Goal: Transaction & Acquisition: Purchase product/service

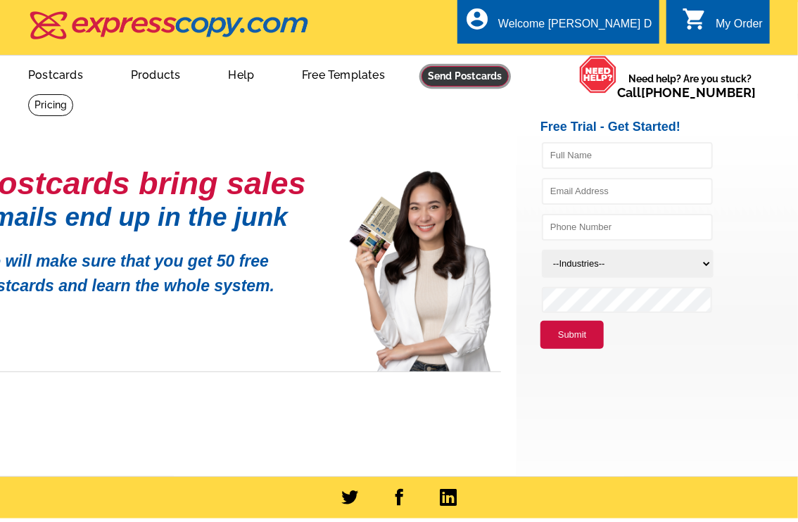
click at [460, 79] on link at bounding box center [465, 76] width 87 height 20
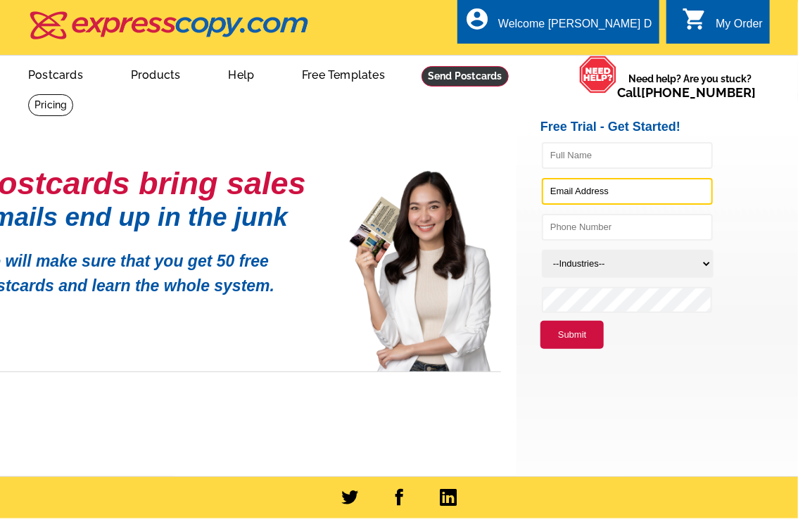
type input "[EMAIL_ADDRESS][DOMAIN_NAME]"
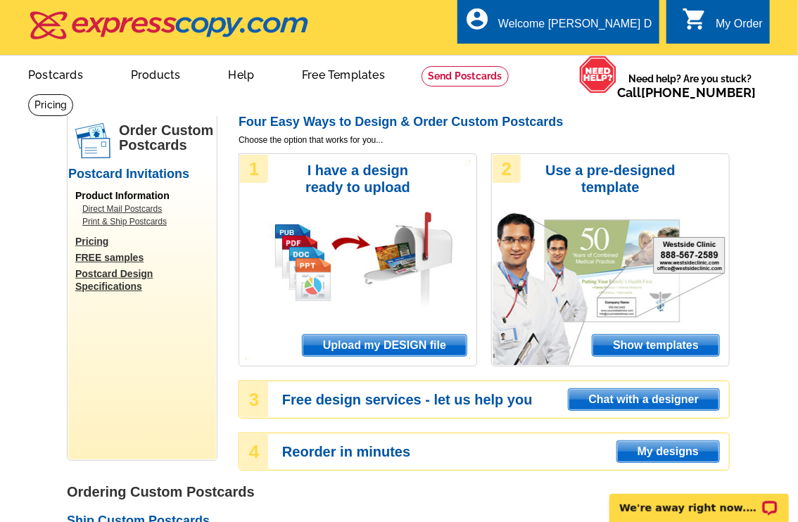
click at [107, 211] on link "Direct Mail Postcards" at bounding box center [145, 209] width 127 height 13
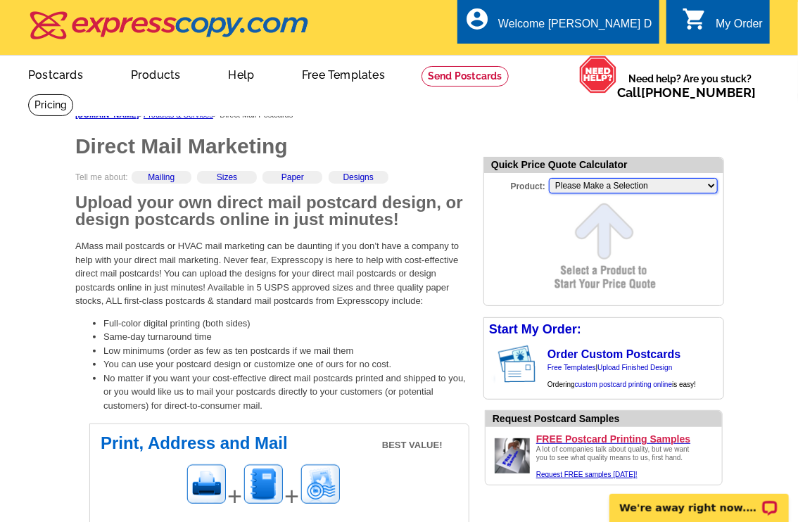
click at [569, 182] on select "Please Make a Selection Jumbo Postcard (5.5" x 8.5") Regular Postcard (4.25" x …" at bounding box center [633, 185] width 169 height 15
select select "1"
click at [549, 179] on select "Please Make a Selection Jumbo Postcard (5.5" x 8.5") Regular Postcard (4.25" x …" at bounding box center [633, 185] width 169 height 15
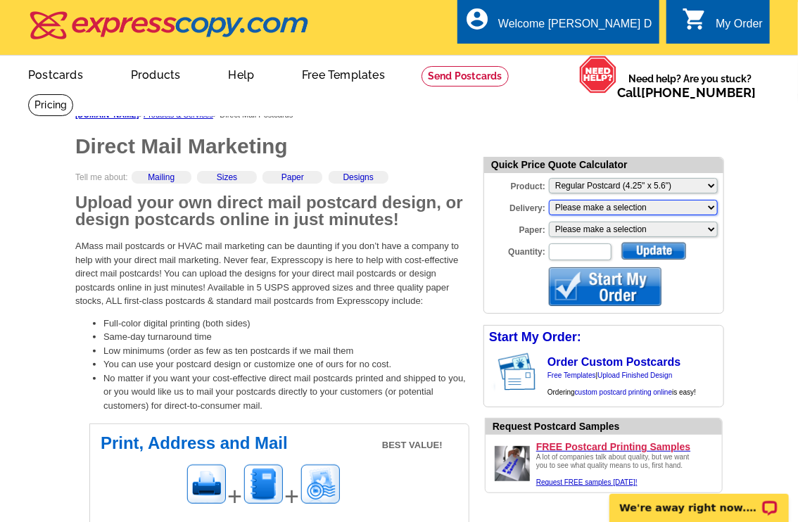
click at [694, 213] on select "Please make a selection Print + Address+USPS First Class Print-Only+Shipped To …" at bounding box center [633, 207] width 169 height 15
select select "3"
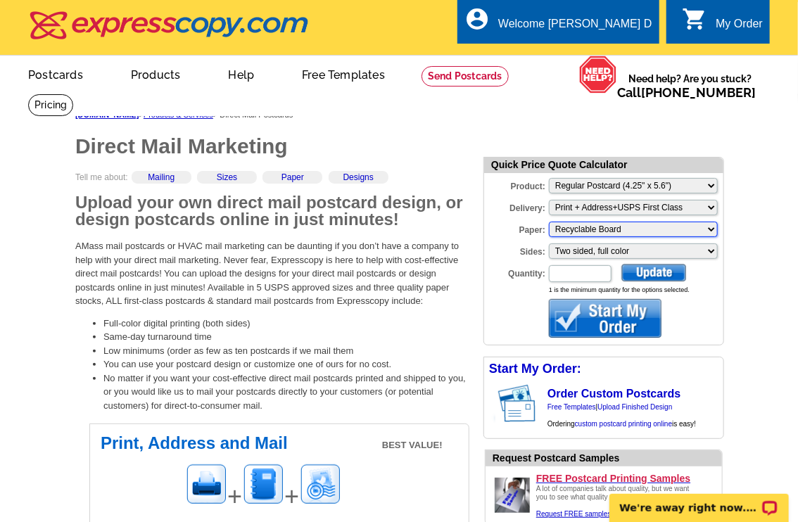
click at [681, 232] on select "Please make a selection Recyclable Board" at bounding box center [633, 229] width 169 height 15
click at [603, 277] on input "Quantity:" at bounding box center [580, 273] width 63 height 17
type input "5"
type input "100"
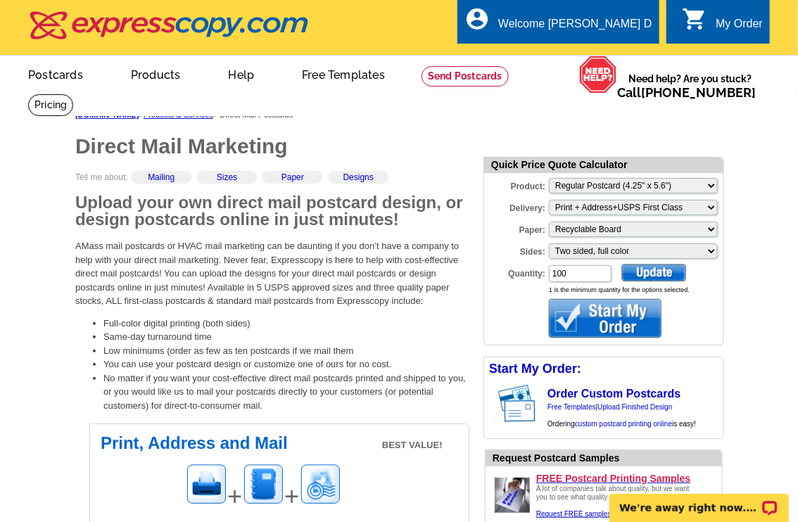
click at [651, 276] on div at bounding box center [653, 273] width 65 height 18
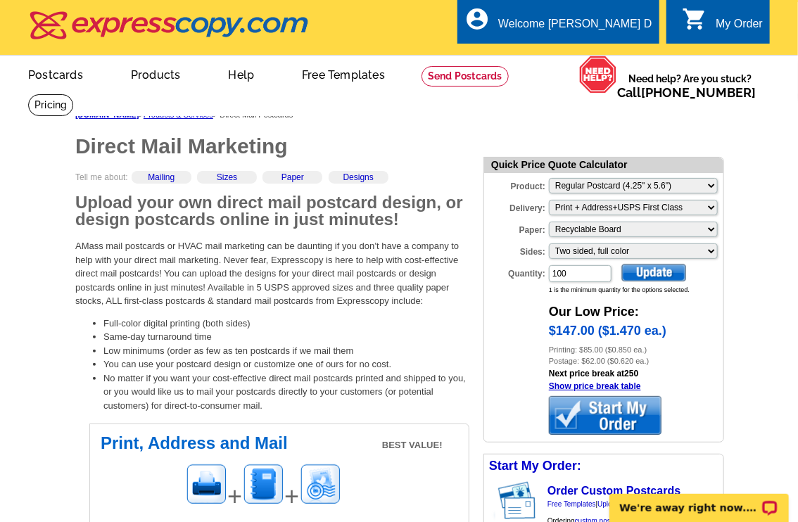
click at [609, 417] on div at bounding box center [605, 415] width 113 height 39
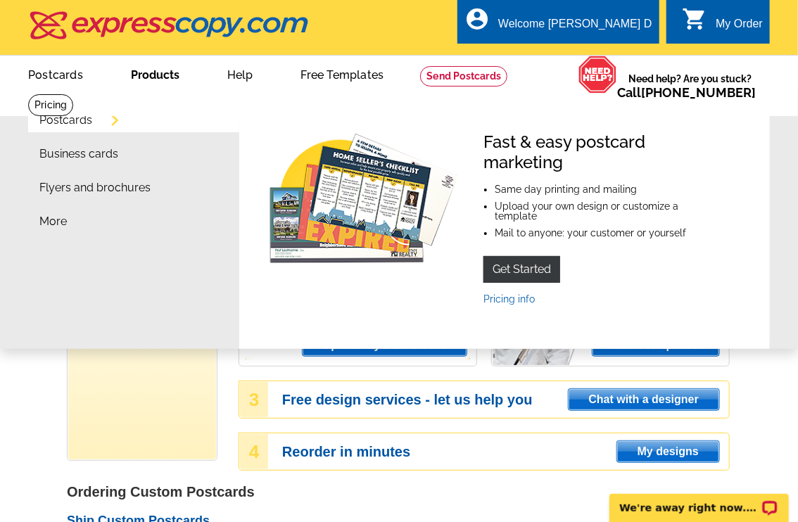
click at [153, 69] on link "Products" at bounding box center [155, 73] width 94 height 33
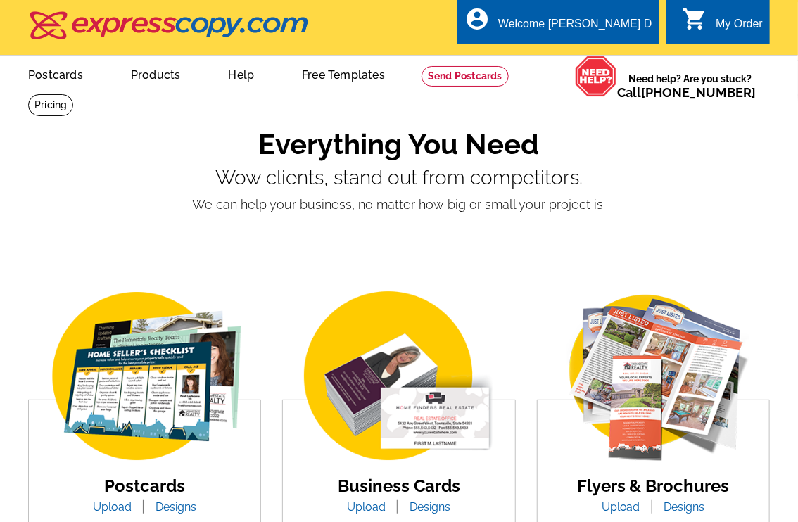
click at [96, 116] on ul "picture_in_picture Postcards store_mall_directory Products keyboard_arrow_down …" at bounding box center [269, 86] width 527 height 61
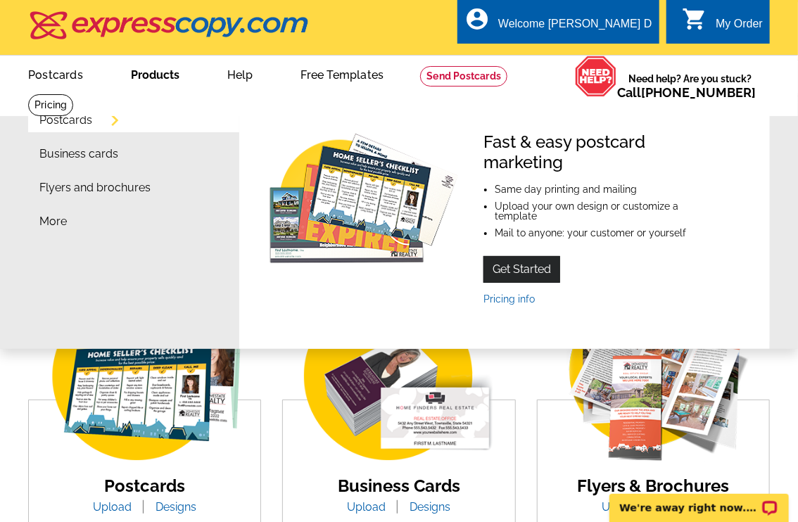
click at [500, 271] on link "Get Started" at bounding box center [522, 269] width 77 height 27
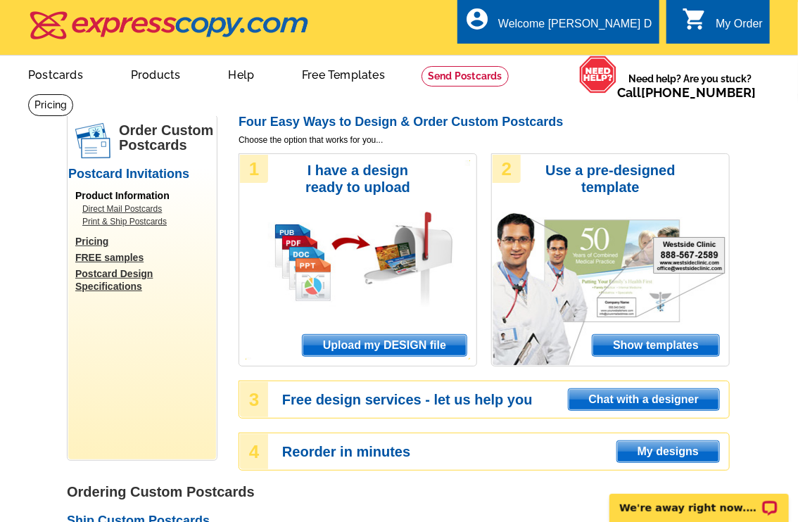
click at [165, 72] on link "Products" at bounding box center [155, 73] width 95 height 33
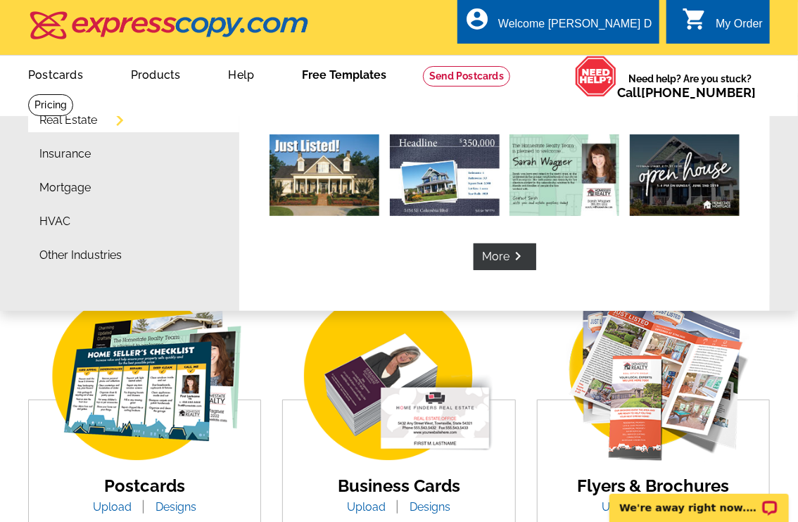
click at [88, 121] on link "Real Estate" at bounding box center [68, 120] width 58 height 11
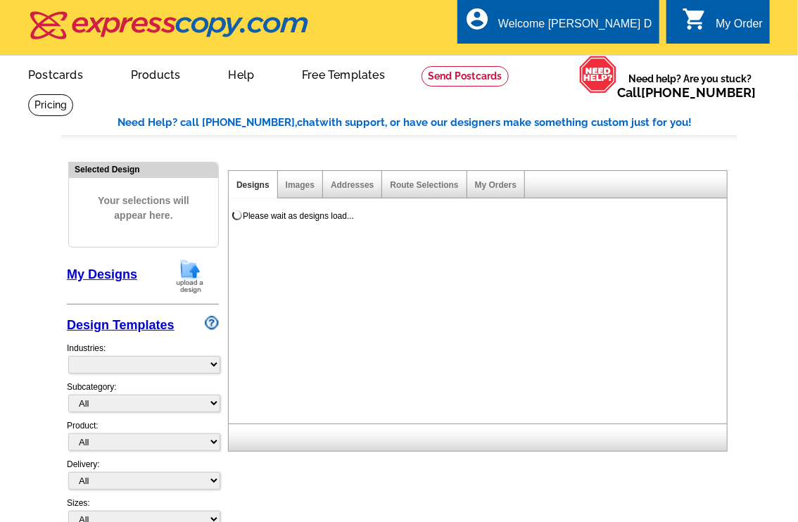
select select "785"
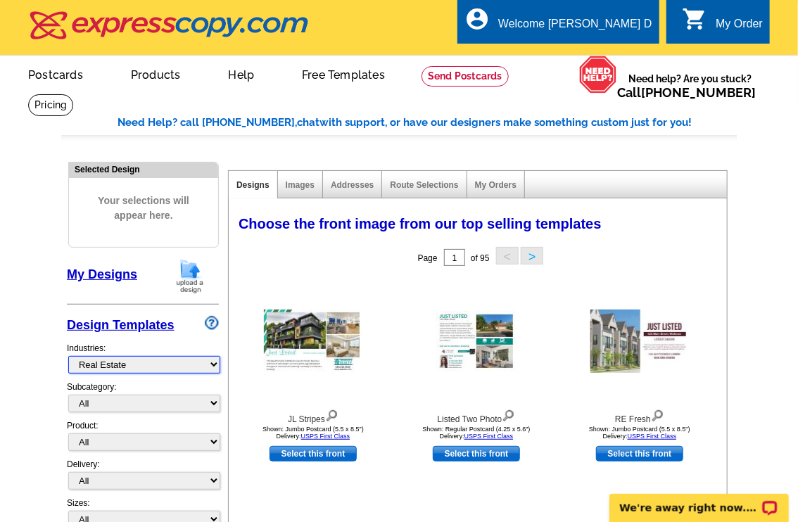
click at [191, 370] on select "What's New Real Estate Mortgage Insurance HVAC Dental Solar EDDM - NEW! Calenda…" at bounding box center [144, 365] width 152 height 18
click at [68, 356] on select "What's New Real Estate Mortgage Insurance HVAC Dental Solar EDDM - NEW! Calenda…" at bounding box center [144, 365] width 152 height 18
click at [152, 403] on select "All RE/MAX® Referrals Keller Williams® Berkshire Hathaway Home Services Century…" at bounding box center [144, 404] width 152 height 18
click at [68, 395] on select "All RE/MAX® Referrals Keller Williams® Berkshire Hathaway Home Services Century…" at bounding box center [144, 404] width 152 height 18
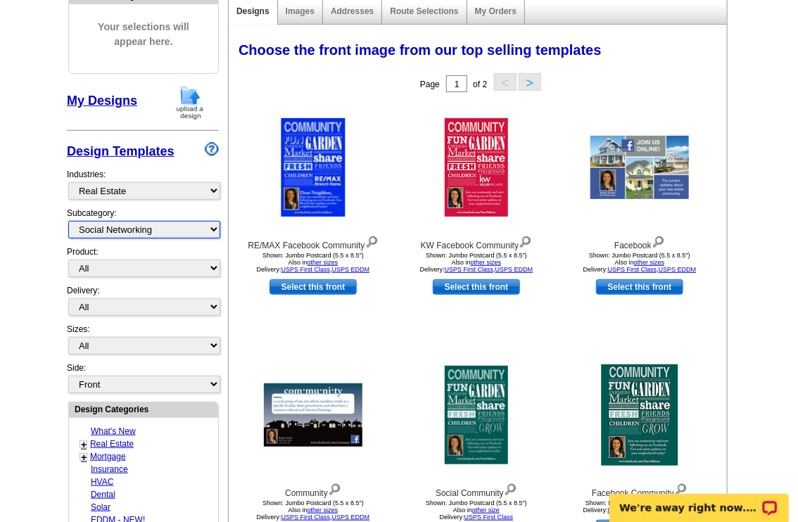
scroll to position [170, 0]
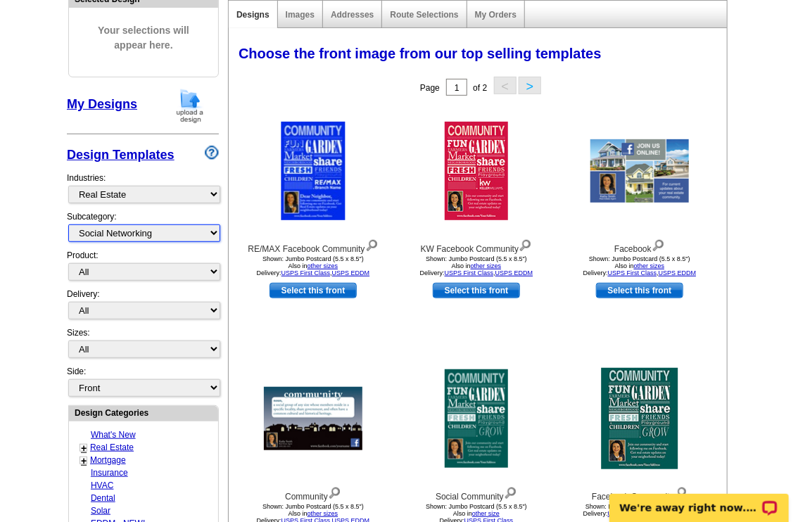
click at [213, 232] on select "All RE/MAX® Referrals Keller Williams® Berkshire Hathaway Home Services Century…" at bounding box center [144, 234] width 152 height 18
select select "793"
click at [68, 225] on select "All RE/MAX® Referrals Keller Williams® Berkshire Hathaway Home Services Century…" at bounding box center [144, 234] width 152 height 18
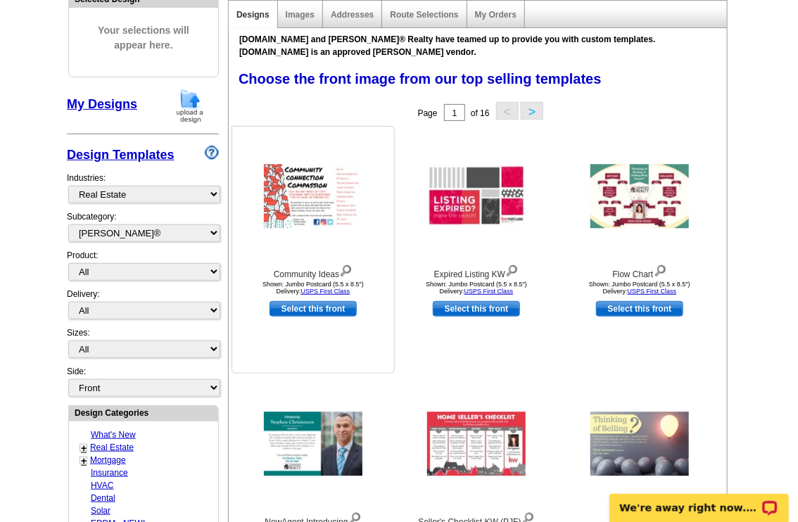
click at [349, 355] on div "Community Ideas Shown: Jumbo Postcard (5.5 x 8.5") Delivery: USPS First Class S…" at bounding box center [313, 250] width 163 height 248
click at [308, 441] on img at bounding box center [313, 444] width 99 height 64
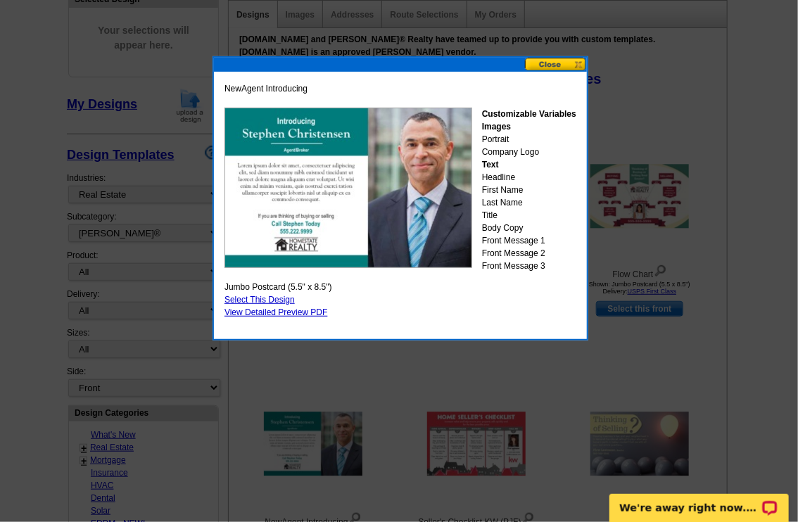
click at [461, 386] on div at bounding box center [399, 176] width 798 height 693
click at [560, 65] on button at bounding box center [556, 64] width 62 height 13
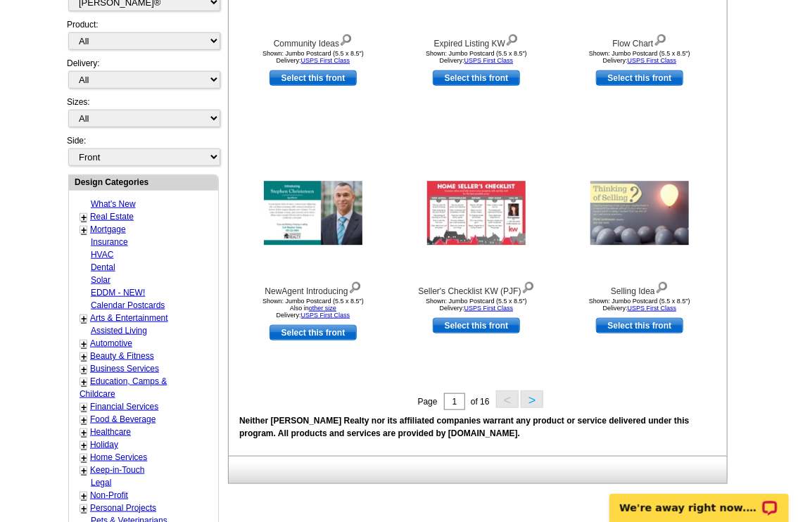
scroll to position [404, 0]
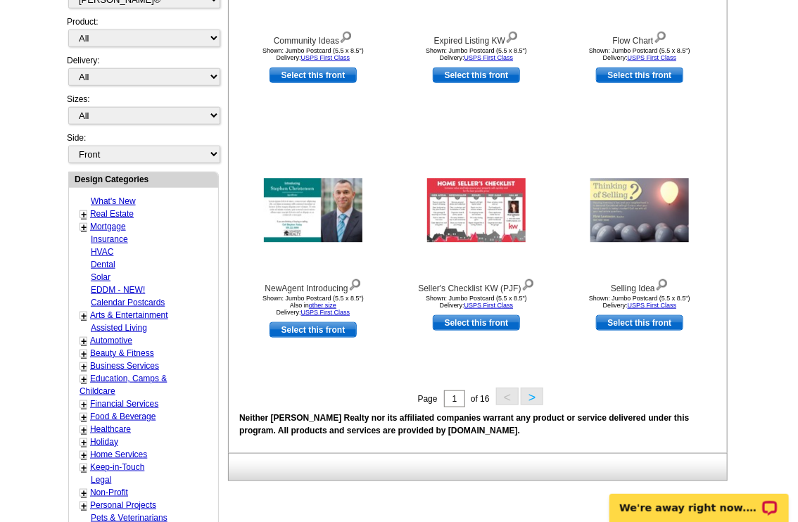
click at [531, 398] on button ">" at bounding box center [532, 397] width 23 height 18
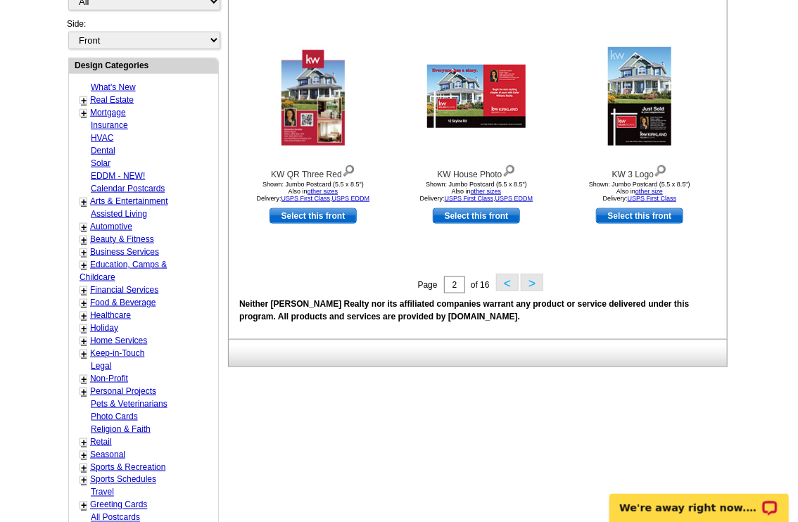
scroll to position [522, 0]
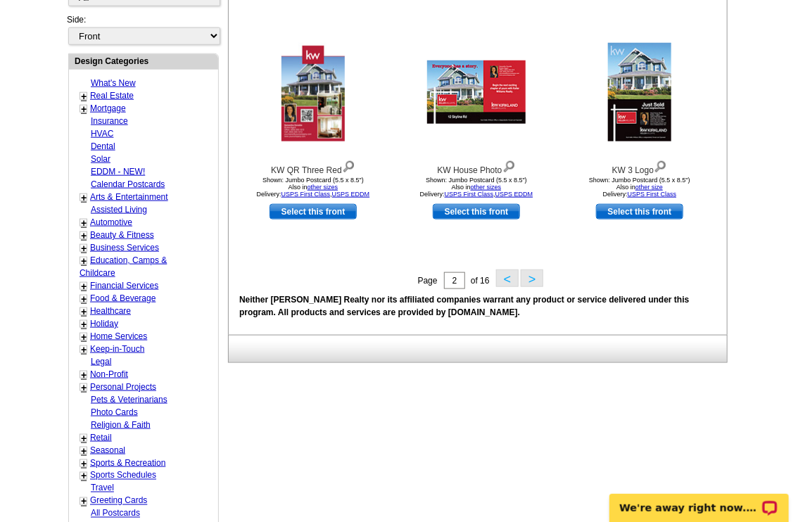
click at [533, 283] on button ">" at bounding box center [532, 279] width 23 height 18
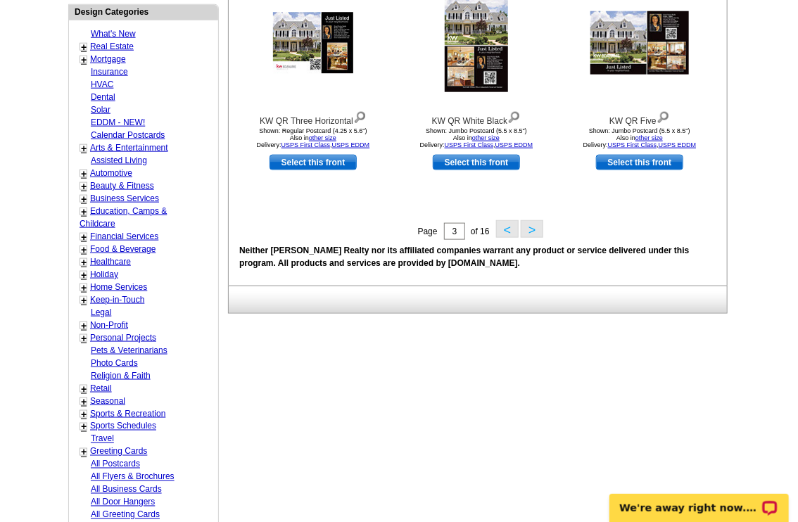
scroll to position [586, 0]
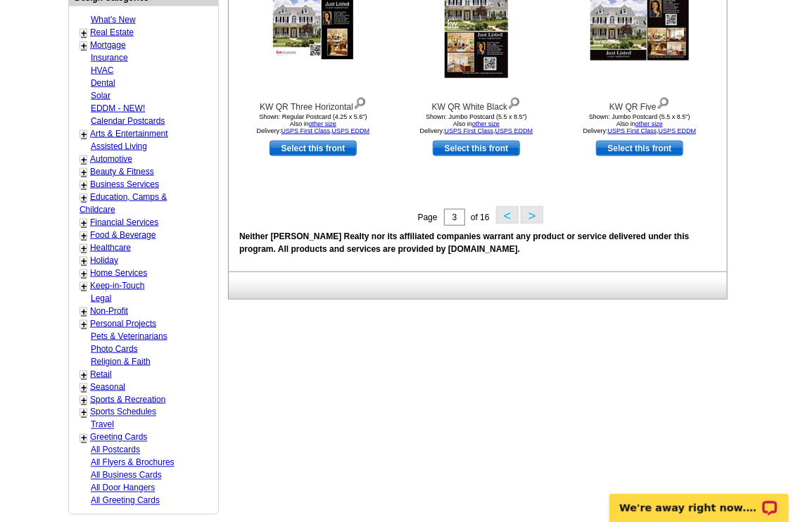
click at [531, 215] on button ">" at bounding box center [532, 215] width 23 height 18
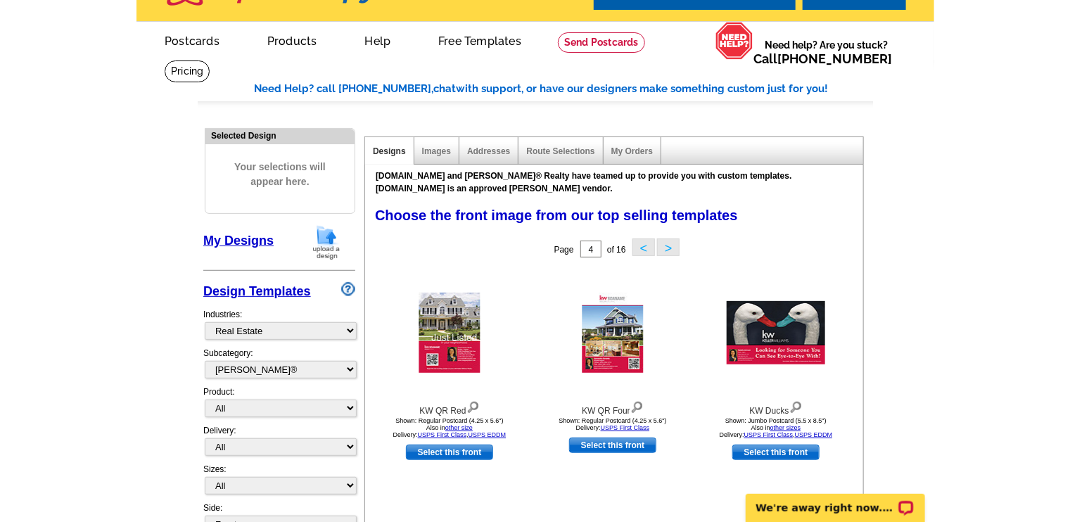
scroll to position [0, 0]
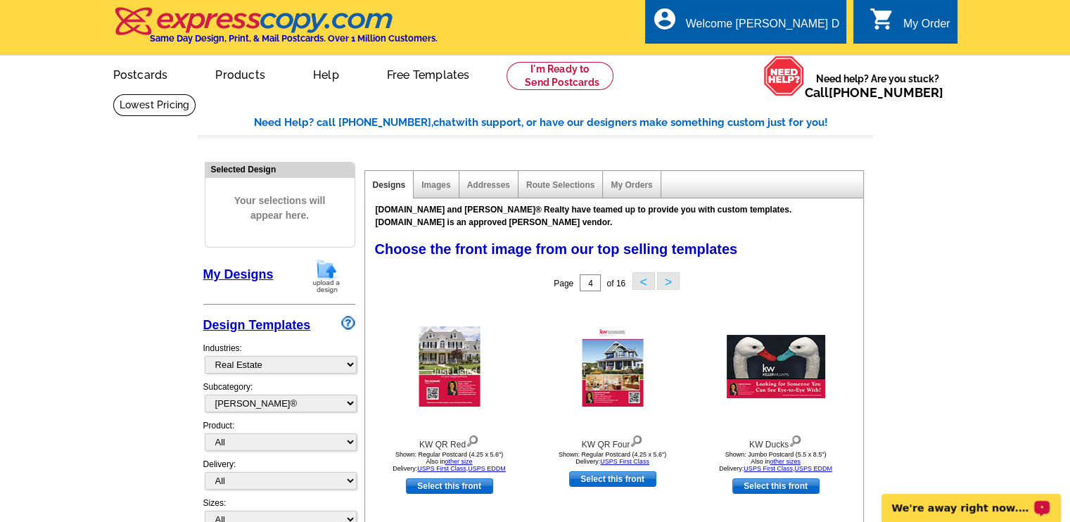
click at [797, 507] on p "We're away right now. Please check back later!" at bounding box center [961, 508] width 139 height 11
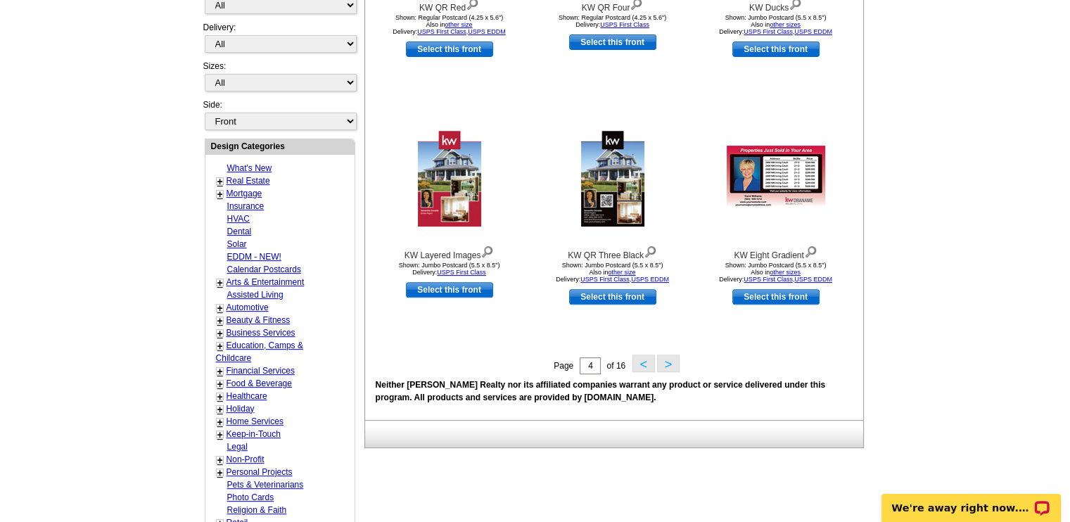
scroll to position [486, 0]
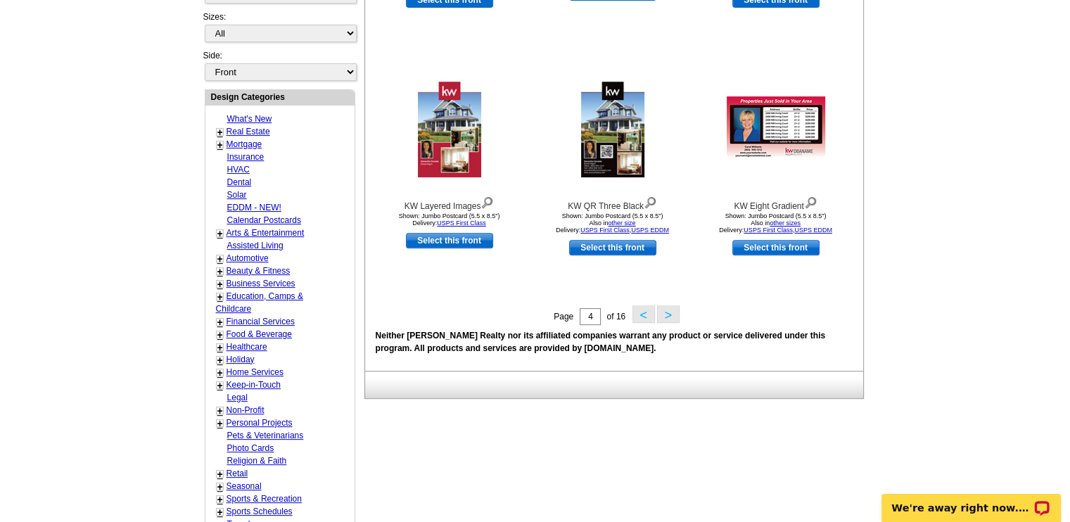
click at [670, 317] on button ">" at bounding box center [668, 314] width 23 height 18
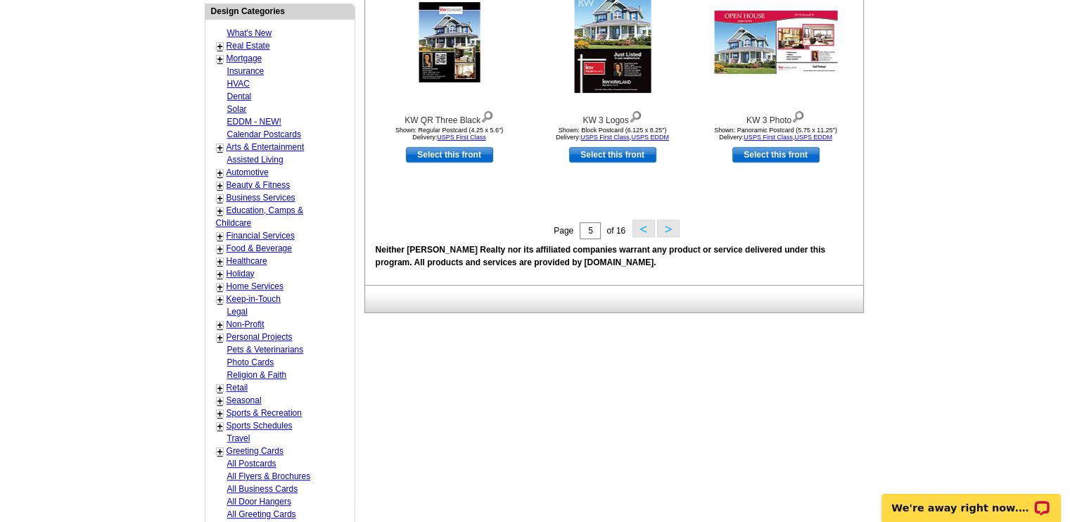
scroll to position [583, 0]
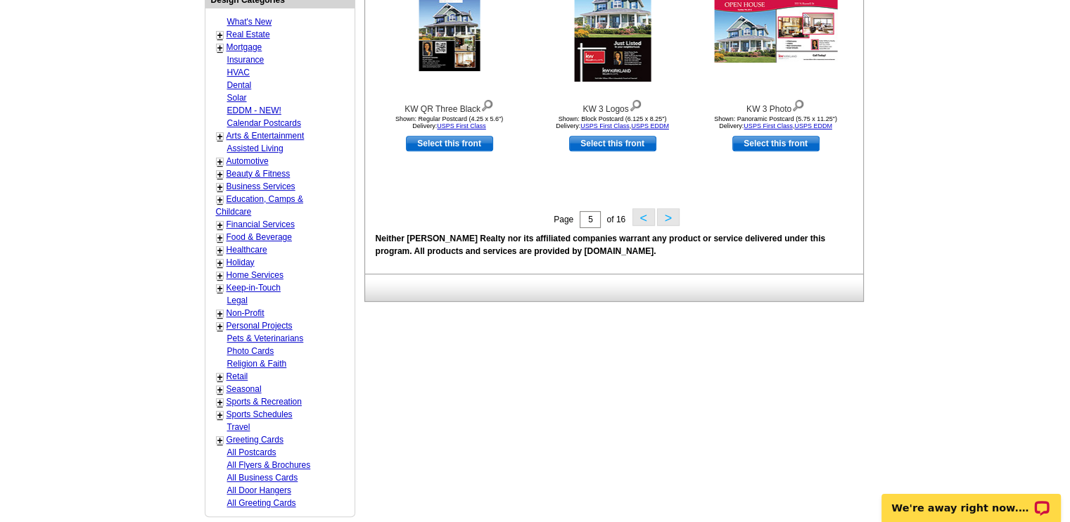
click at [665, 217] on button ">" at bounding box center [668, 217] width 23 height 18
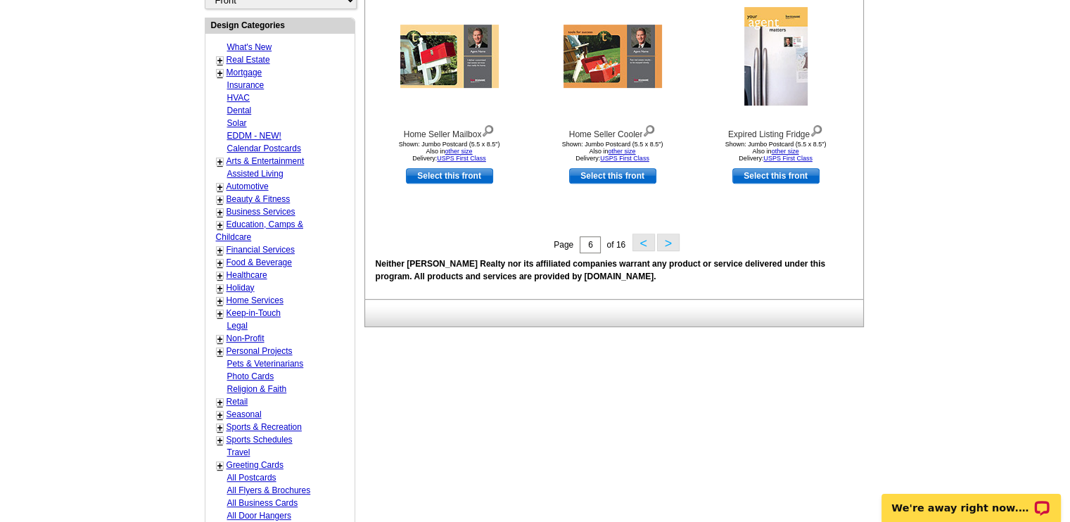
scroll to position [583, 0]
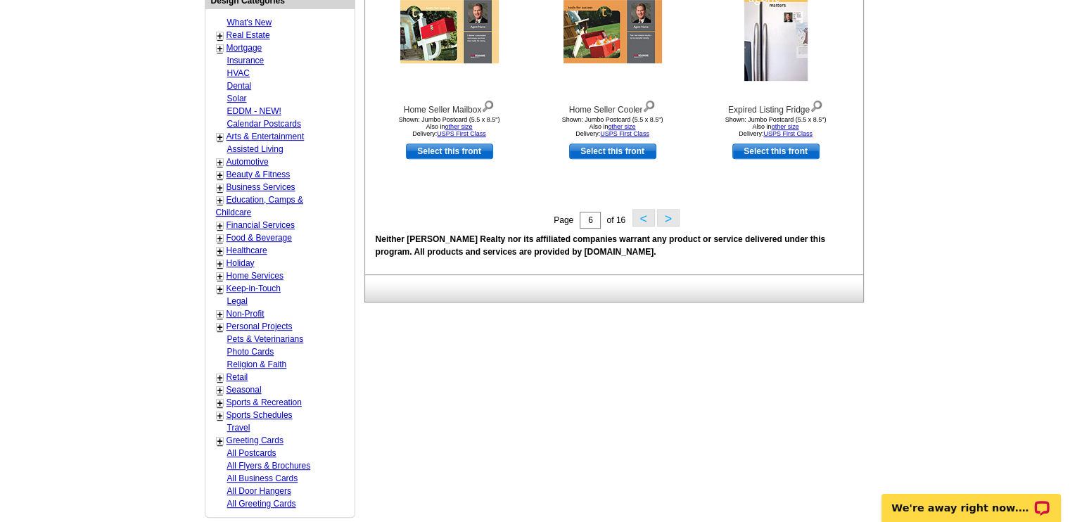
click at [669, 217] on button ">" at bounding box center [668, 218] width 23 height 18
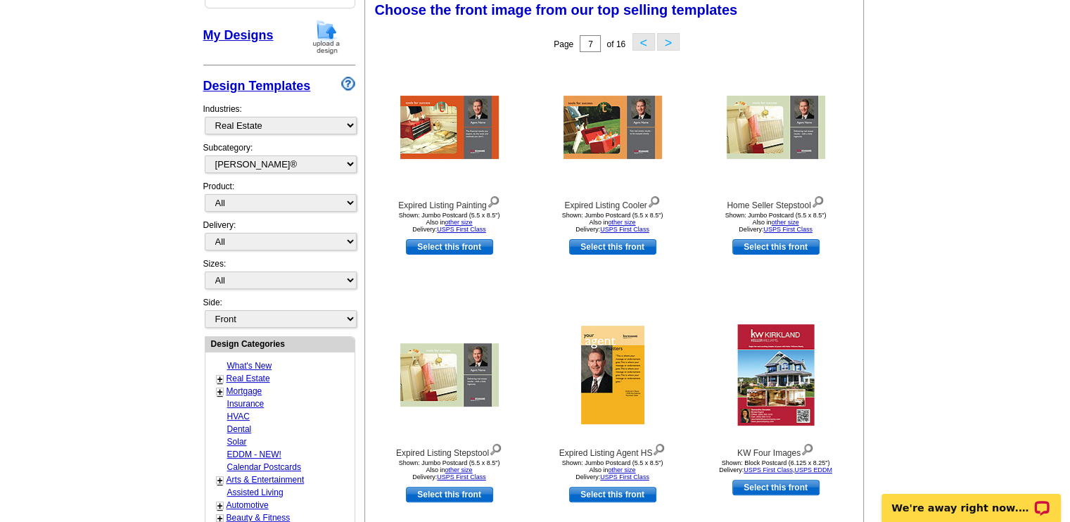
scroll to position [233, 0]
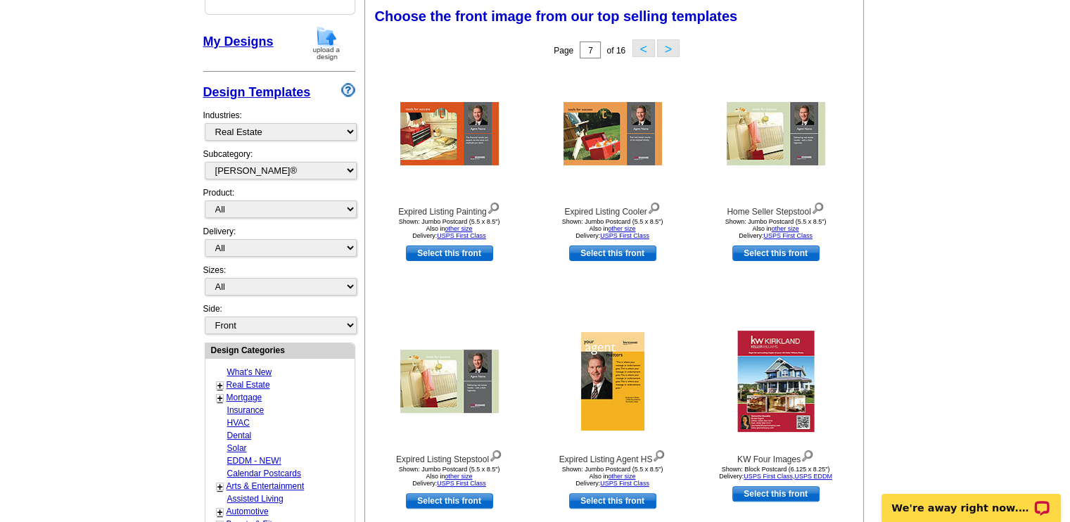
click at [240, 380] on link "Real Estate" at bounding box center [249, 385] width 44 height 10
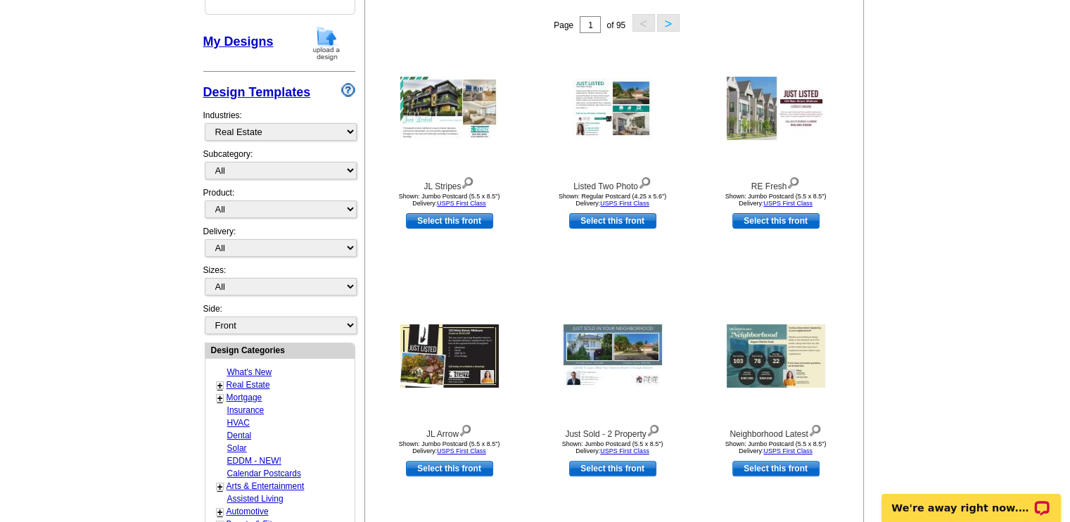
click at [220, 382] on link "+" at bounding box center [220, 385] width 6 height 11
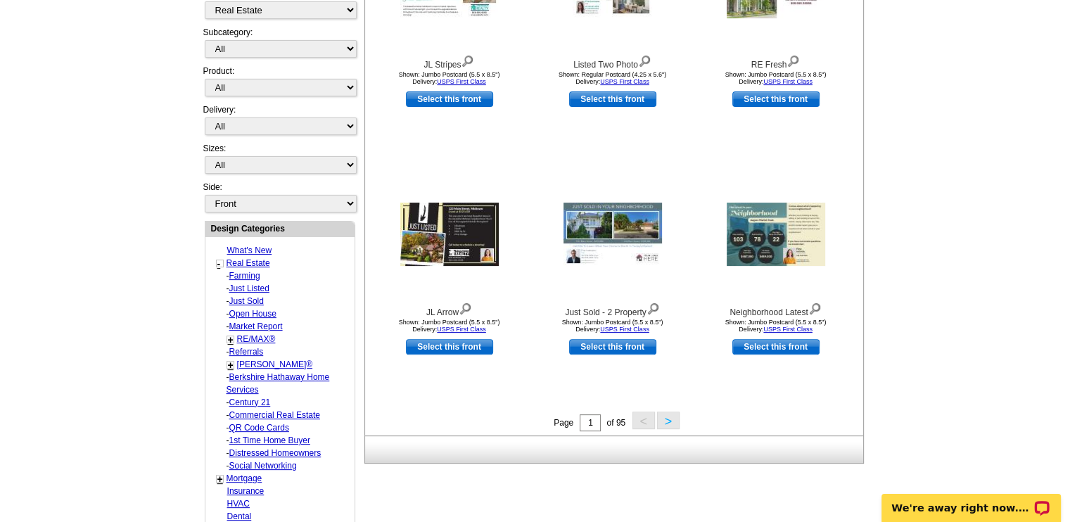
scroll to position [357, 0]
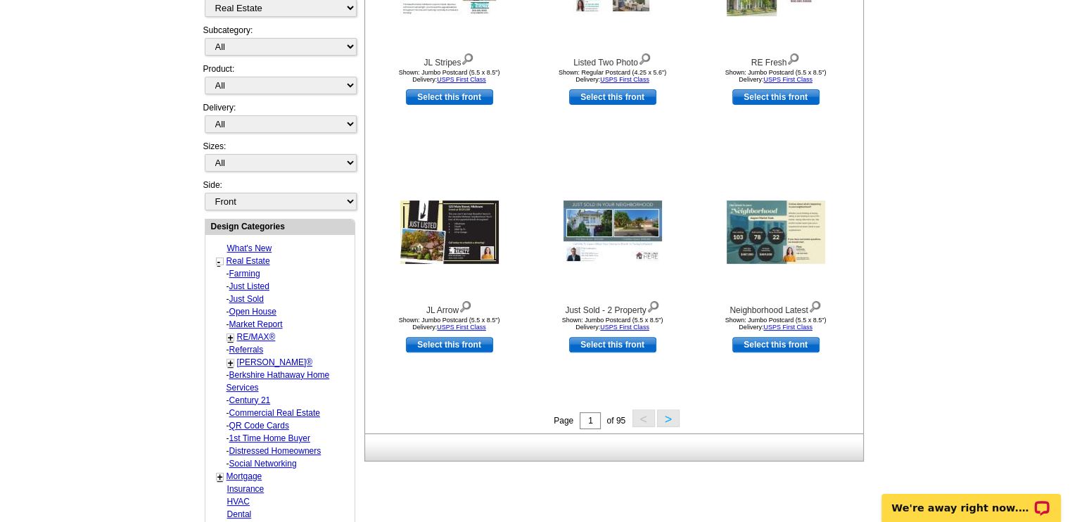
click at [279, 358] on link "Keller Williams®" at bounding box center [275, 363] width 76 height 10
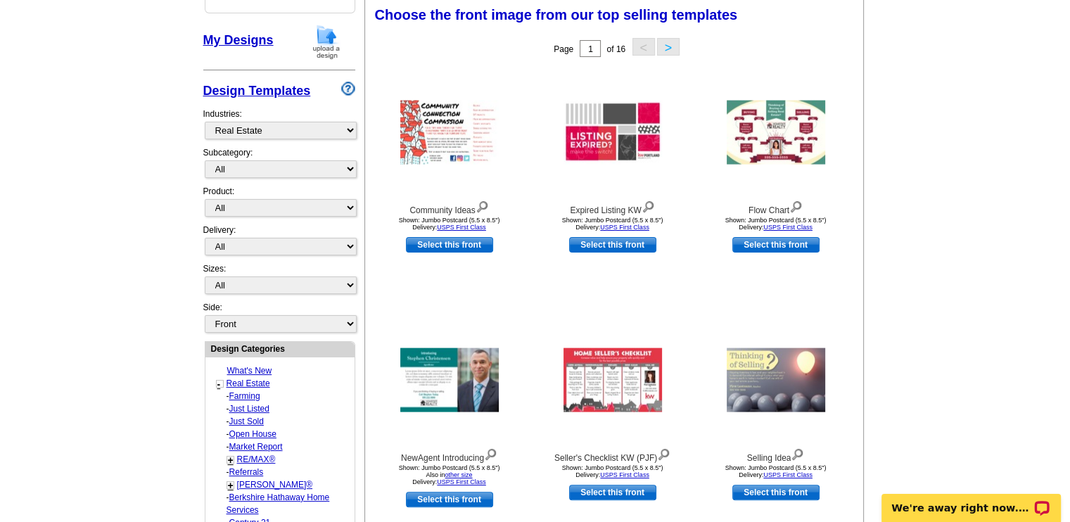
scroll to position [233, 0]
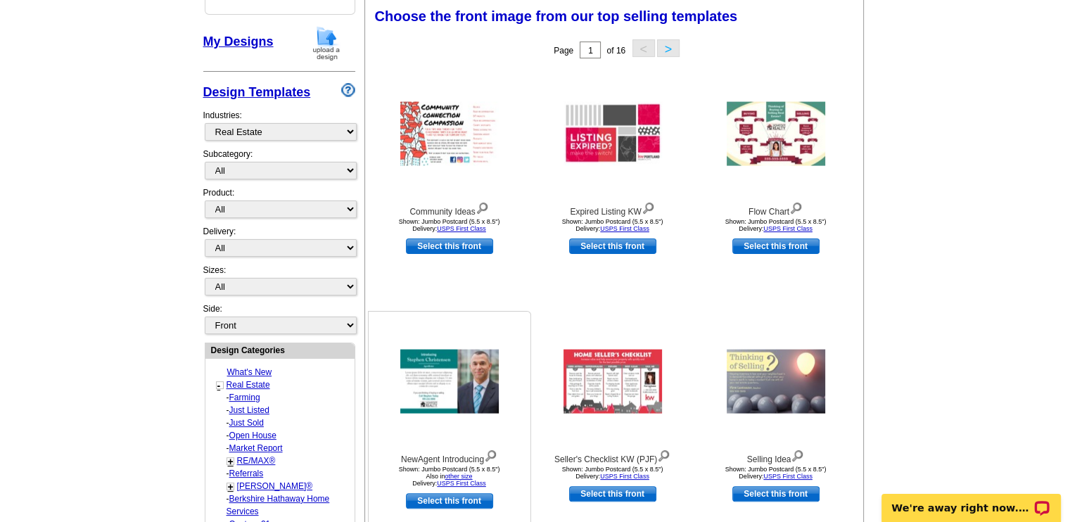
click at [451, 381] on img at bounding box center [449, 382] width 99 height 64
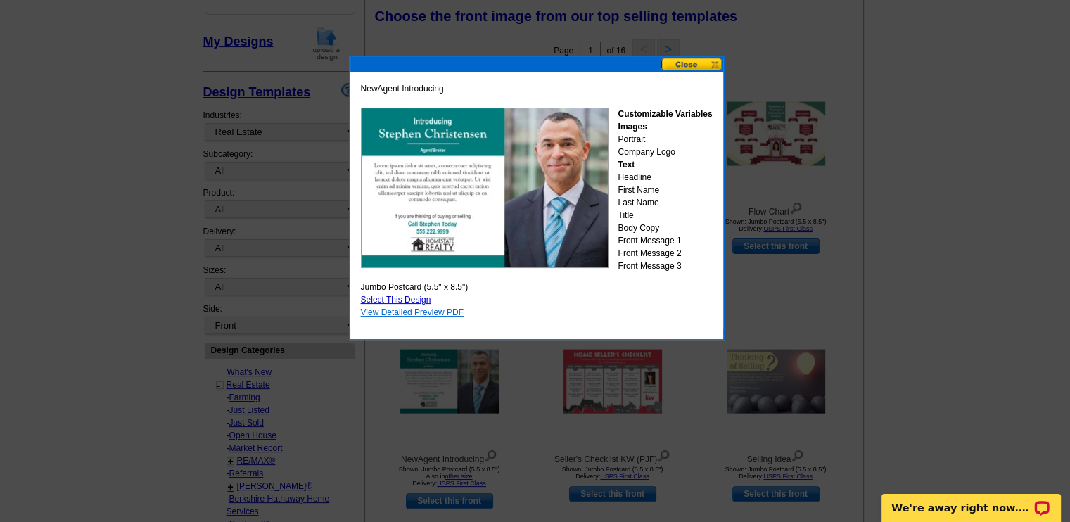
click at [413, 313] on link "View Detailed Preview PDF" at bounding box center [412, 313] width 103 height 10
click at [419, 295] on link "Select This Design" at bounding box center [396, 300] width 70 height 10
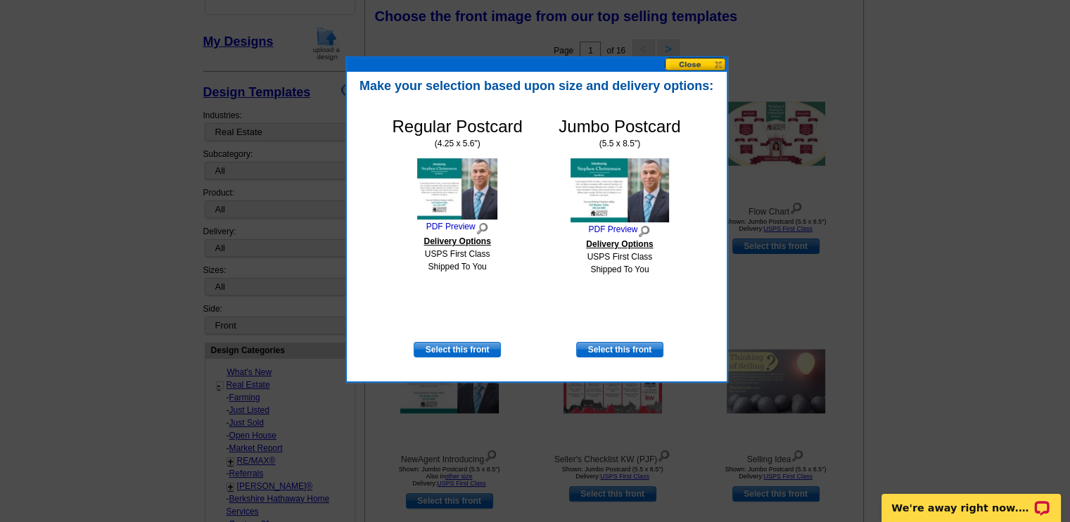
click at [448, 197] on img at bounding box center [457, 188] width 80 height 61
click at [455, 345] on link "Select this front" at bounding box center [457, 349] width 87 height 15
select select "1"
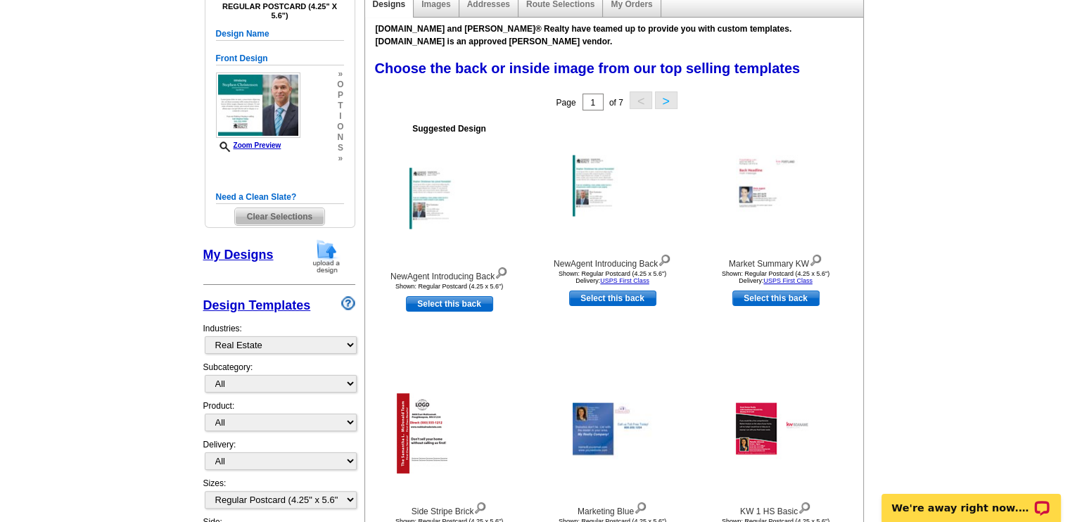
scroll to position [175, 0]
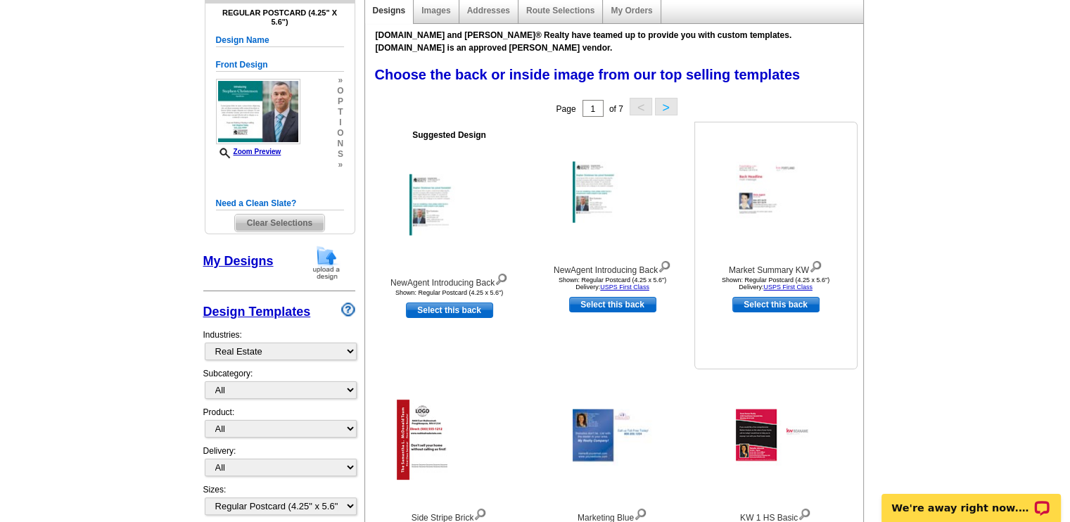
click at [797, 265] on img at bounding box center [815, 265] width 13 height 15
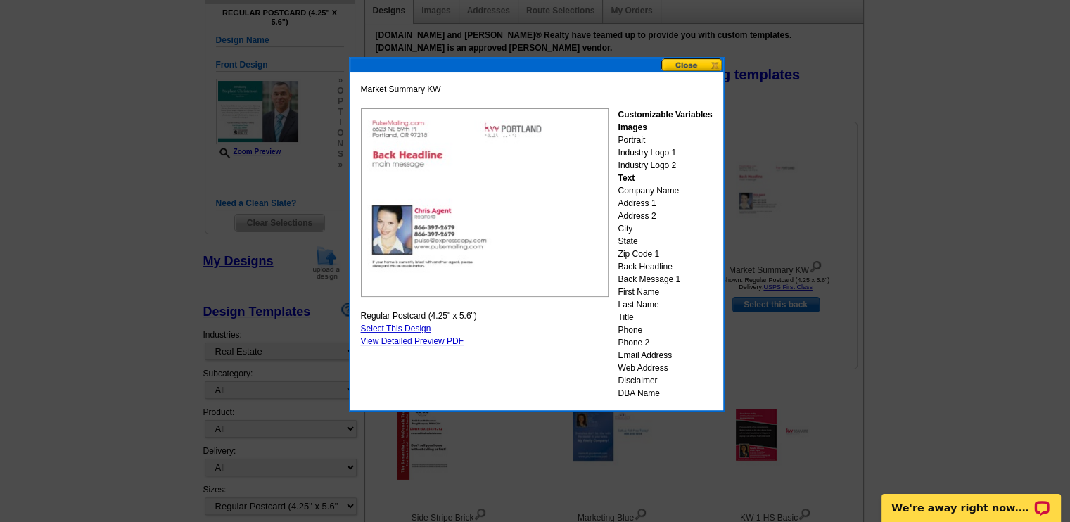
click at [797, 265] on div at bounding box center [535, 173] width 1070 height 697
click at [412, 327] on link "Select This Design" at bounding box center [396, 329] width 70 height 10
select select "front"
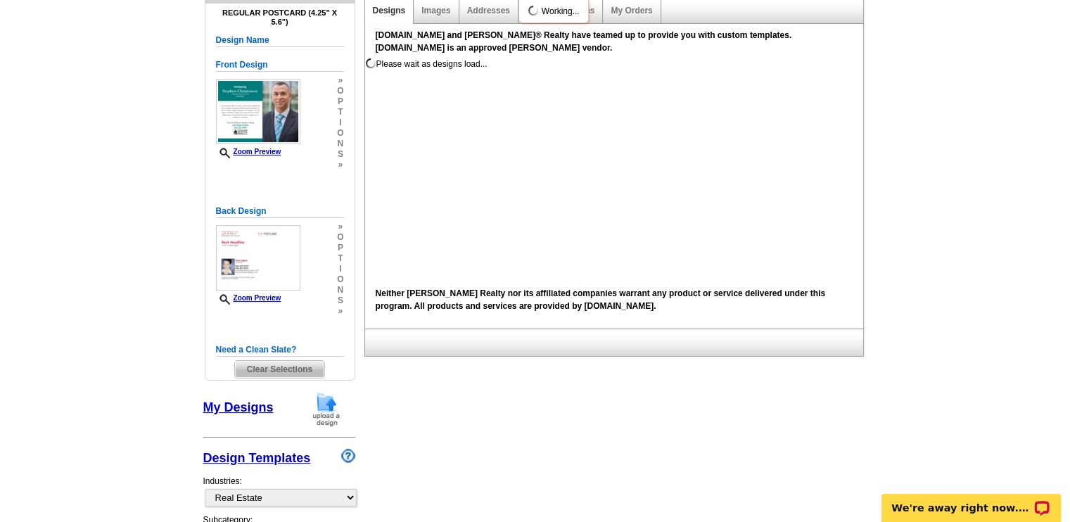
scroll to position [0, 0]
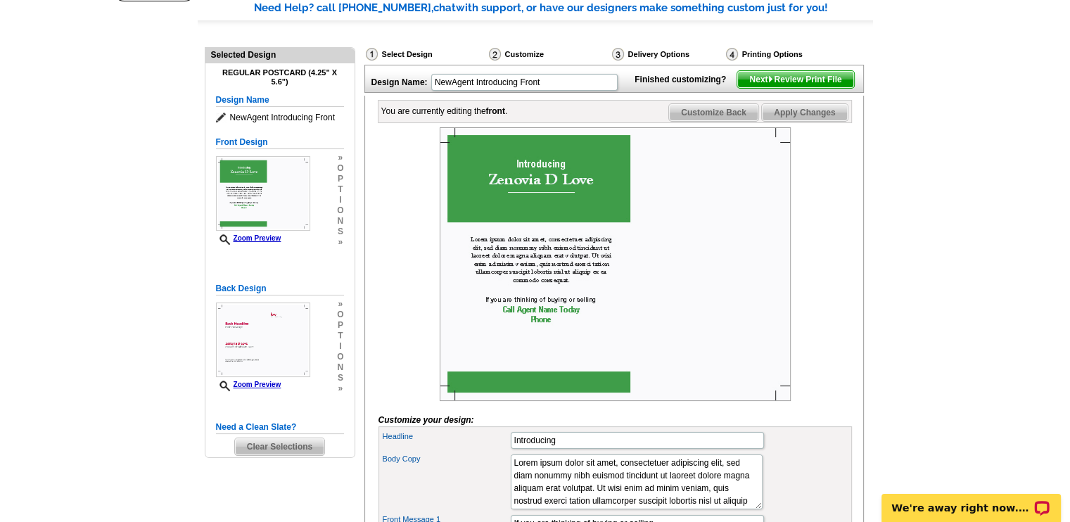
scroll to position [129, 0]
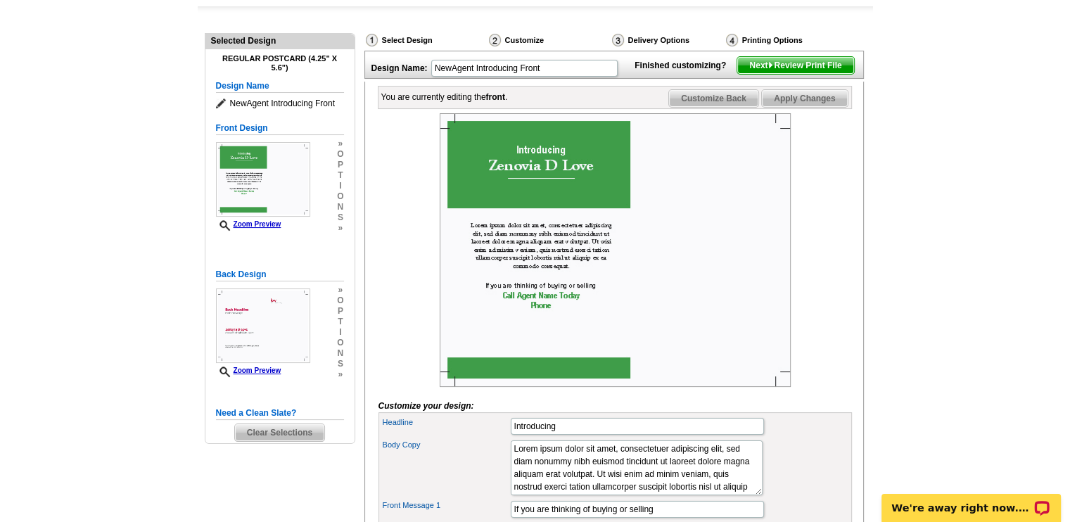
click at [564, 387] on img at bounding box center [615, 250] width 351 height 274
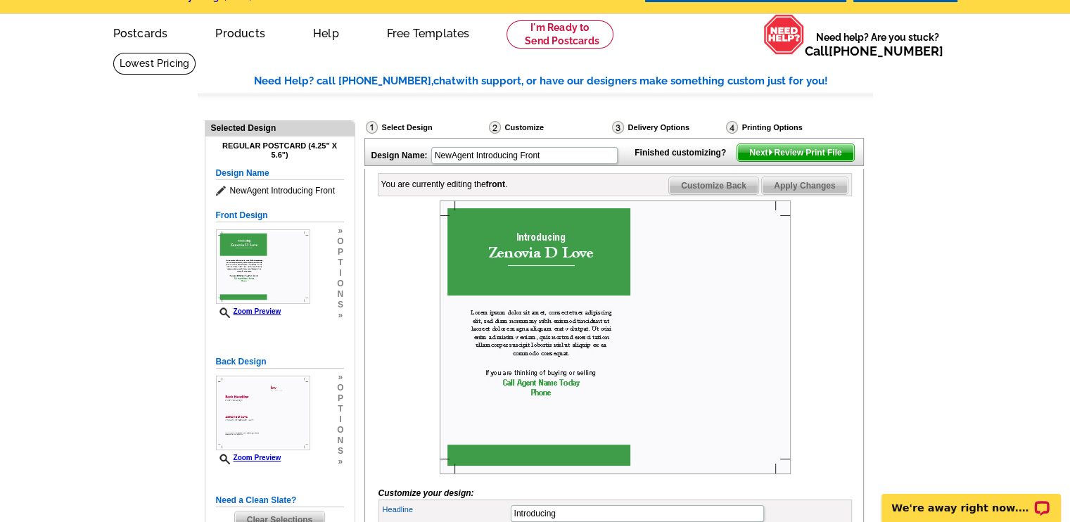
scroll to position [40, 0]
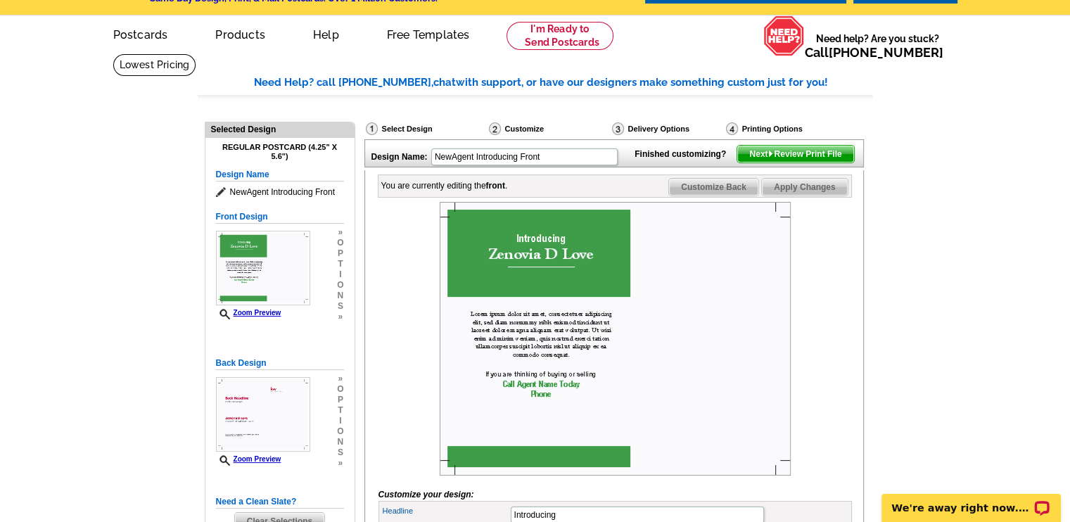
click at [529, 133] on div "Customize" at bounding box center [549, 131] width 123 height 18
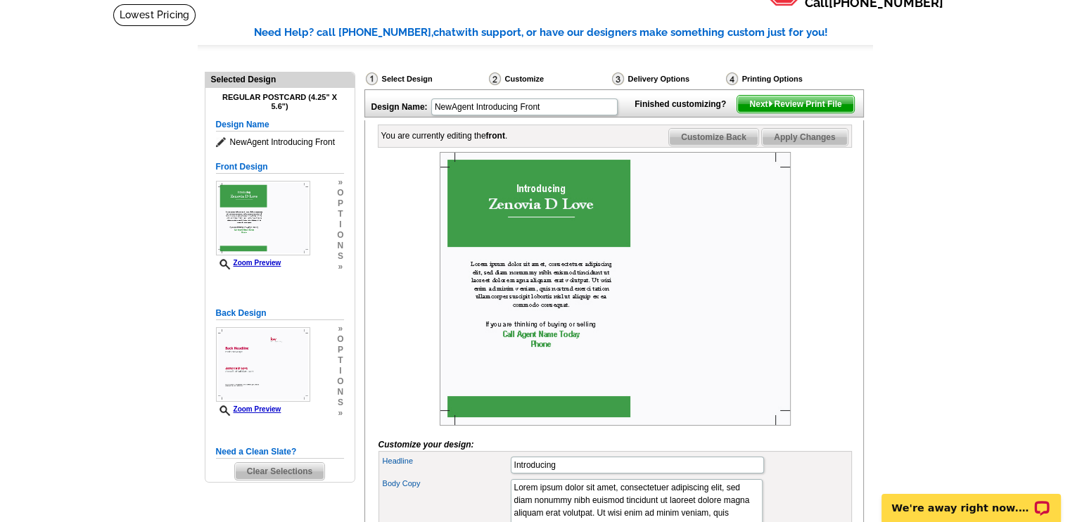
scroll to position [99, 0]
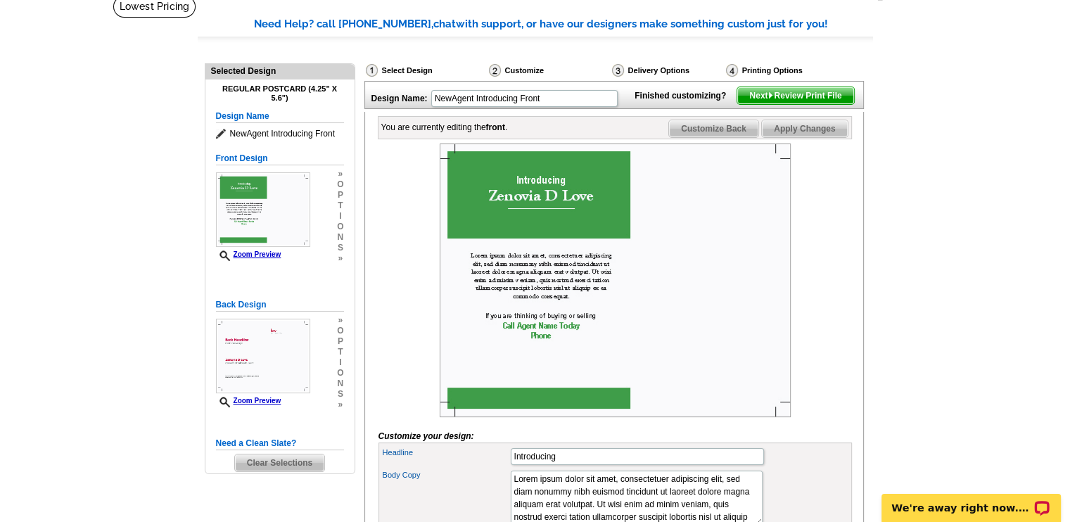
click at [579, 203] on img at bounding box center [615, 281] width 351 height 274
click at [732, 137] on span "Customize Back" at bounding box center [713, 128] width 89 height 17
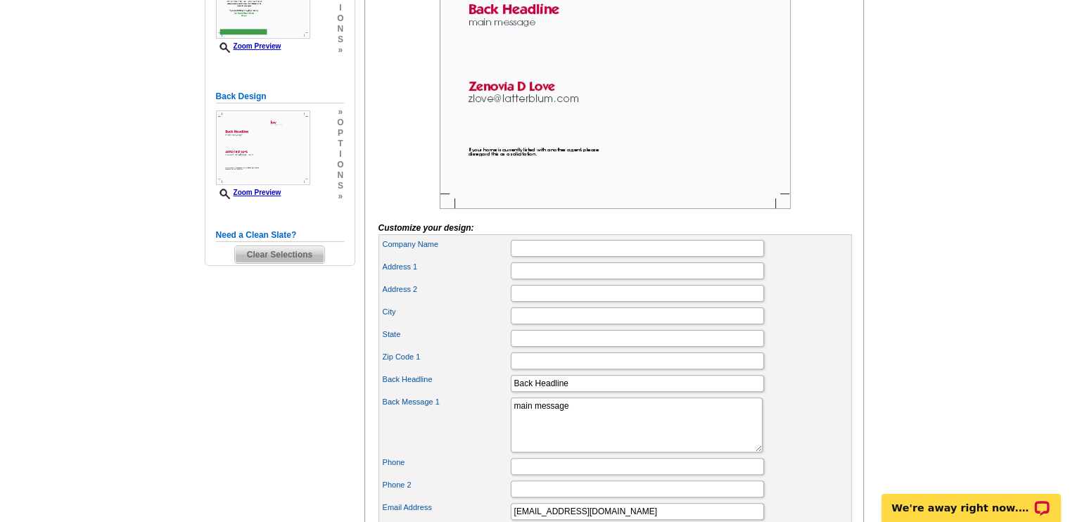
scroll to position [0, 0]
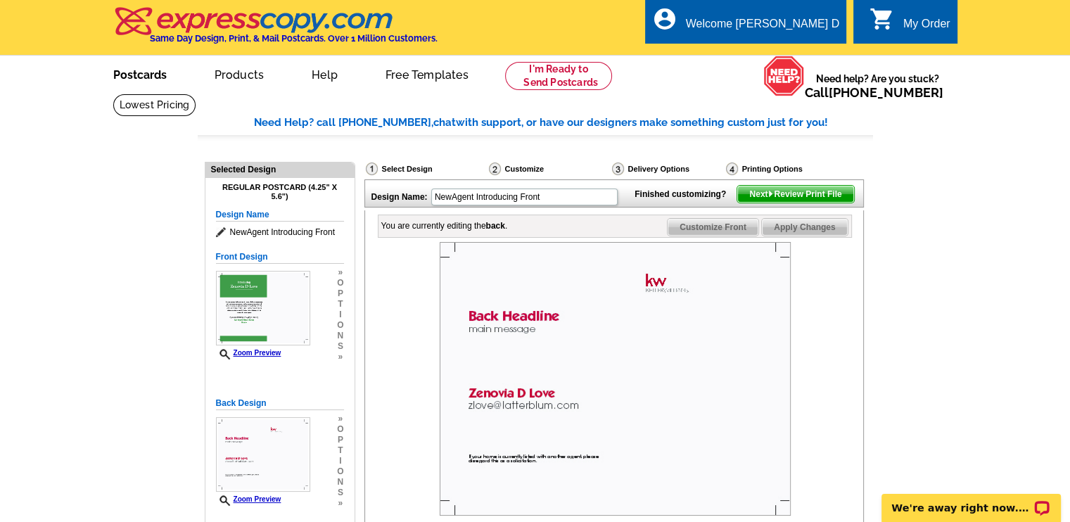
click at [137, 81] on link "Postcards" at bounding box center [140, 73] width 99 height 33
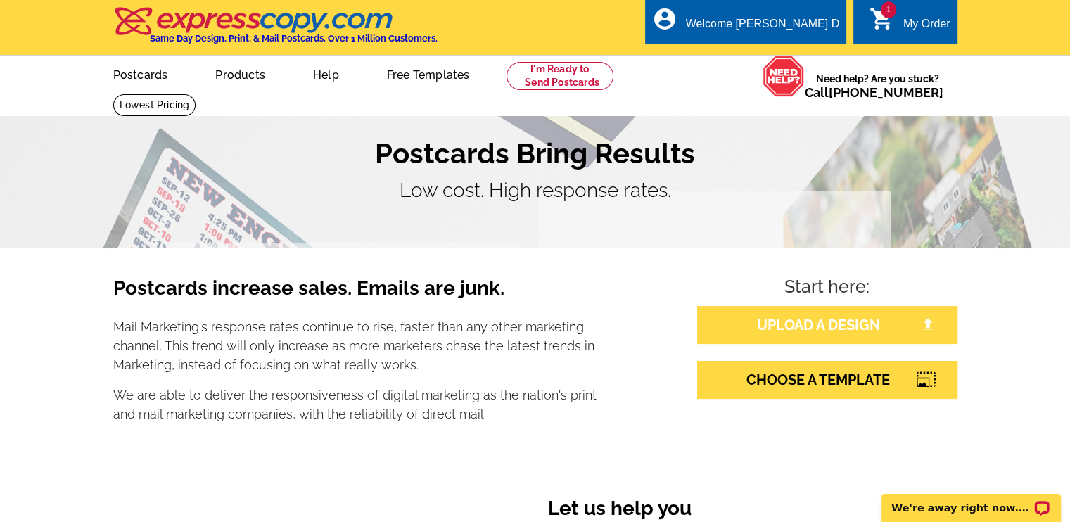
click at [802, 327] on link "UPLOAD A DESIGN" at bounding box center [827, 325] width 260 height 38
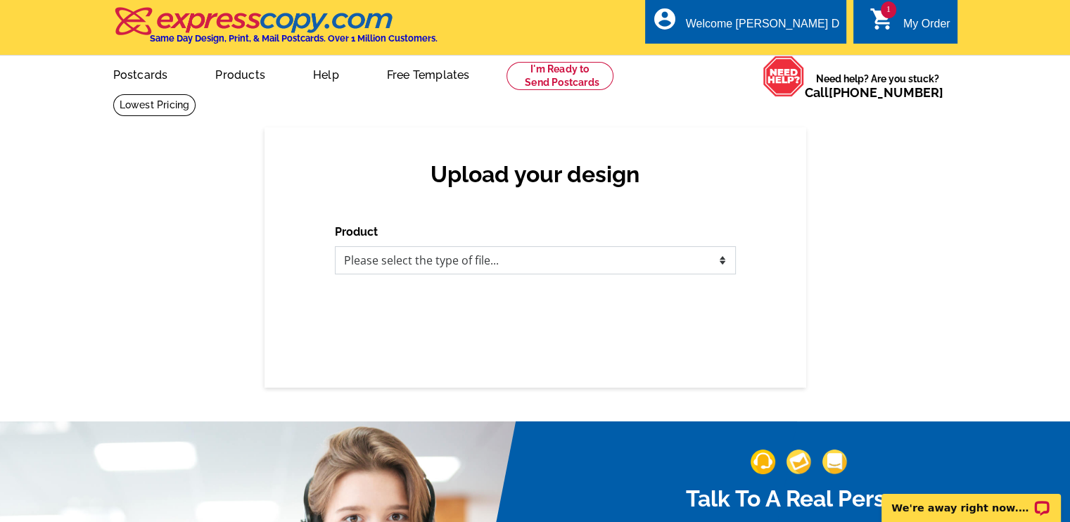
click at [715, 267] on select "Please select the type of file... Postcards Business Cards Letters and flyers G…" at bounding box center [535, 260] width 401 height 28
select select "2"
click at [335, 247] on select "Please select the type of file... Postcards Business Cards Letters and flyers G…" at bounding box center [535, 260] width 401 height 28
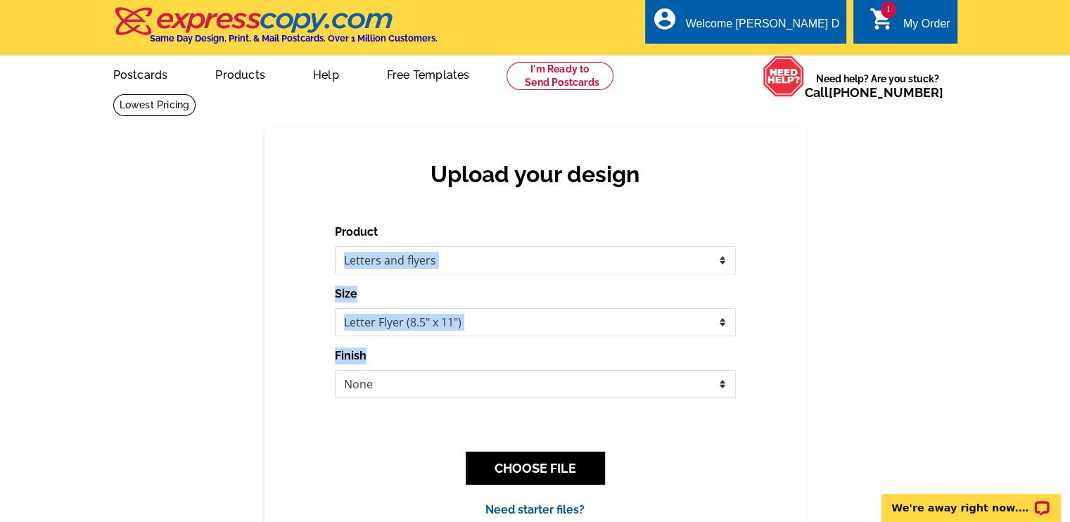
drag, startPoint x: 653, startPoint y: 351, endPoint x: 639, endPoint y: 264, distance: 88.4
click at [639, 264] on form "Product Please select the type of file... Postcards Business Cards Letters and …" at bounding box center [535, 311] width 401 height 175
drag, startPoint x: 639, startPoint y: 264, endPoint x: 769, endPoint y: 264, distance: 130.2
click at [769, 264] on div "Upload your design Product Please select the type of file... Postcards Business…" at bounding box center [536, 339] width 542 height 424
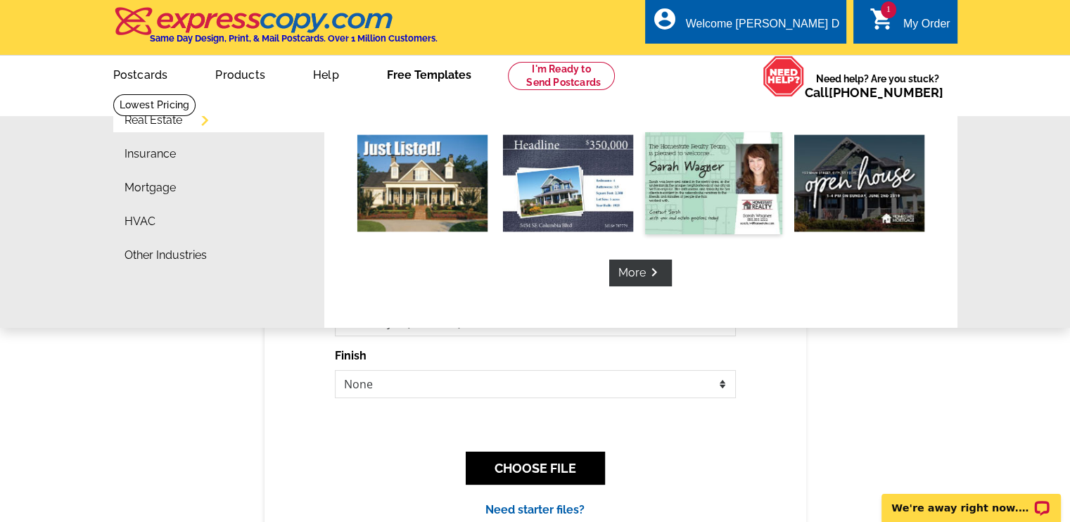
click at [682, 192] on img at bounding box center [713, 183] width 137 height 102
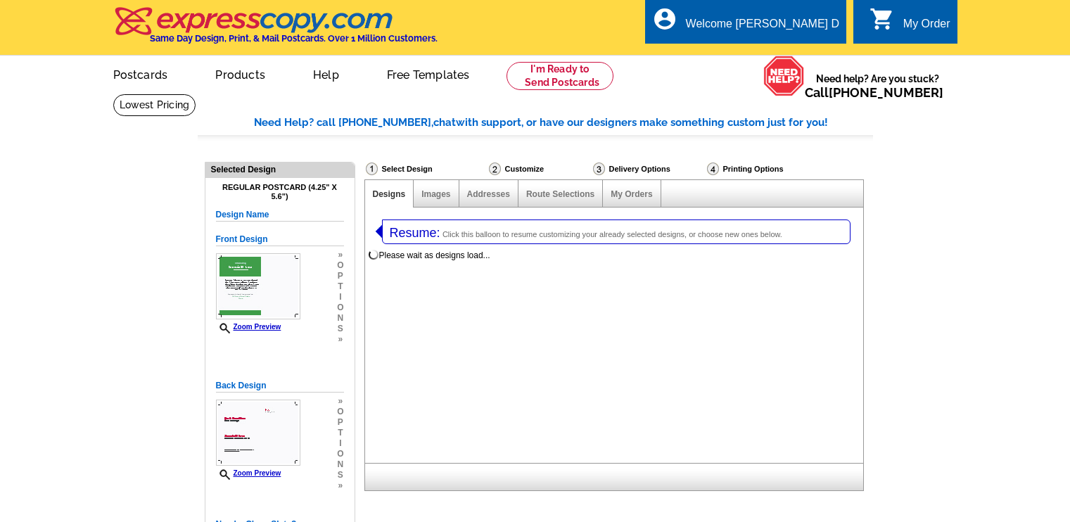
select select "1"
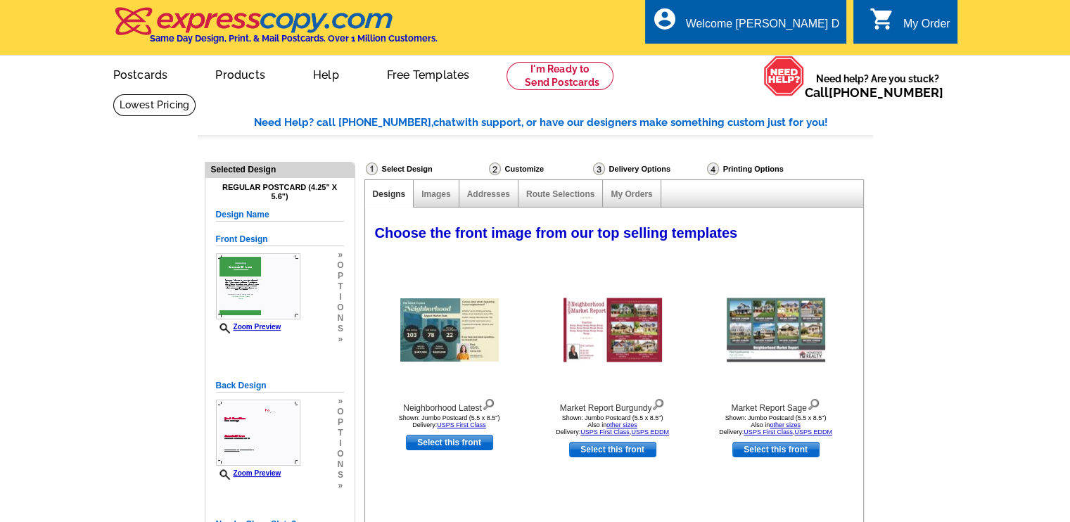
select select "785"
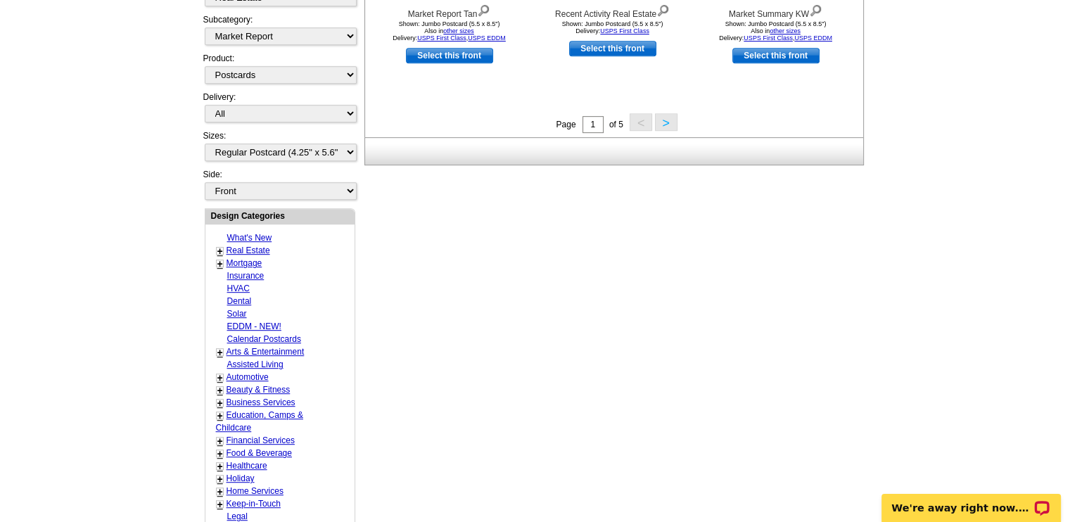
scroll to position [695, 0]
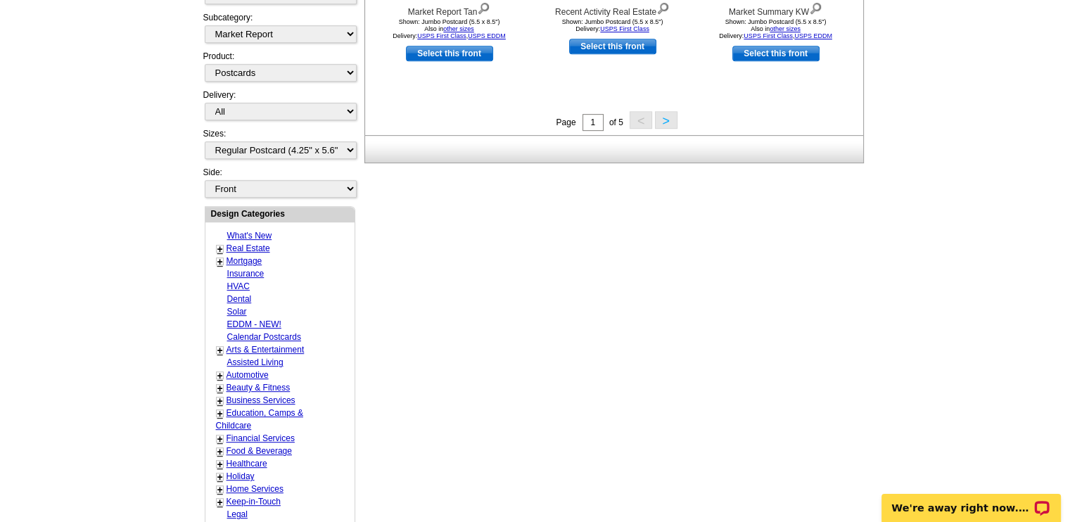
click at [221, 246] on link "+" at bounding box center [220, 249] width 6 height 11
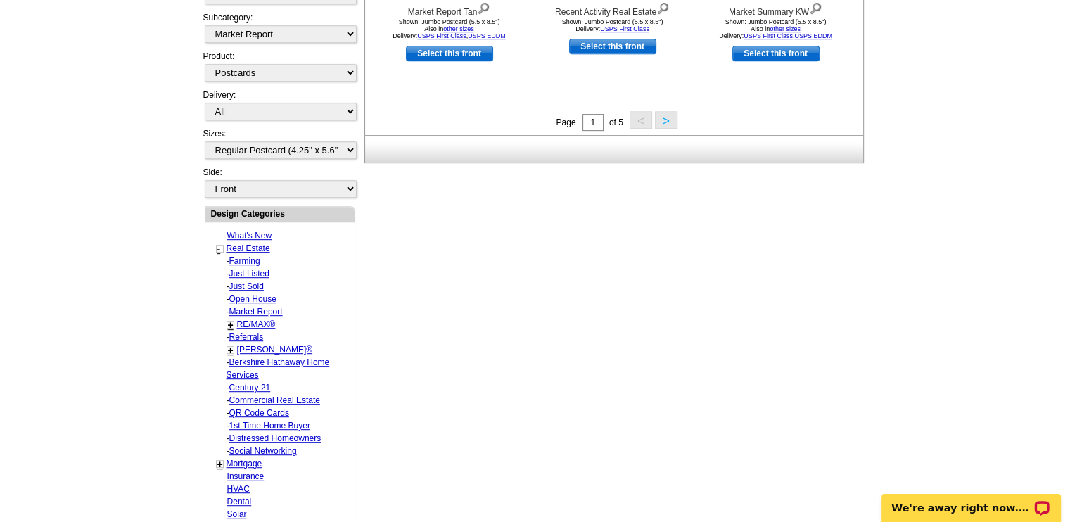
click at [263, 345] on link "[PERSON_NAME]®" at bounding box center [275, 350] width 76 height 10
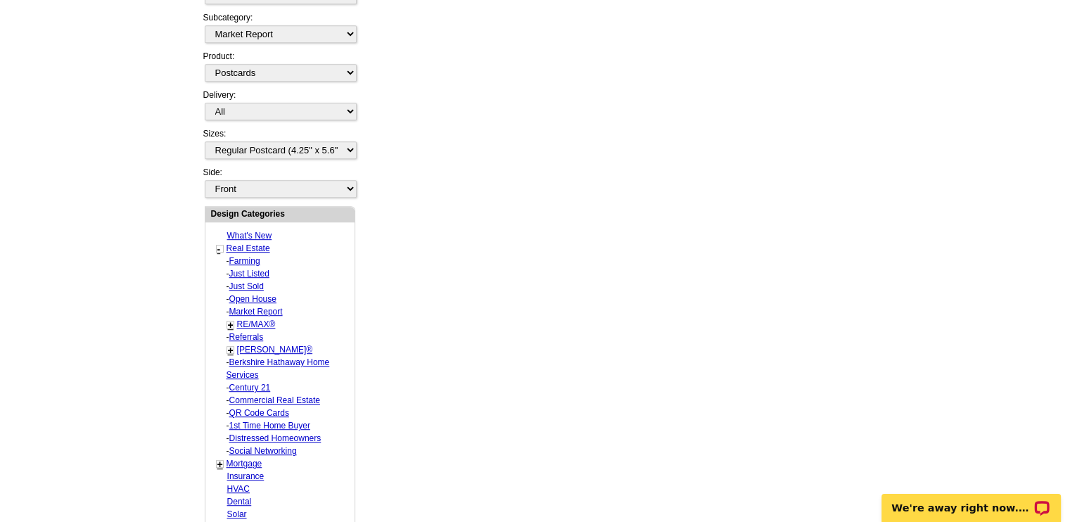
select select "793"
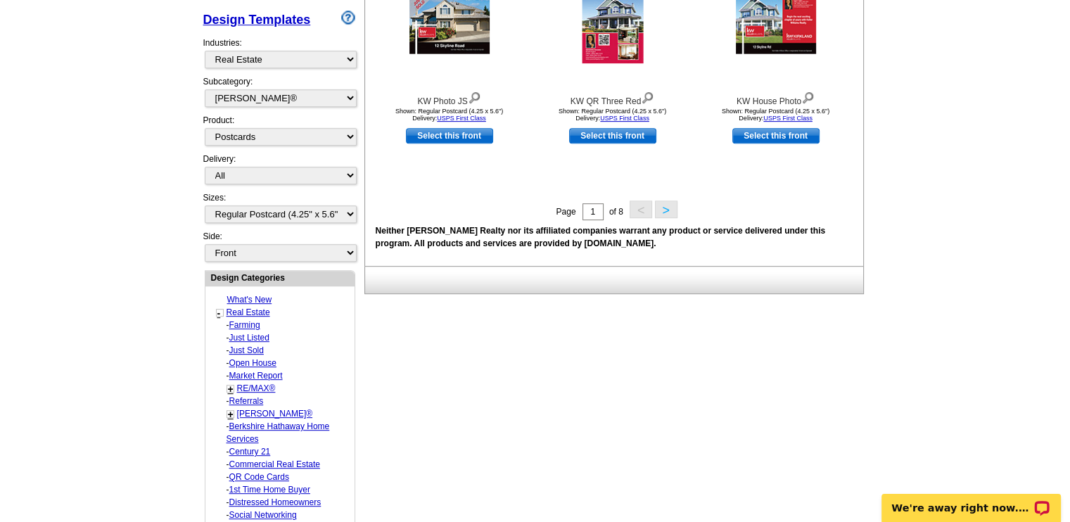
scroll to position [637, 0]
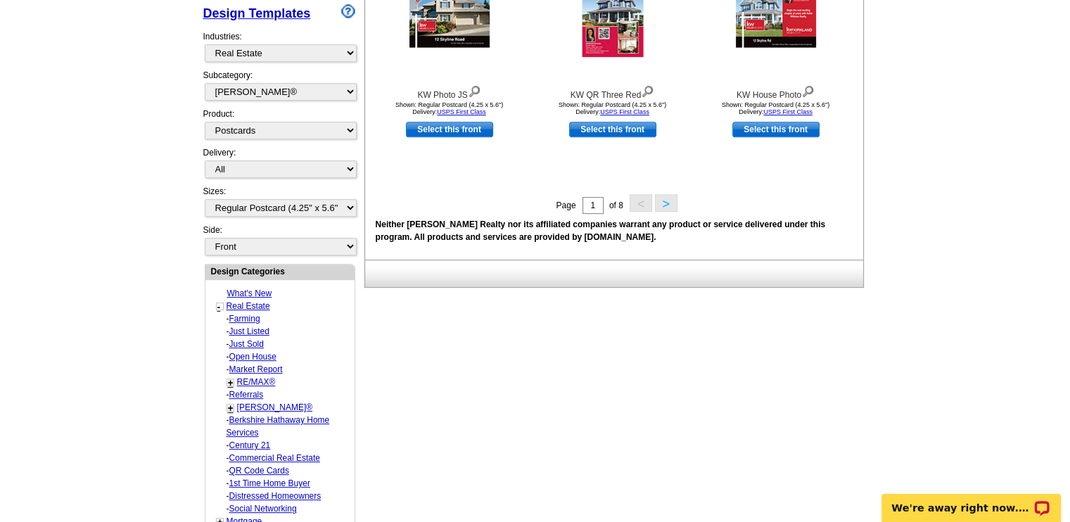
click at [658, 204] on button ">" at bounding box center [666, 203] width 23 height 18
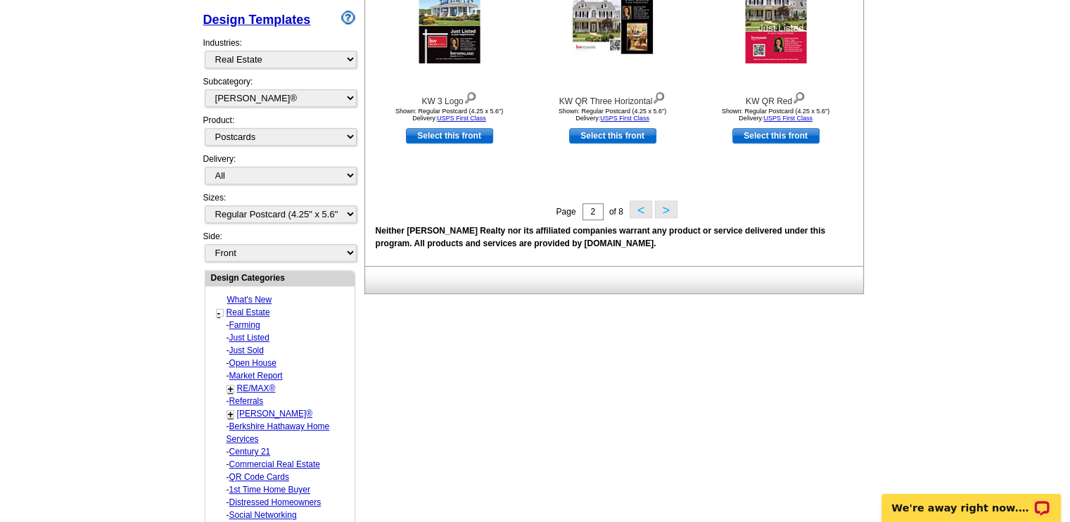
scroll to position [679, 0]
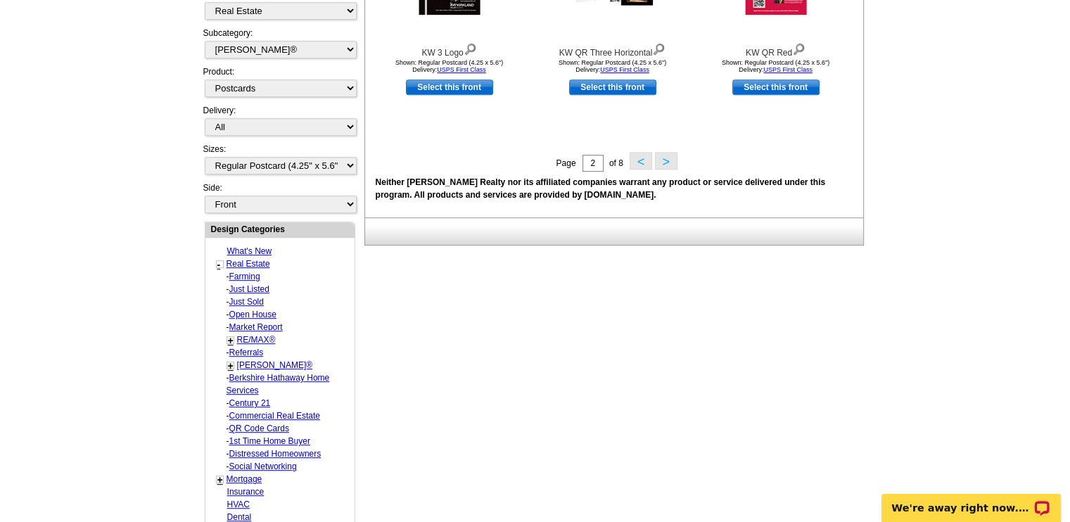
click at [674, 167] on button ">" at bounding box center [666, 161] width 23 height 18
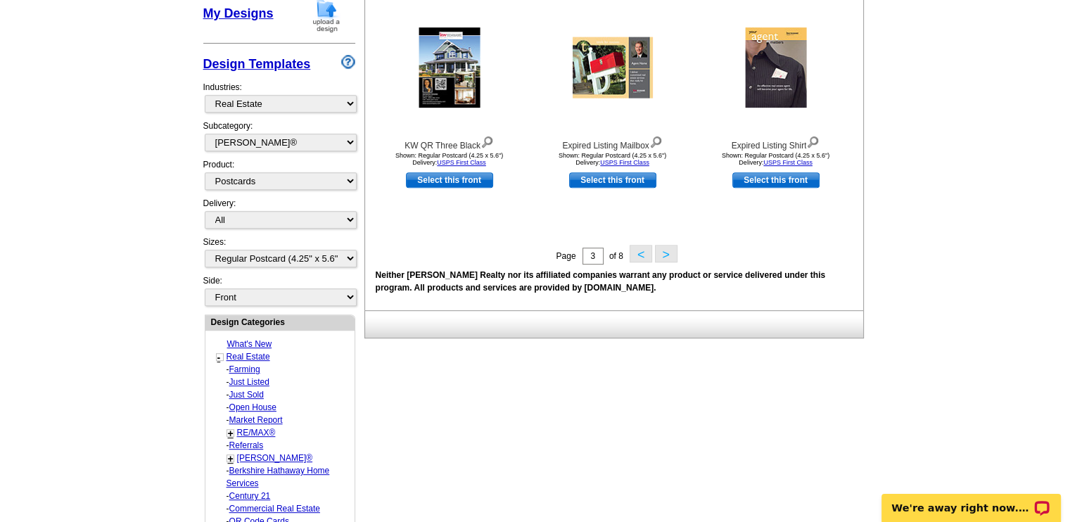
scroll to position [615, 0]
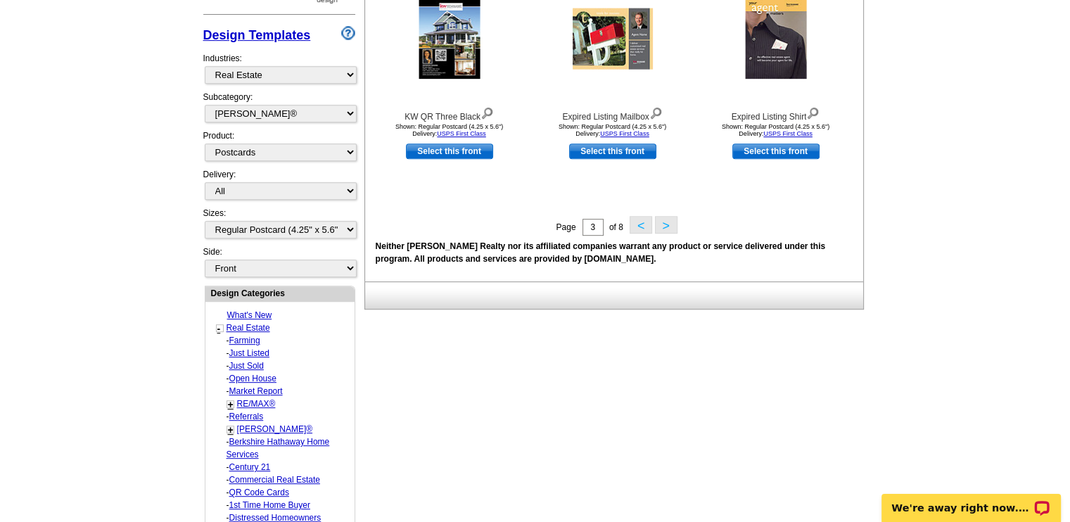
click at [668, 226] on button ">" at bounding box center [666, 225] width 23 height 18
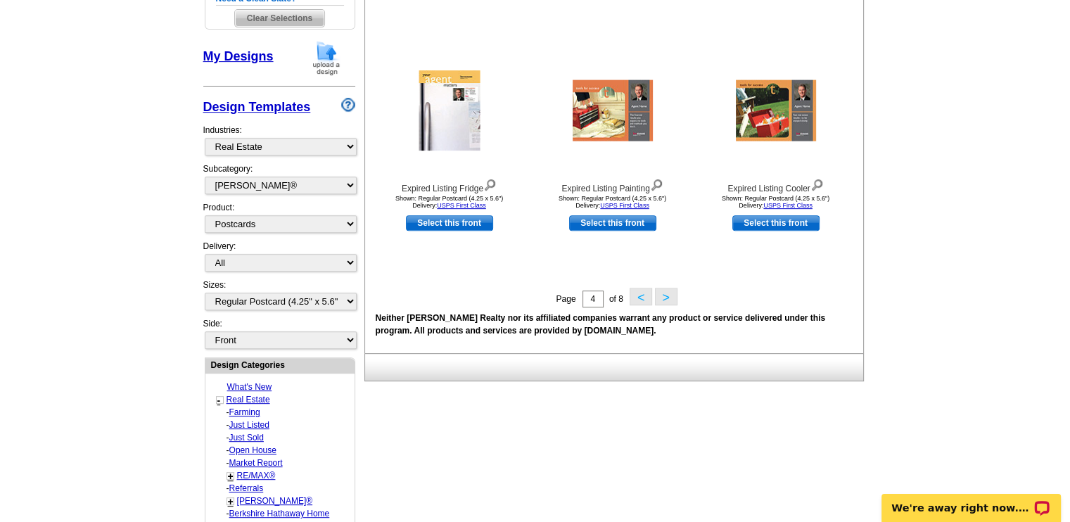
scroll to position [566, 0]
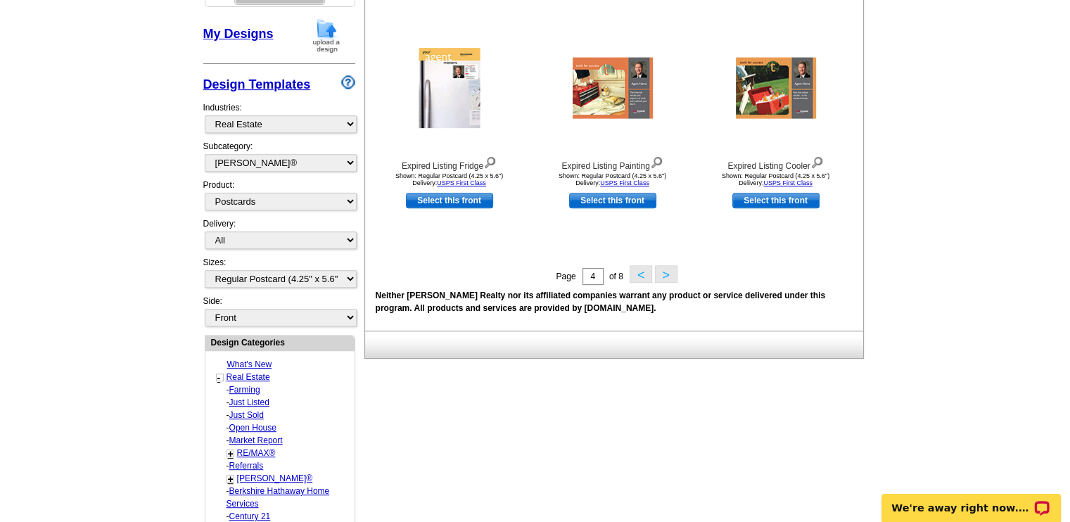
click at [657, 279] on button ">" at bounding box center [666, 274] width 23 height 18
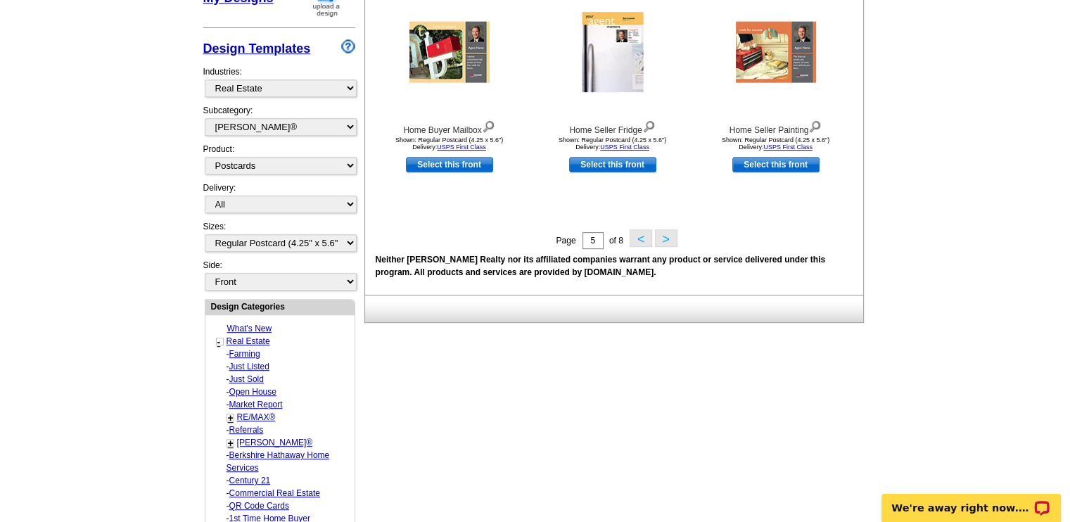
scroll to position [604, 0]
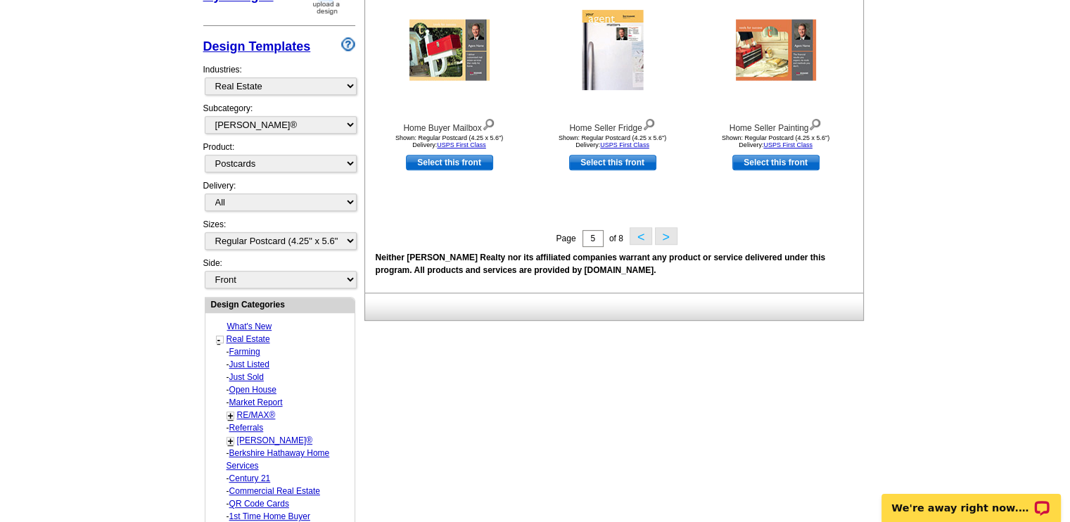
click at [664, 238] on button ">" at bounding box center [666, 236] width 23 height 18
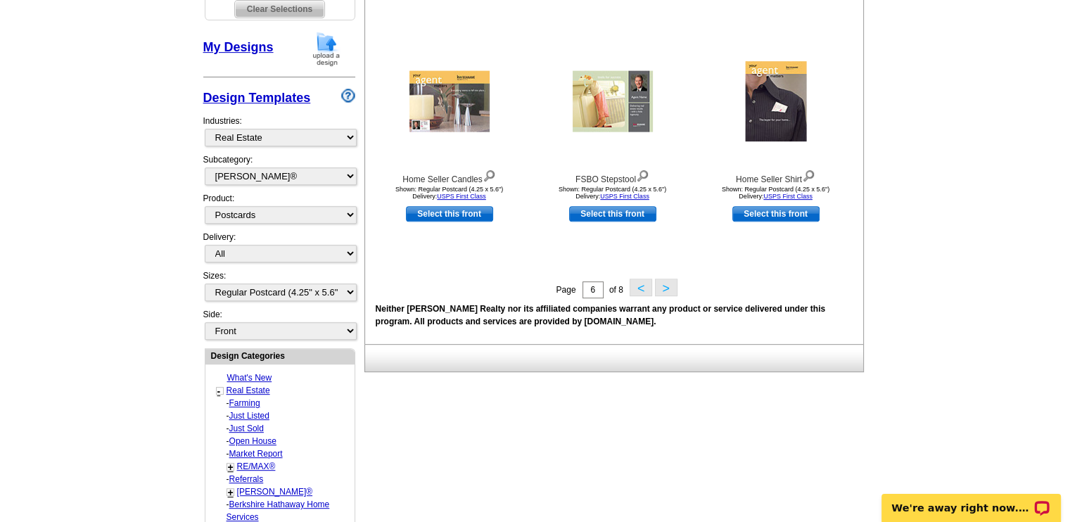
scroll to position [588, 0]
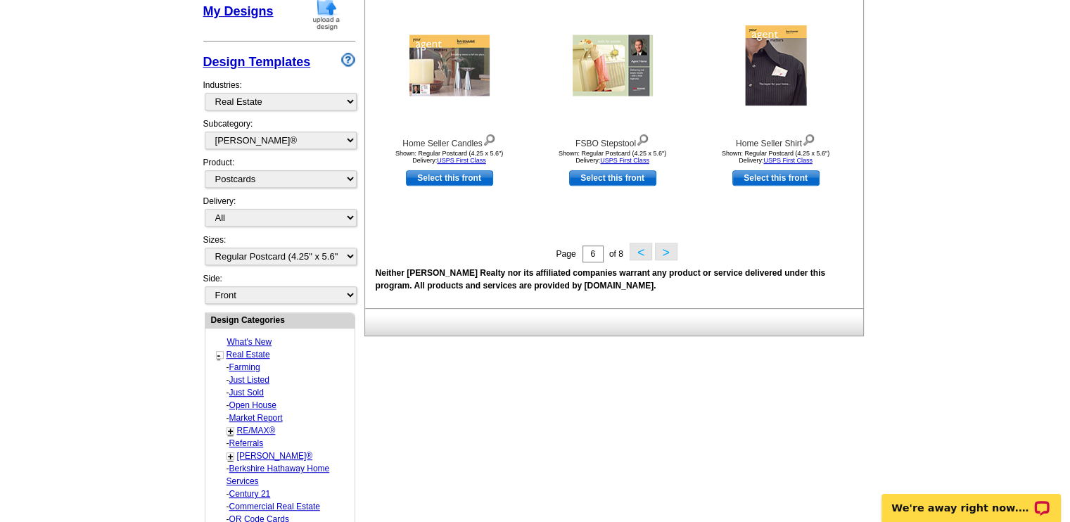
click at [668, 251] on button ">" at bounding box center [666, 252] width 23 height 18
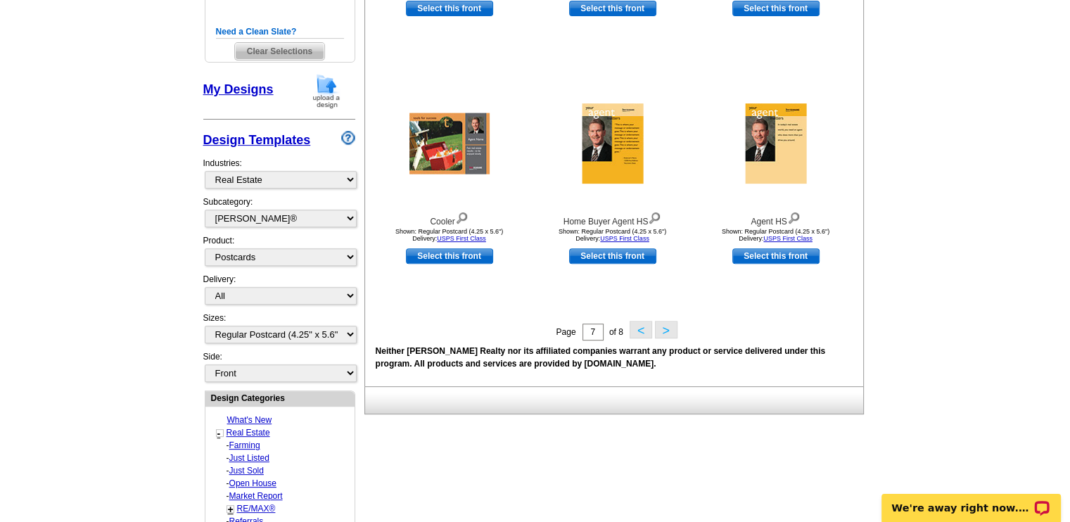
scroll to position [526, 0]
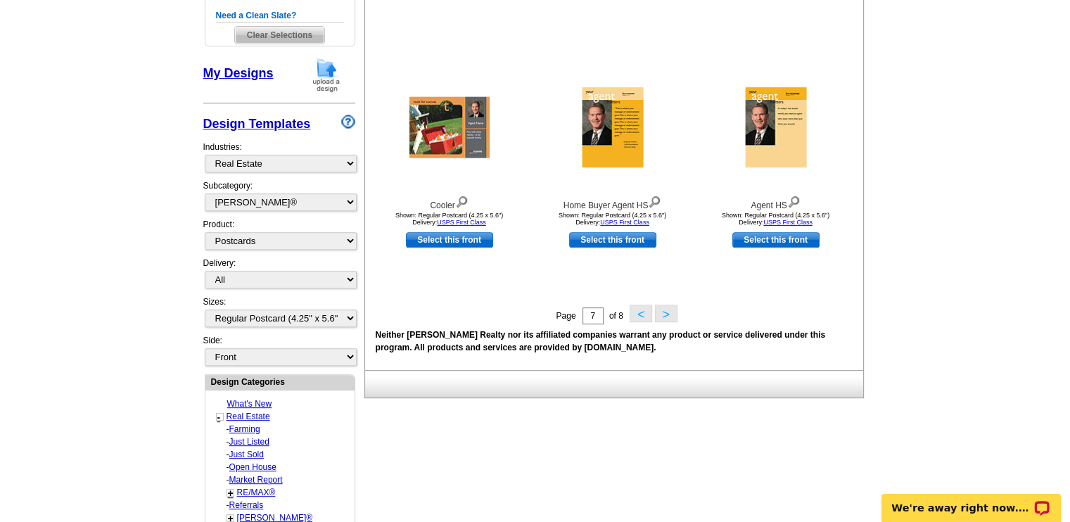
click at [667, 318] on button ">" at bounding box center [666, 314] width 23 height 18
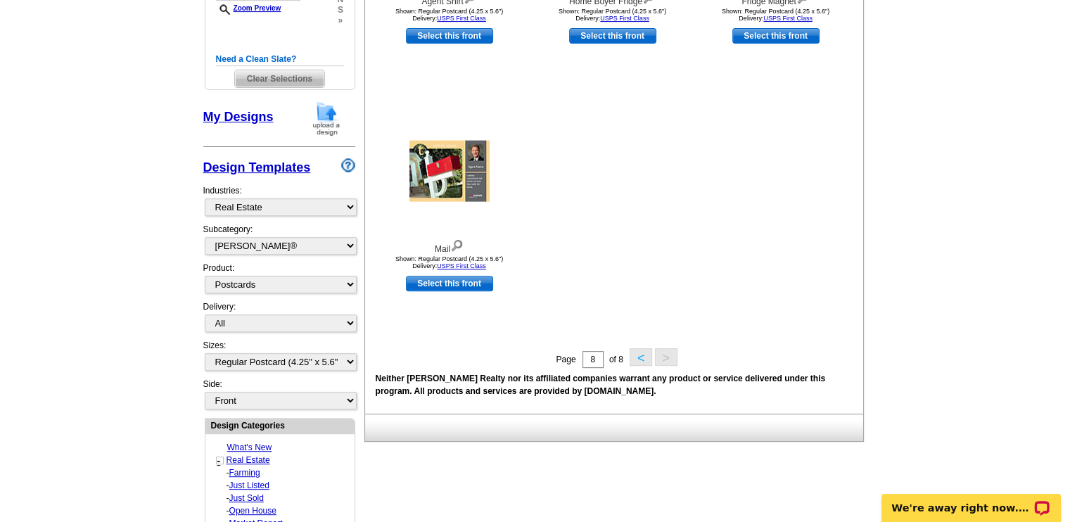
scroll to position [487, 0]
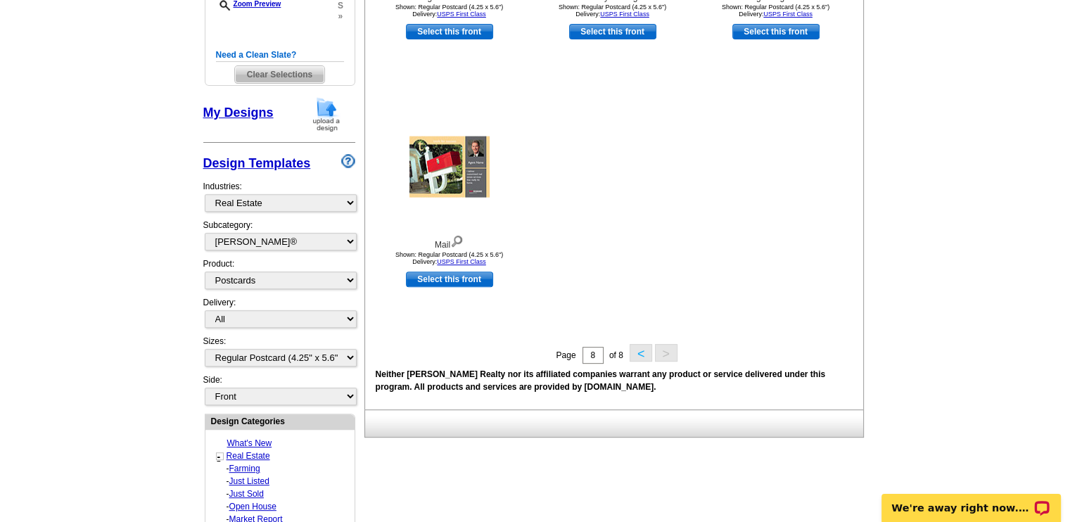
click at [642, 355] on button "<" at bounding box center [641, 353] width 23 height 18
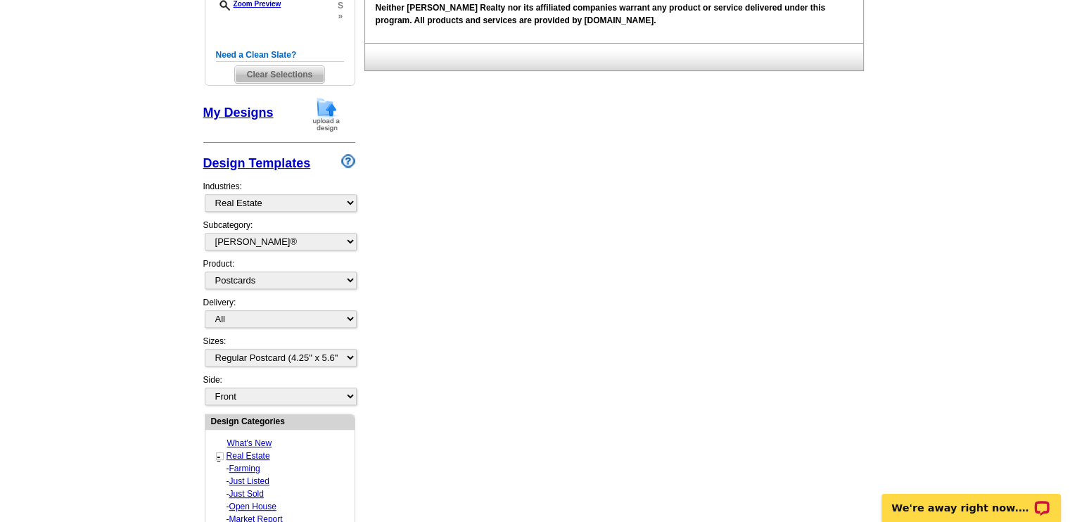
click at [642, 355] on div "Need Help? call 800-260-5887, chat with support, or have our designers make som…" at bounding box center [536, 398] width 676 height 1541
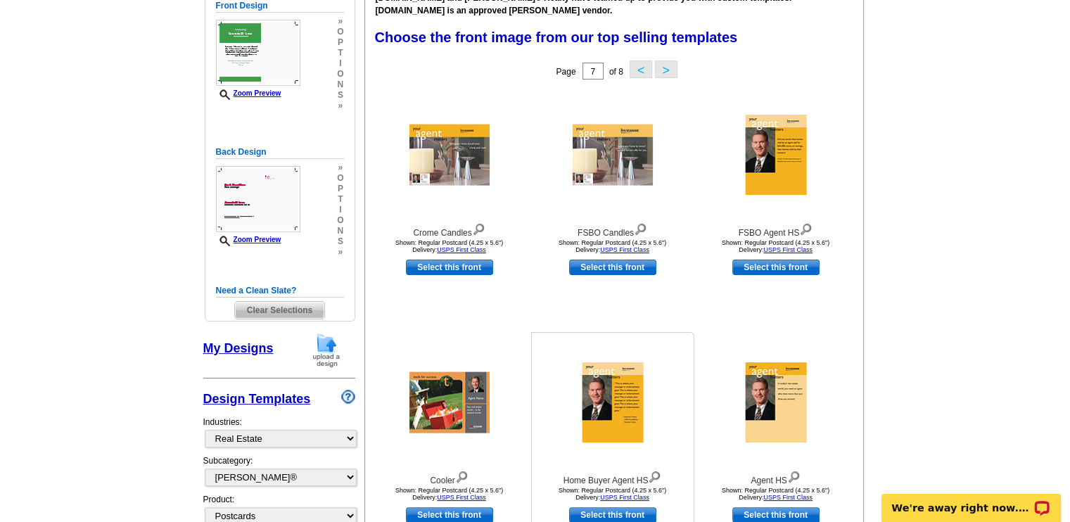
scroll to position [242, 0]
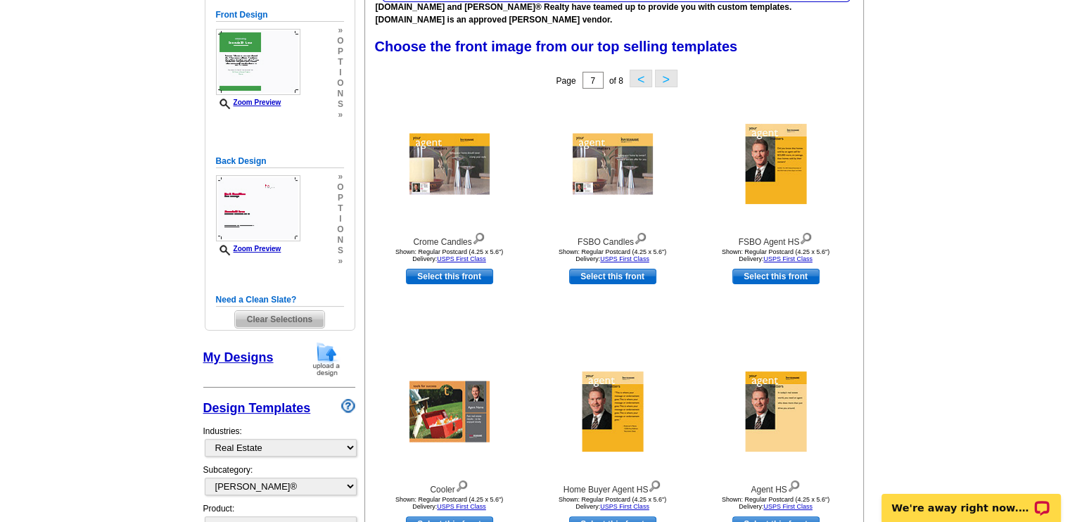
click at [643, 84] on button "<" at bounding box center [641, 79] width 23 height 18
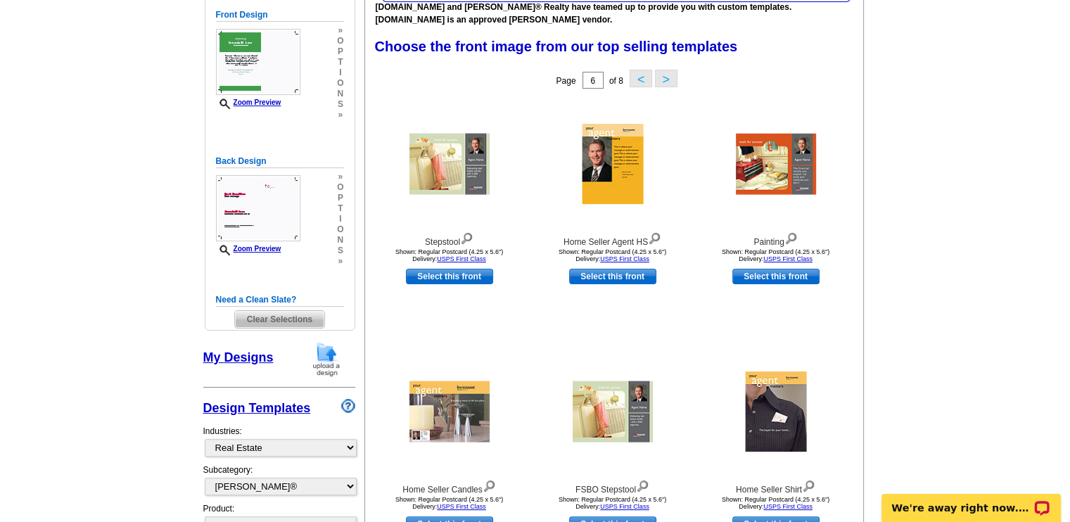
click at [636, 80] on button "<" at bounding box center [641, 79] width 23 height 18
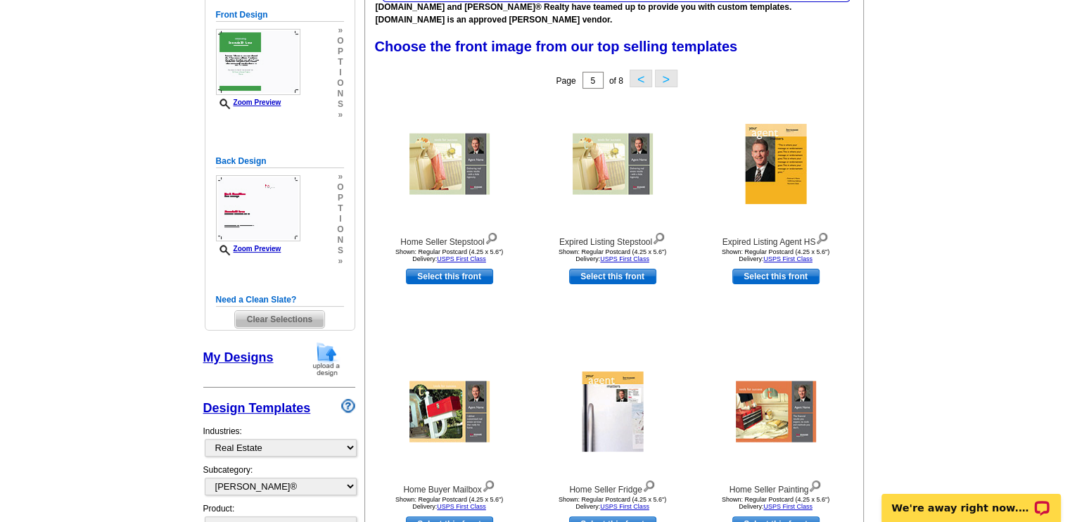
click at [640, 77] on button "<" at bounding box center [641, 79] width 23 height 18
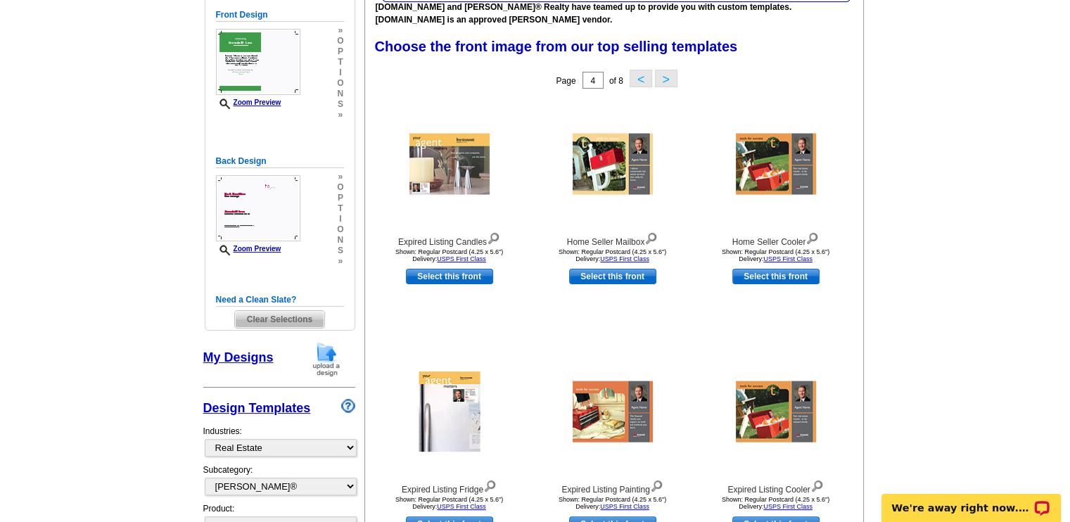
click at [640, 77] on button "<" at bounding box center [641, 79] width 23 height 18
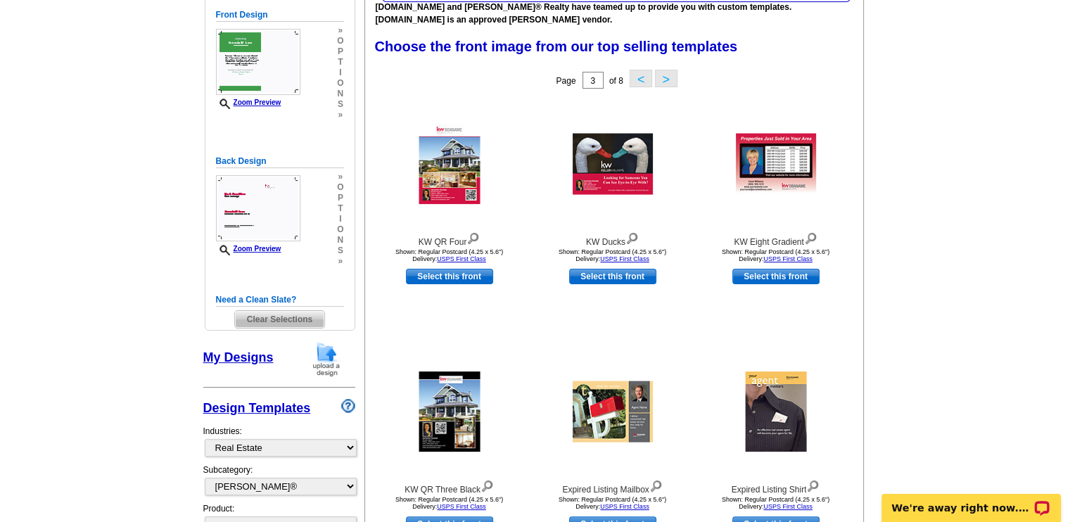
click at [640, 82] on button "<" at bounding box center [641, 79] width 23 height 18
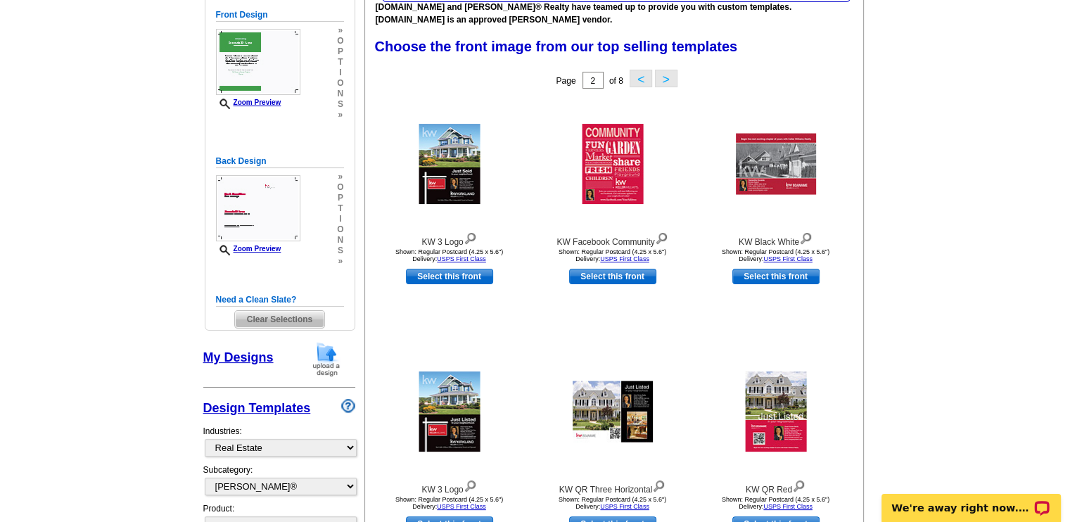
click at [640, 82] on button "<" at bounding box center [641, 79] width 23 height 18
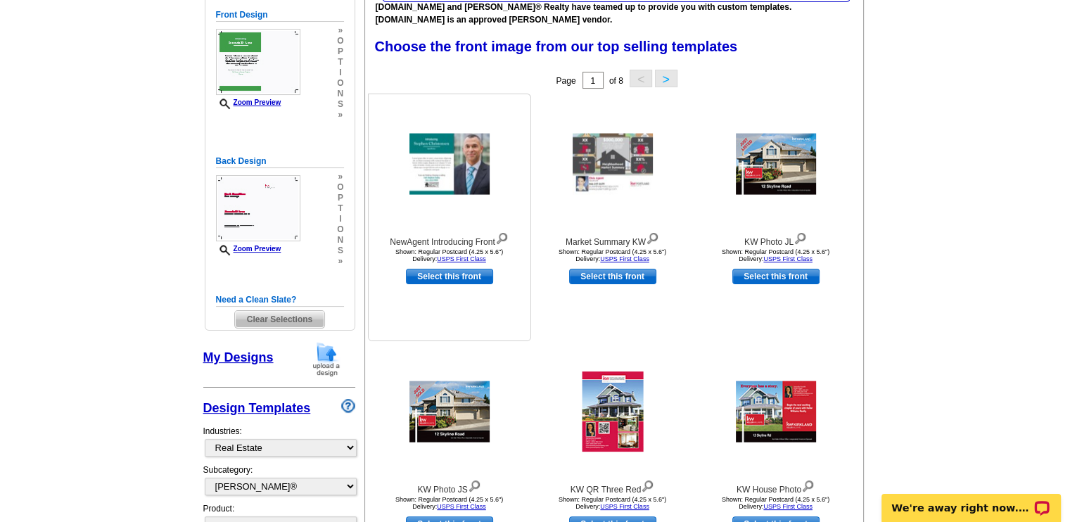
click at [442, 280] on link "Select this front" at bounding box center [449, 276] width 87 height 15
select select "back"
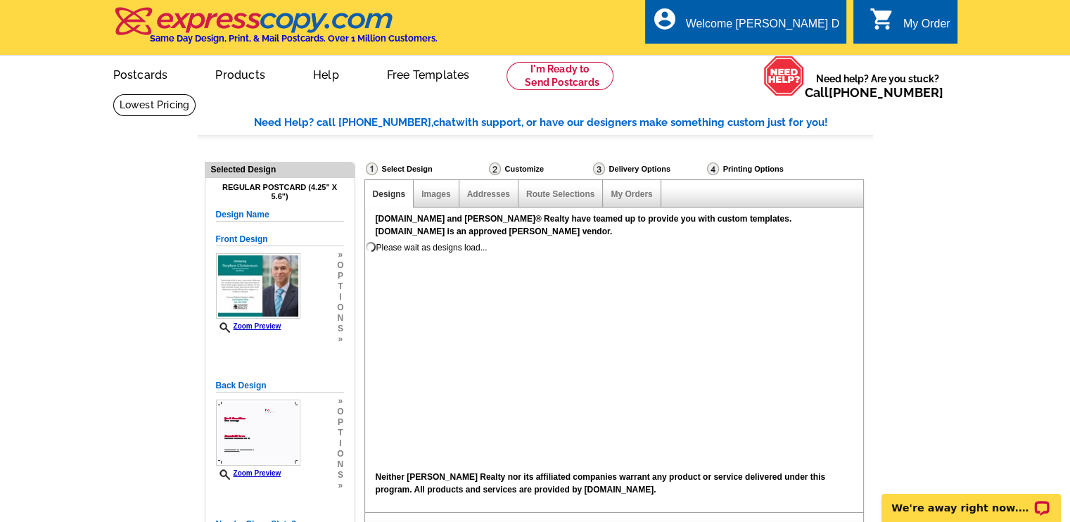
scroll to position [0, 0]
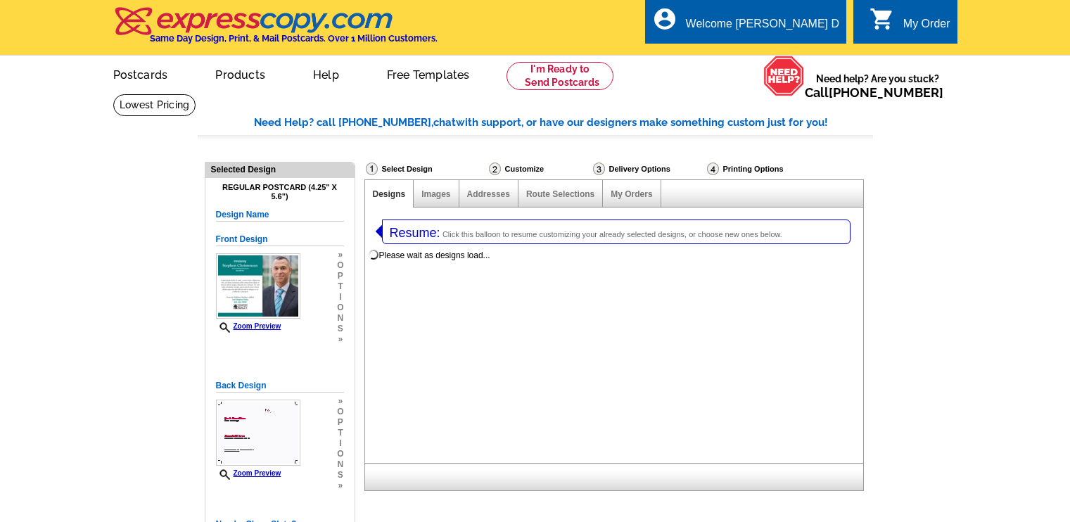
select select
select select "1"
select select "back"
select select "785"
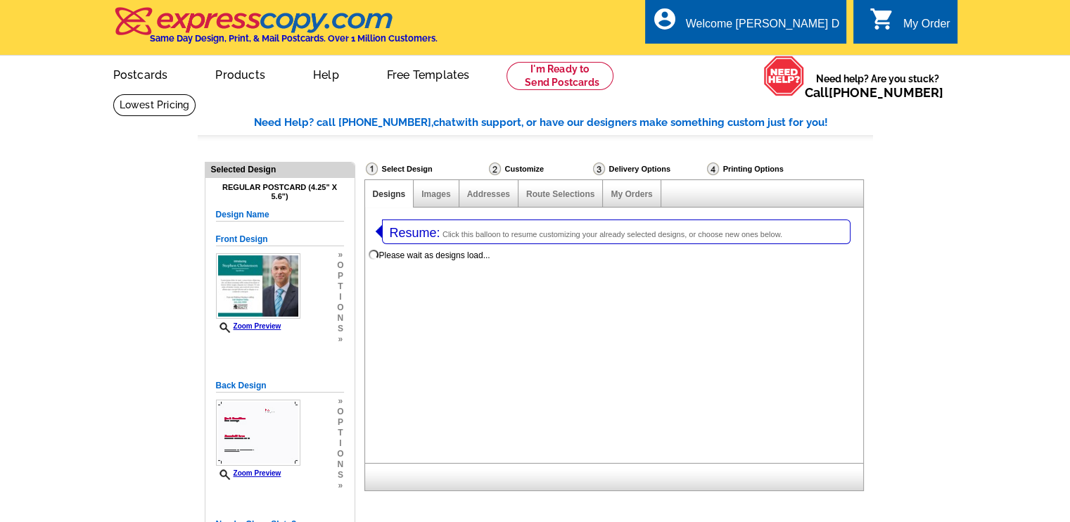
select select "791"
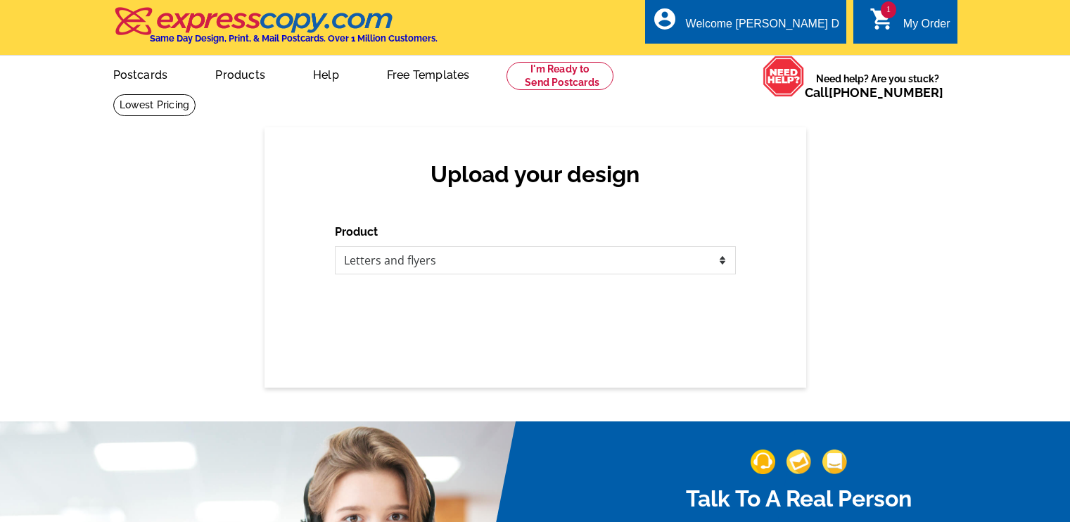
select select "2"
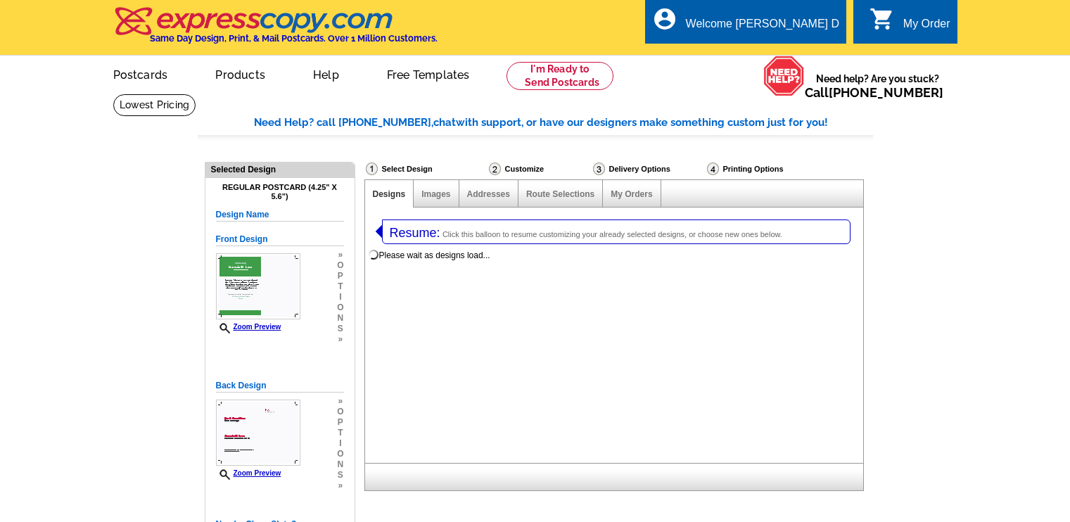
select select
select select "1"
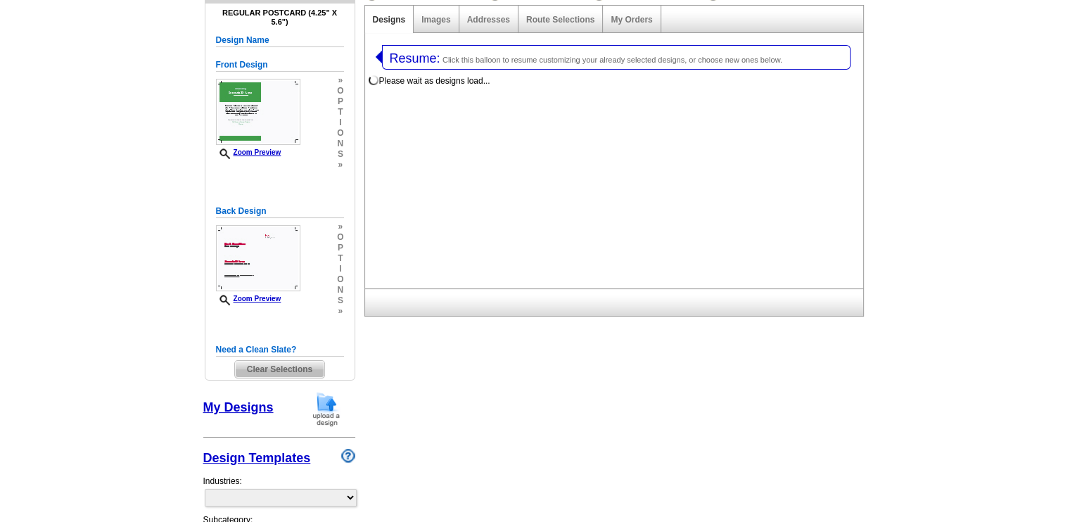
select select "785"
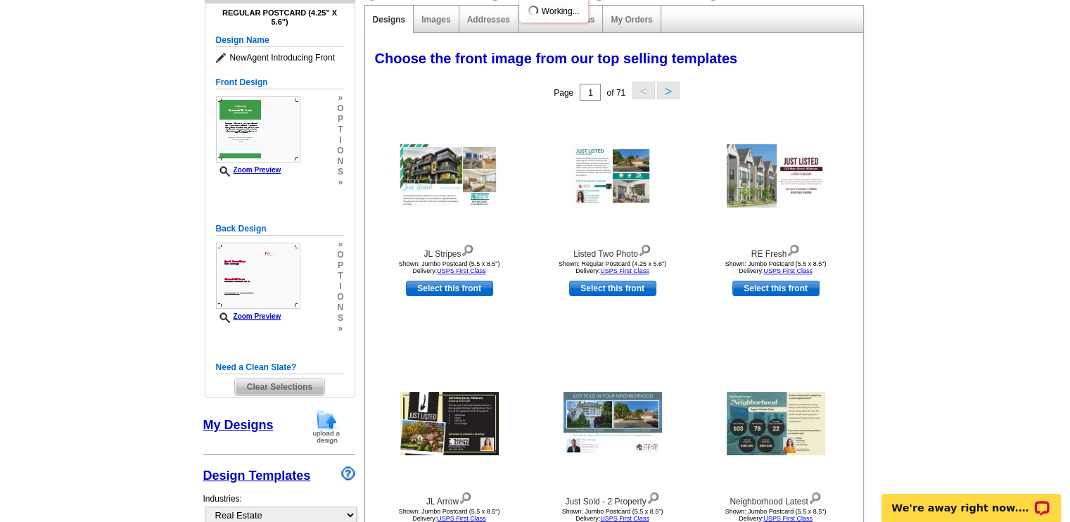
scroll to position [0, 0]
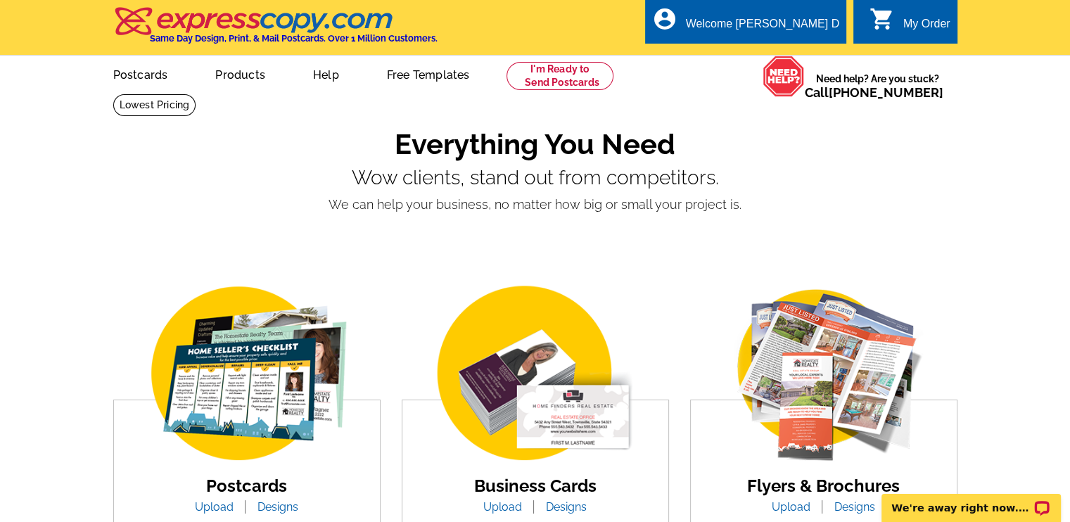
click at [130, 269] on div "Postcards Upload Designs" at bounding box center [247, 395] width 289 height 272
click at [255, 405] on img at bounding box center [246, 374] width 239 height 185
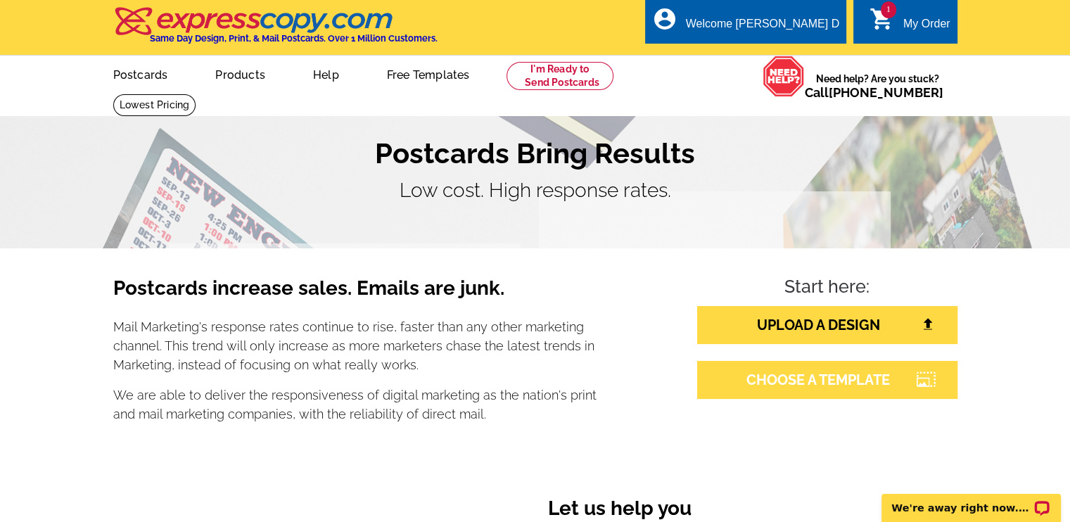
click at [808, 369] on link "CHOOSE A TEMPLATE" at bounding box center [827, 380] width 260 height 38
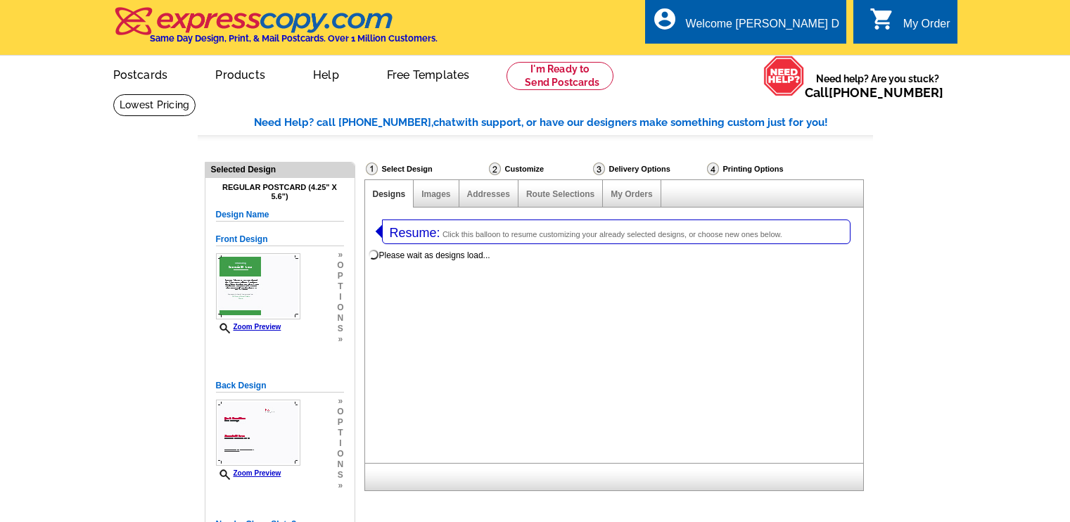
select select "1"
select select "785"
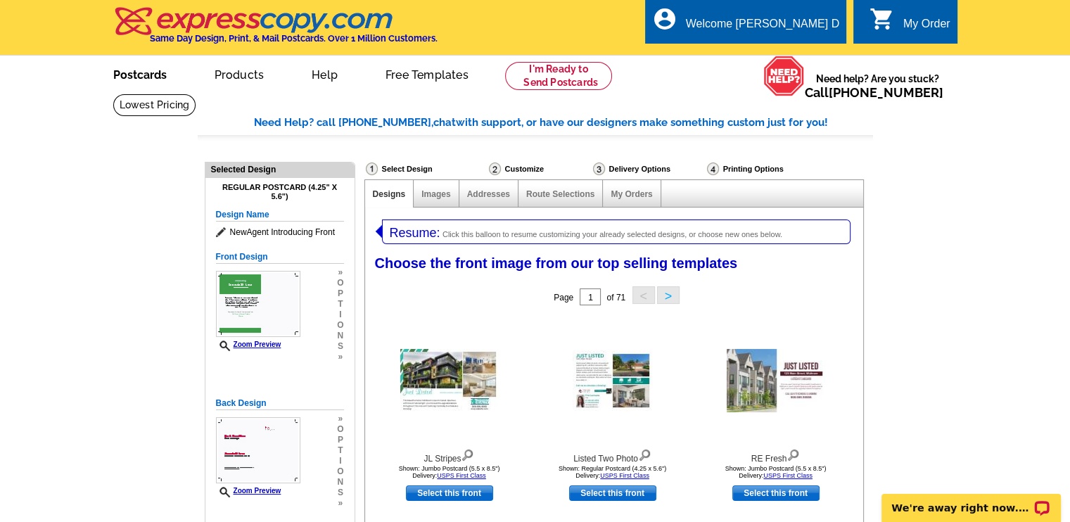
click at [154, 84] on link "Postcards" at bounding box center [140, 73] width 99 height 33
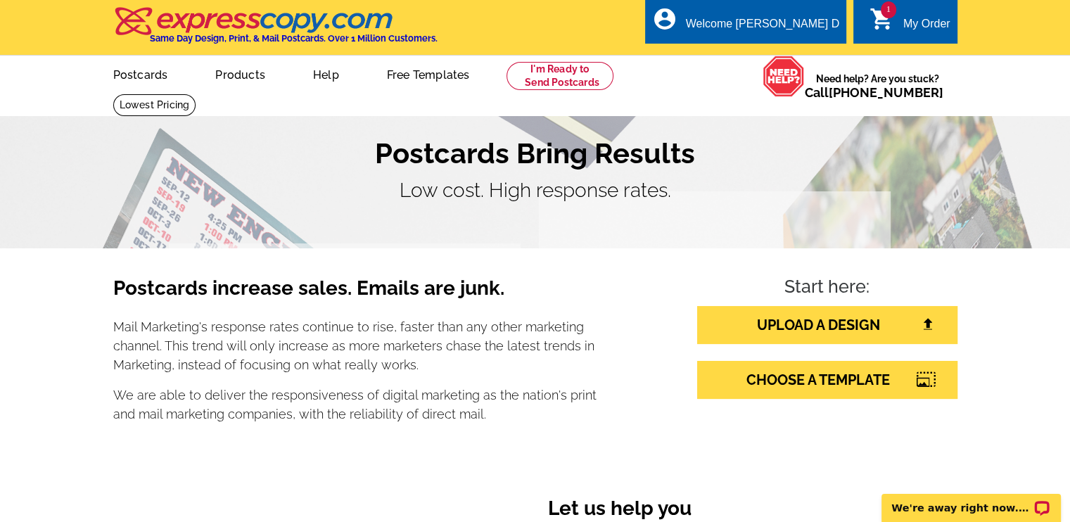
click at [916, 29] on div "My Order" at bounding box center [927, 28] width 47 height 20
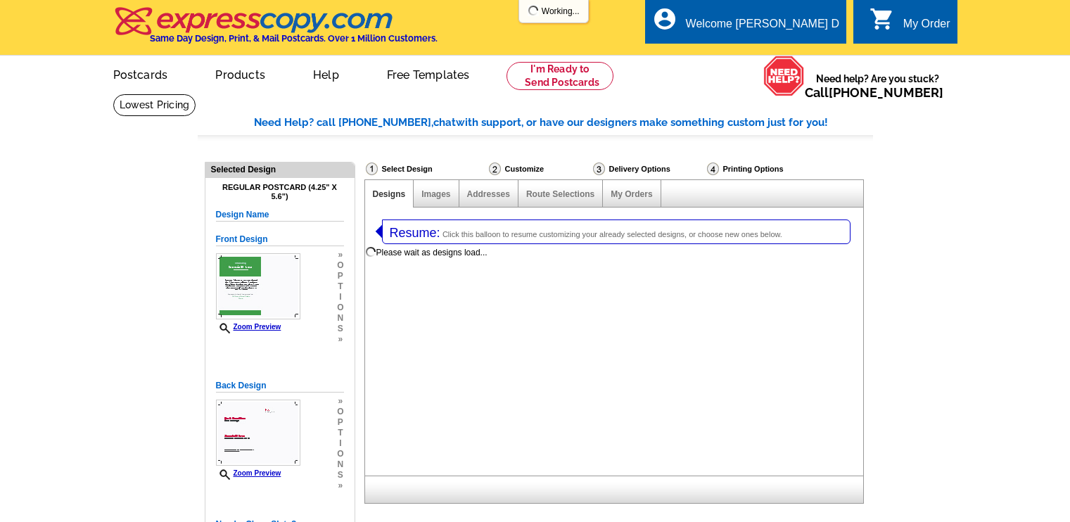
select select "1"
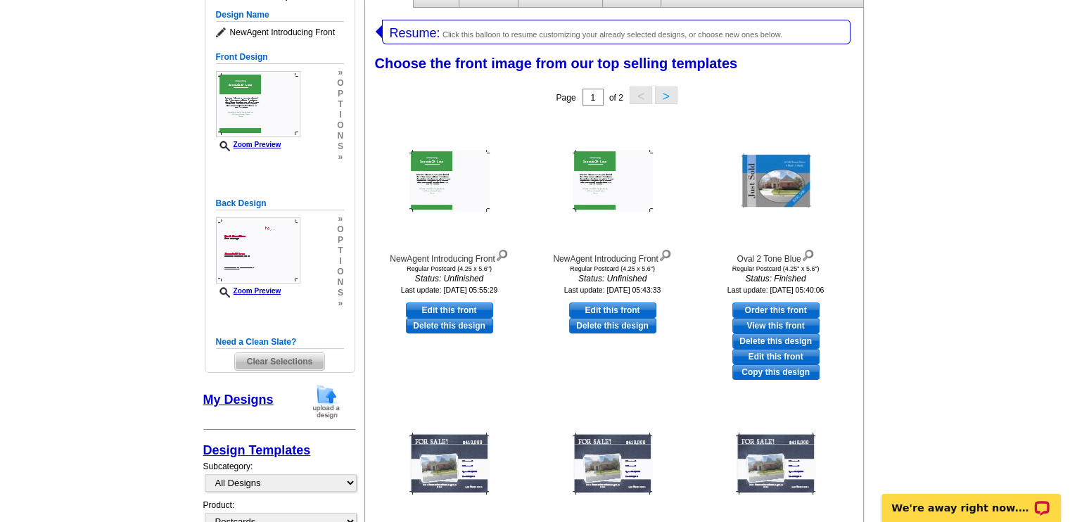
scroll to position [203, 0]
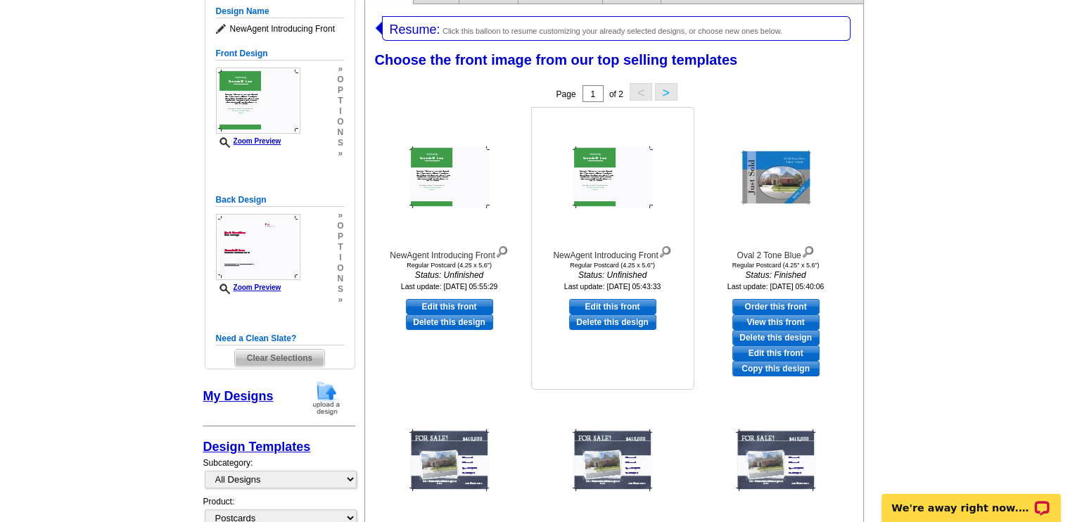
click at [583, 173] on img at bounding box center [613, 177] width 80 height 62
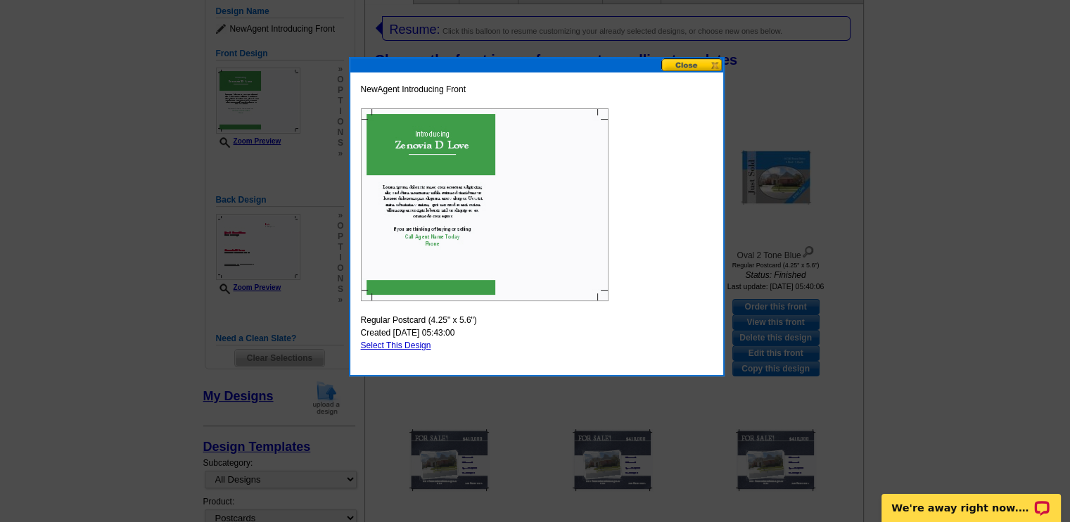
click at [415, 347] on link "Select This Design" at bounding box center [396, 346] width 70 height 10
select select "back"
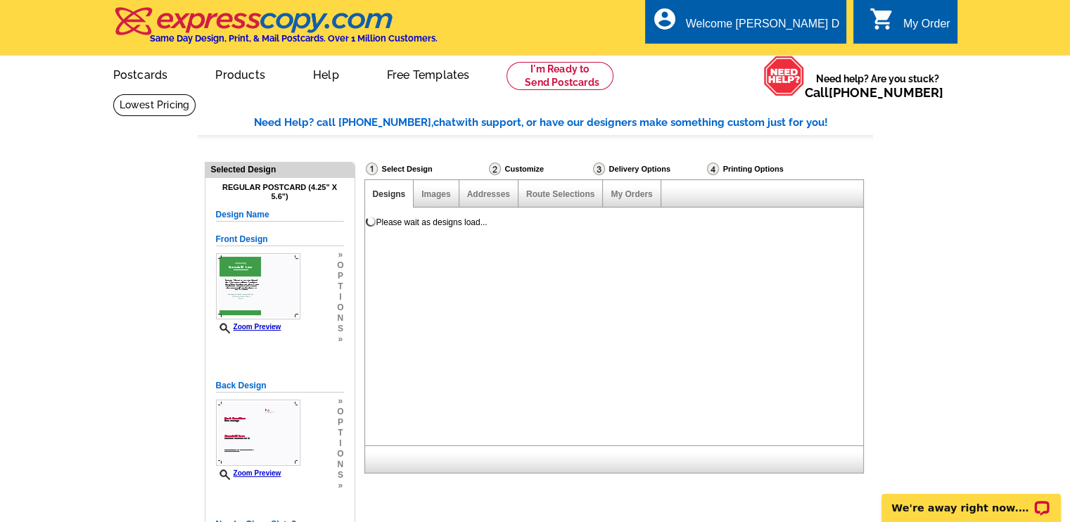
scroll to position [0, 0]
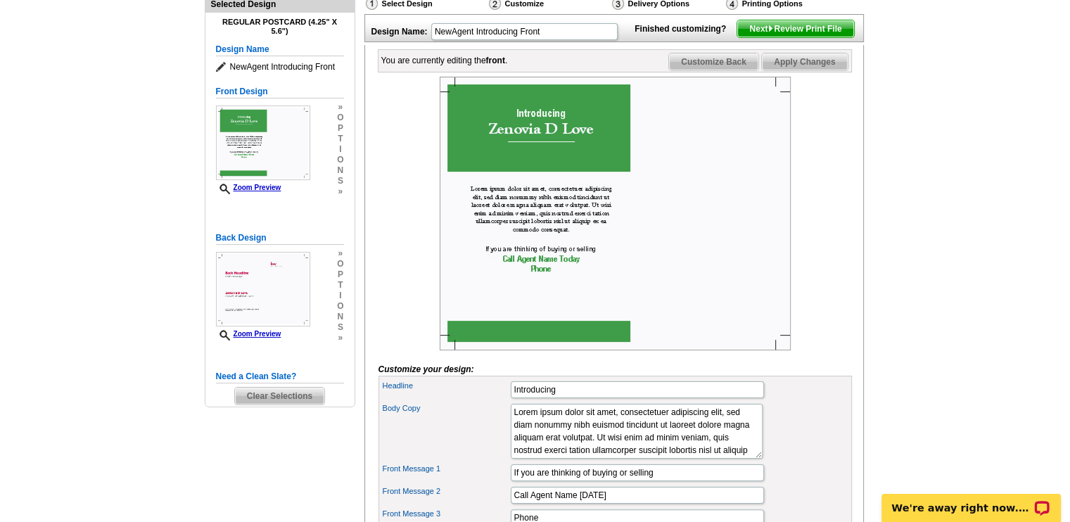
scroll to position [183, 0]
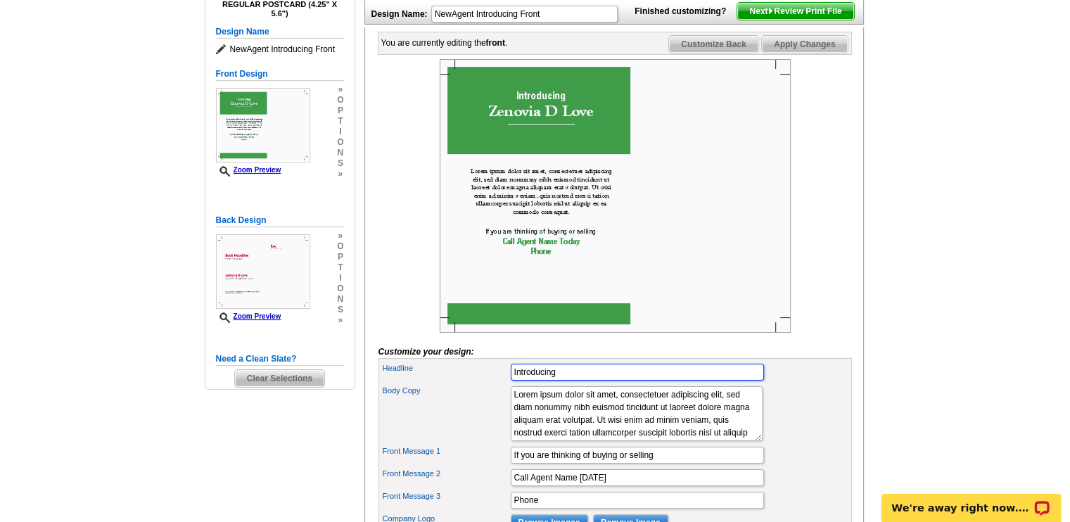
click at [565, 381] on input "Introducing" at bounding box center [637, 372] width 253 height 17
type input "I"
type input "Hello Neighbor!"
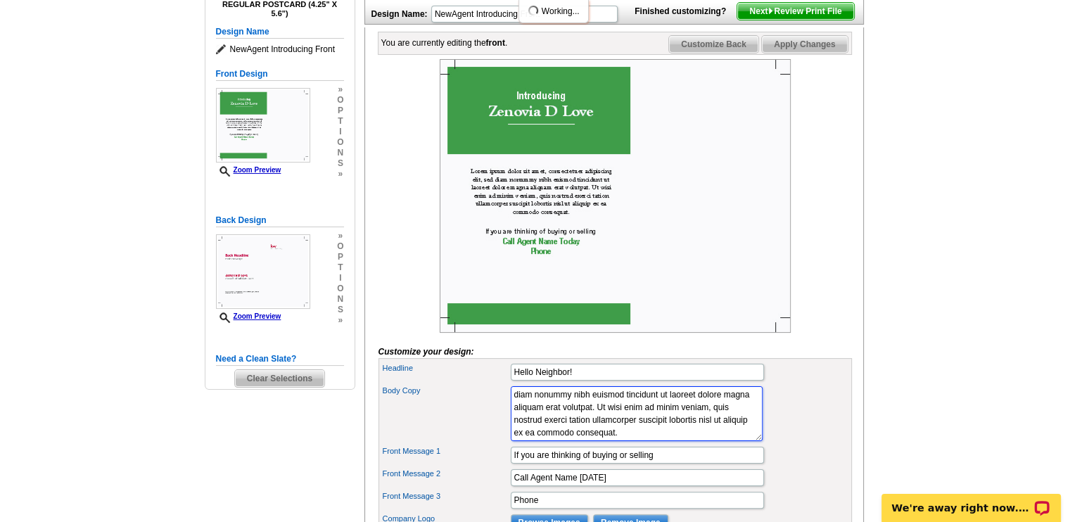
drag, startPoint x: 513, startPoint y: 415, endPoint x: 600, endPoint y: 494, distance: 117.6
click at [600, 494] on div "Headline Hello Neighbor! Body Copy Lorem ipsum dolor sit amet, consectetuer adi…" at bounding box center [616, 447] width 474 height 179
paste textarea "Hi Neighbor, My name is [PERSON_NAME] Love, and I’m excited to introduce myself…"
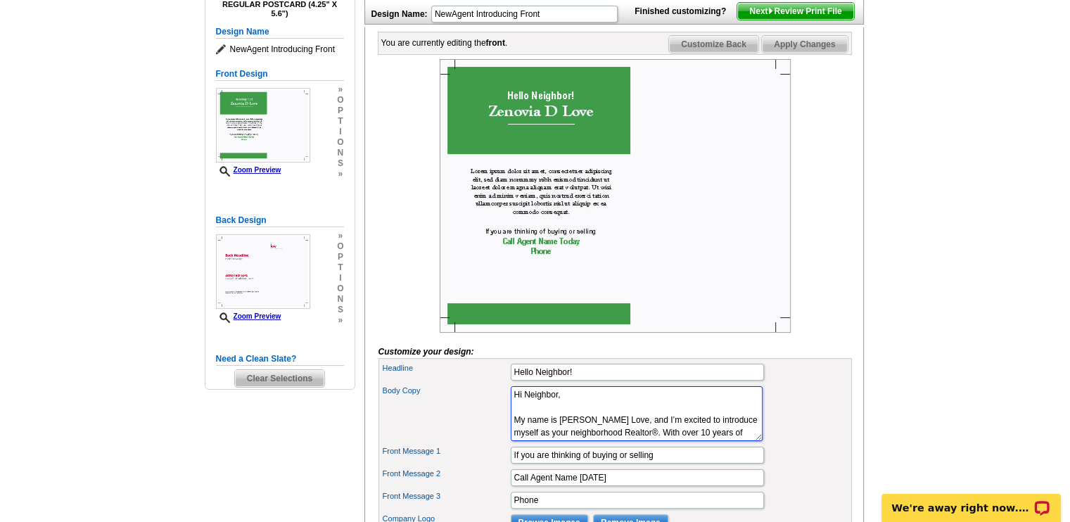
click at [574, 416] on textarea "Lorem ipsum dolor sit amet, consectetuer adipiscing elit, sed diam nonummy nibh…" at bounding box center [637, 413] width 252 height 55
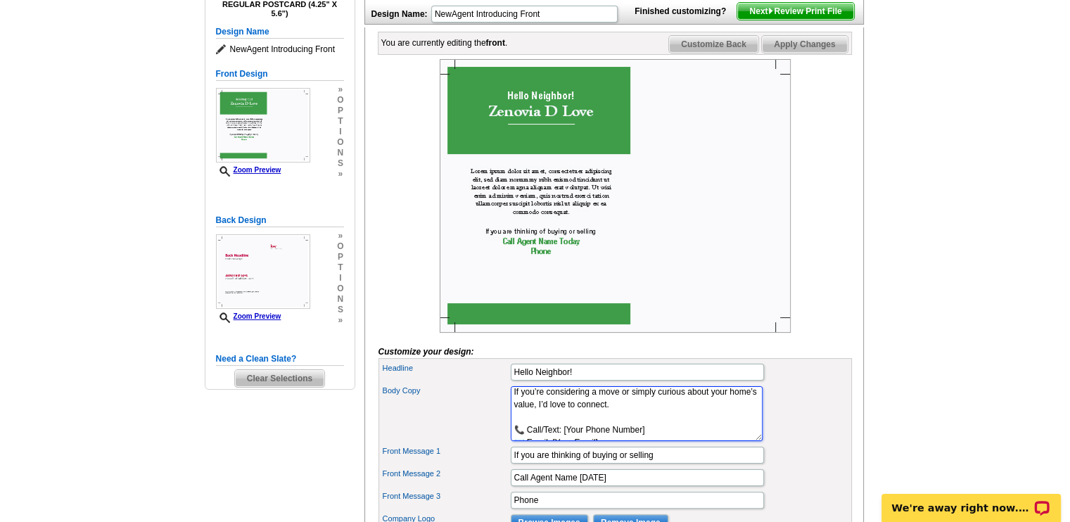
scroll to position [253, 0]
click at [597, 441] on textarea "Lorem ipsum dolor sit amet, consectetuer adipiscing elit, sed diam nonummy nibh…" at bounding box center [637, 413] width 252 height 55
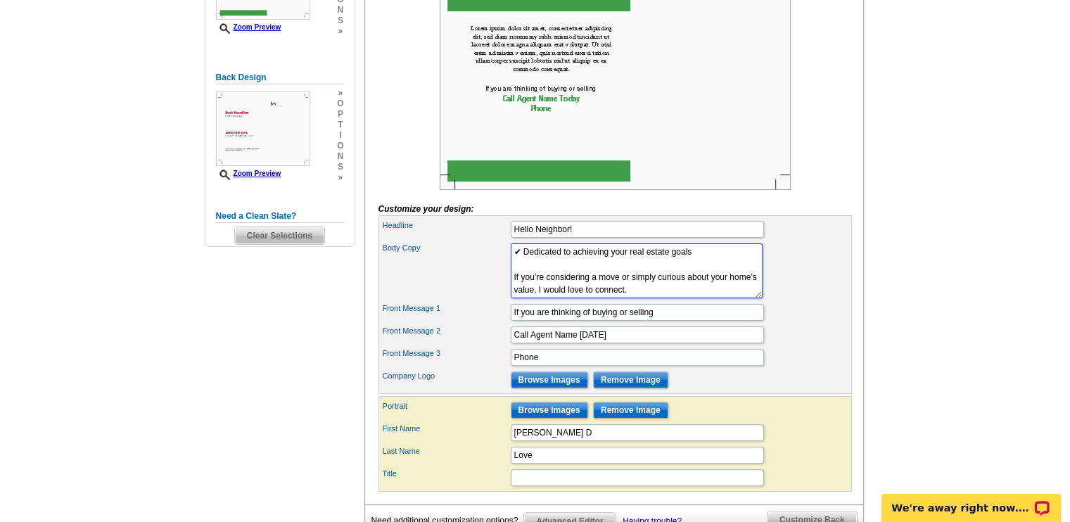
scroll to position [327, 0]
type textarea "My name is [PERSON_NAME] Love, and I’m excited to introduce myself as your neig…"
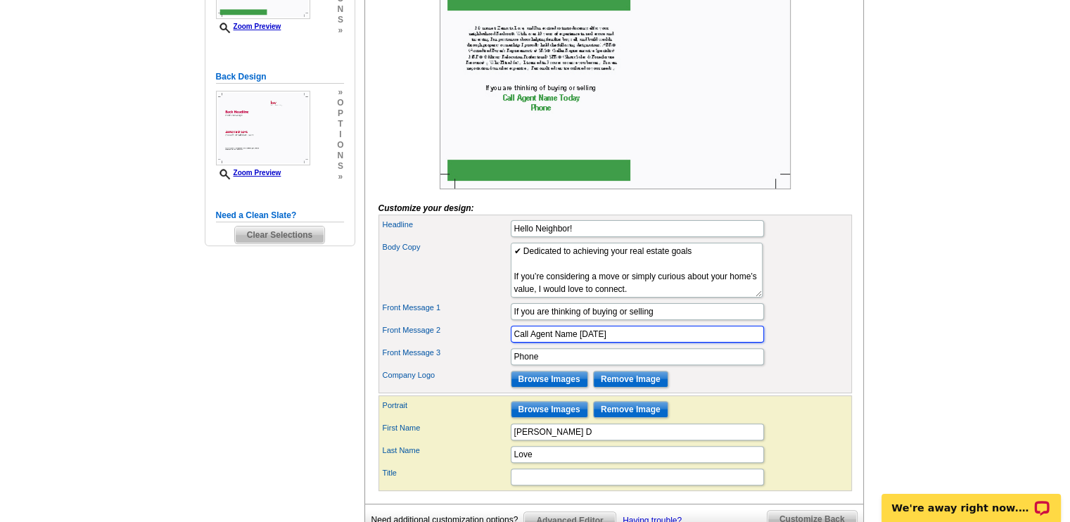
click at [617, 343] on input "Call Agent Name [DATE]" at bounding box center [637, 334] width 253 height 17
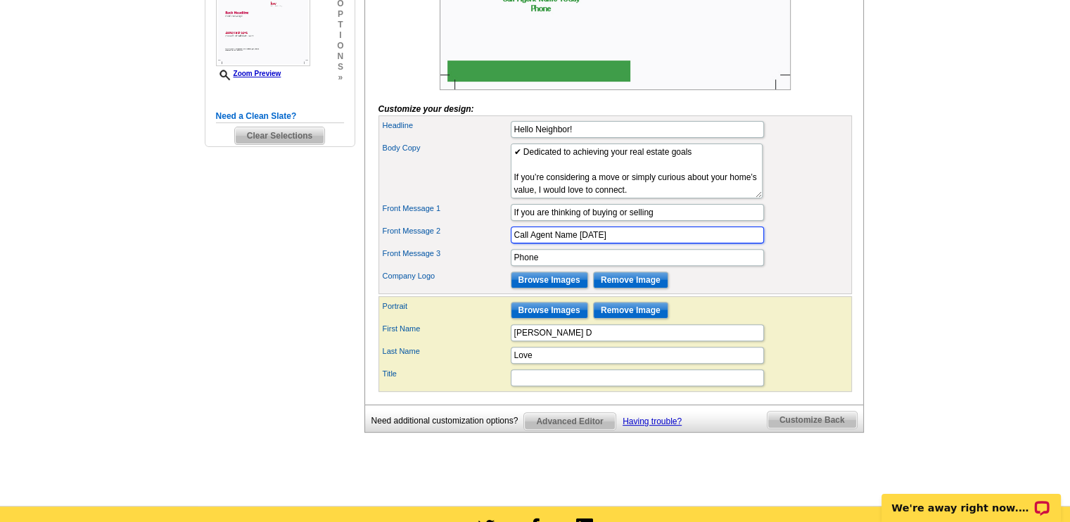
scroll to position [450, 0]
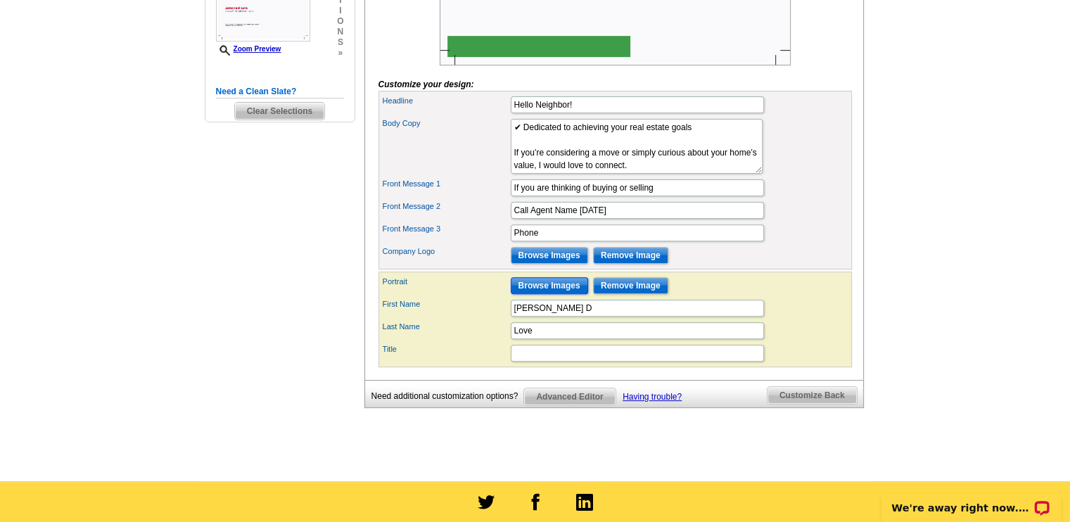
click at [560, 294] on input "Browse Images" at bounding box center [549, 285] width 77 height 17
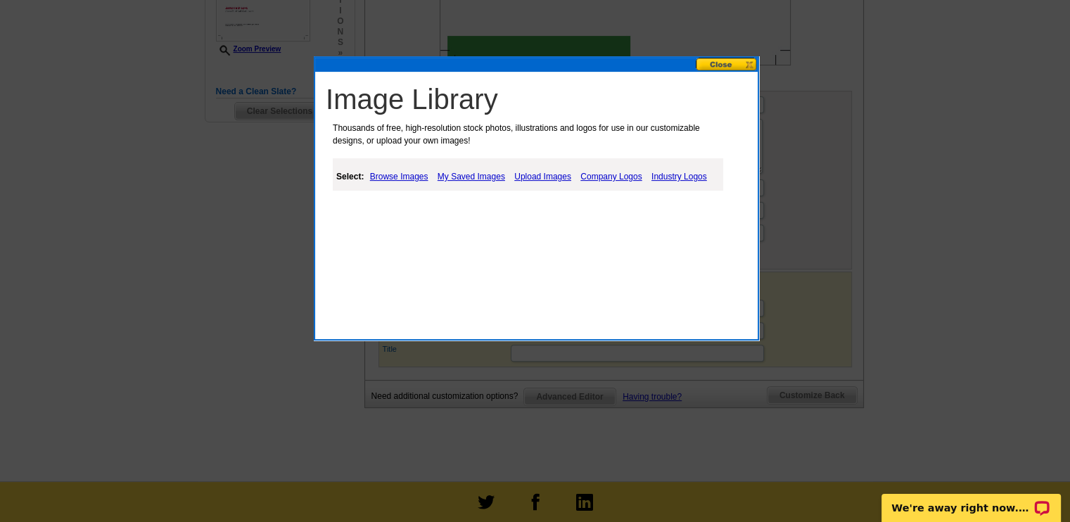
click at [460, 177] on link "My Saved Images" at bounding box center [471, 176] width 75 height 17
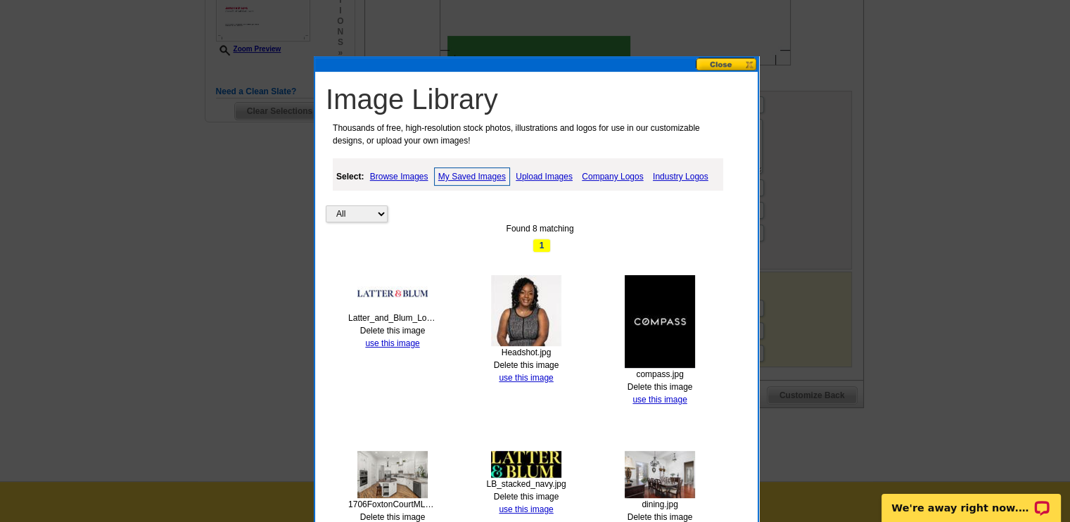
click at [541, 320] on img at bounding box center [526, 310] width 70 height 71
click at [515, 380] on link "use this image" at bounding box center [526, 378] width 54 height 10
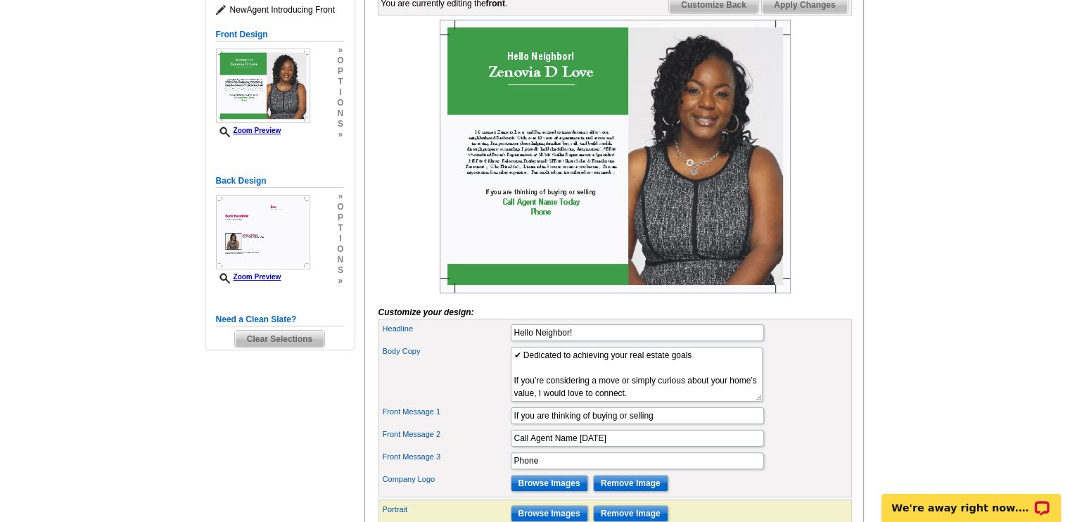
scroll to position [224, 0]
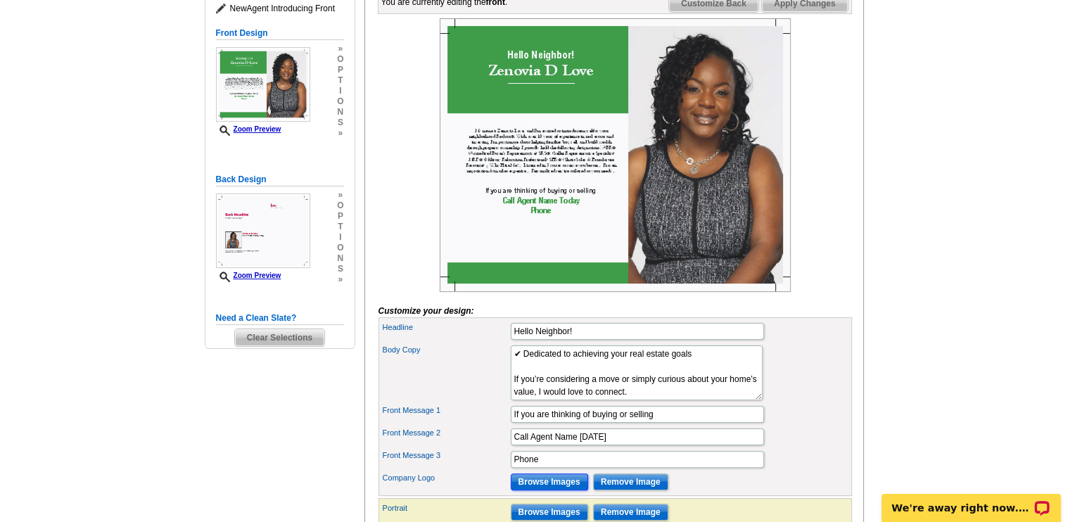
click at [549, 491] on input "Browse Images" at bounding box center [549, 482] width 77 height 17
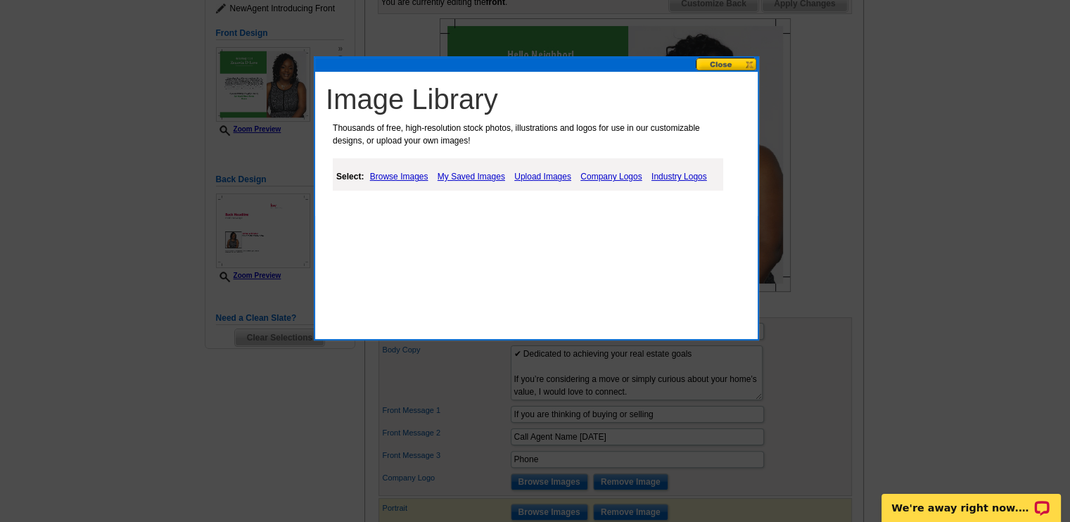
click at [467, 176] on link "My Saved Images" at bounding box center [471, 176] width 75 height 17
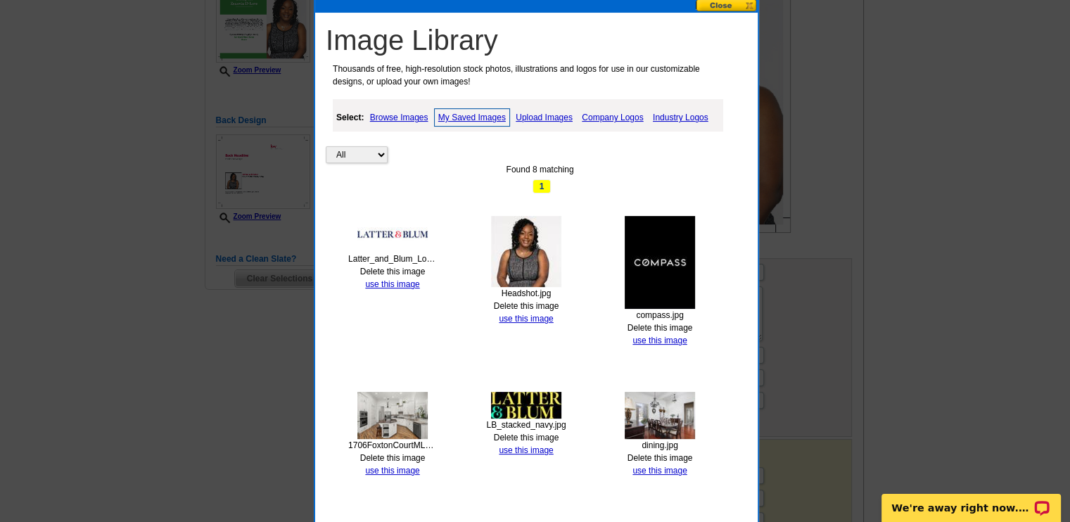
scroll to position [282, 0]
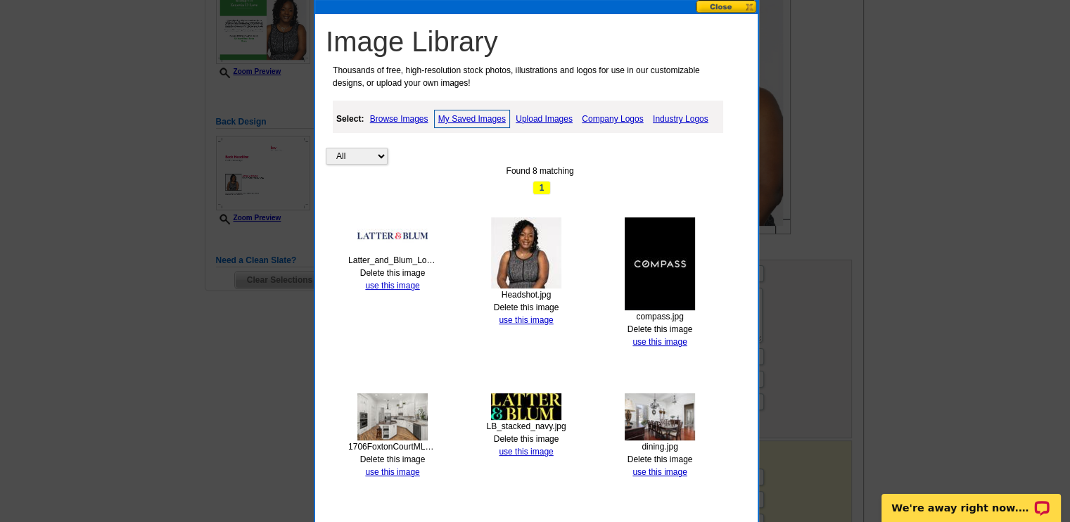
click at [622, 113] on link "Company Logos" at bounding box center [613, 118] width 68 height 17
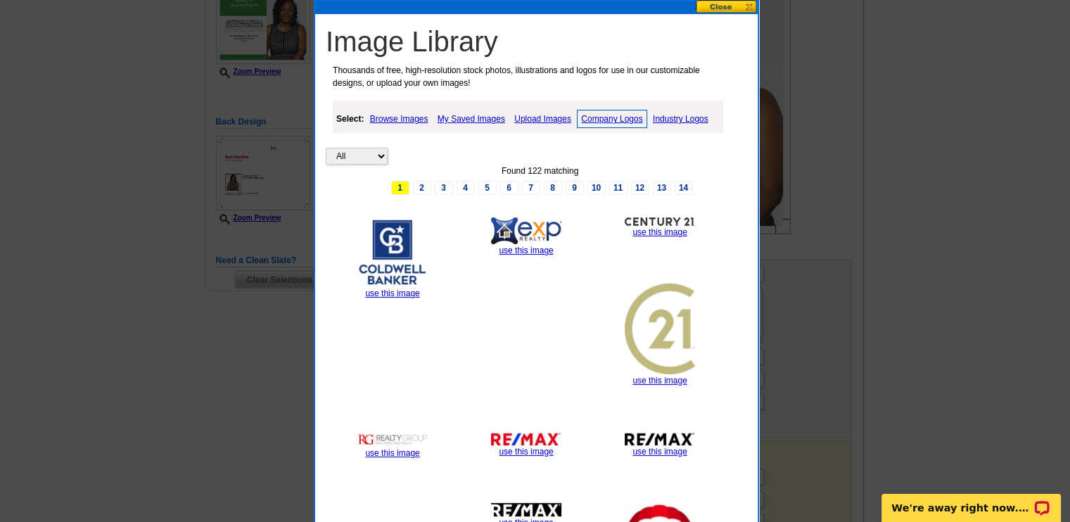
click at [473, 117] on link "My Saved Images" at bounding box center [471, 118] width 75 height 17
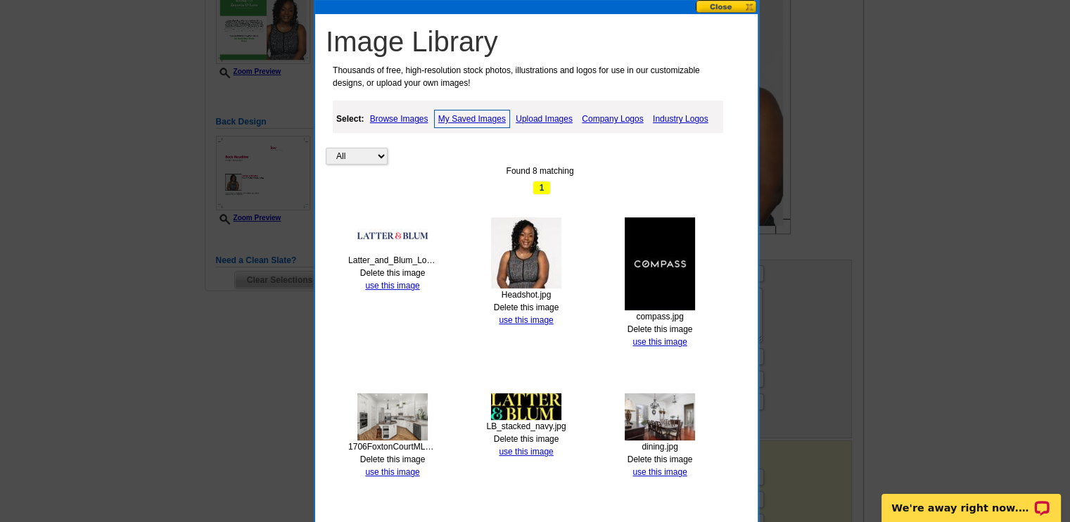
click at [417, 120] on link "Browse Images" at bounding box center [399, 118] width 65 height 17
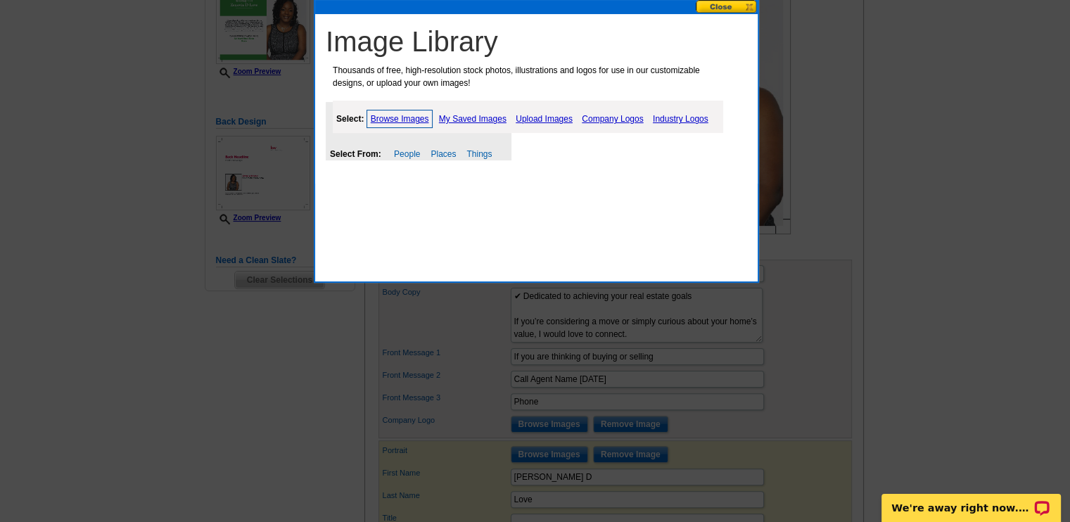
click at [709, 11] on button at bounding box center [727, 6] width 62 height 13
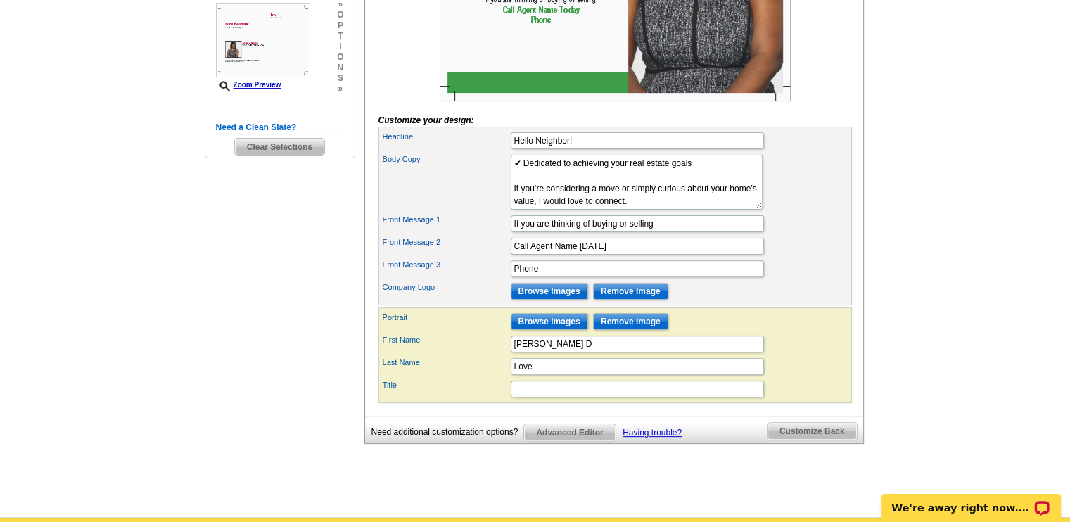
scroll to position [419, 0]
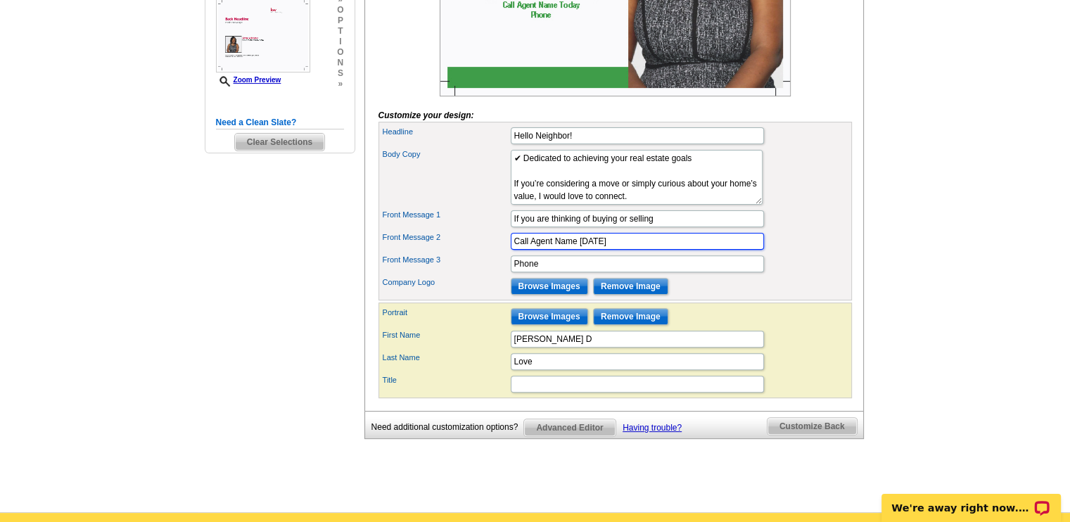
click at [550, 250] on input "Call Agent Name Today" at bounding box center [637, 241] width 253 height 17
click at [578, 250] on input "Call Agent Name Today" at bounding box center [637, 241] width 253 height 17
type input "Call Me [DATE]"
click at [554, 272] on input "Phone" at bounding box center [637, 263] width 253 height 17
type input "P"
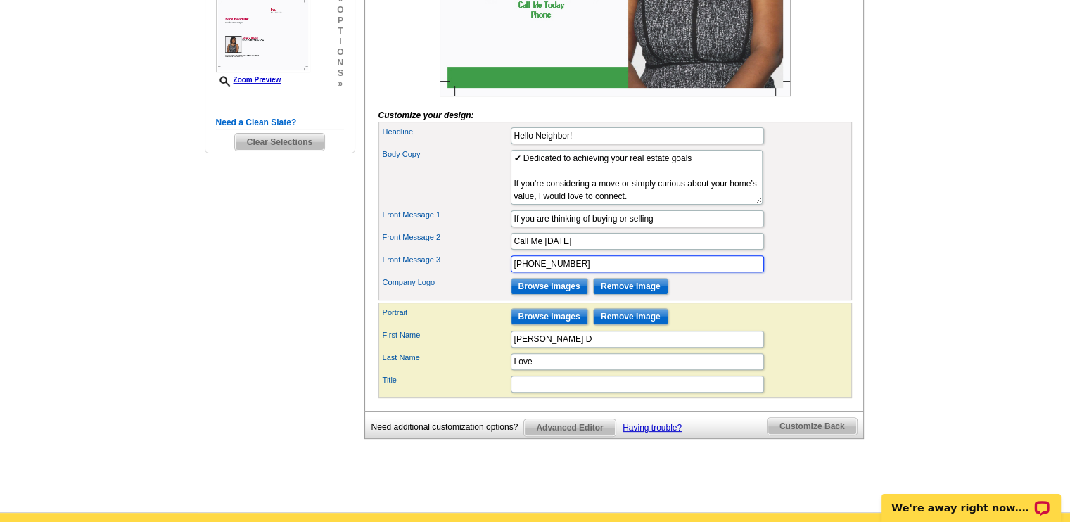
type input "[PHONE_NUMBER]"
click at [783, 275] on div "Front Message 3 630-269-1740" at bounding box center [615, 264] width 468 height 23
click at [555, 348] on input "[PERSON_NAME] D" at bounding box center [637, 339] width 253 height 17
type input "[DEMOGRAPHIC_DATA]"
click at [830, 298] on div "Company Logo Browse Images Remove Image" at bounding box center [615, 286] width 468 height 23
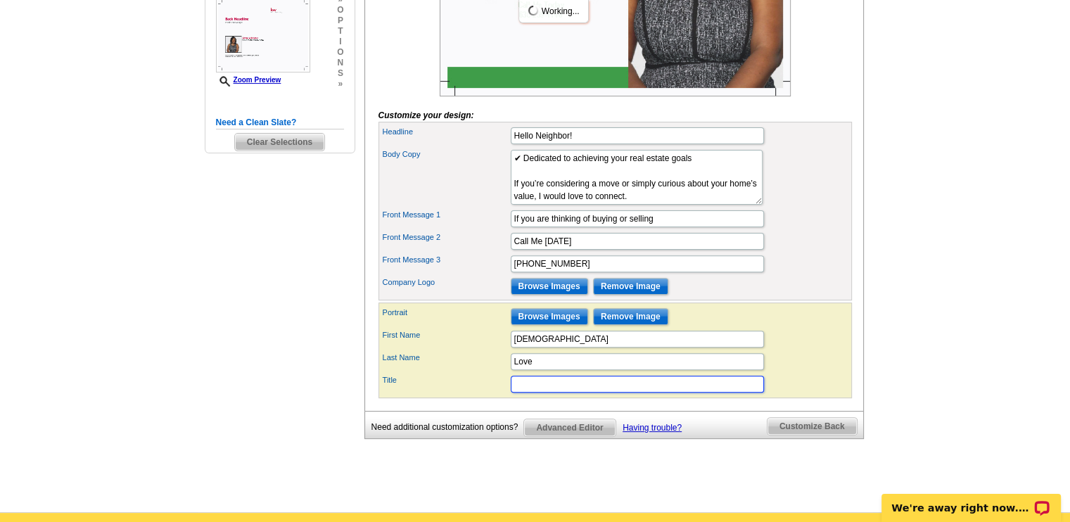
click at [591, 393] on input "Title" at bounding box center [637, 384] width 253 height 17
type input "Realtor"
click at [813, 350] on div "First Name [PERSON_NAME]" at bounding box center [615, 339] width 468 height 23
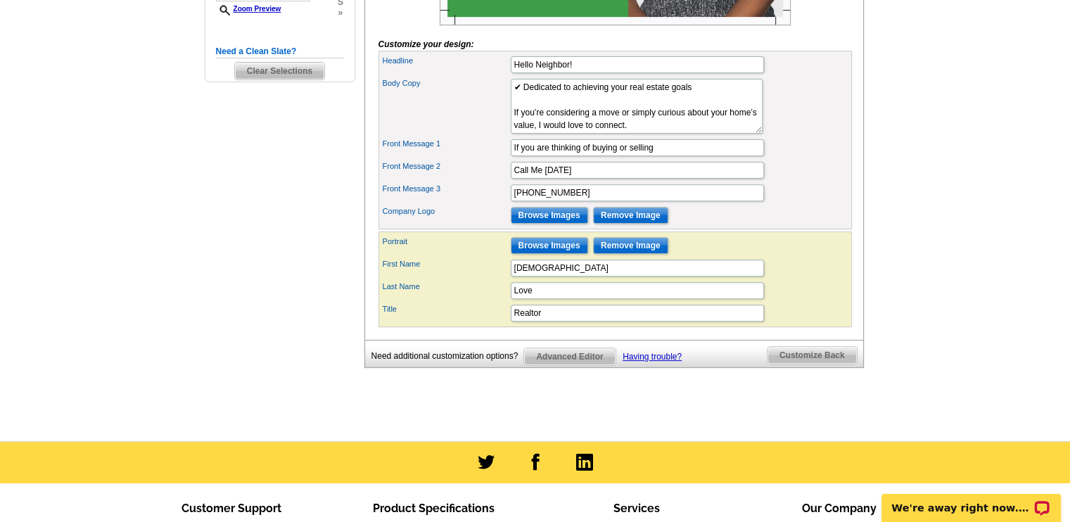
scroll to position [493, 0]
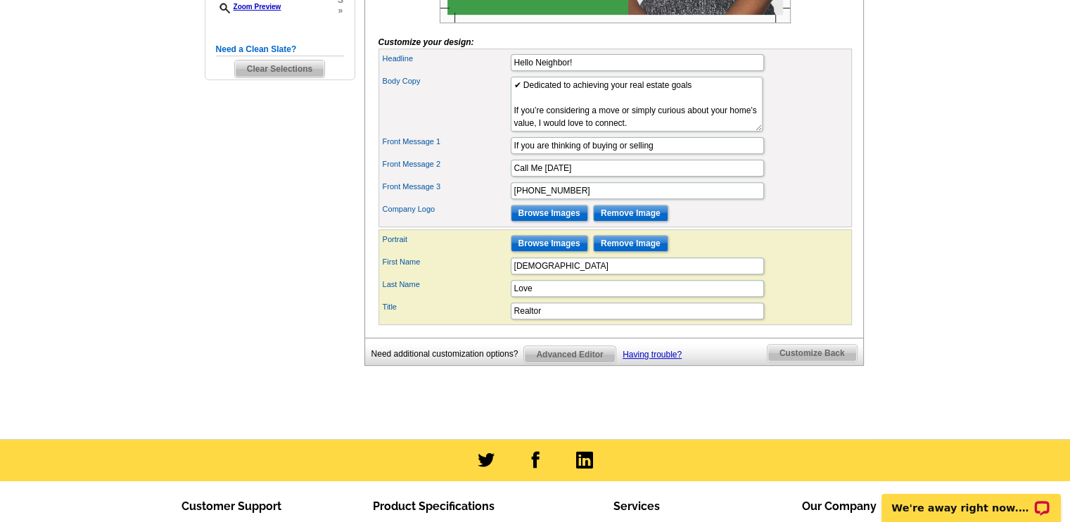
click at [801, 362] on span "Customize Back" at bounding box center [812, 353] width 89 height 17
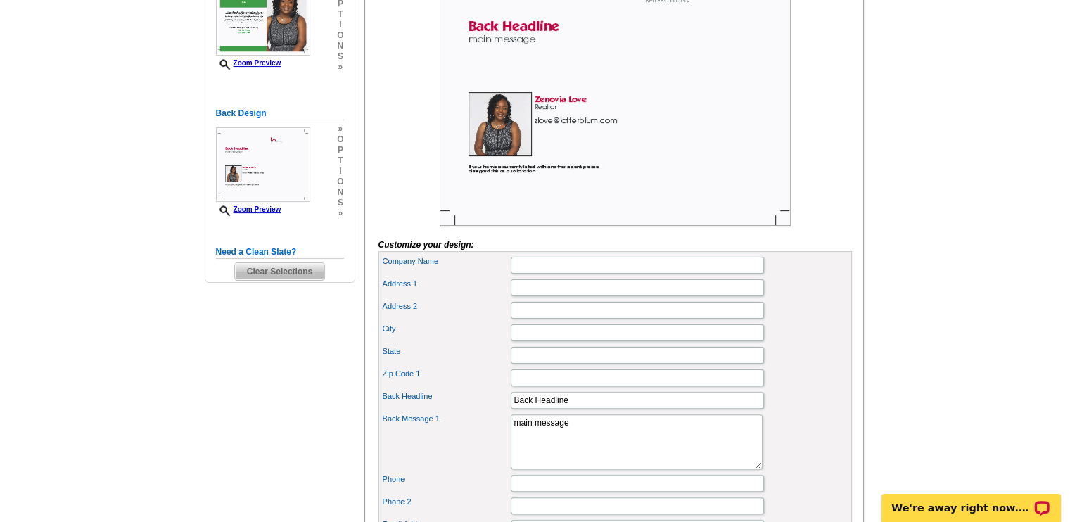
scroll to position [298, 0]
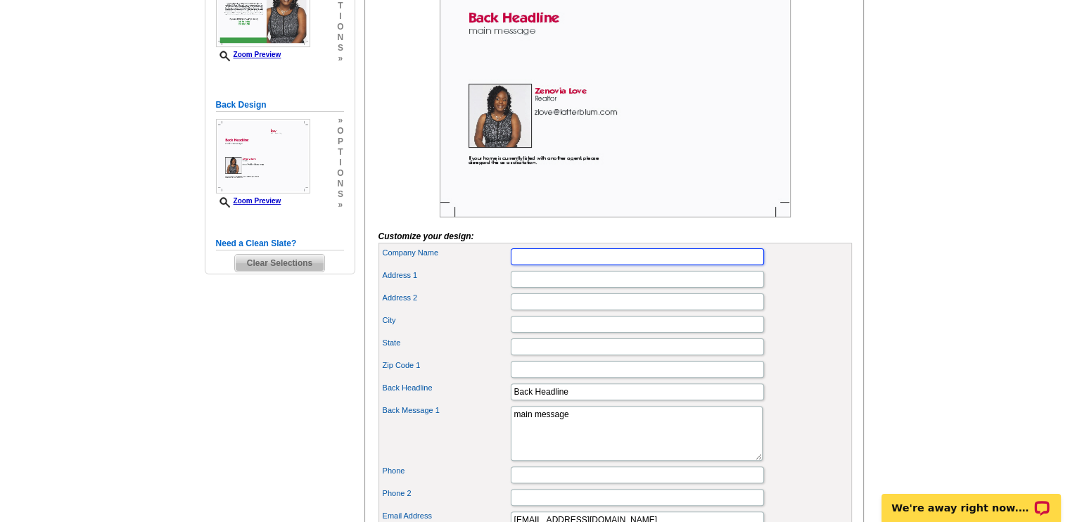
click at [650, 265] on input "Company Name" at bounding box center [637, 256] width 253 height 17
type input "Keller Williams Preferred Realty"
type input "Orland Park"
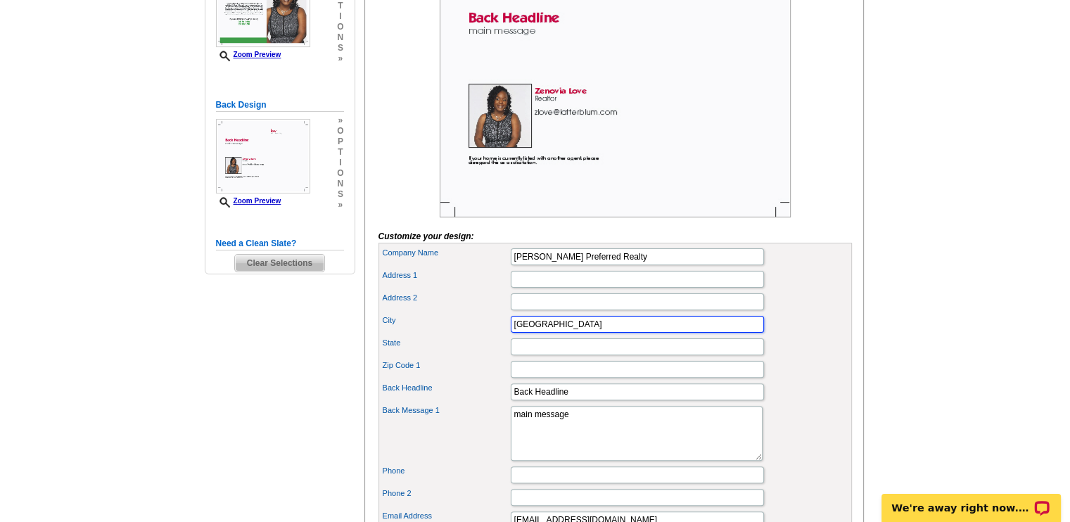
type input "Illinois"
type input "60467"
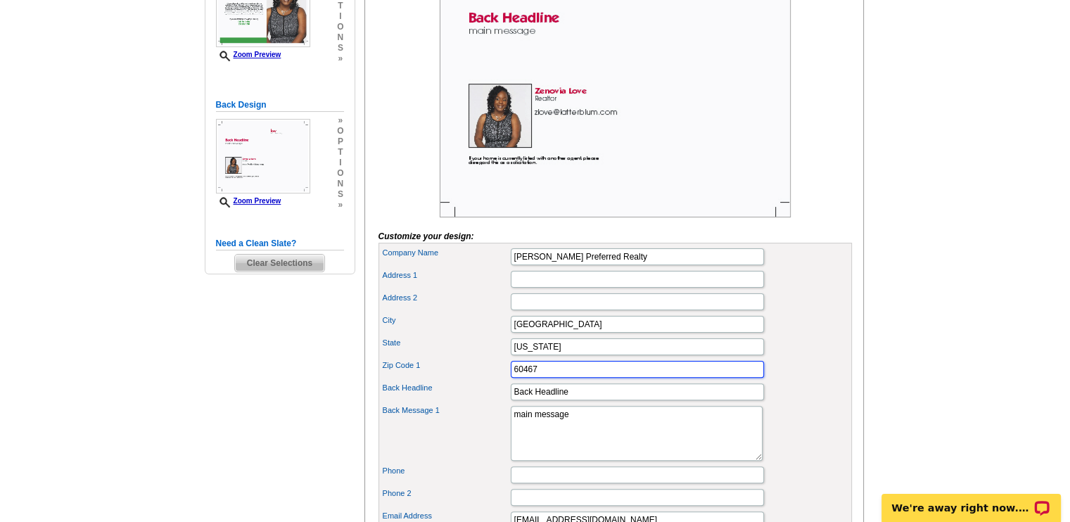
type input "6302691740"
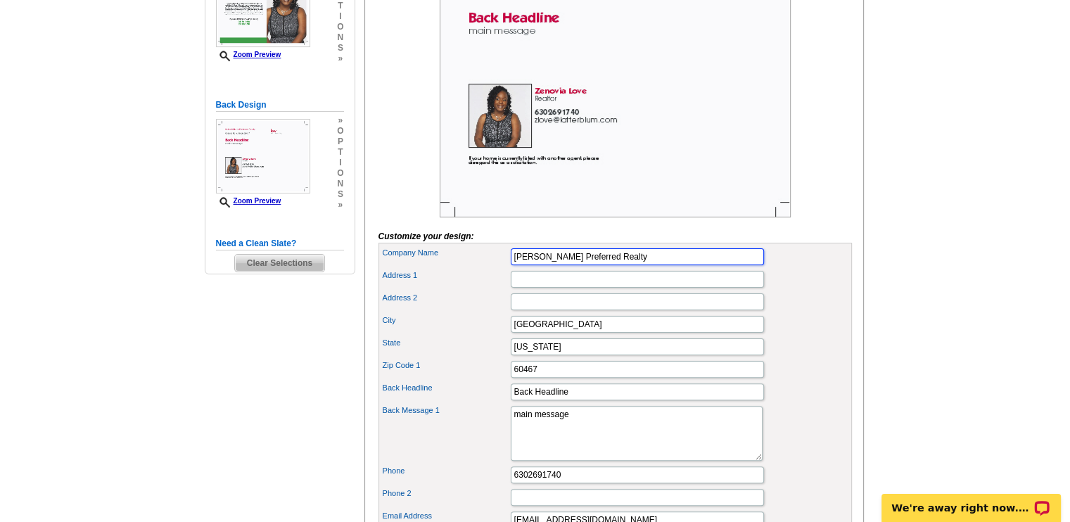
click at [645, 265] on input "Keller Williams Preferred Realty" at bounding box center [637, 256] width 253 height 17
click at [645, 265] on input "[PERSON_NAME] Professional" at bounding box center [637, 256] width 253 height 17
type input "[PERSON_NAME] Professionals Realty"
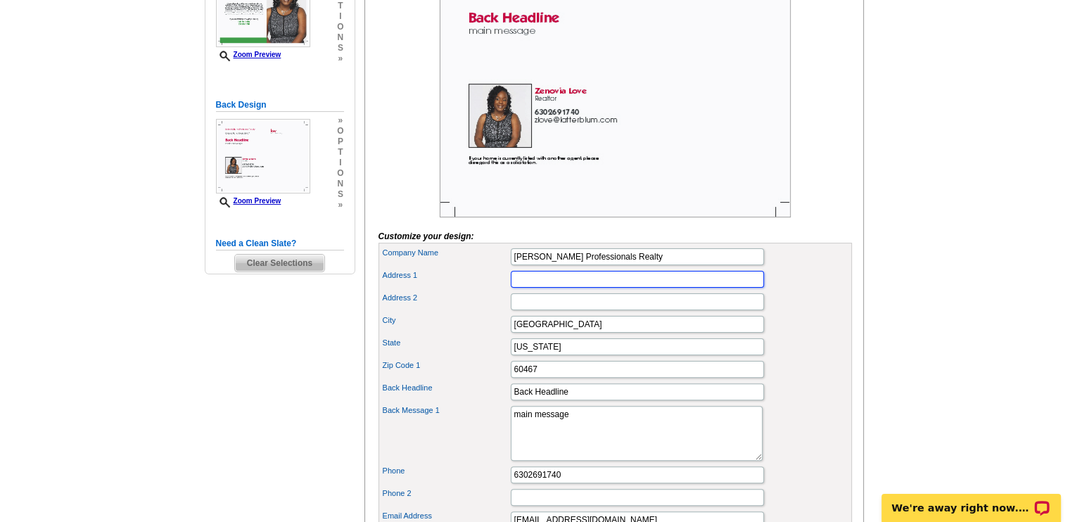
click at [564, 288] on input "Address 1" at bounding box center [637, 279] width 253 height 17
type input "[STREET_ADDRESS]"
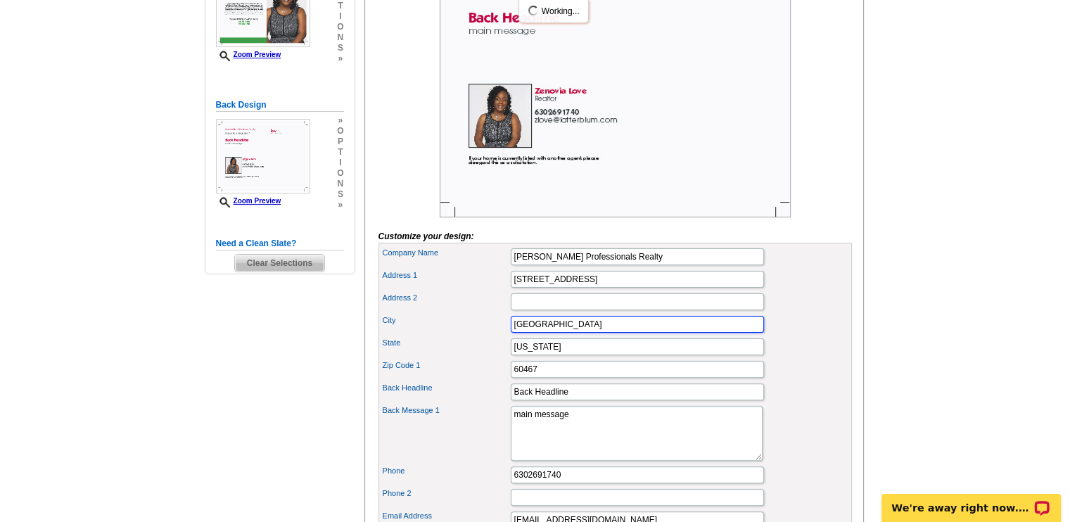
click at [574, 333] on input "Orland Park" at bounding box center [637, 324] width 253 height 17
type input "O"
type input "Spring"
click at [555, 355] on input "Illinois" at bounding box center [637, 347] width 253 height 17
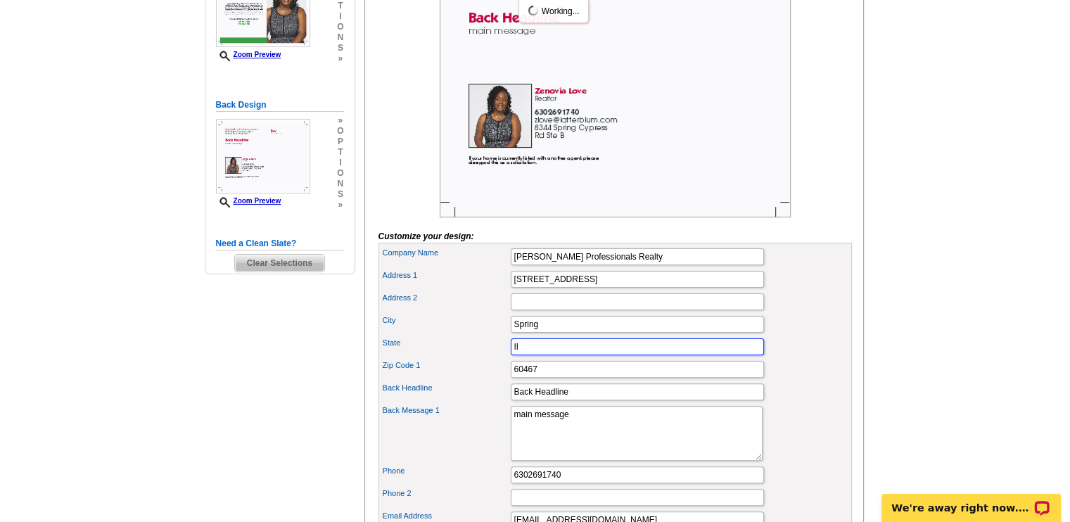
type input "I"
type input "TX"
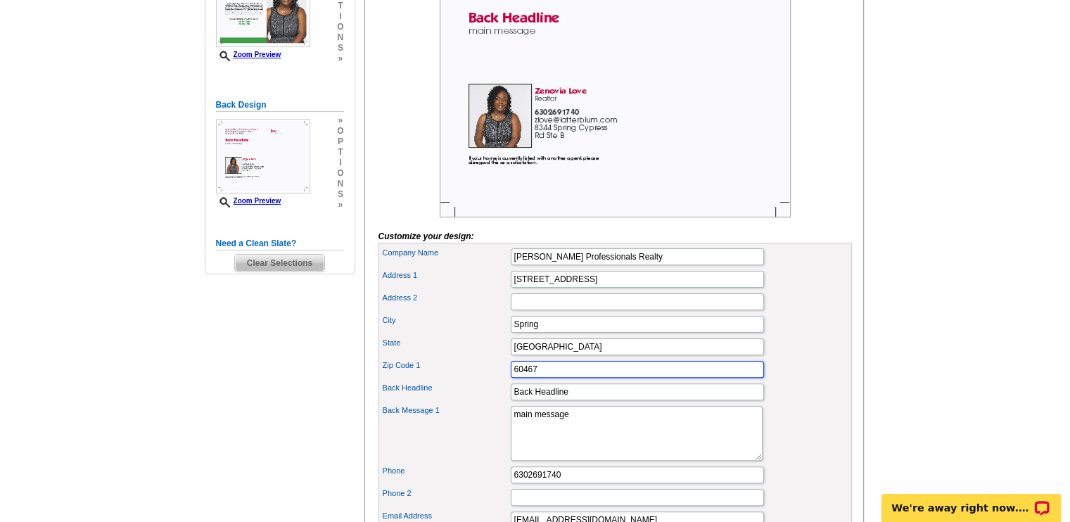
click at [532, 378] on input "60467" at bounding box center [637, 369] width 253 height 17
drag, startPoint x: 541, startPoint y: 389, endPoint x: 480, endPoint y: 393, distance: 60.6
click at [480, 381] on div "Zip Code 1 60467" at bounding box center [615, 369] width 468 height 23
type input "77379"
click at [840, 381] on div "Zip Code 1 77379" at bounding box center [615, 369] width 468 height 23
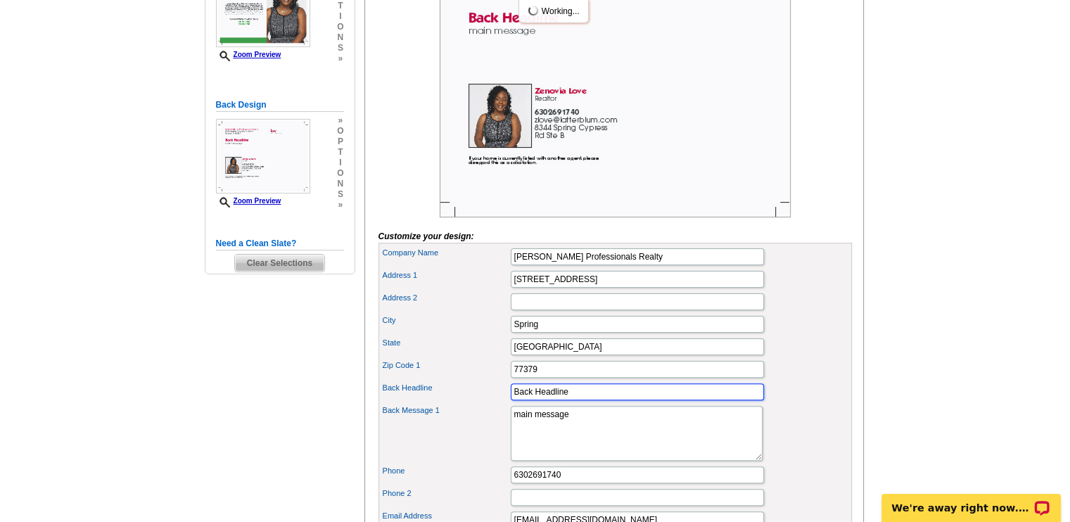
click at [581, 400] on input "Back Headline" at bounding box center [637, 392] width 253 height 17
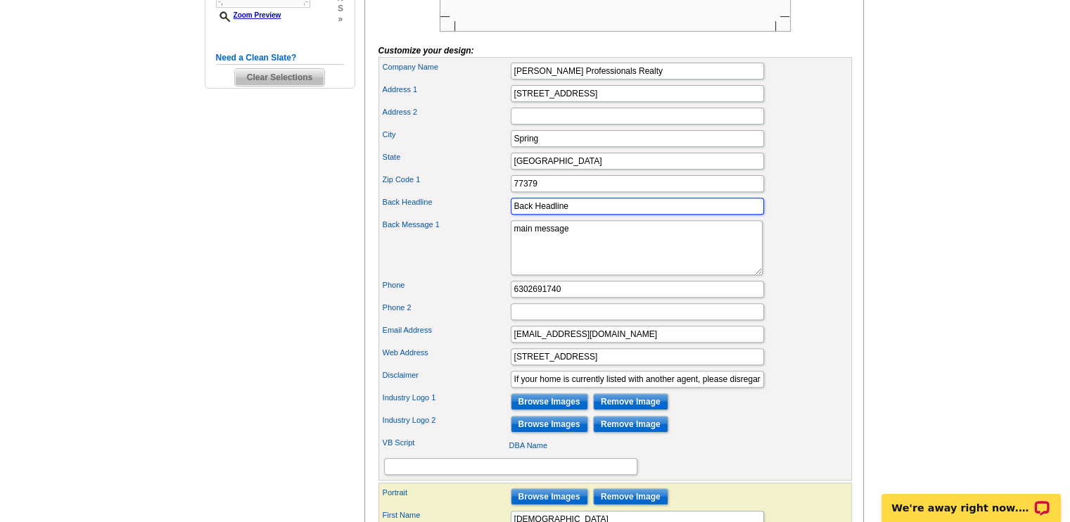
scroll to position [483, 0]
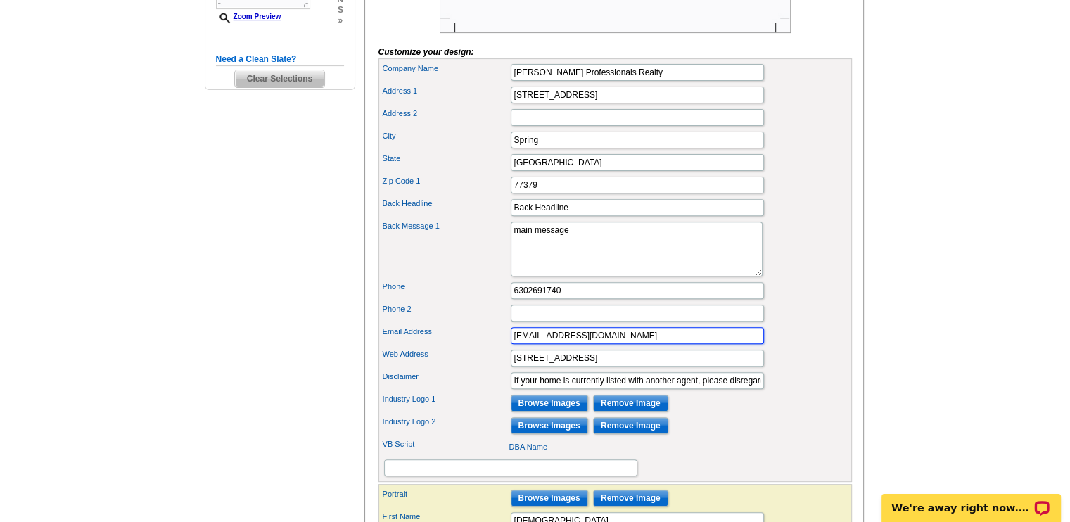
click at [619, 344] on input "[EMAIL_ADDRESS][DOMAIN_NAME]" at bounding box center [637, 335] width 253 height 17
type input "[EMAIL_ADDRESS][DOMAIN_NAME]"
click at [788, 279] on div "Back Message 1 main message" at bounding box center [615, 249] width 468 height 61
drag, startPoint x: 576, startPoint y: 253, endPoint x: 506, endPoint y: 249, distance: 69.8
click at [506, 249] on div "Back Message 1 main message" at bounding box center [615, 249] width 468 height 61
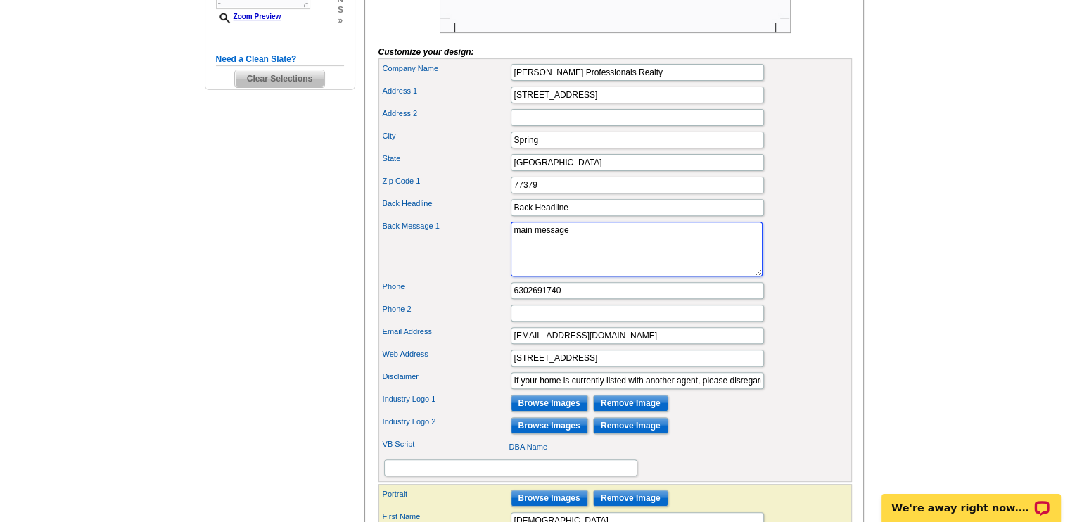
paste textarea "Hello Neighbor! Your Local Realtor® with Nationwide Reach"
click at [726, 268] on textarea "main message" at bounding box center [637, 249] width 252 height 55
type textarea "Hello Neighbor! Your Local Realtor® with Nationwide Reach"
click at [750, 267] on div "Back Message 1 main message" at bounding box center [615, 249] width 468 height 61
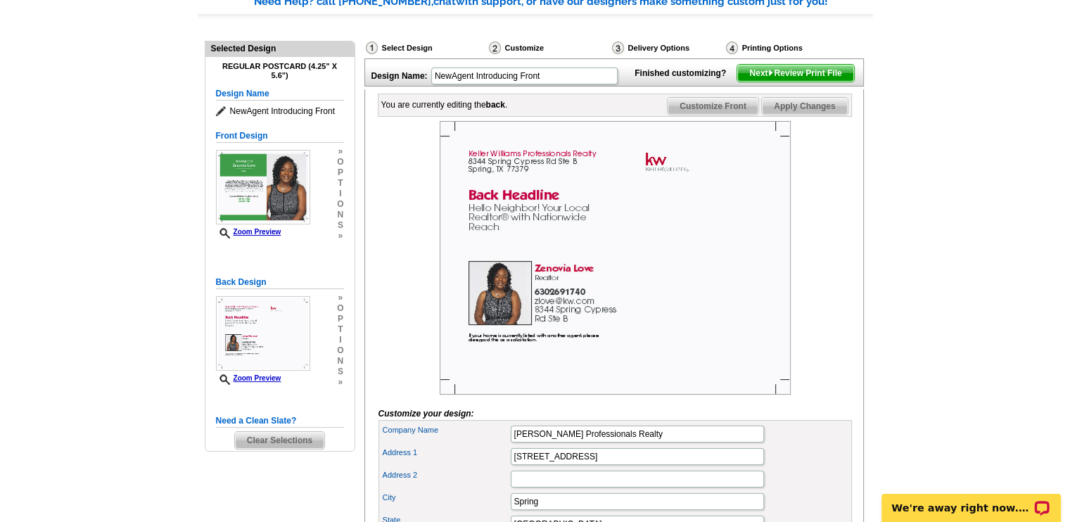
scroll to position [120, 0]
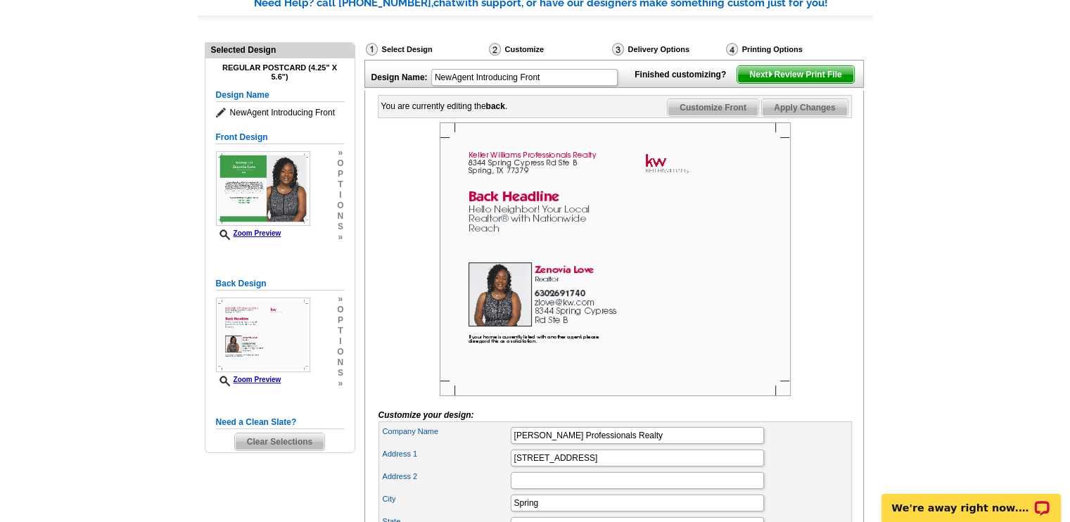
click at [817, 83] on span "Next Review Print File" at bounding box center [796, 74] width 116 height 17
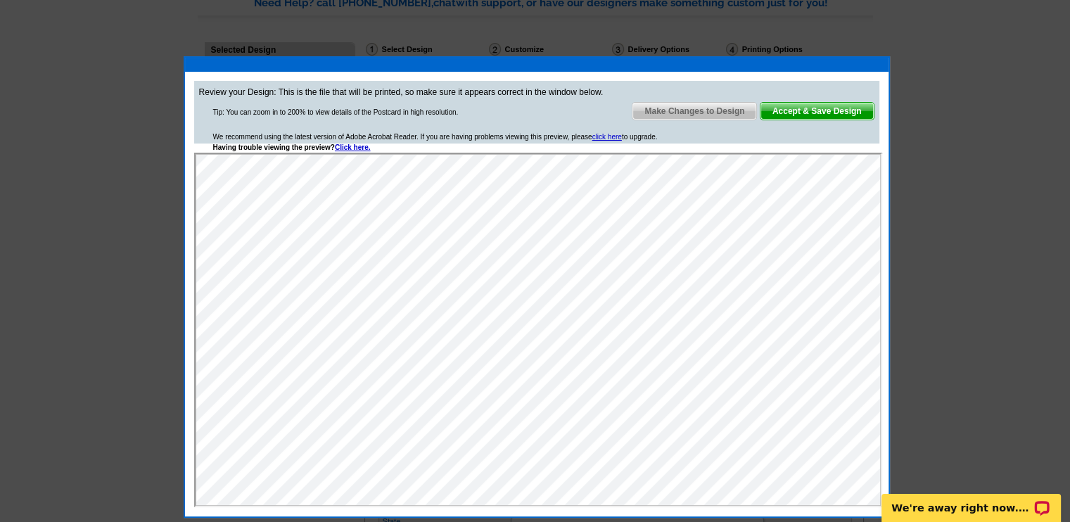
scroll to position [0, 0]
click at [681, 110] on span "Make Changes to Design" at bounding box center [695, 111] width 124 height 17
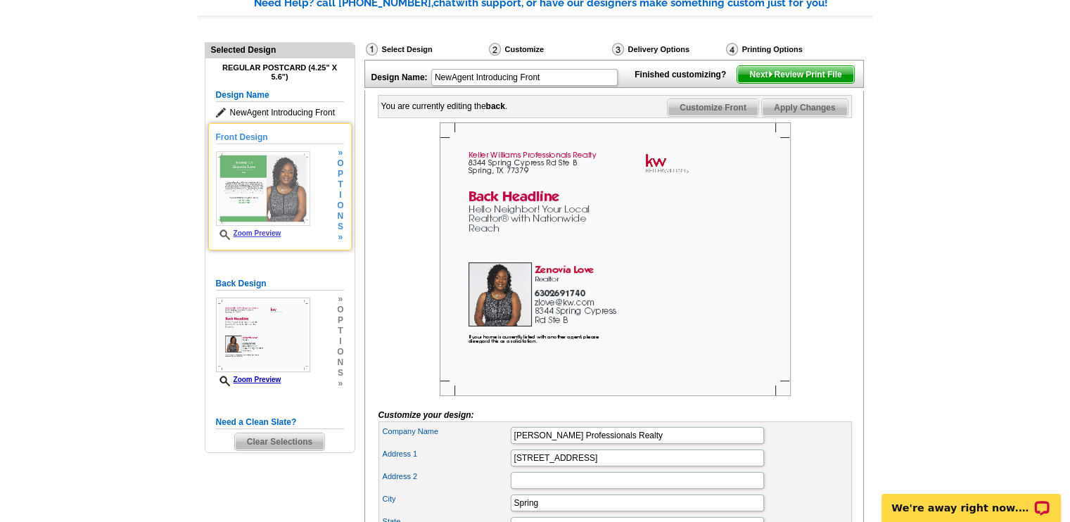
click at [257, 177] on img at bounding box center [263, 188] width 94 height 75
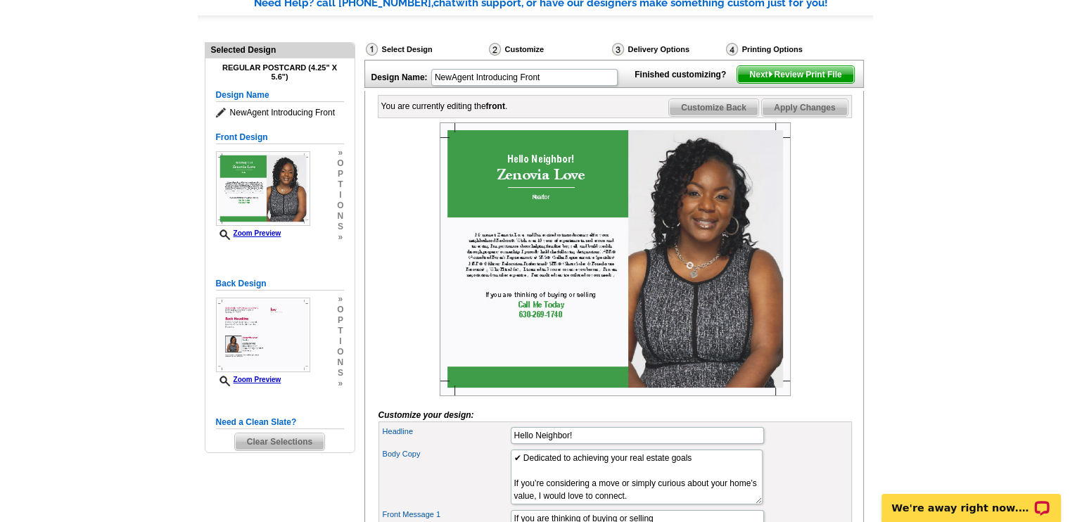
click at [496, 276] on img at bounding box center [615, 259] width 351 height 274
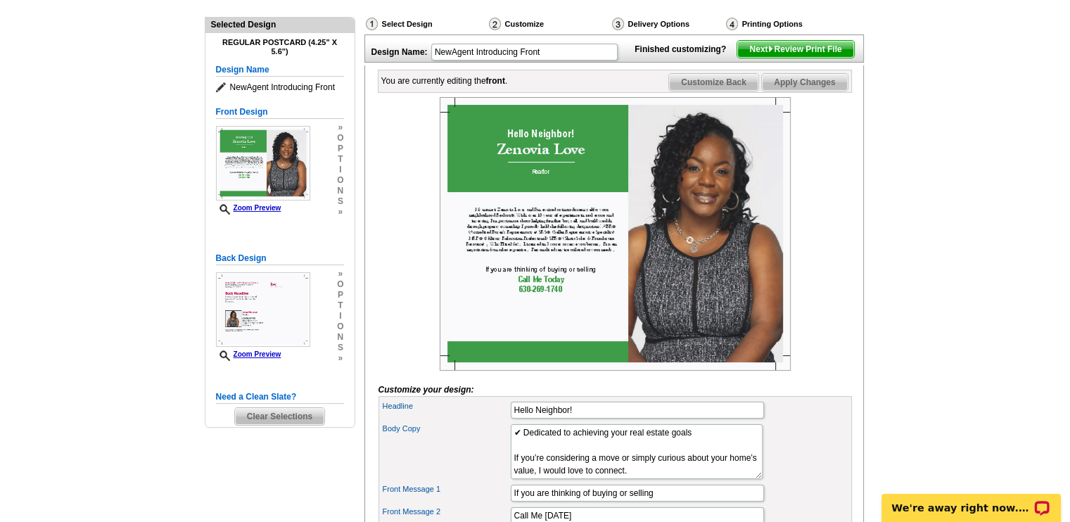
scroll to position [132, 0]
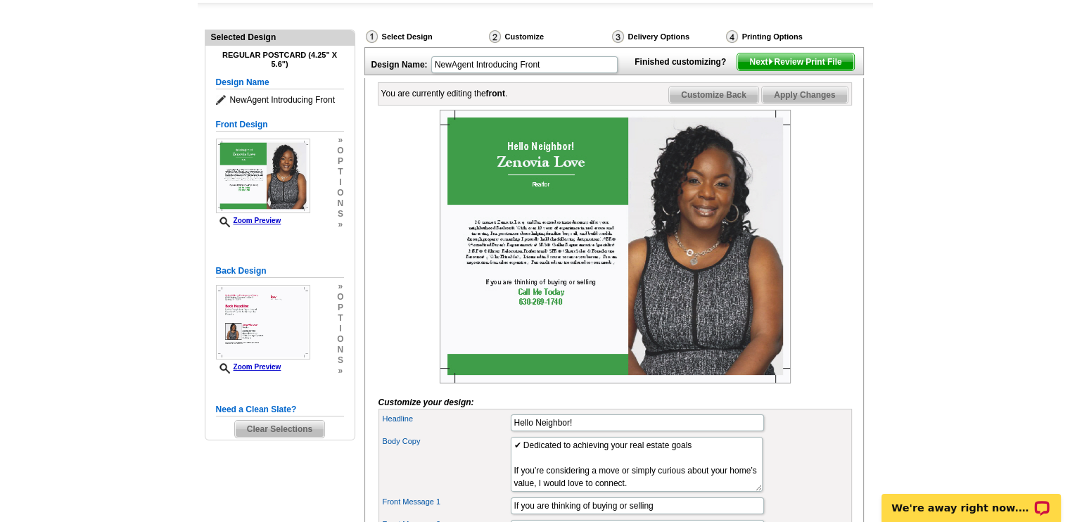
click at [533, 277] on img at bounding box center [615, 247] width 351 height 274
click at [541, 277] on img at bounding box center [615, 247] width 351 height 274
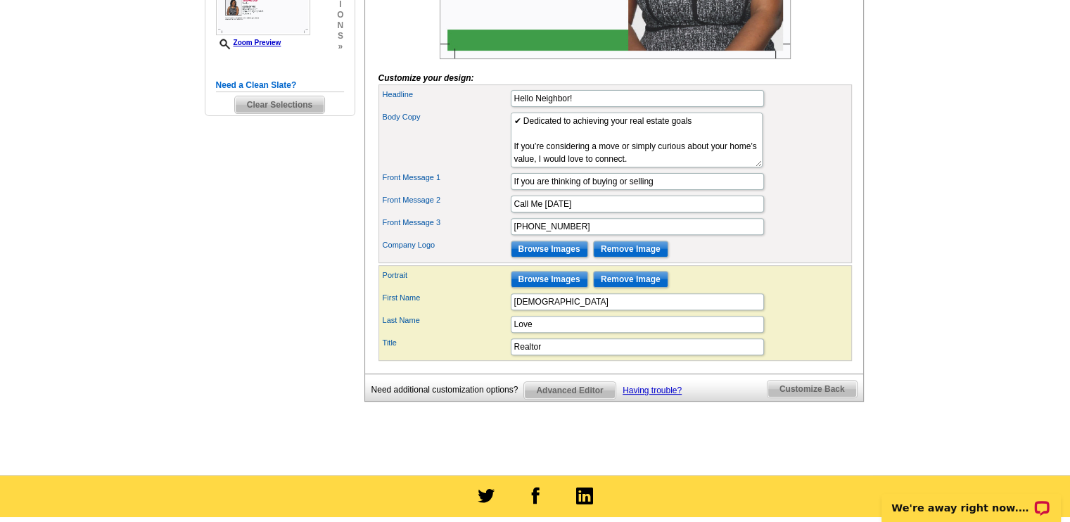
scroll to position [459, 0]
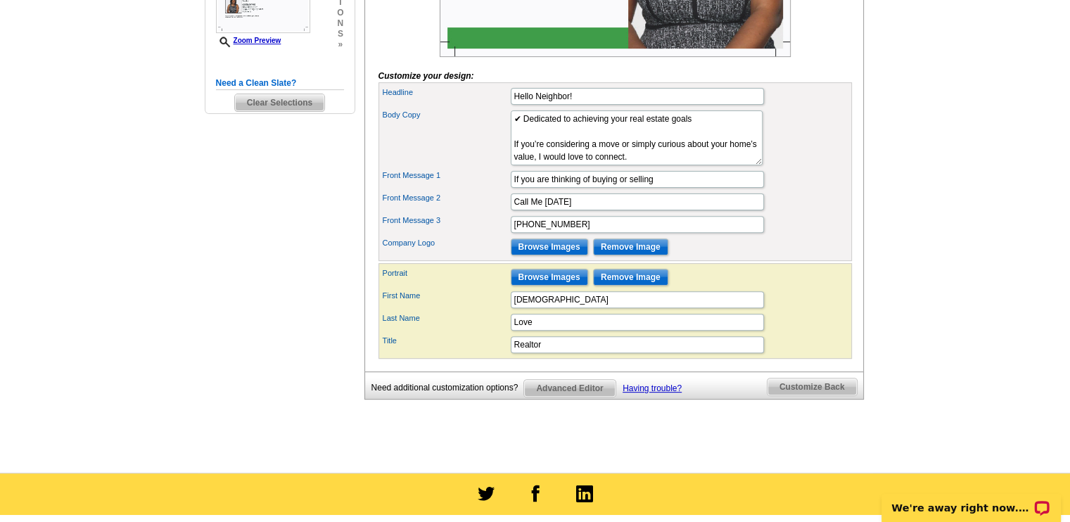
click at [581, 397] on span "Advanced Editor" at bounding box center [569, 388] width 91 height 17
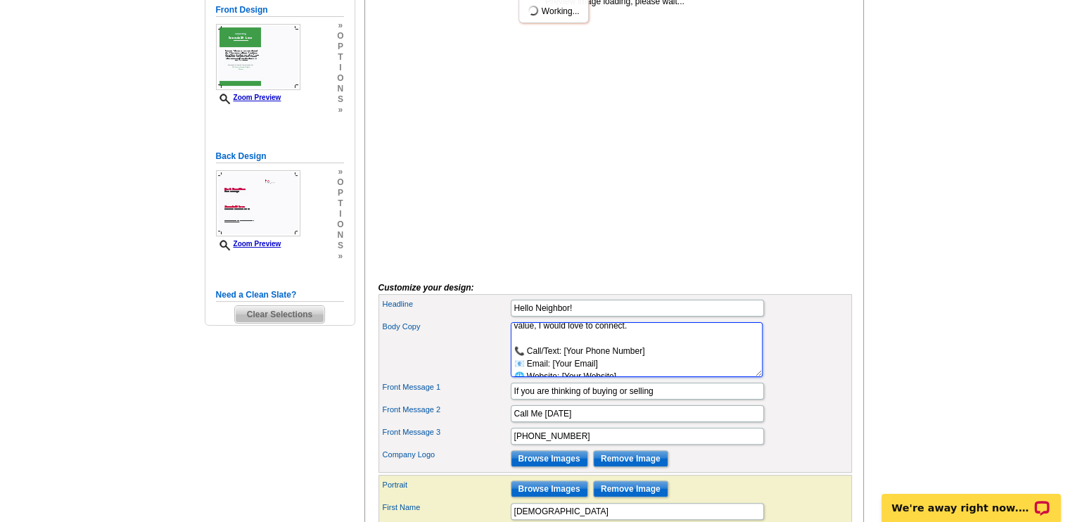
scroll to position [393, 0]
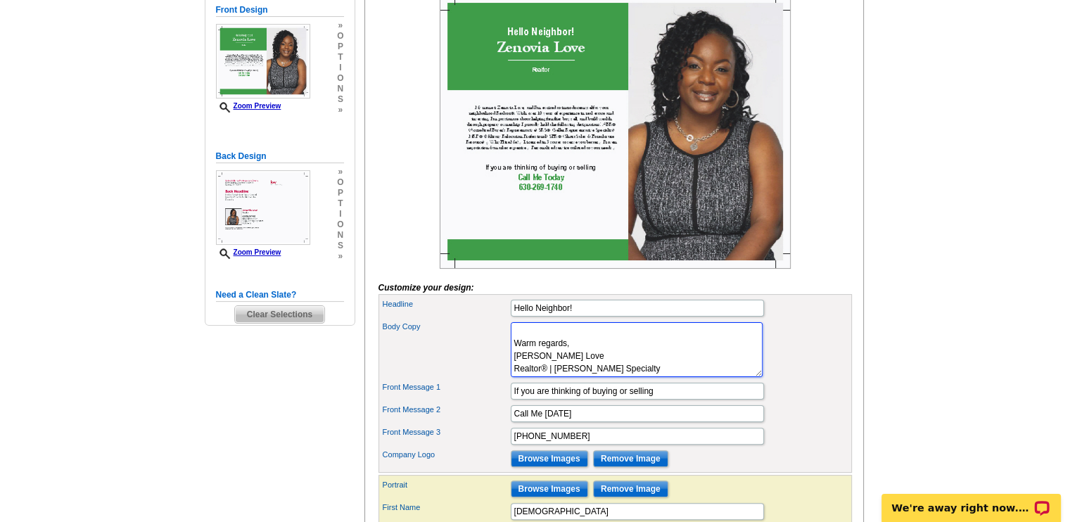
drag, startPoint x: 514, startPoint y: 353, endPoint x: 690, endPoint y: 405, distance: 183.7
click at [690, 405] on div "Headline Hello Neighbor! Body Copy Lorem ipsum dolor sit amet, consectetuer adi…" at bounding box center [616, 383] width 474 height 179
drag, startPoint x: 625, startPoint y: 372, endPoint x: 923, endPoint y: 422, distance: 301.9
click at [923, 422] on main "Need Help? call [PHONE_NUMBER], chat with support, or have our designers make s…" at bounding box center [535, 266] width 1070 height 838
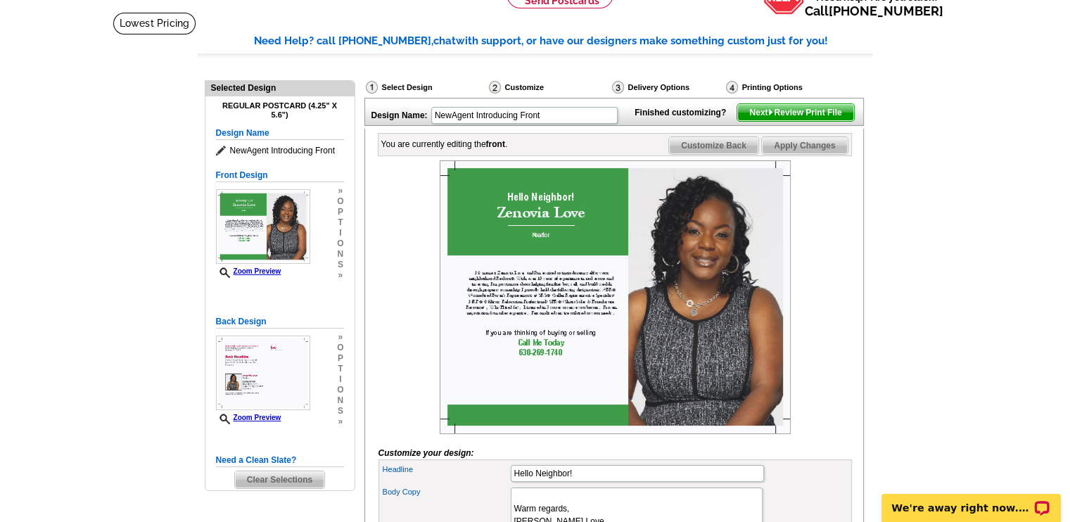
scroll to position [77, 0]
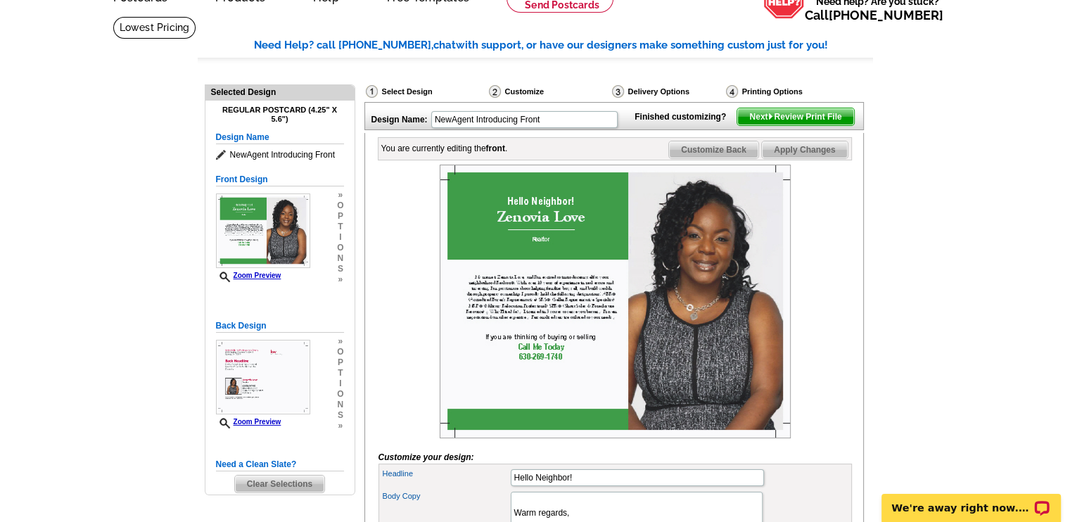
click at [220, 160] on icon at bounding box center [223, 155] width 14 height 11
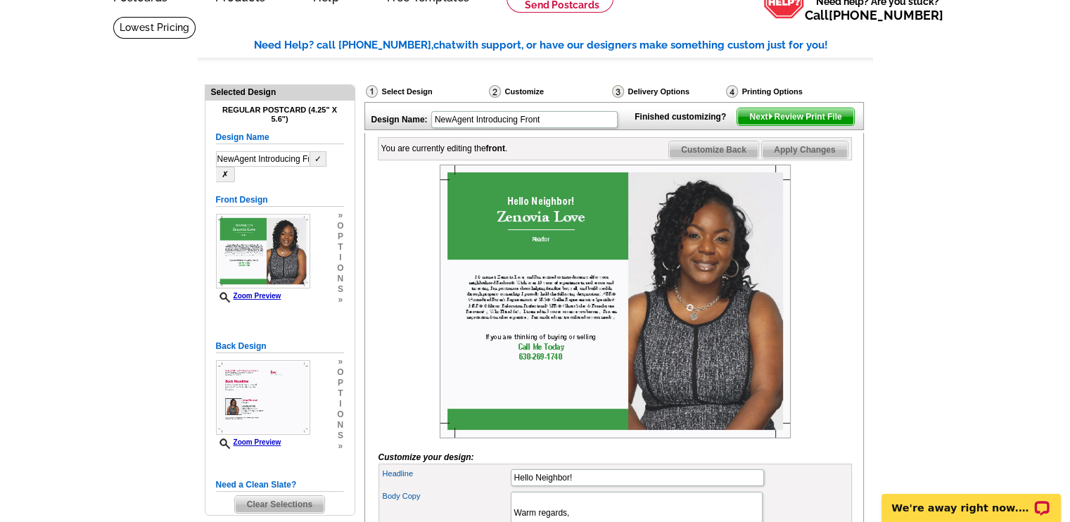
click at [296, 156] on input "NewAgent Introducing Front" at bounding box center [263, 158] width 94 height 15
click at [301, 136] on h5 "Design Name" at bounding box center [280, 137] width 128 height 13
click at [373, 224] on div "You are currently editing the front . Customize Front Customize Back Apply Chan…" at bounding box center [615, 443] width 500 height 620
click at [790, 125] on span "Next Review Print File" at bounding box center [796, 116] width 116 height 17
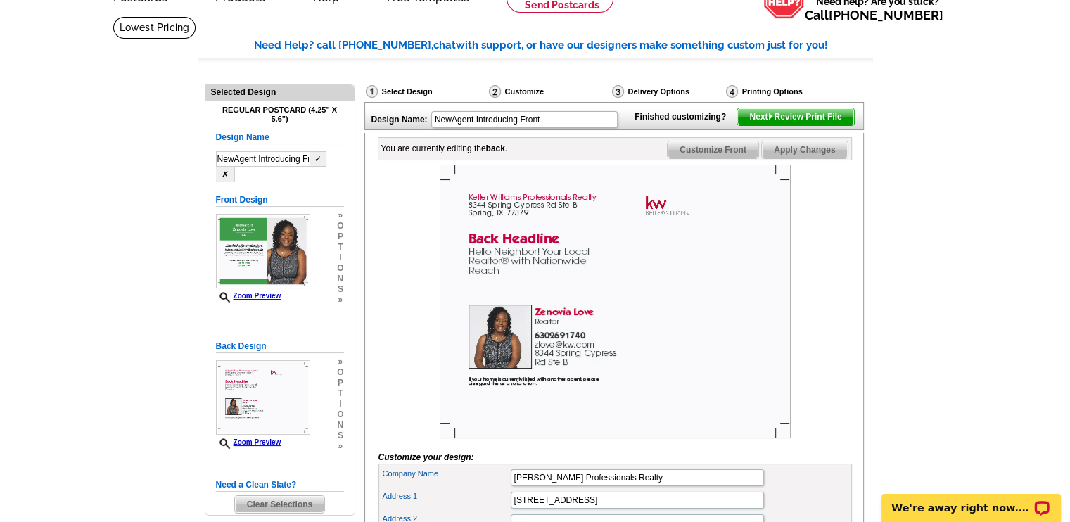
click at [809, 125] on span "Next Review Print File" at bounding box center [796, 116] width 116 height 17
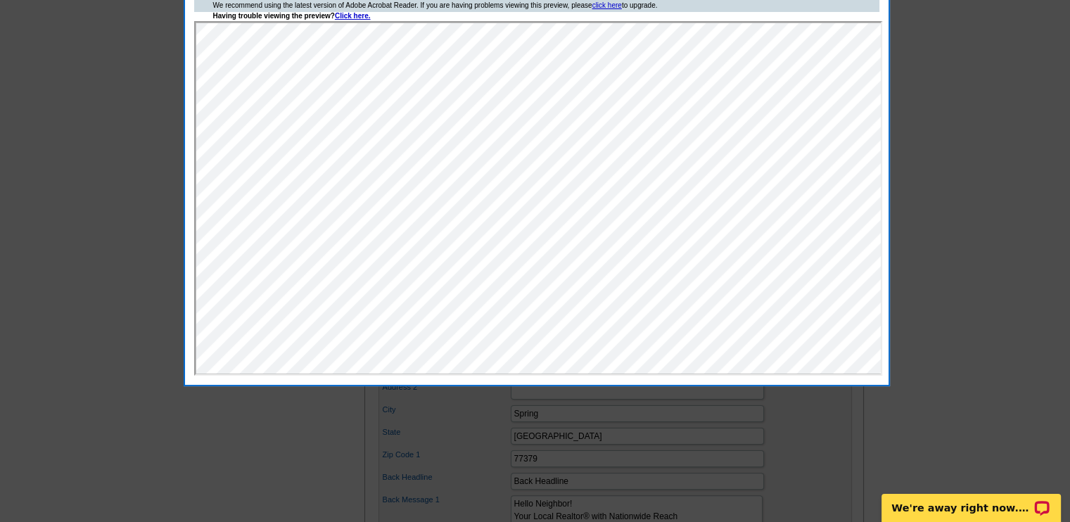
scroll to position [217, 0]
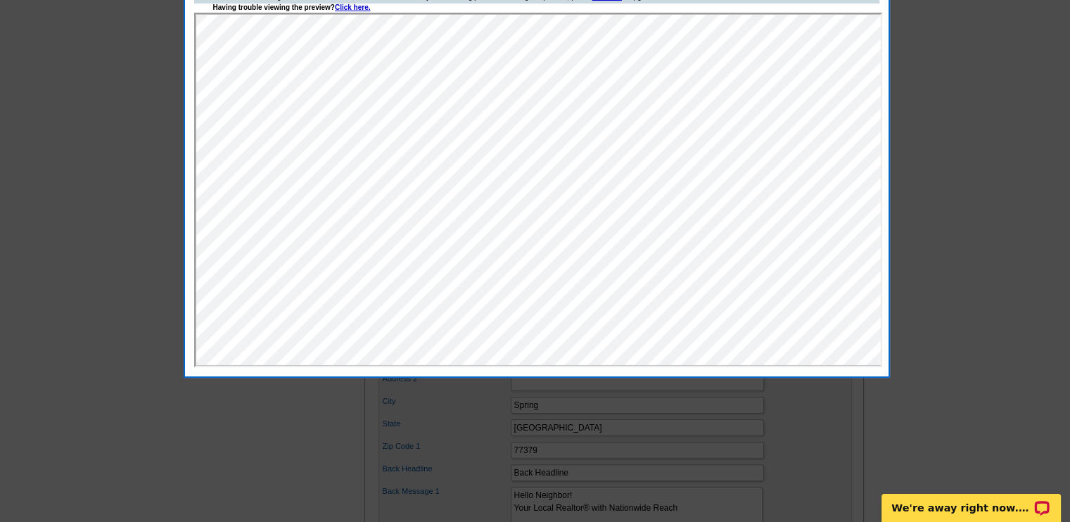
scroll to position [450, 0]
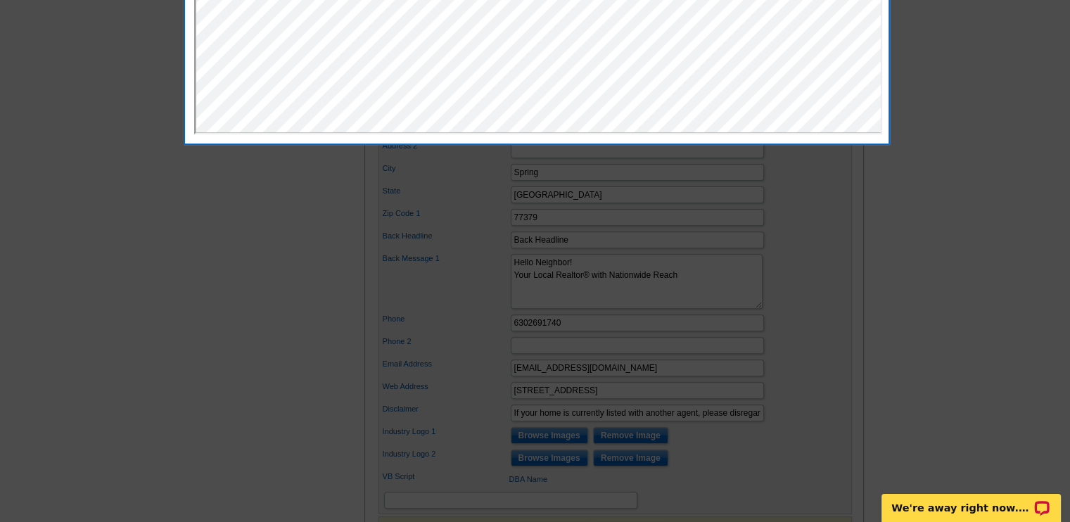
click at [935, 251] on div at bounding box center [535, 36] width 1070 height 973
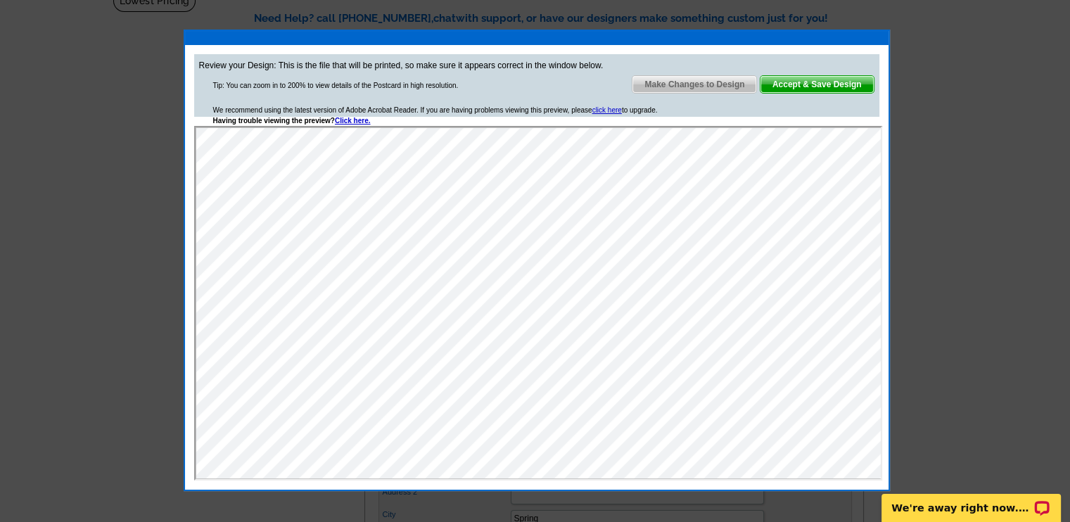
scroll to position [99, 0]
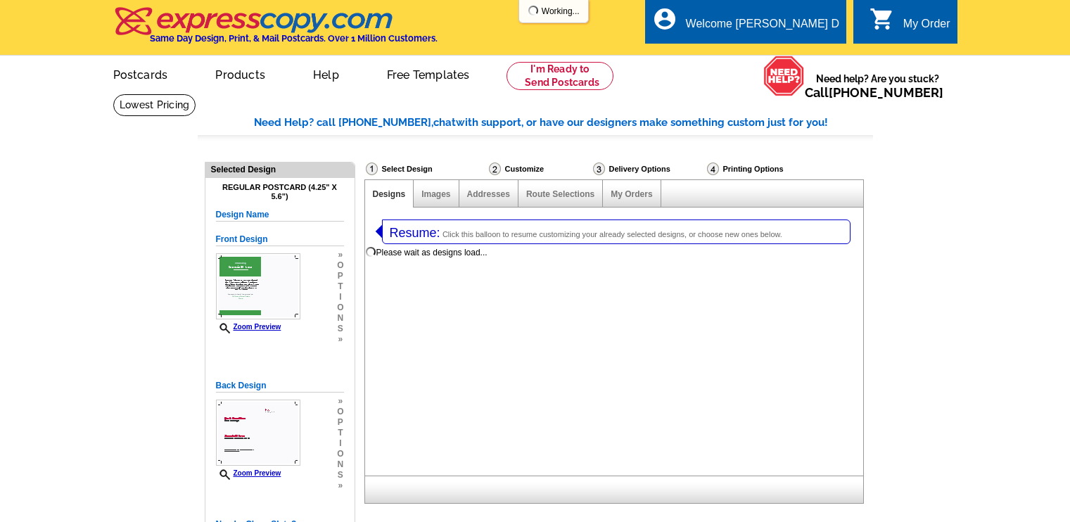
select select "1"
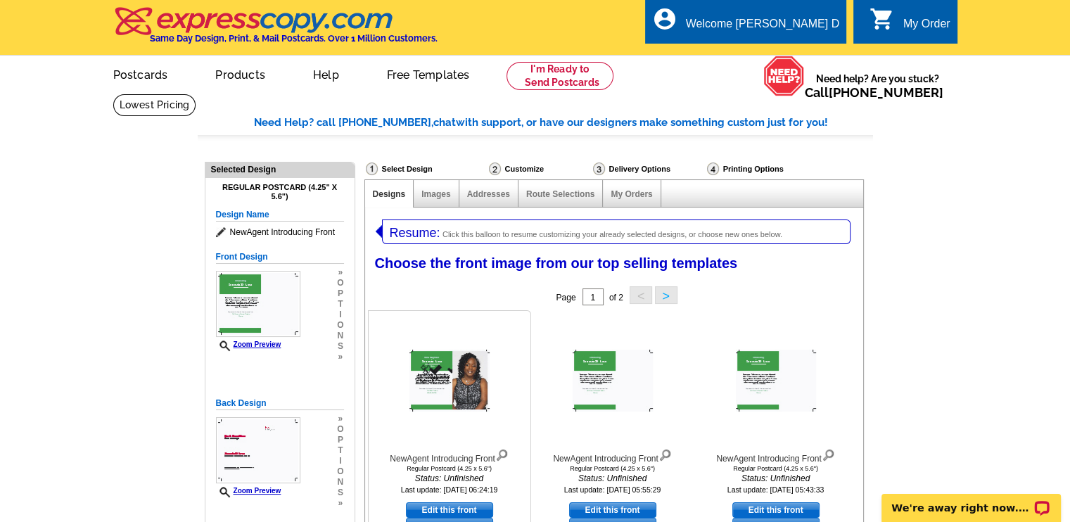
click at [460, 379] on img at bounding box center [450, 381] width 80 height 62
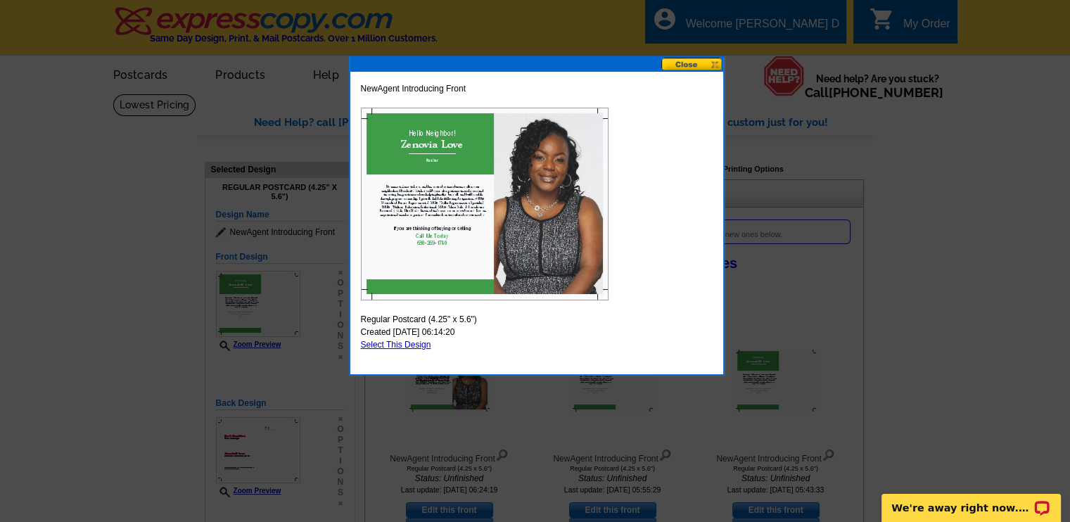
click at [403, 346] on link "Select This Design" at bounding box center [396, 345] width 70 height 10
select select "back"
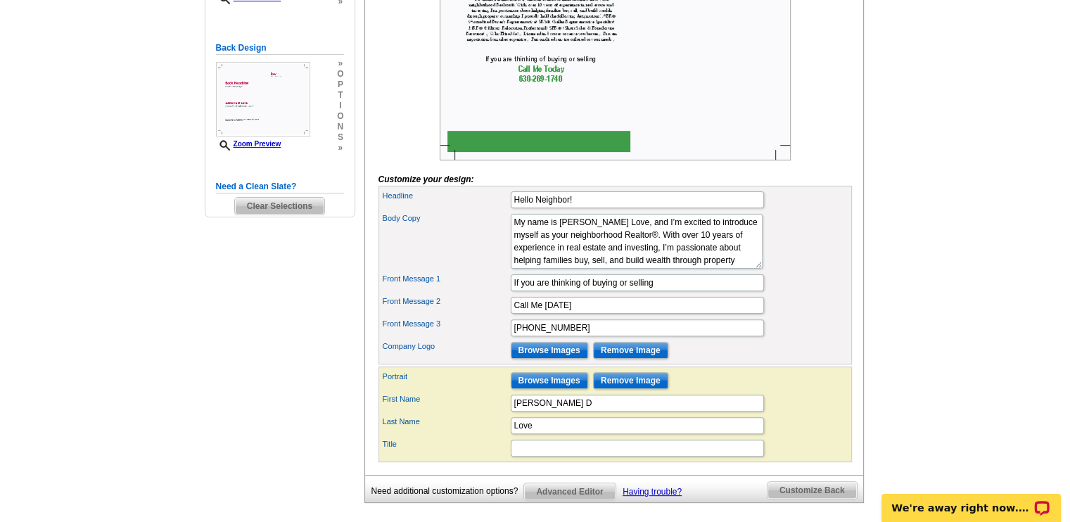
scroll to position [358, 0]
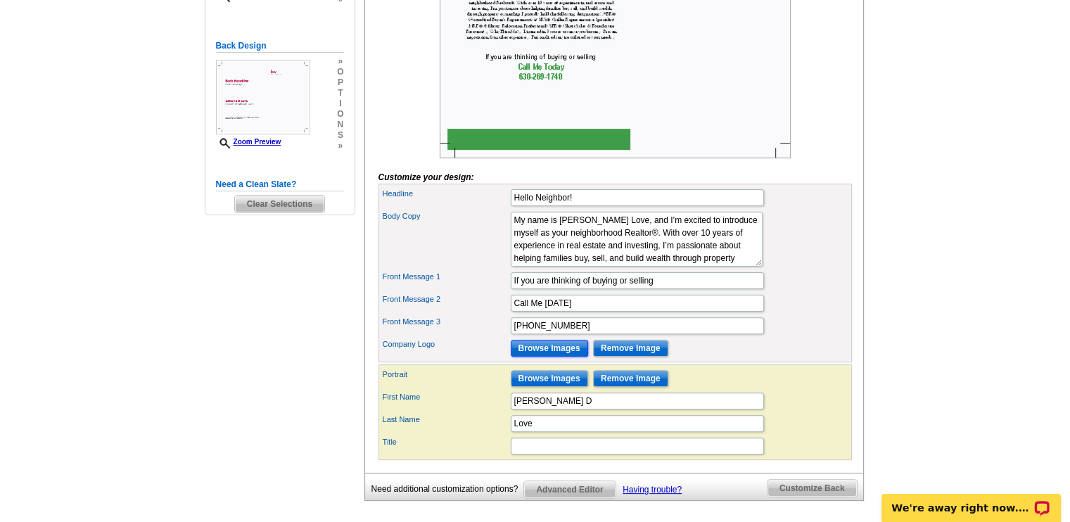
click at [561, 357] on input "Browse Images" at bounding box center [549, 348] width 77 height 17
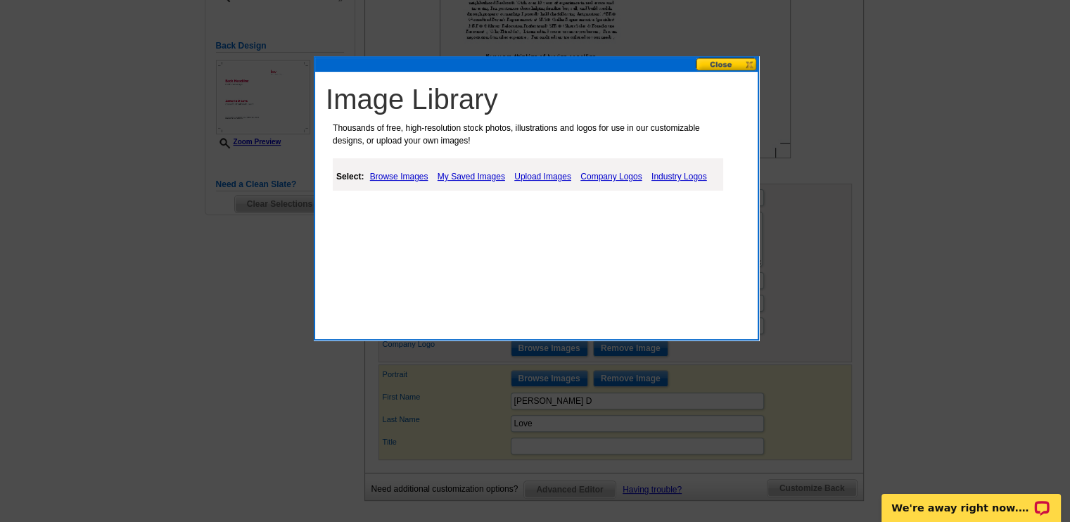
click at [446, 175] on link "My Saved Images" at bounding box center [471, 176] width 75 height 17
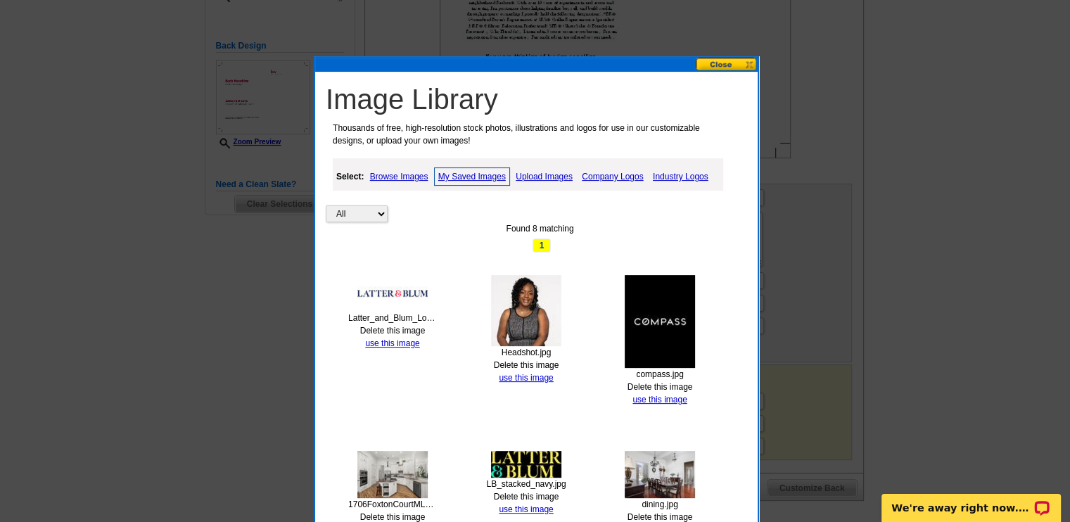
click at [408, 175] on link "Browse Images" at bounding box center [399, 176] width 65 height 17
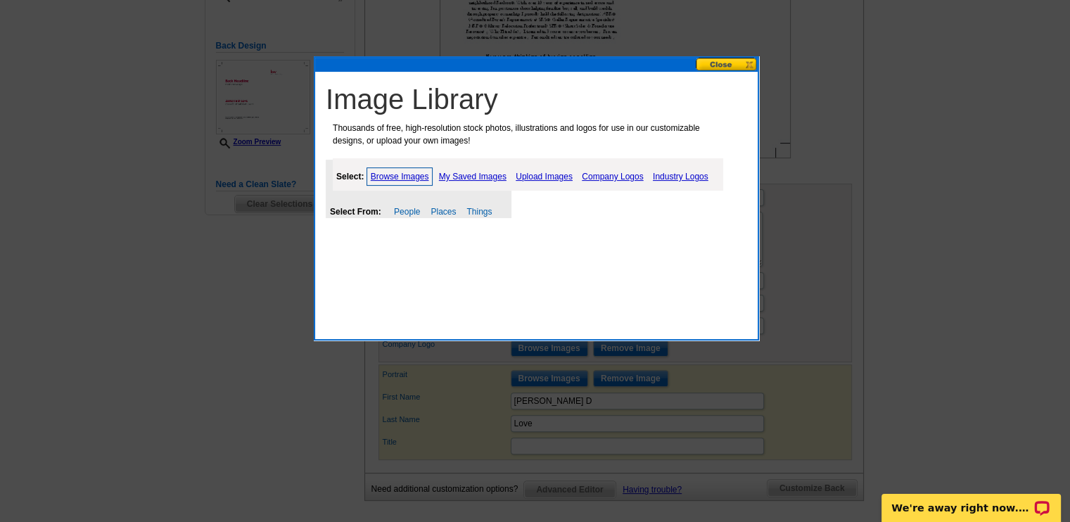
click at [598, 174] on link "Company Logos" at bounding box center [613, 176] width 68 height 17
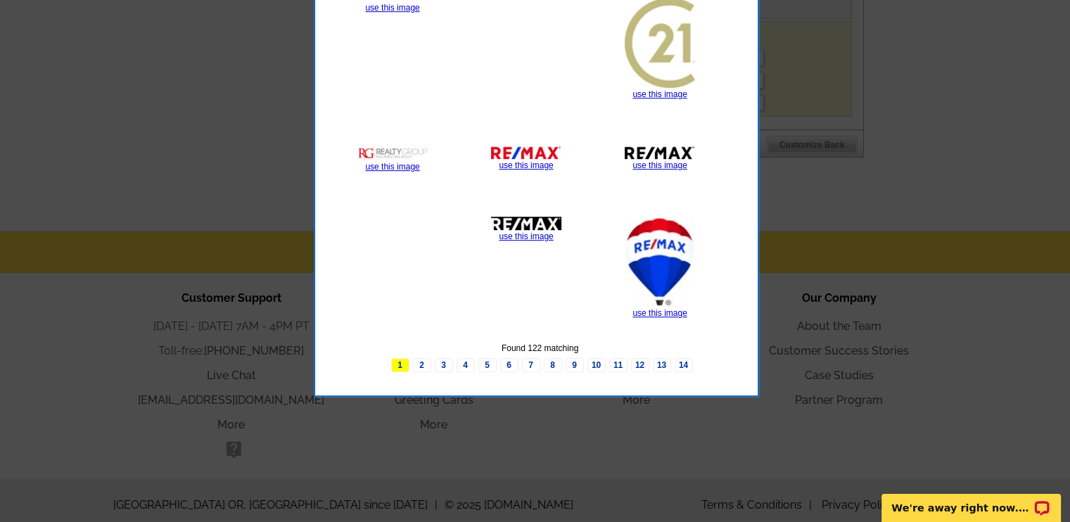
scroll to position [699, 0]
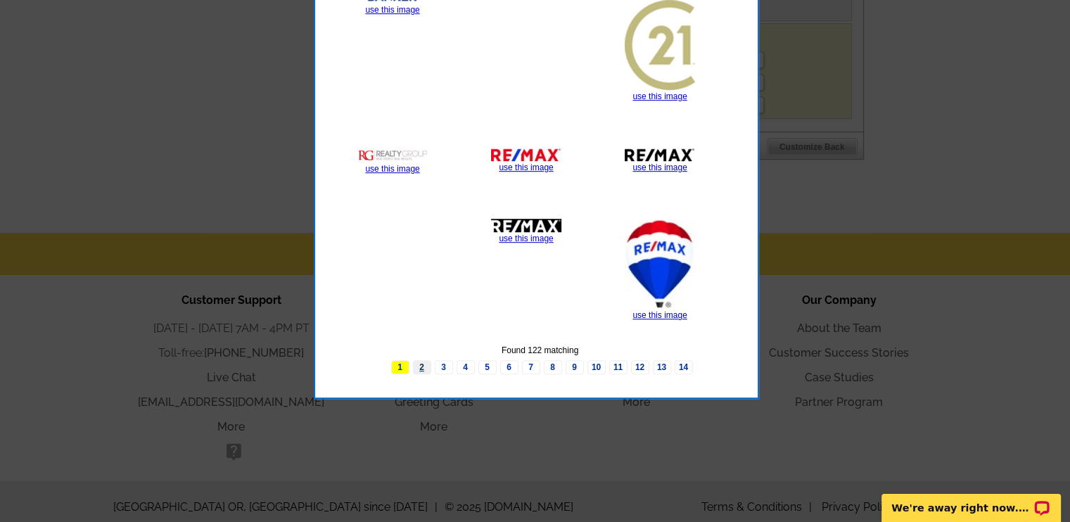
click at [424, 369] on link "2" at bounding box center [422, 367] width 18 height 14
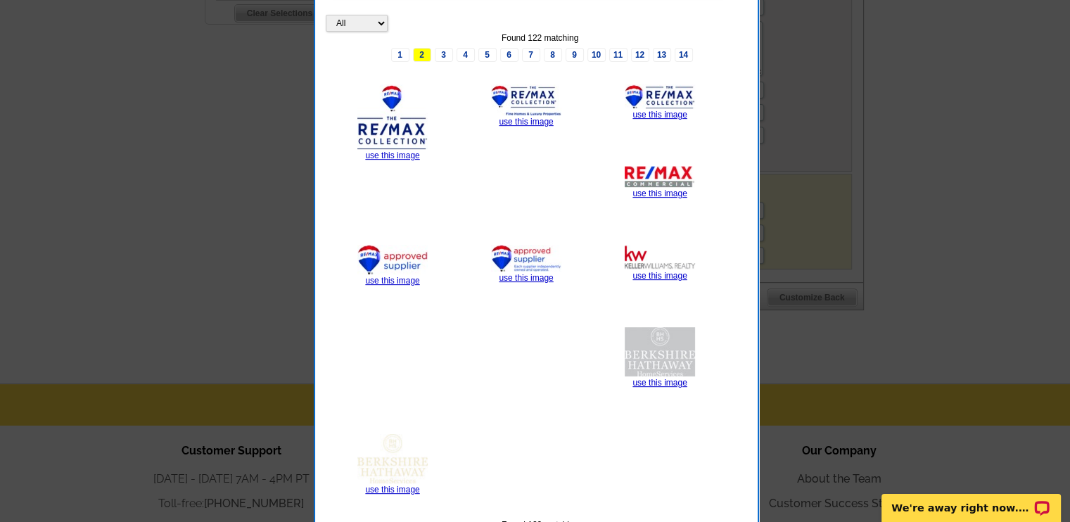
scroll to position [554, 0]
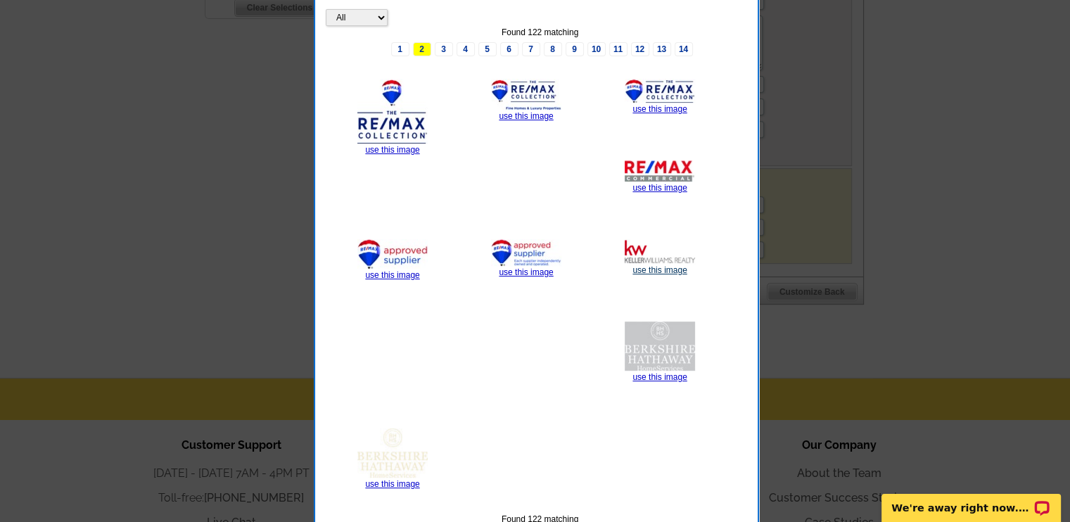
click at [669, 270] on link "use this image" at bounding box center [660, 270] width 54 height 10
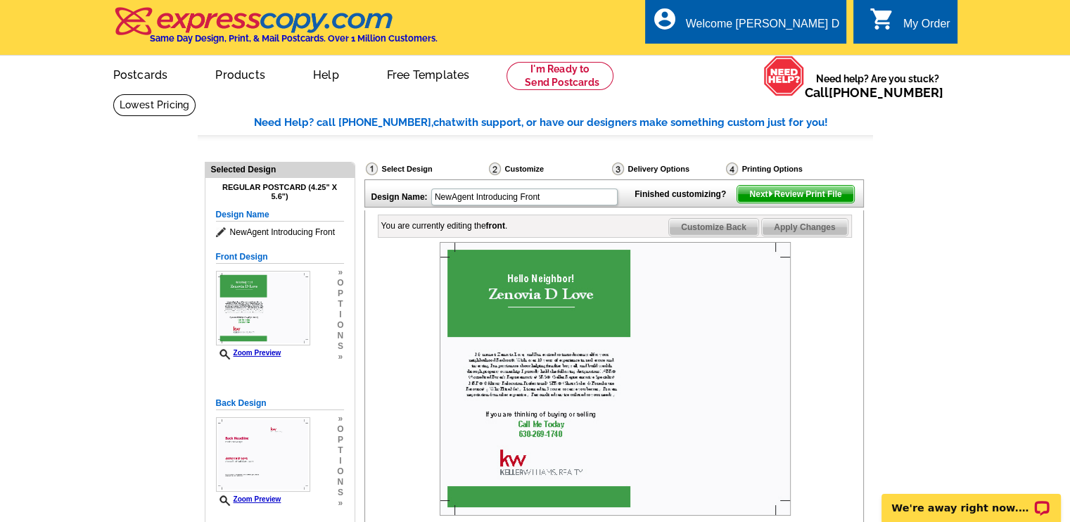
click at [926, 271] on main "Need Help? call [PHONE_NUMBER], chat with support, or have our designers make s…" at bounding box center [535, 513] width 1070 height 838
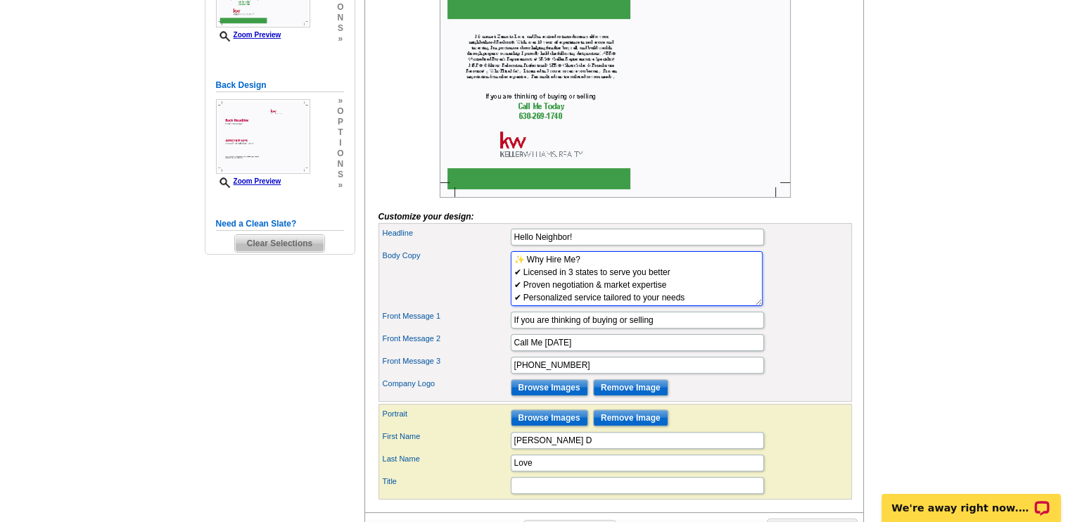
scroll to position [206, 0]
click at [667, 288] on textarea "My name is [PERSON_NAME] Love, and I’m excited to introduce myself as your neig…" at bounding box center [637, 278] width 252 height 55
click at [663, 302] on textarea "My name is [PERSON_NAME] Love, and I’m excited to introduce myself as your neig…" at bounding box center [637, 278] width 252 height 55
click at [665, 304] on textarea "My name is [PERSON_NAME] Love, and I’m excited to introduce myself as your neig…" at bounding box center [637, 278] width 252 height 55
click at [684, 306] on textarea "My name is [PERSON_NAME] Love, and I’m excited to introduce myself as your neig…" at bounding box center [637, 278] width 252 height 55
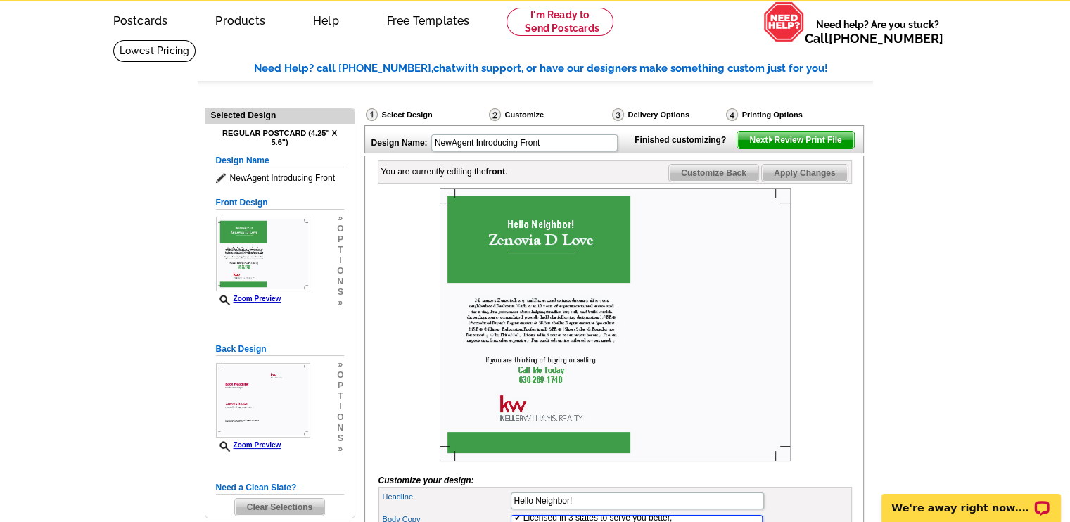
scroll to position [50, 0]
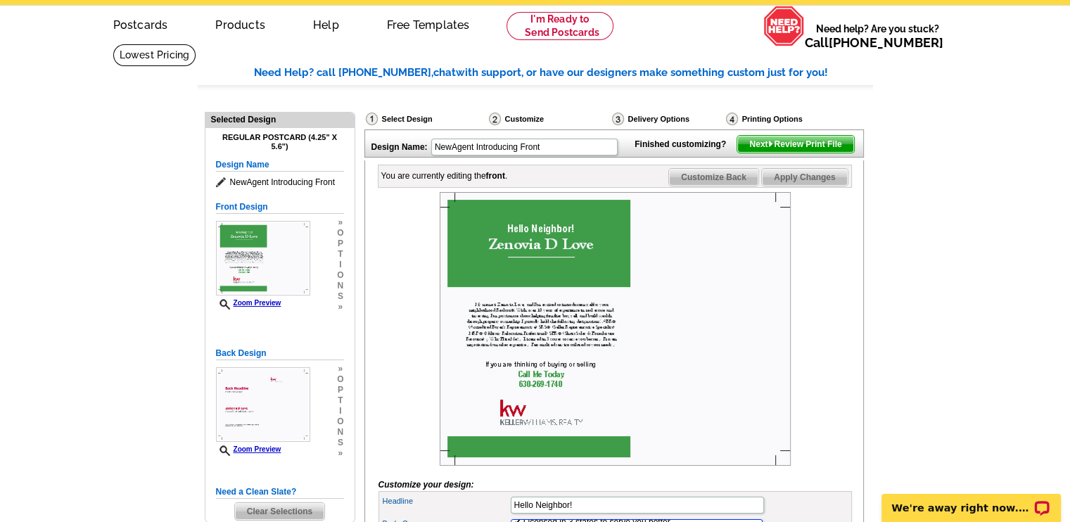
type textarea "My name is [PERSON_NAME] Love, and I’m excited to introduce myself as your neig…"
click at [826, 153] on span "Next Review Print File" at bounding box center [796, 144] width 116 height 17
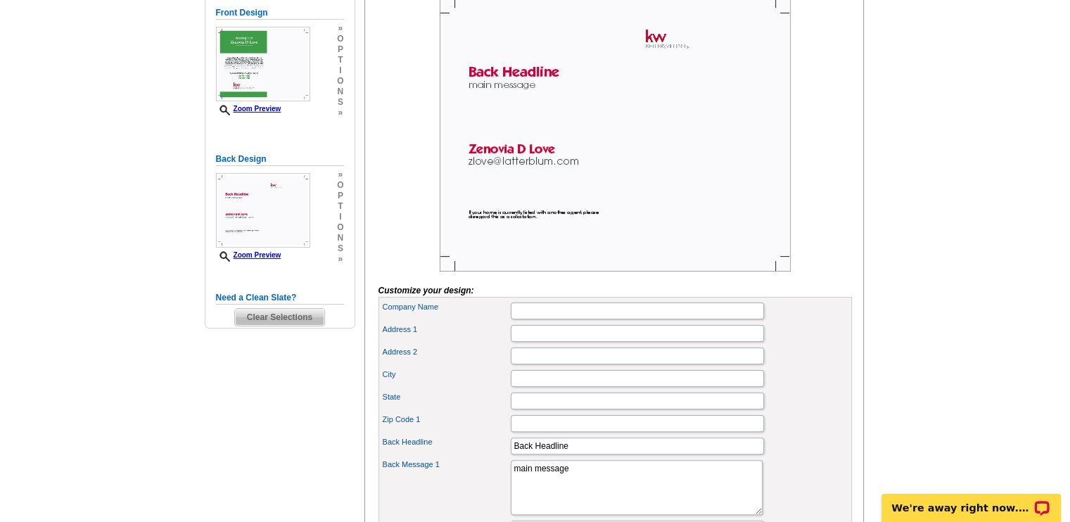
scroll to position [246, 0]
click at [526, 188] on img at bounding box center [615, 133] width 351 height 274
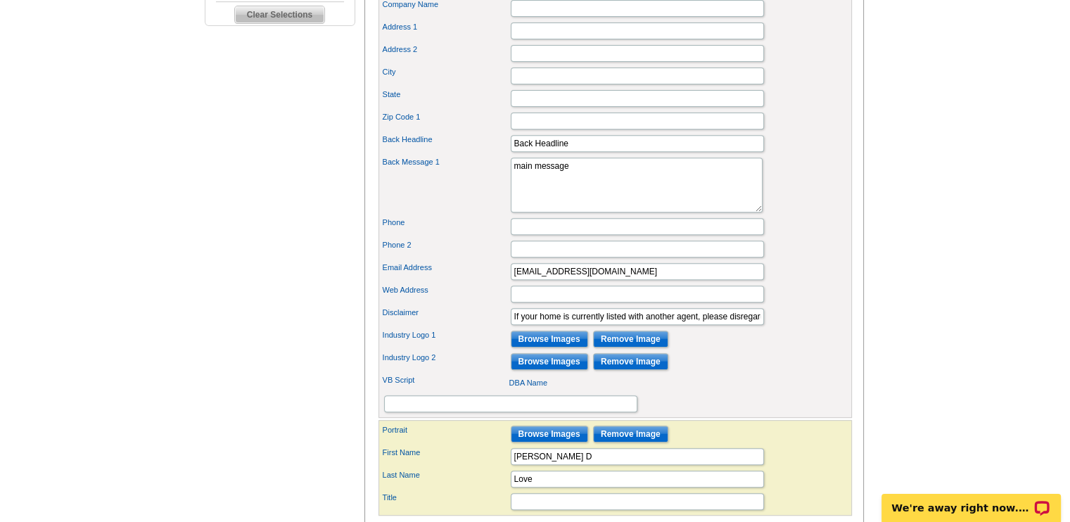
scroll to position [552, 0]
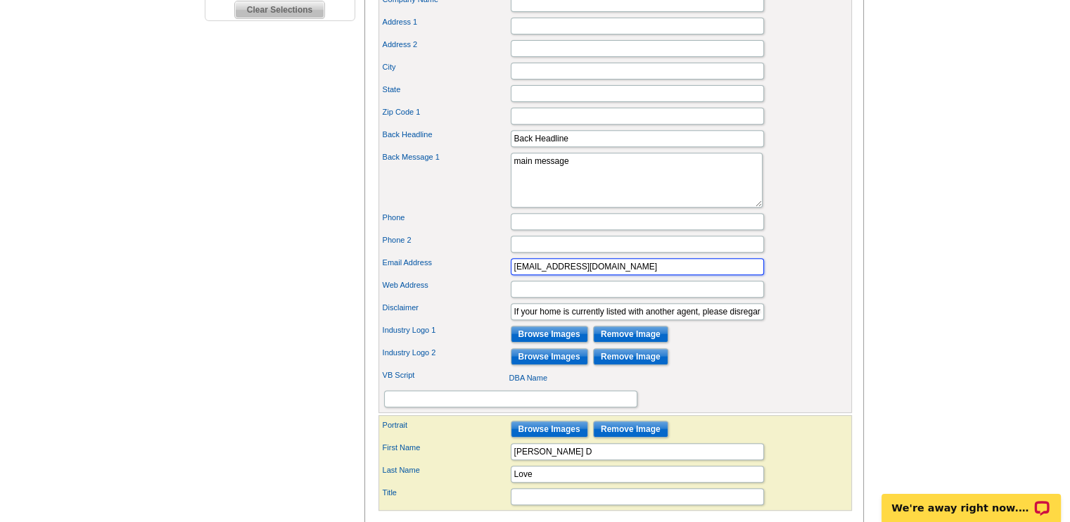
click at [620, 275] on input "[EMAIL_ADDRESS][DOMAIN_NAME]" at bounding box center [637, 266] width 253 height 17
type input "[EMAIL_ADDRESS][DOMAIN_NAME]"
click at [797, 255] on div "Phone 2" at bounding box center [615, 244] width 468 height 23
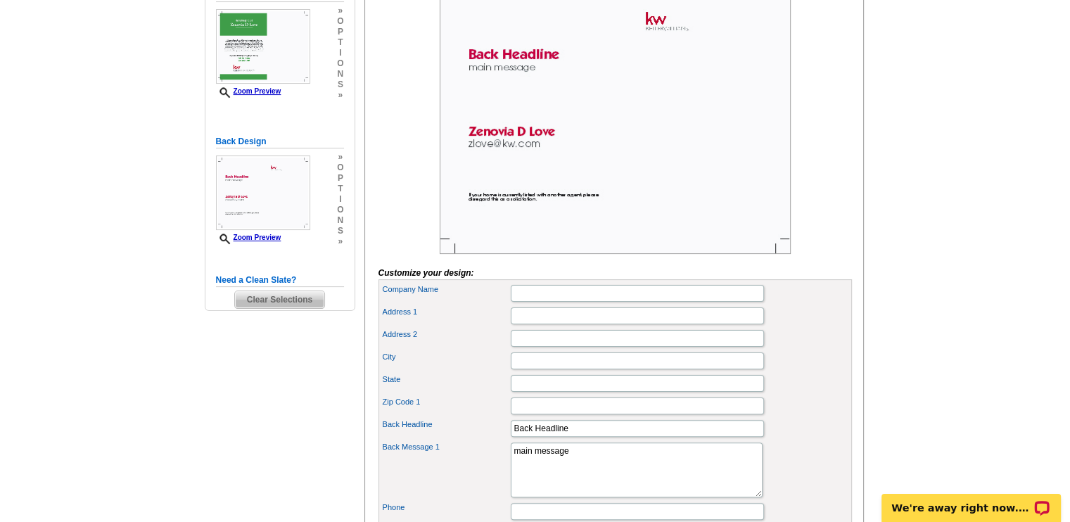
scroll to position [267, 0]
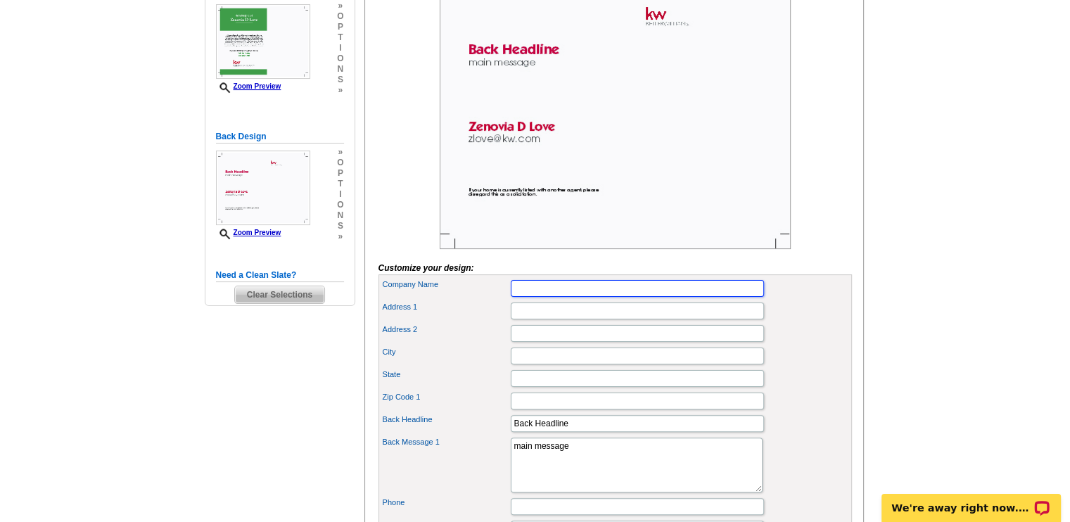
click at [652, 297] on input "Company Name" at bounding box center [637, 288] width 253 height 17
click at [663, 320] on input "Address 1" at bounding box center [637, 311] width 253 height 17
click at [778, 300] on div "Company Name [PERSON_NAME] Professionals Realthy" at bounding box center [615, 288] width 468 height 23
click at [678, 297] on input "[PERSON_NAME] Professionals Realthy" at bounding box center [637, 288] width 253 height 17
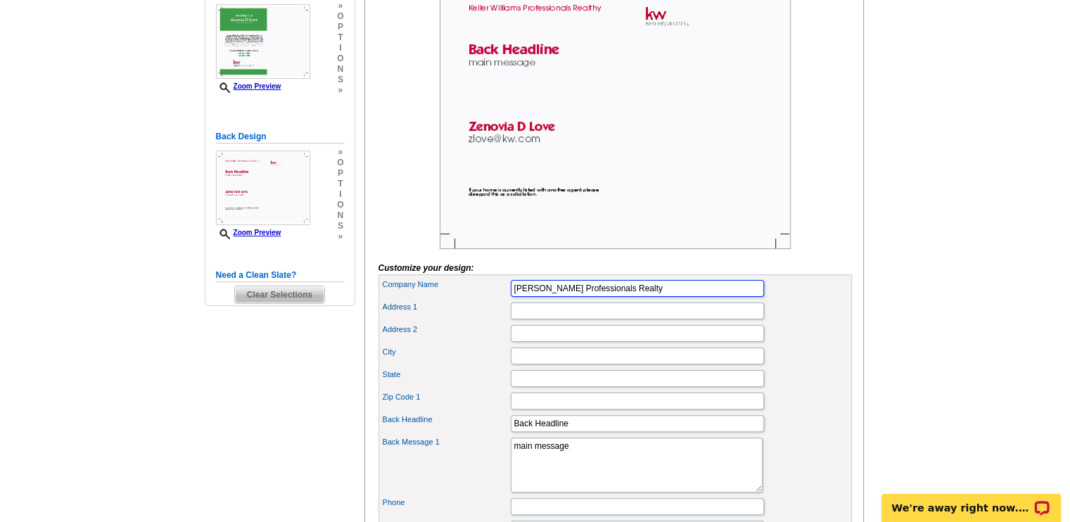
type input "[PERSON_NAME] Professionals Realty"
click at [631, 320] on input "Address 1" at bounding box center [637, 311] width 253 height 17
type input "[STREET_ADDRESS]"
type input "Spring"
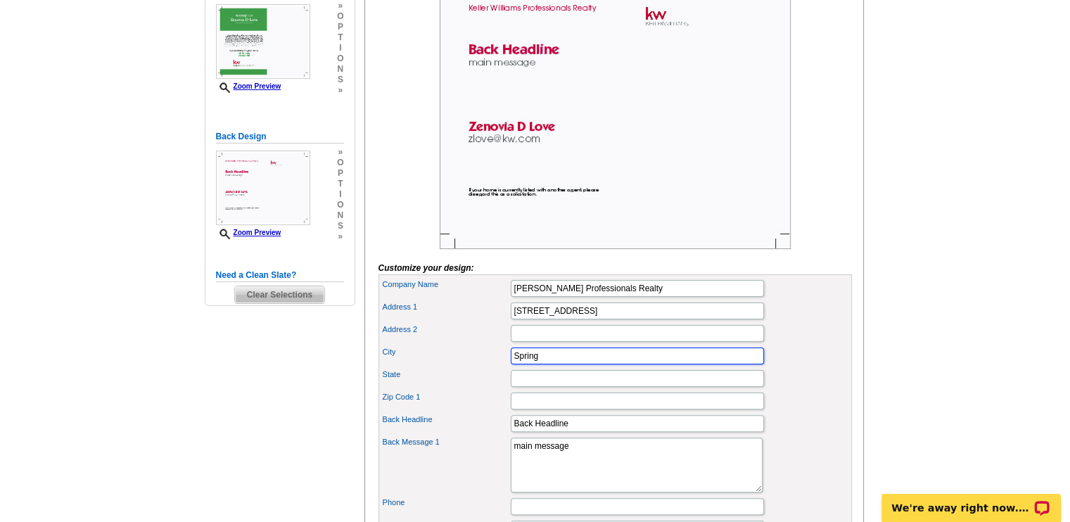
type input "77379"
type input "7083620953"
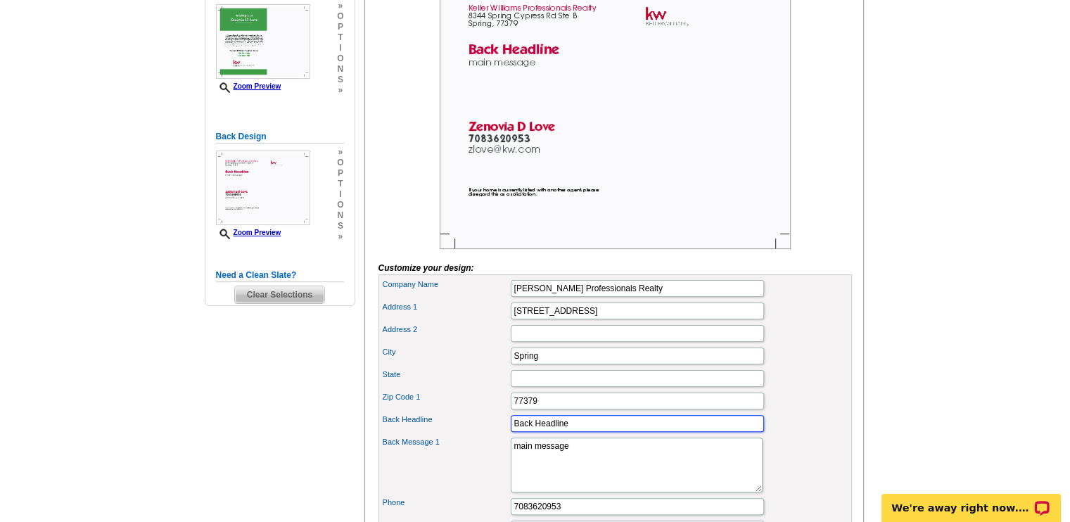
click at [571, 432] on input "Back Headline" at bounding box center [637, 423] width 253 height 17
drag, startPoint x: 570, startPoint y: 446, endPoint x: 508, endPoint y: 442, distance: 62.0
click at [508, 435] on div "Back Headline Back Headline" at bounding box center [615, 423] width 468 height 23
paste input "Your Local Realtor® with Nationwide Reach"
type input "Your Local Realtor® with Nationwide Reach"
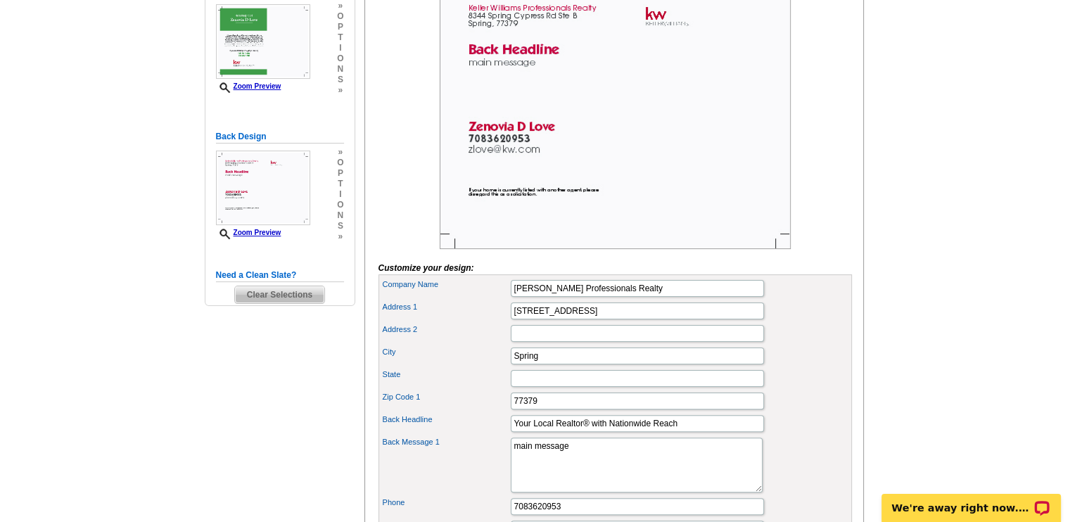
click at [824, 367] on div "City Spring" at bounding box center [615, 356] width 468 height 23
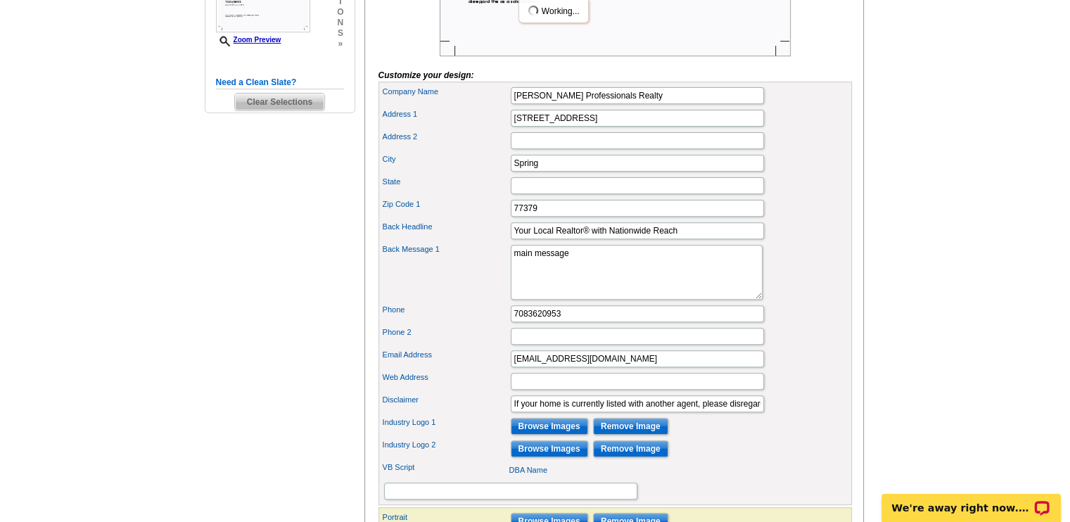
scroll to position [467, 0]
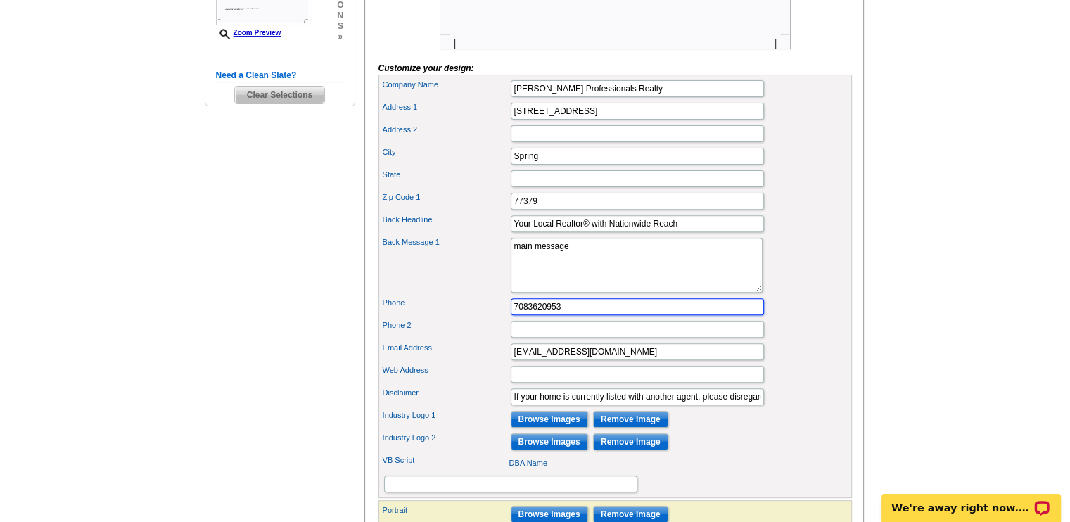
drag, startPoint x: 589, startPoint y: 327, endPoint x: 444, endPoint y: 321, distance: 145.1
click at [444, 318] on div "Phone 7083620953" at bounding box center [615, 307] width 468 height 23
type input "[PHONE_NUMBER]"
click at [780, 296] on div "Back Message 1 main message" at bounding box center [615, 265] width 468 height 61
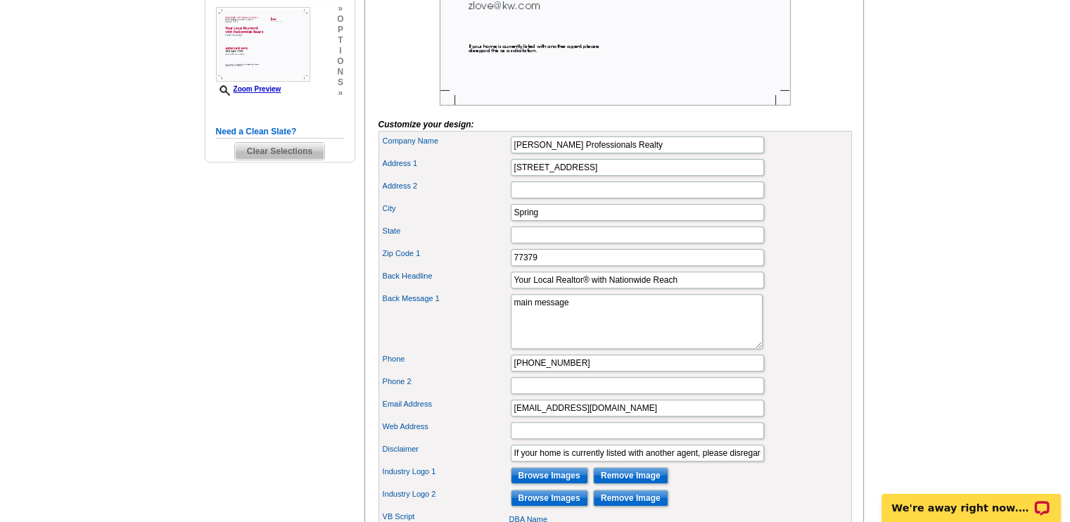
scroll to position [412, 0]
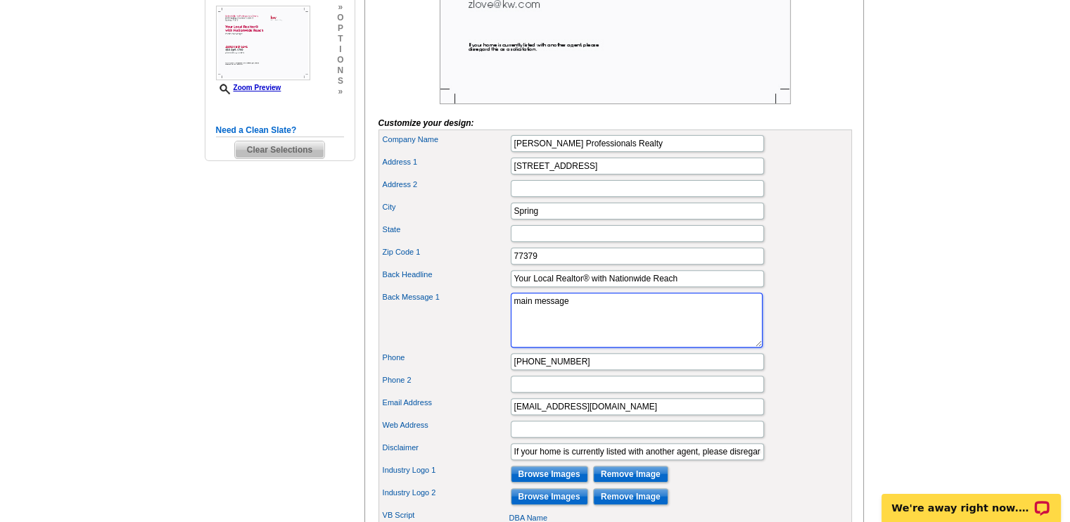
drag, startPoint x: 586, startPoint y: 320, endPoint x: 507, endPoint y: 324, distance: 78.9
click at [507, 324] on div "Back Message 1 main message" at bounding box center [615, 320] width 468 height 61
paste textarea "✨ Buying • Selling • Investing • Relocating"
type textarea "✨ Buying • Selling • Investing • Relocating"
click at [803, 288] on div "Back Headline Your Local Realtor® with Nationwide Reach" at bounding box center [615, 278] width 468 height 23
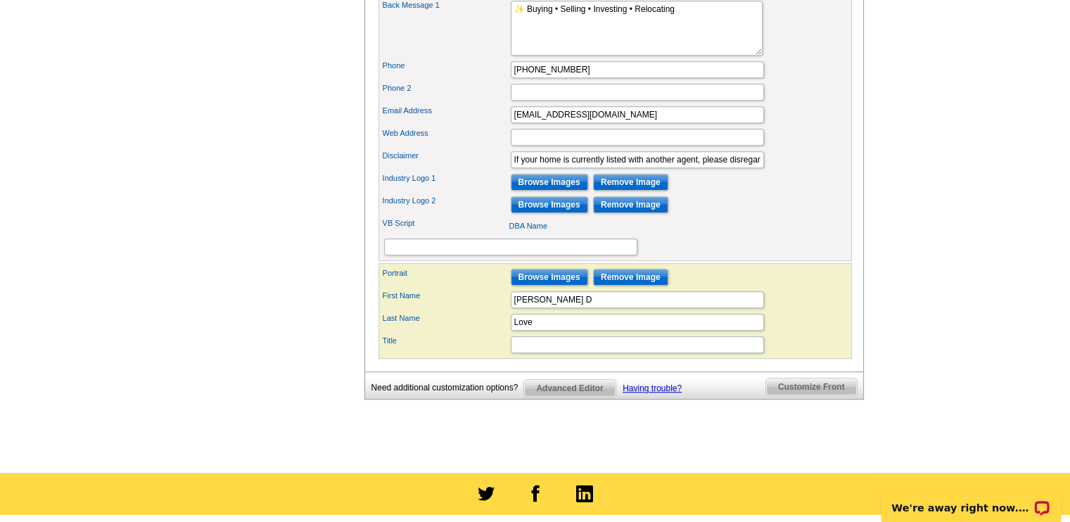
scroll to position [707, 0]
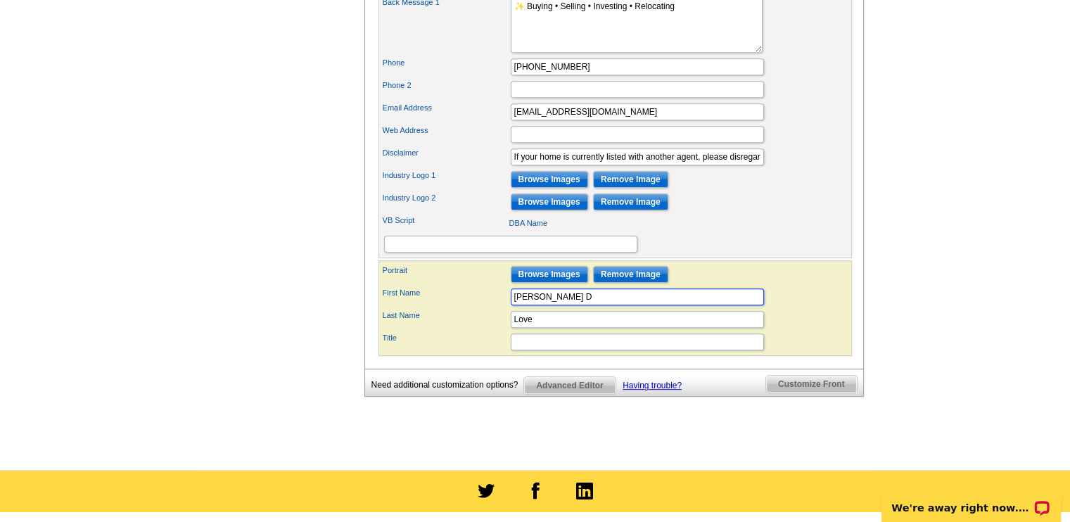
click at [612, 305] on input "[PERSON_NAME] D" at bounding box center [637, 297] width 253 height 17
type input "[DEMOGRAPHIC_DATA]"
click at [716, 350] on input "Title" at bounding box center [637, 342] width 253 height 17
type input "Realtor"
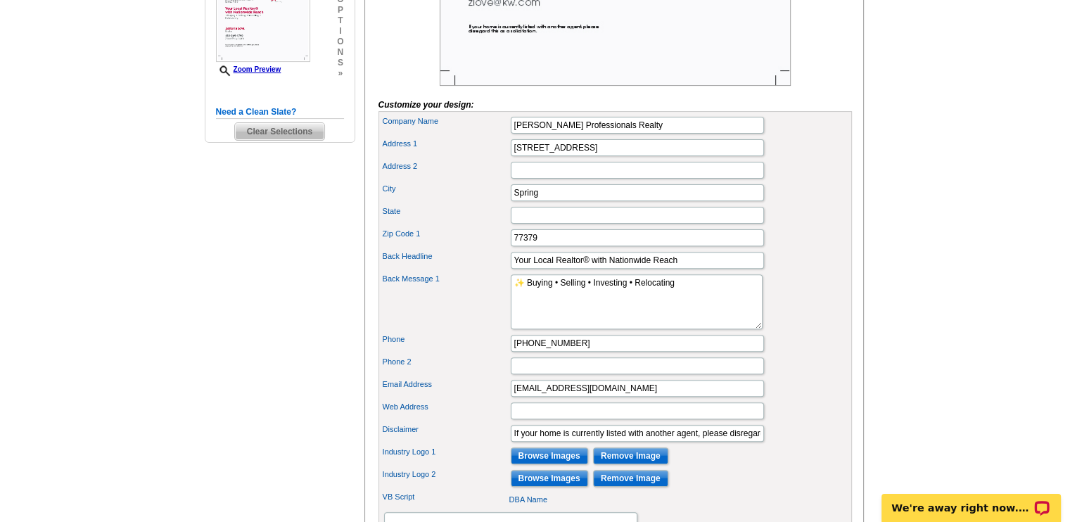
scroll to position [457, 0]
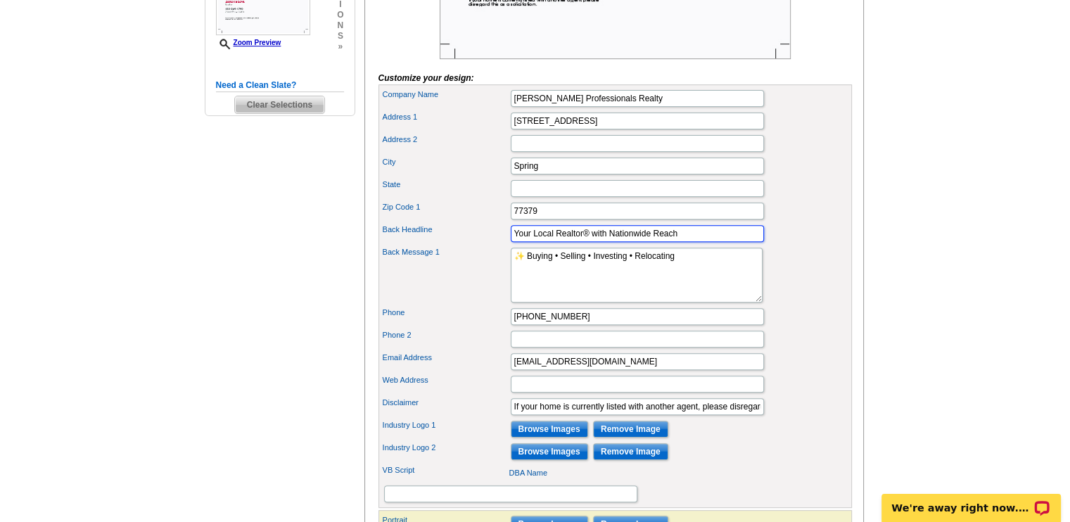
drag, startPoint x: 687, startPoint y: 257, endPoint x: 457, endPoint y: 251, distance: 230.2
click at [457, 245] on div "Back Headline Your Local Realtor® with Nationwide Reach" at bounding box center [615, 233] width 468 height 23
type input "I'm so excited to be in the neighborhood!"
click at [764, 274] on div "Back Message 1 main message" at bounding box center [615, 275] width 468 height 61
click at [680, 274] on textarea "main message" at bounding box center [637, 275] width 252 height 55
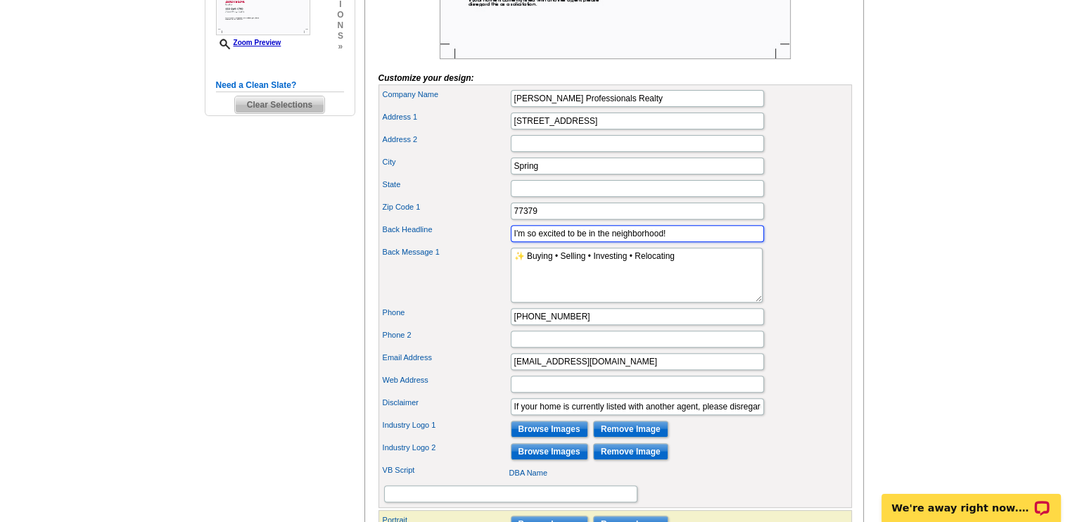
drag, startPoint x: 667, startPoint y: 251, endPoint x: 505, endPoint y: 240, distance: 162.3
click at [505, 240] on div "Company Name [PERSON_NAME] Professionals Realty Address [STREET_ADDRESS] Addres…" at bounding box center [616, 296] width 474 height 424
drag, startPoint x: 684, startPoint y: 274, endPoint x: 510, endPoint y: 270, distance: 174.6
click at [510, 270] on div "Back Message 1 main message" at bounding box center [615, 275] width 468 height 61
paste textarea "I'm so excited to be in the neighborhood!"
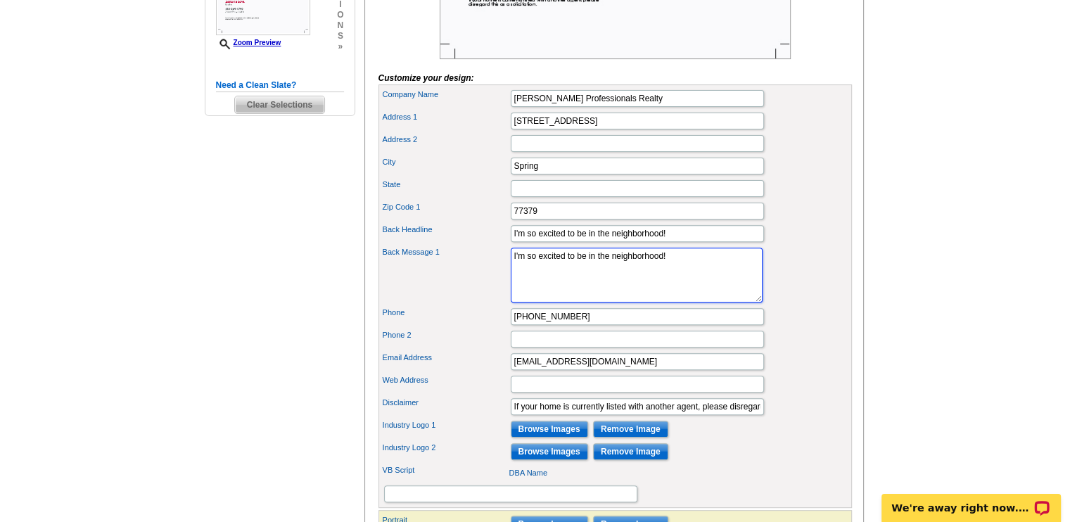
type textarea "I'm so excited to be in the neighborhood!"
drag, startPoint x: 683, startPoint y: 251, endPoint x: 466, endPoint y: 271, distance: 218.4
click at [466, 271] on div "Company Name [PERSON_NAME] Professionals Realty Address [STREET_ADDRESS] Addres…" at bounding box center [616, 296] width 474 height 424
paste input "Your Local Realtor® with Nationwide Reach"
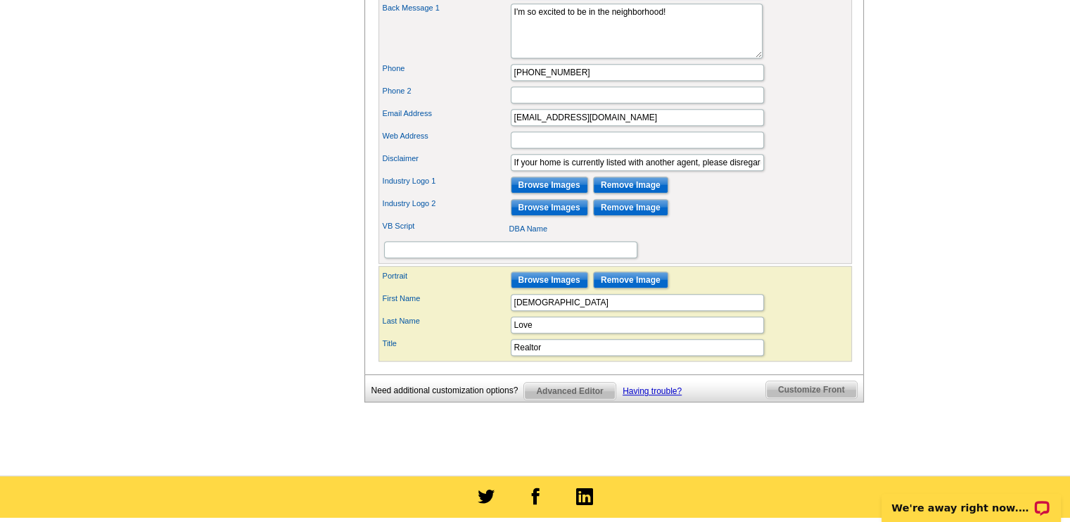
scroll to position [702, 0]
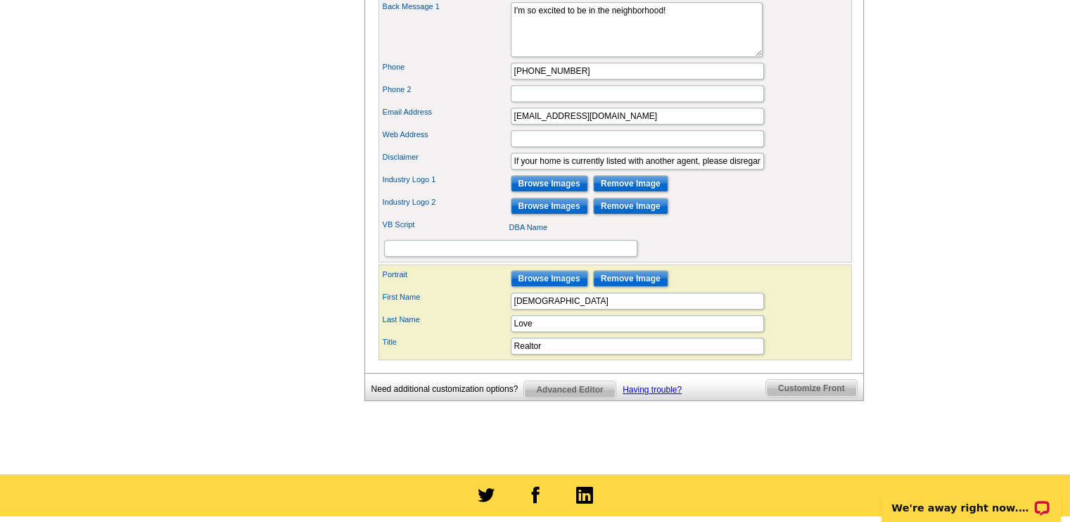
type input "Your Local Realtor® with Nationwide Reach"
click at [555, 192] on input "Browse Images" at bounding box center [549, 183] width 77 height 17
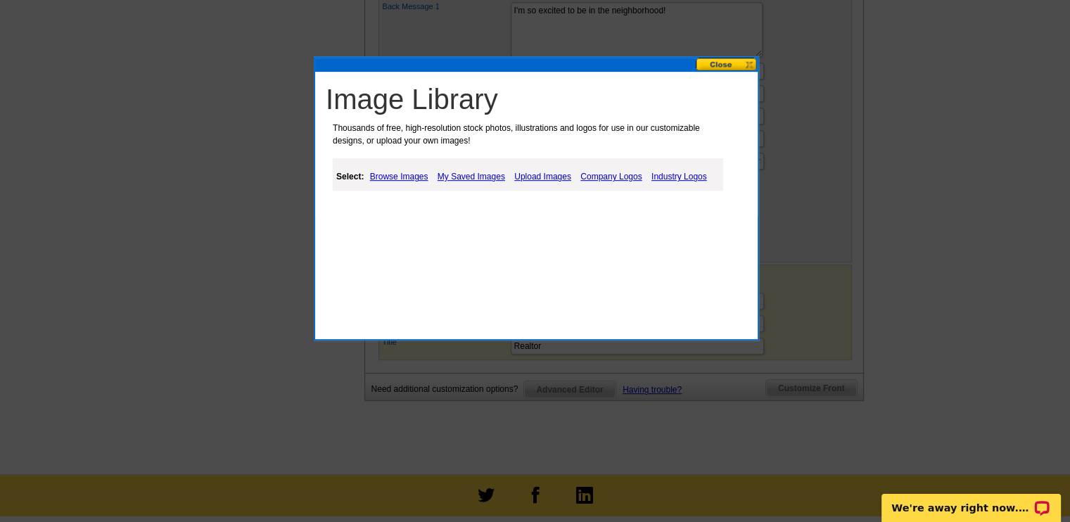
click at [483, 175] on link "My Saved Images" at bounding box center [471, 176] width 75 height 17
click at [628, 175] on link "Company Logos" at bounding box center [611, 176] width 68 height 17
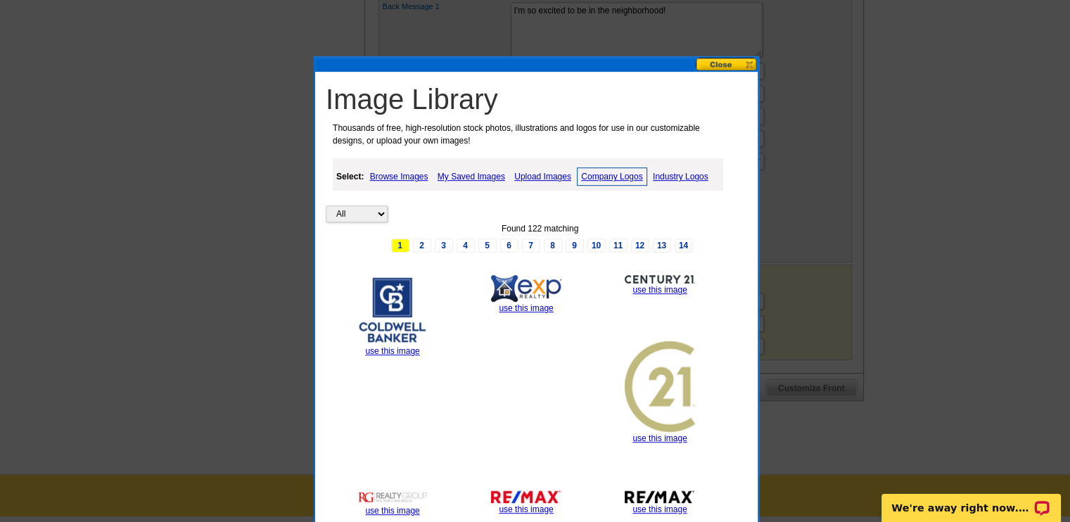
click at [554, 177] on link "Upload Images" at bounding box center [543, 176] width 64 height 17
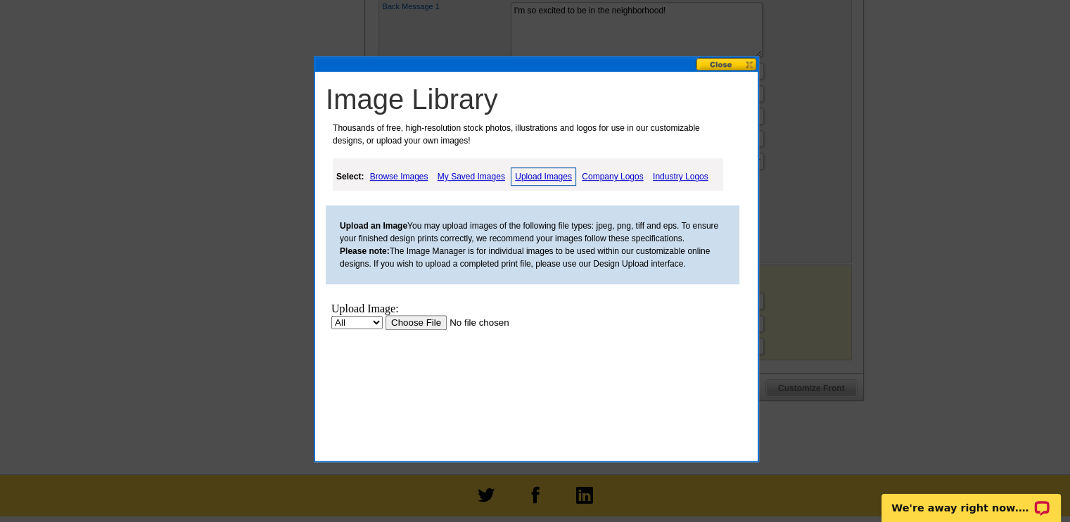
scroll to position [0, 0]
click at [600, 178] on link "Company Logos" at bounding box center [613, 176] width 68 height 17
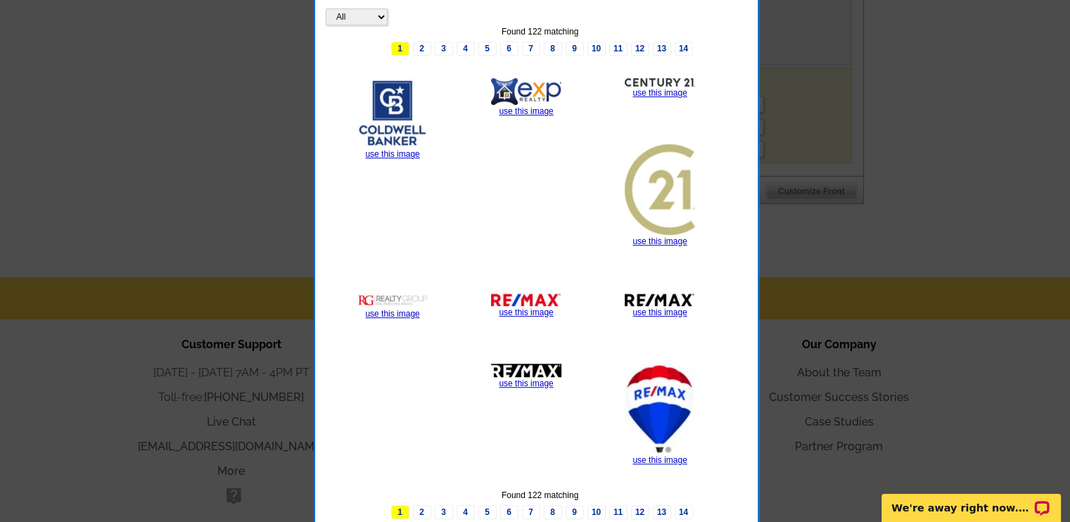
scroll to position [928, 0]
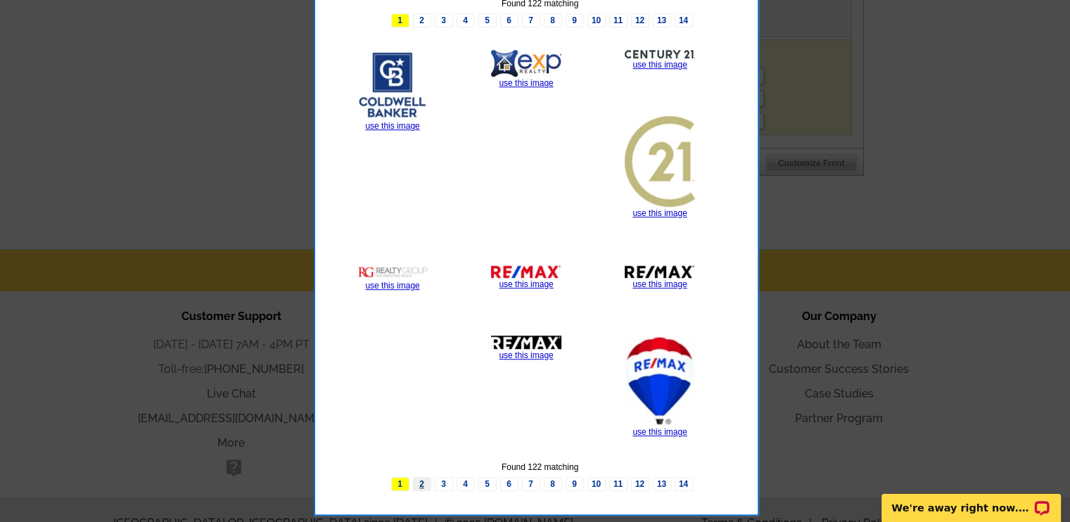
click at [421, 479] on link "2" at bounding box center [422, 484] width 18 height 14
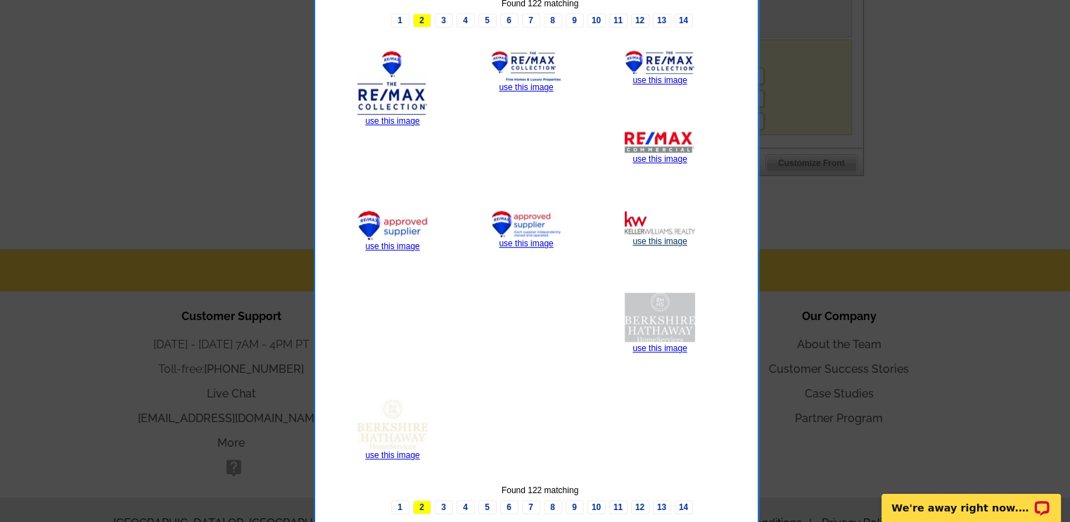
click at [656, 239] on link "use this image" at bounding box center [660, 241] width 54 height 10
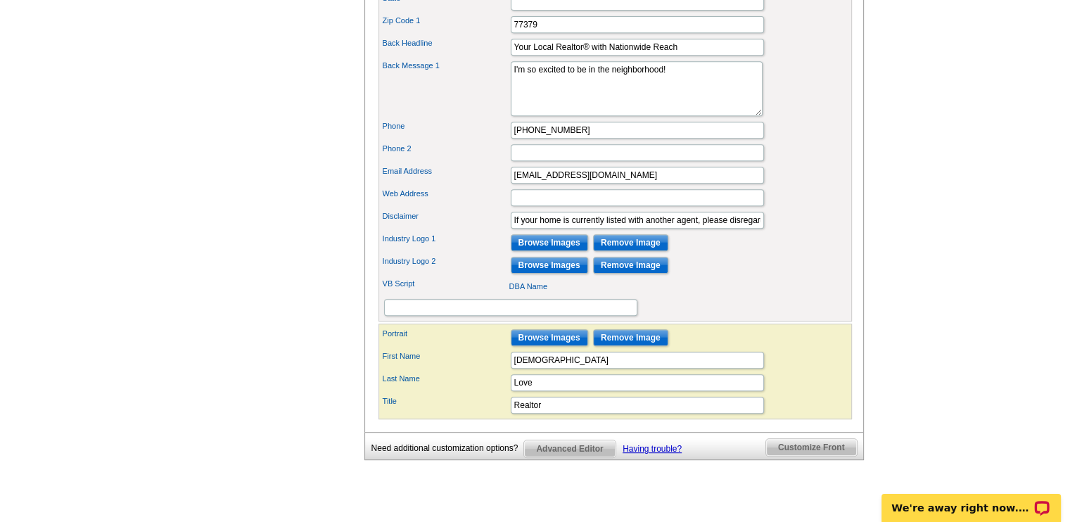
scroll to position [645, 0]
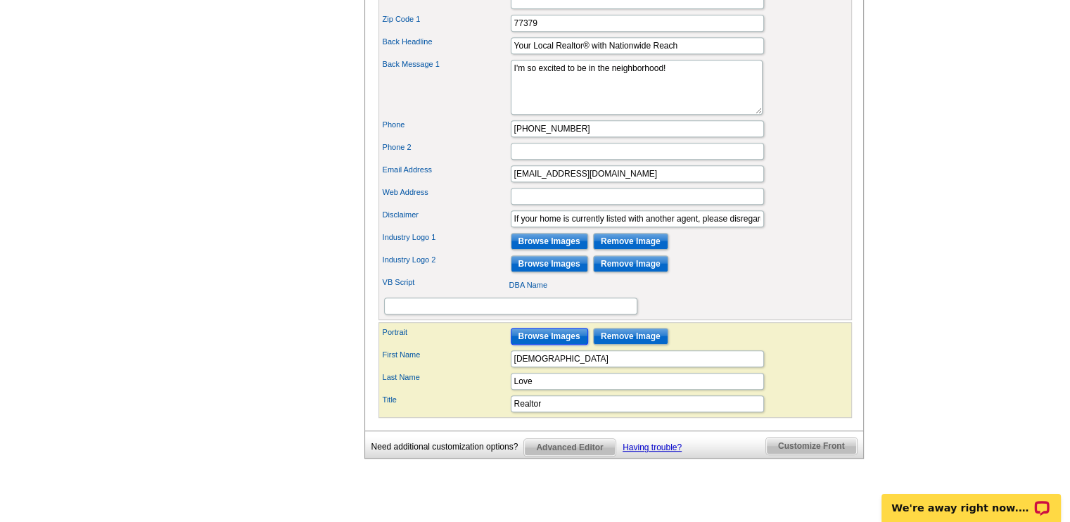
click at [567, 345] on input "Browse Images" at bounding box center [549, 336] width 77 height 17
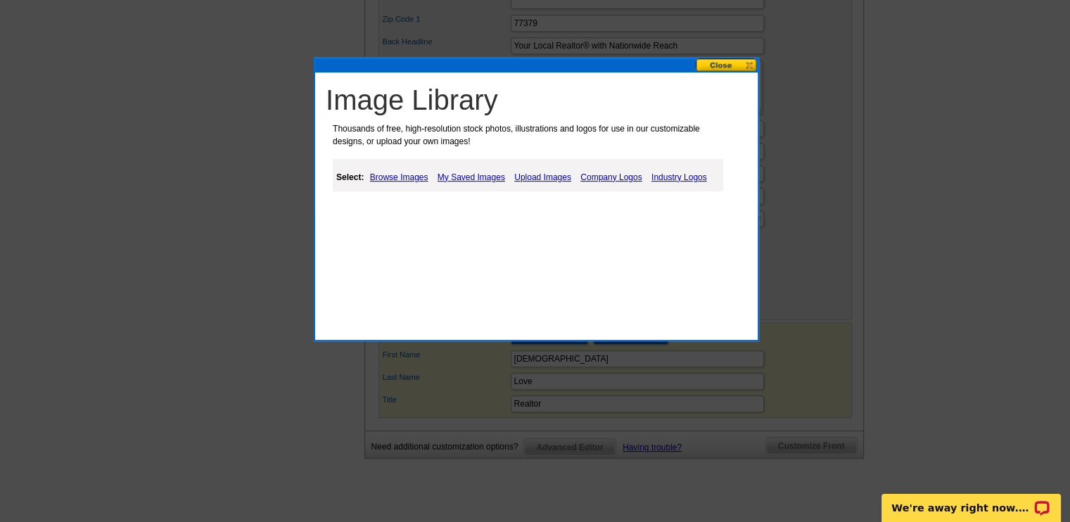
click at [539, 177] on link "Upload Images" at bounding box center [543, 177] width 64 height 17
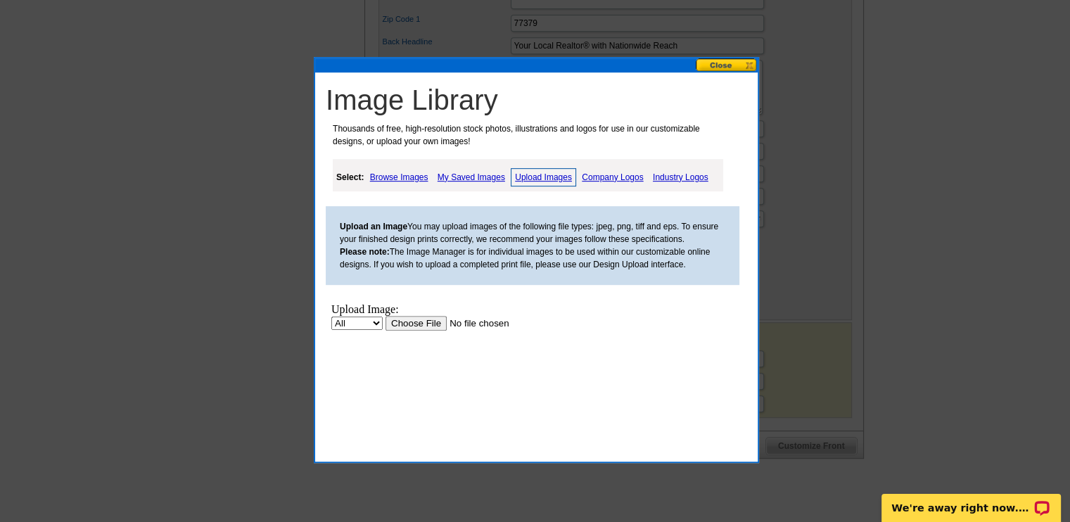
scroll to position [0, 0]
click at [407, 323] on input "file" at bounding box center [475, 322] width 178 height 15
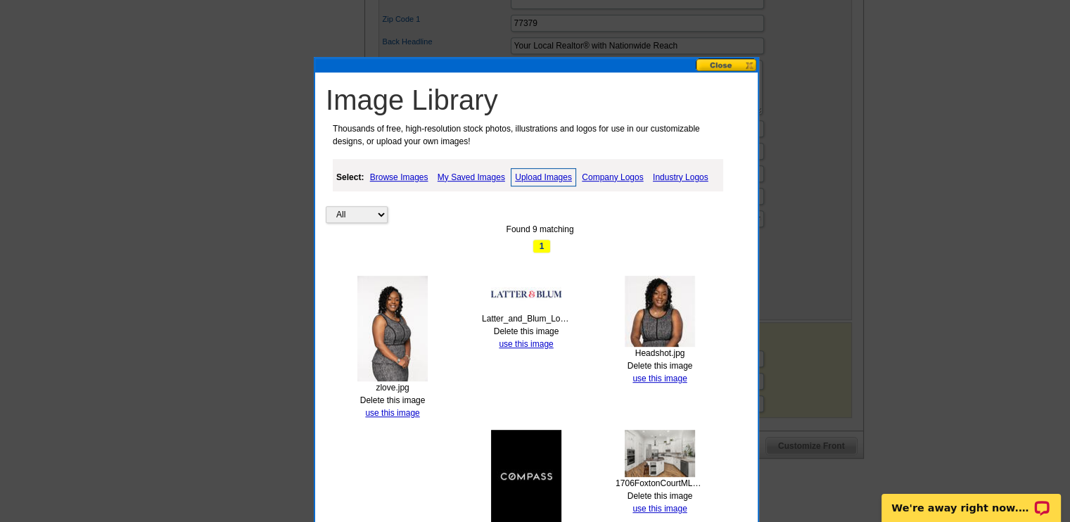
click at [382, 324] on img at bounding box center [393, 329] width 70 height 106
click at [400, 415] on link "use this image" at bounding box center [392, 413] width 54 height 10
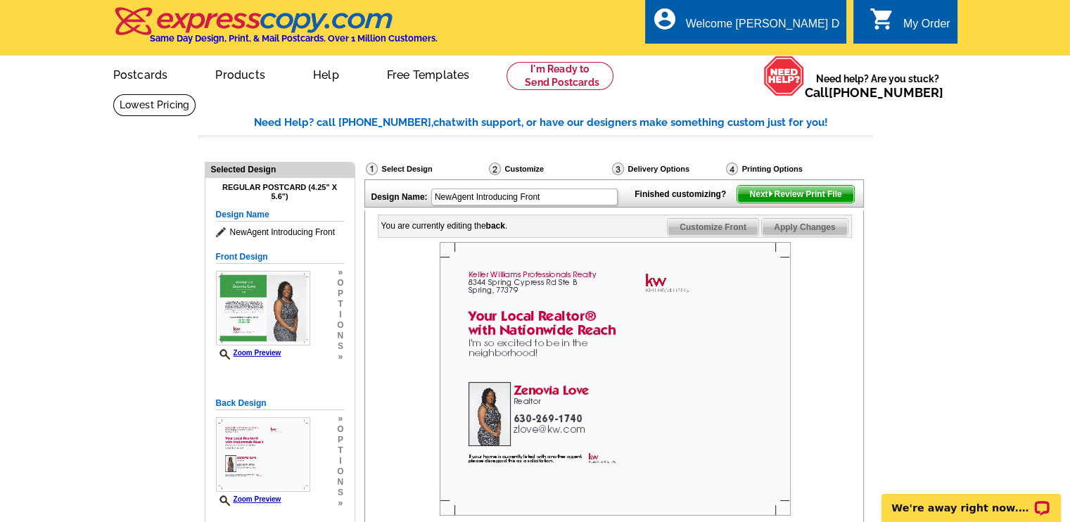
click at [687, 380] on img at bounding box center [615, 379] width 351 height 274
click at [813, 203] on span "Next Review Print File" at bounding box center [796, 194] width 116 height 17
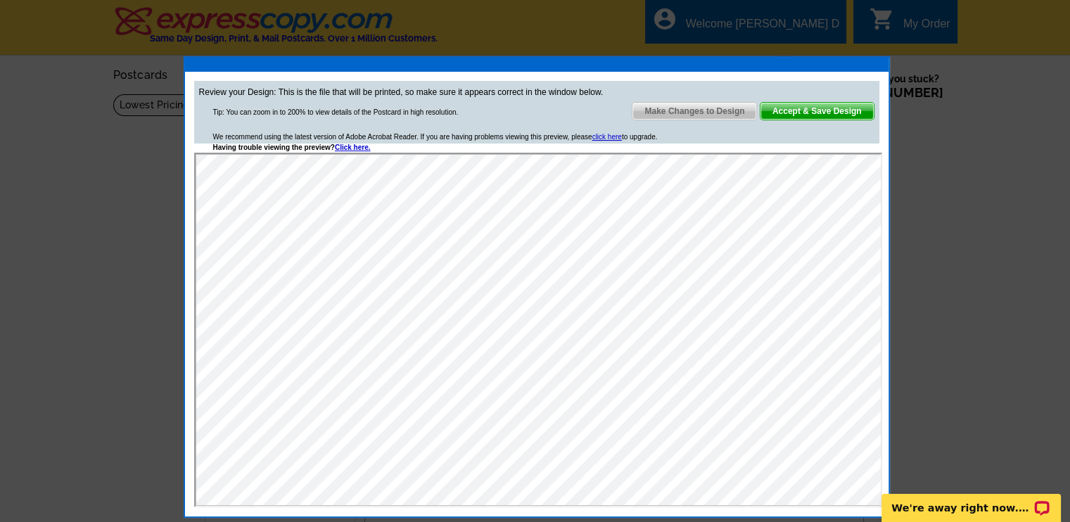
click at [727, 110] on span "Make Changes to Design" at bounding box center [695, 111] width 124 height 17
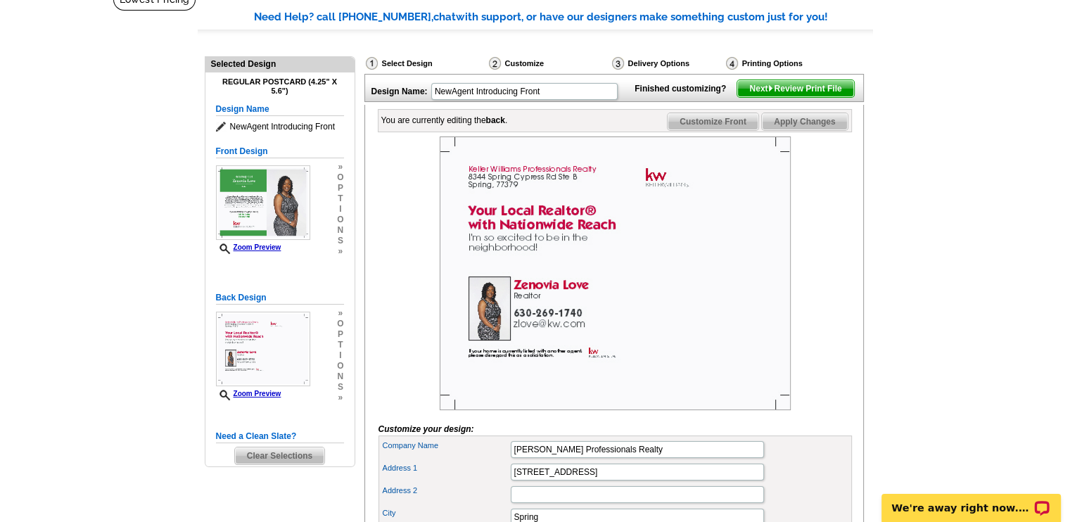
scroll to position [99, 0]
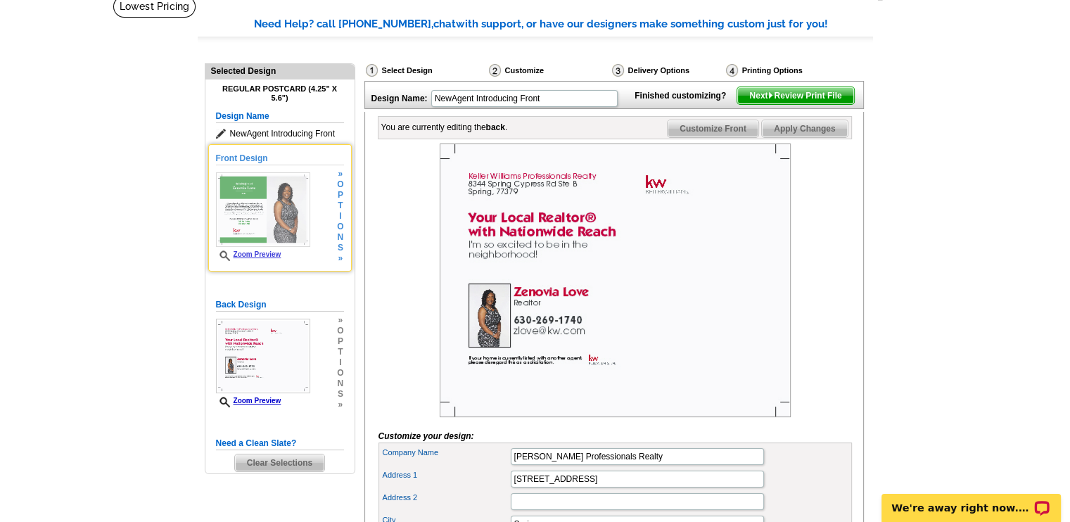
click at [244, 191] on img at bounding box center [263, 209] width 94 height 75
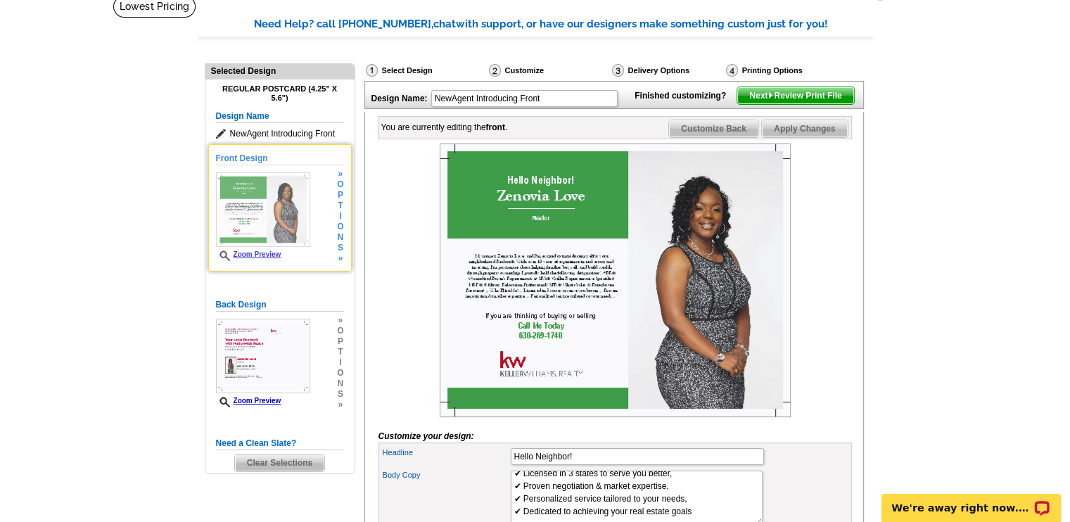
click at [241, 258] on link "Zoom Preview" at bounding box center [248, 255] width 65 height 8
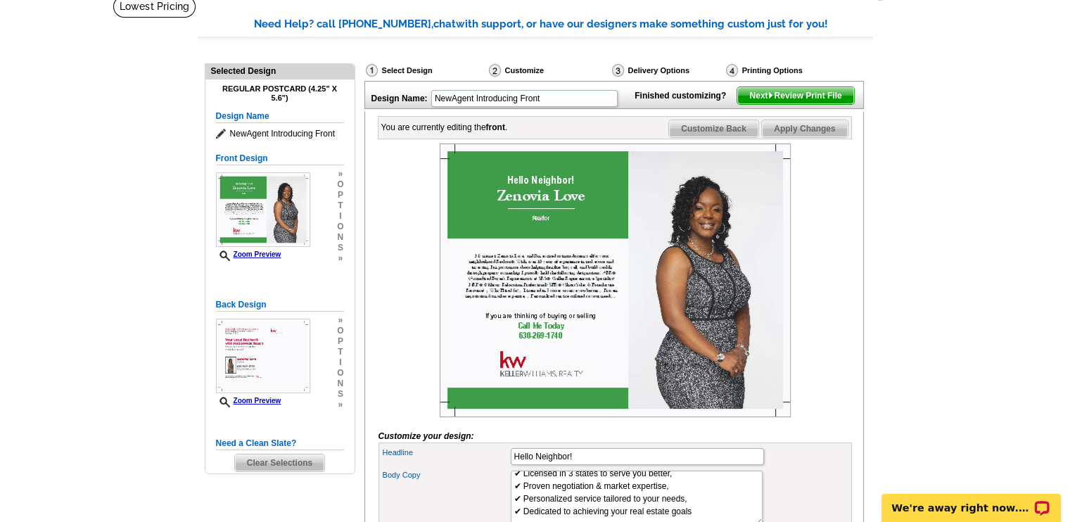
click at [543, 298] on img at bounding box center [615, 281] width 351 height 274
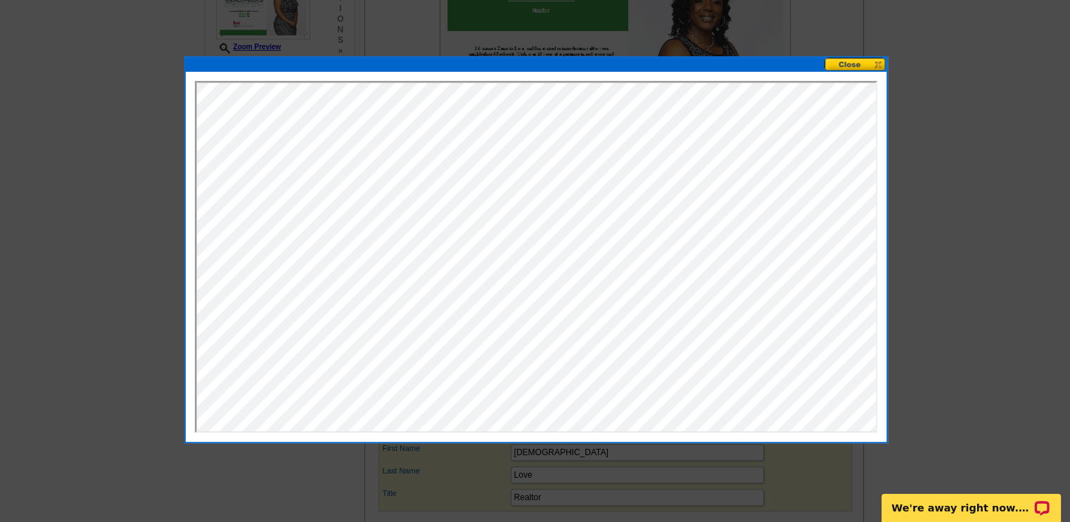
scroll to position [0, 0]
click at [853, 63] on button at bounding box center [856, 64] width 62 height 13
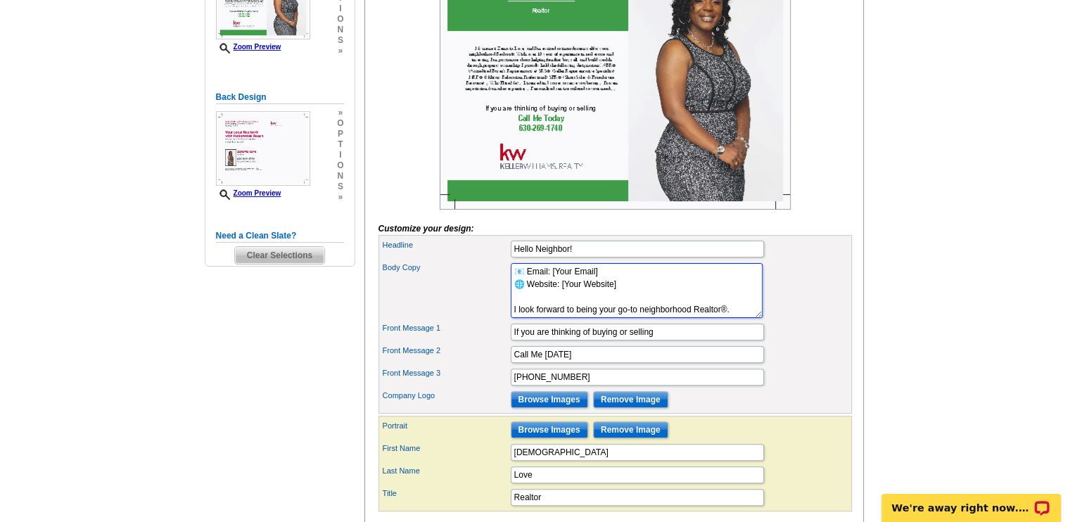
scroll to position [311, 0]
click at [642, 318] on textarea "My name is [PERSON_NAME] Love, and I’m excited to introduce myself as your neig…" at bounding box center [637, 290] width 252 height 55
click at [701, 305] on textarea "My name is [PERSON_NAME] Love, and I’m excited to introduce myself as your neig…" at bounding box center [637, 290] width 252 height 55
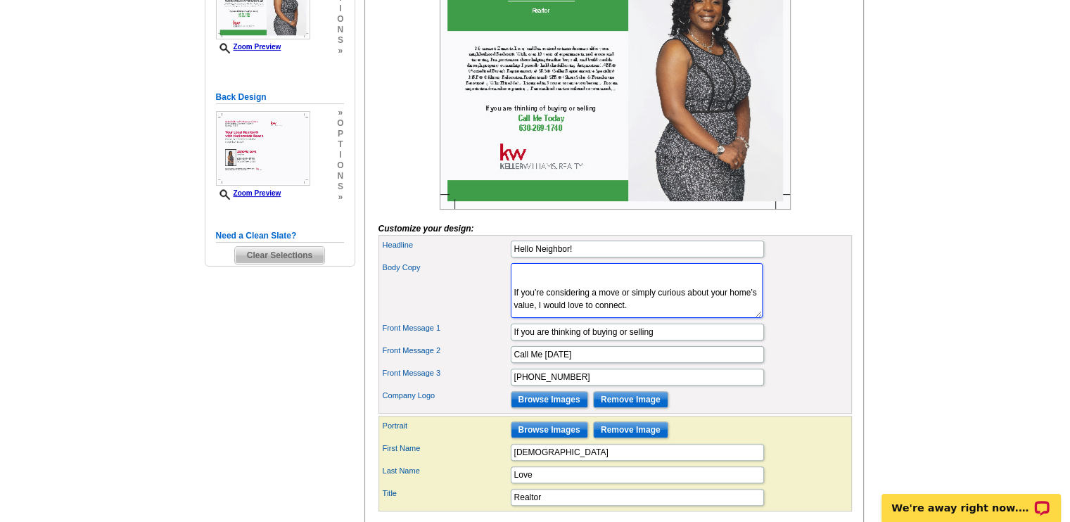
scroll to position [181, 0]
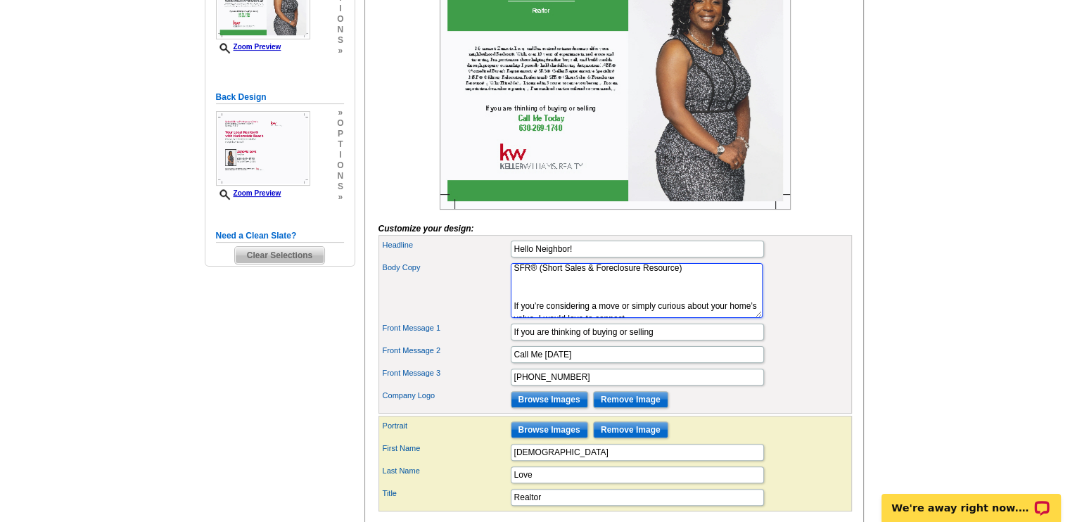
click at [527, 309] on textarea "My name is [PERSON_NAME] Love, and I’m excited to introduce myself as your neig…" at bounding box center [637, 290] width 252 height 55
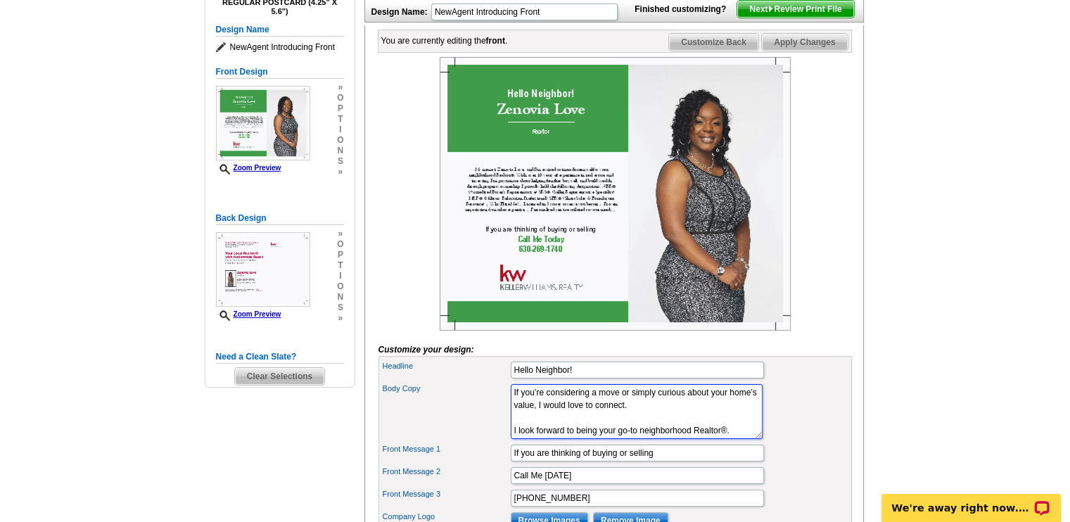
scroll to position [152, 0]
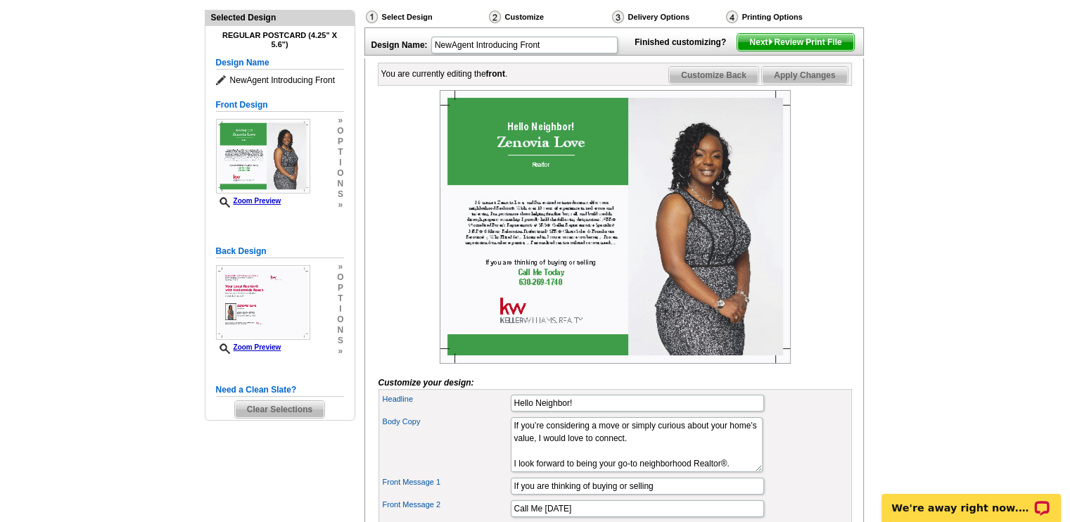
click at [816, 51] on span "Next Review Print File" at bounding box center [796, 42] width 116 height 17
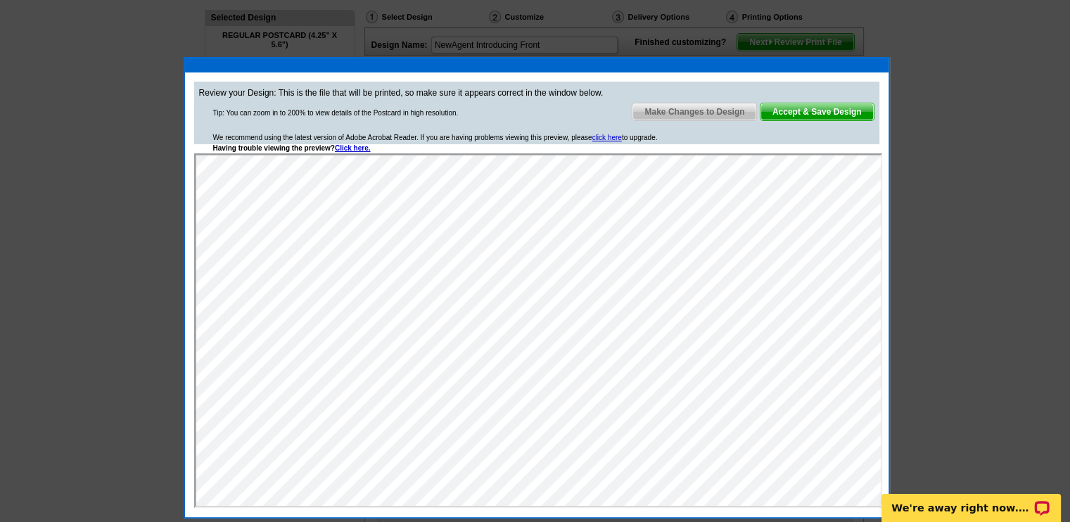
scroll to position [0, 0]
click at [717, 113] on span "Make Changes to Design" at bounding box center [695, 111] width 124 height 17
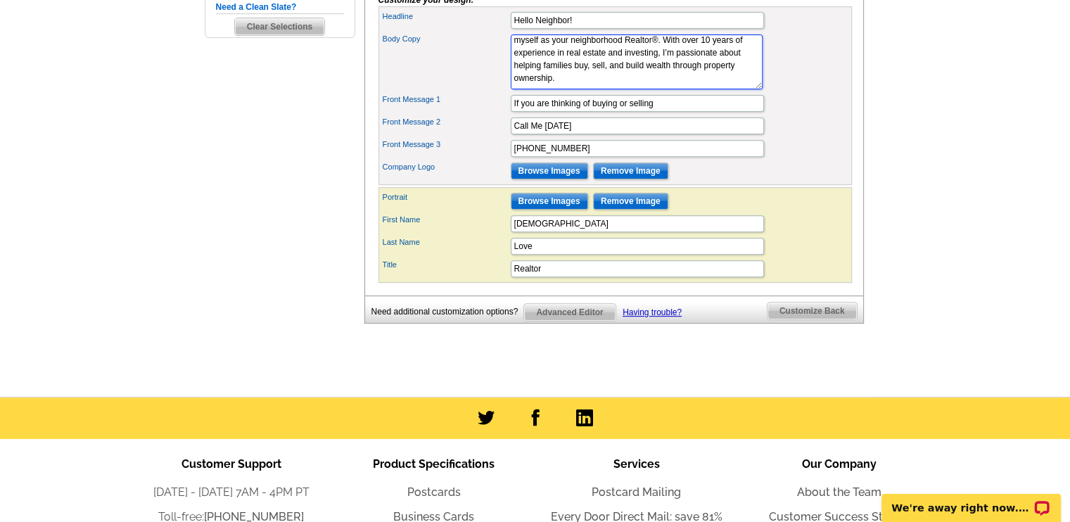
scroll to position [548, 0]
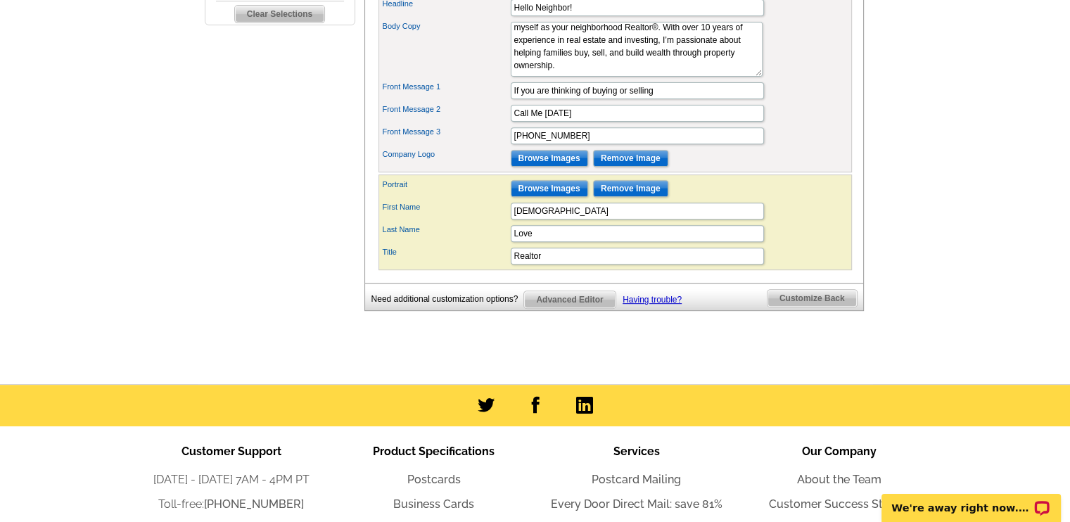
click at [828, 307] on span "Customize Back" at bounding box center [812, 298] width 89 height 17
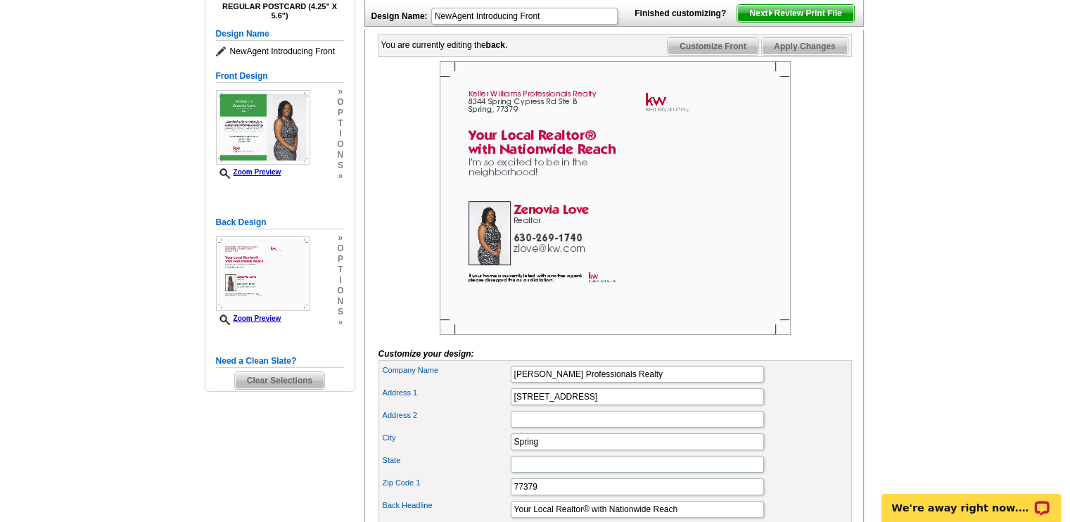
scroll to position [177, 0]
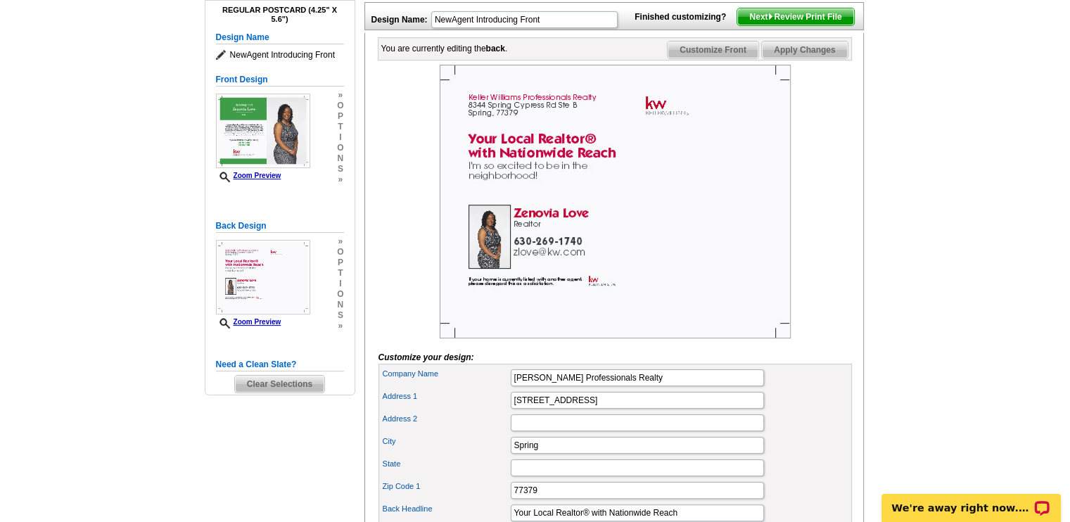
click at [813, 25] on span "Next Review Print File" at bounding box center [796, 16] width 116 height 17
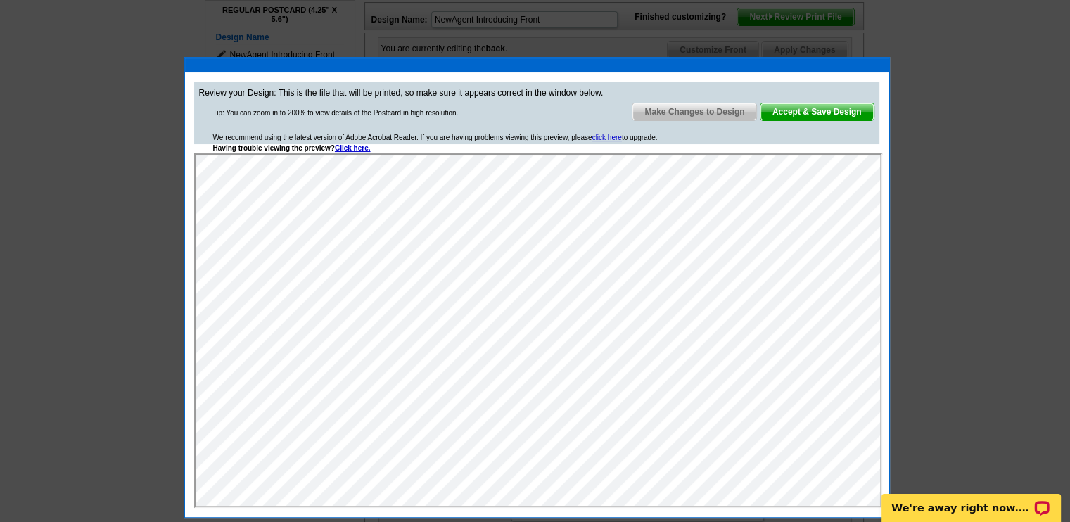
scroll to position [0, 0]
click at [695, 108] on span "Make Changes to Design" at bounding box center [695, 111] width 124 height 17
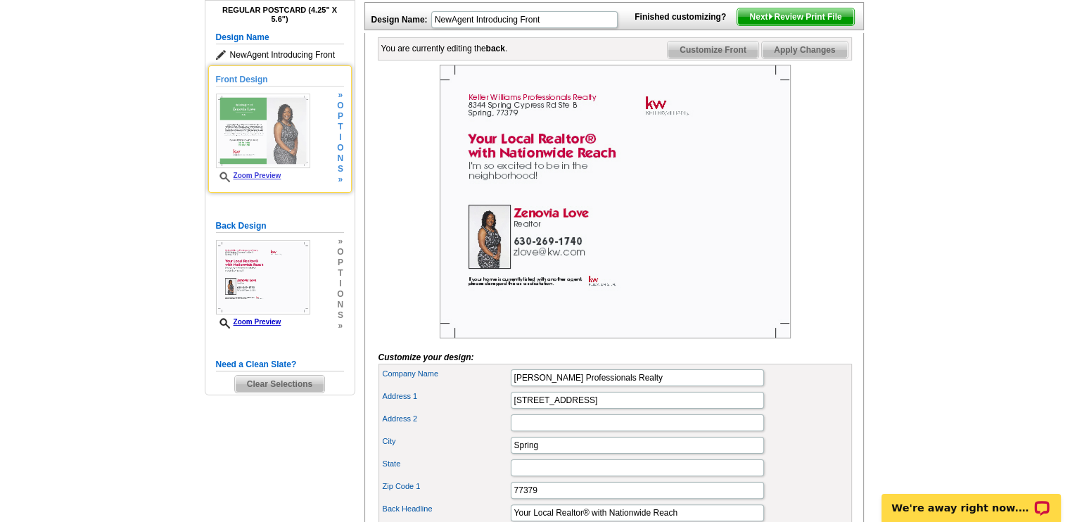
click at [277, 130] on img at bounding box center [263, 131] width 94 height 75
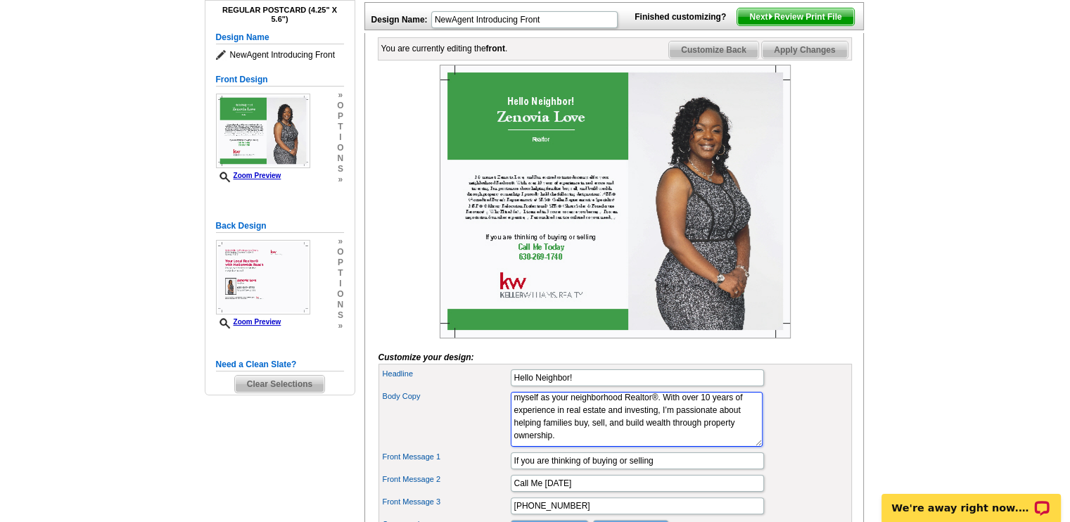
scroll to position [241, 0]
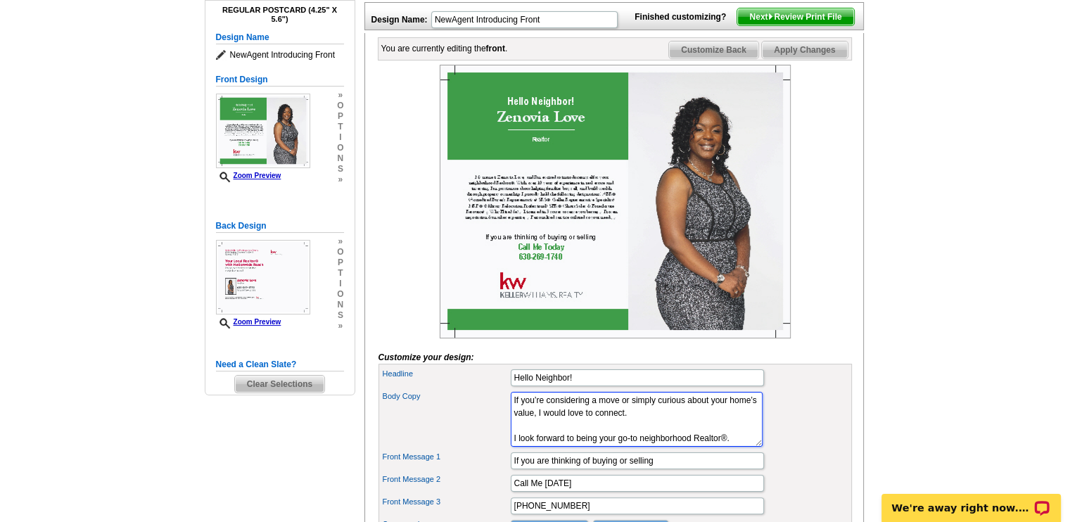
click at [563, 440] on textarea "My name is [PERSON_NAME] Love, and I’m excited to introduce myself as your neig…" at bounding box center [637, 419] width 252 height 55
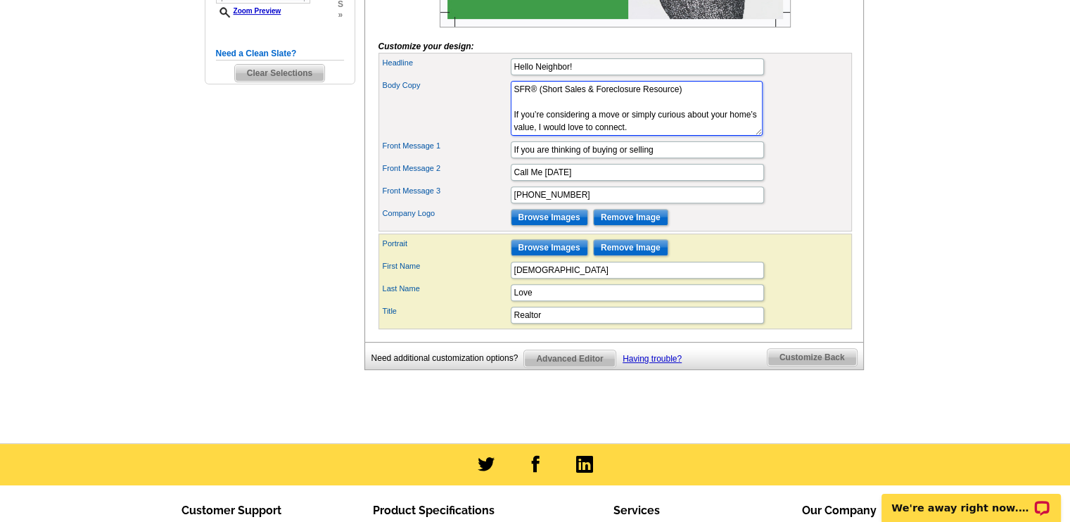
scroll to position [491, 0]
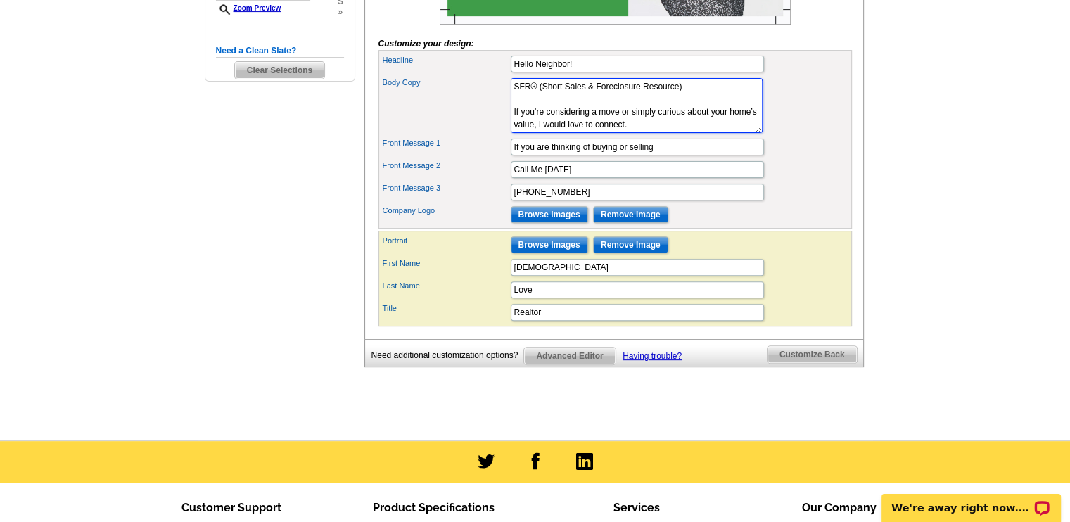
type textarea "My name is [PERSON_NAME] Love, and I’m excited to introduce myself as your neig…"
click at [810, 363] on span "Customize Back" at bounding box center [812, 354] width 89 height 17
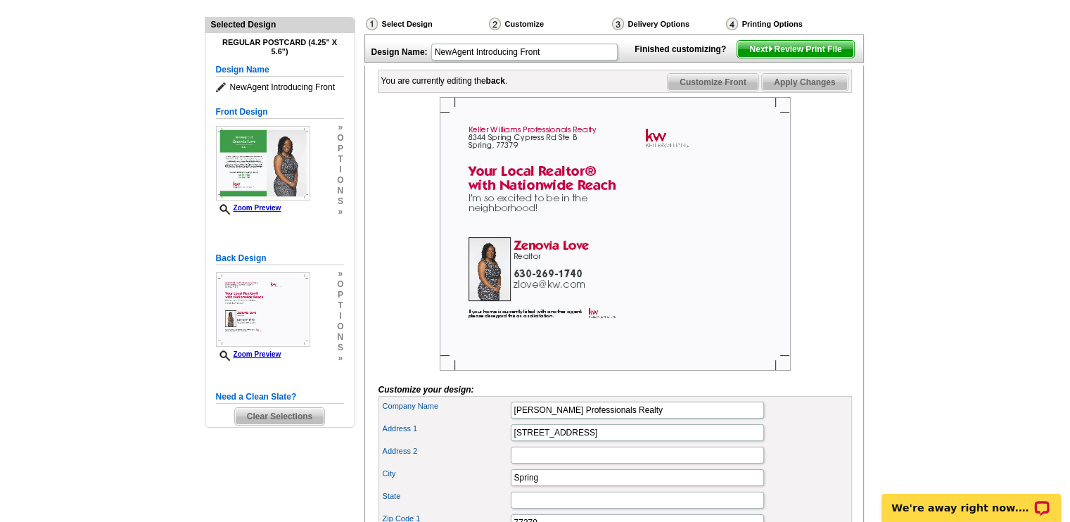
scroll to position [123, 0]
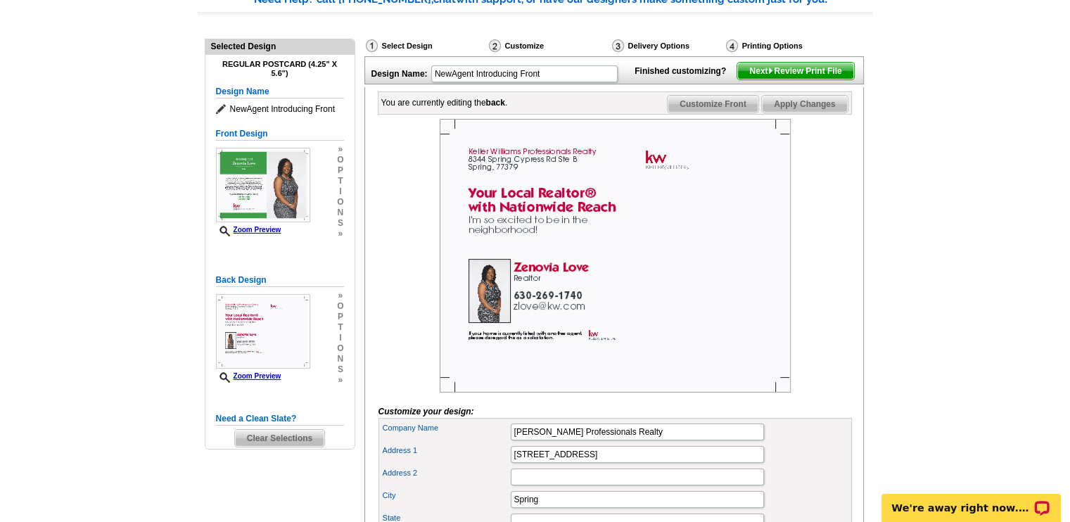
click at [812, 80] on span "Next Review Print File" at bounding box center [796, 71] width 116 height 17
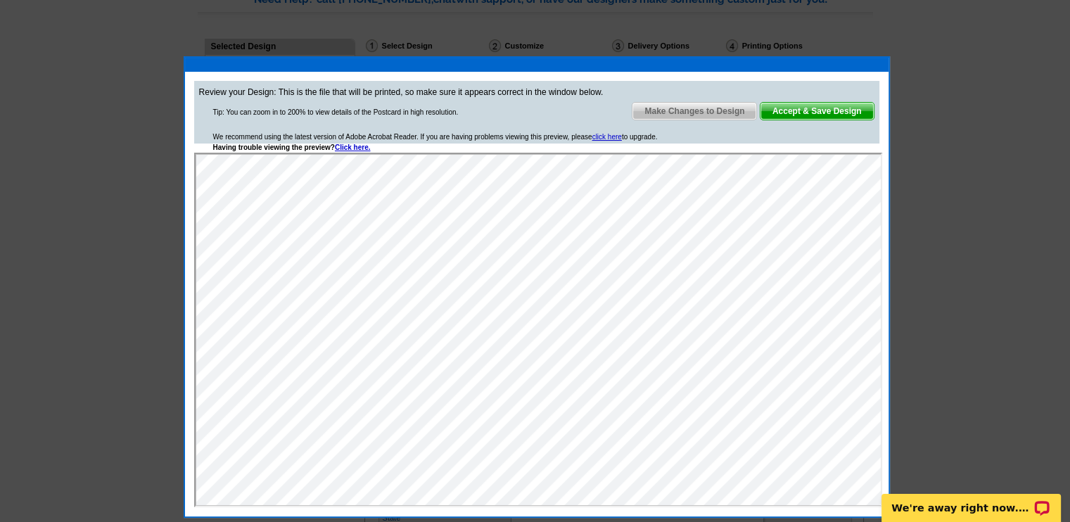
scroll to position [0, 0]
click at [714, 113] on span "Make Changes to Design" at bounding box center [695, 111] width 124 height 17
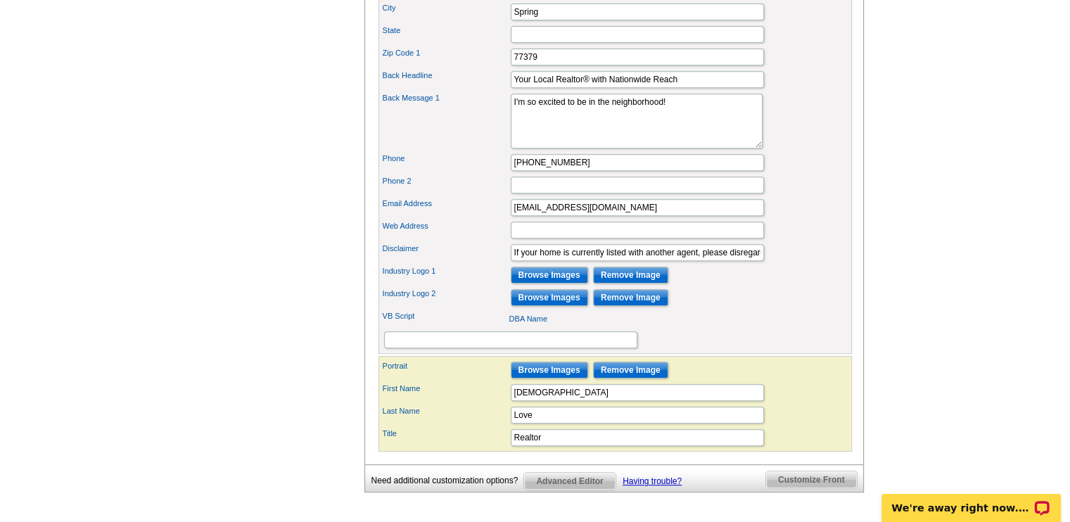
scroll to position [626, 0]
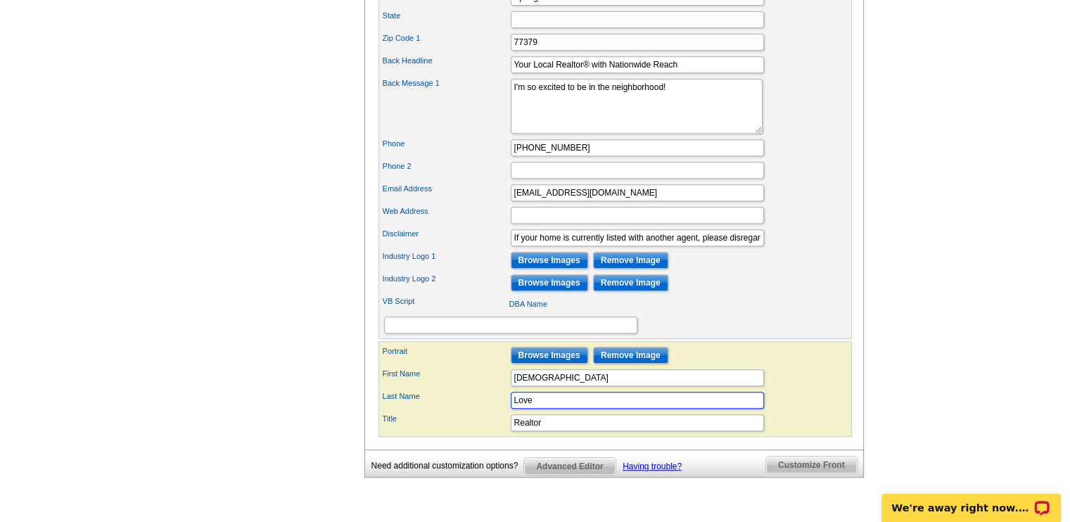
click at [547, 409] on input "Love" at bounding box center [637, 400] width 253 height 17
type input "Love-[PERSON_NAME]"
click at [783, 389] on div "First Name [PERSON_NAME]" at bounding box center [615, 378] width 468 height 23
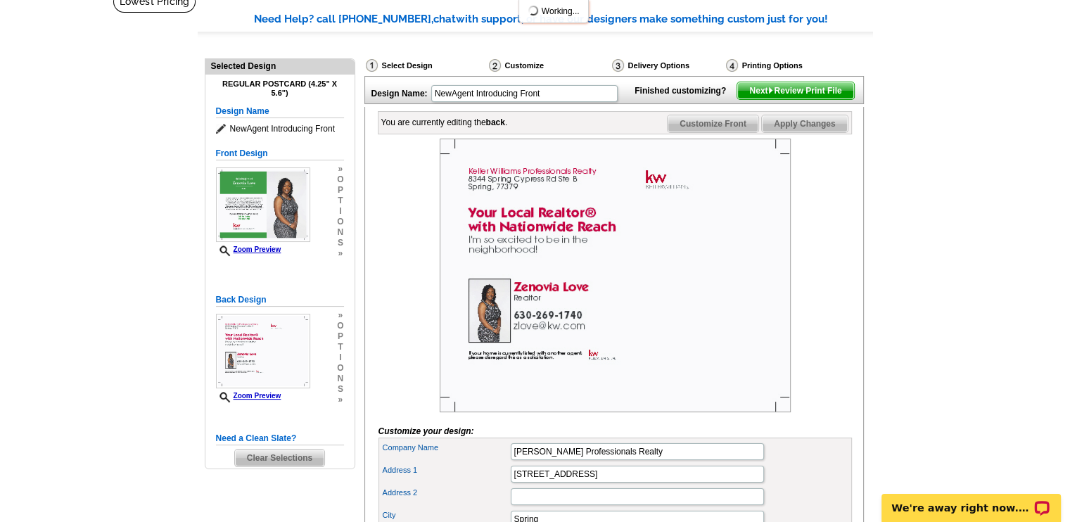
scroll to position [86, 0]
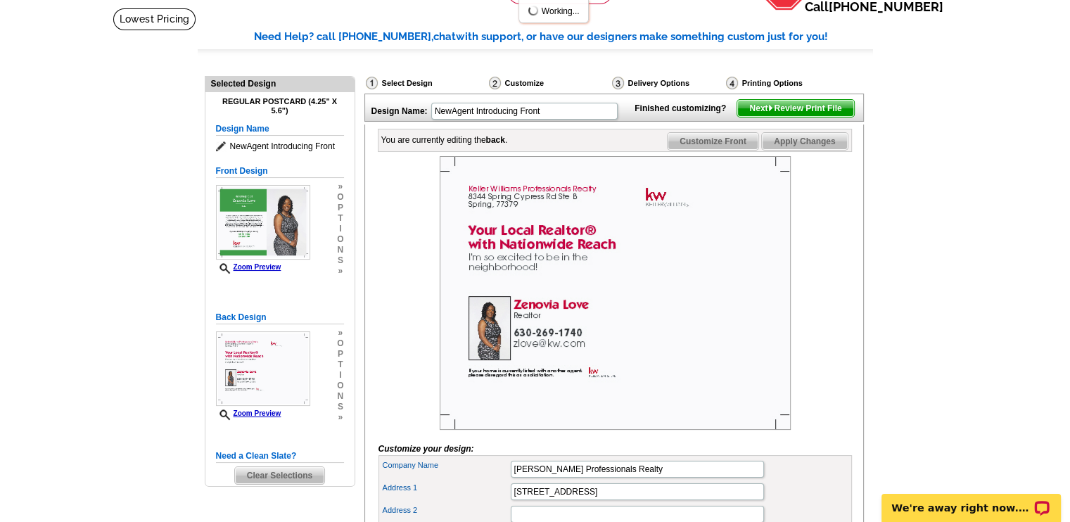
click at [802, 117] on span "Next Review Print File" at bounding box center [796, 108] width 116 height 17
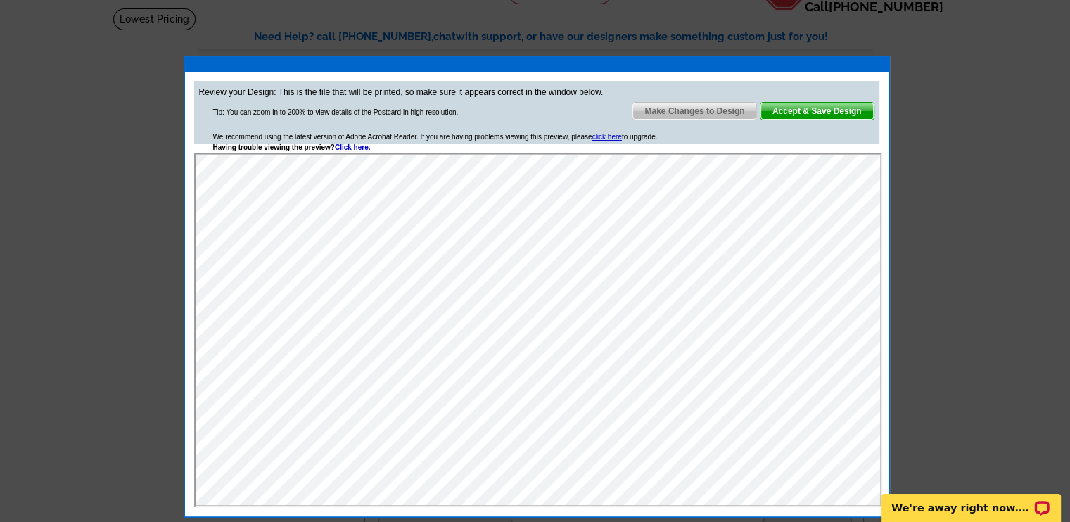
scroll to position [0, 0]
click at [699, 113] on span "Make Changes to Design" at bounding box center [695, 111] width 124 height 17
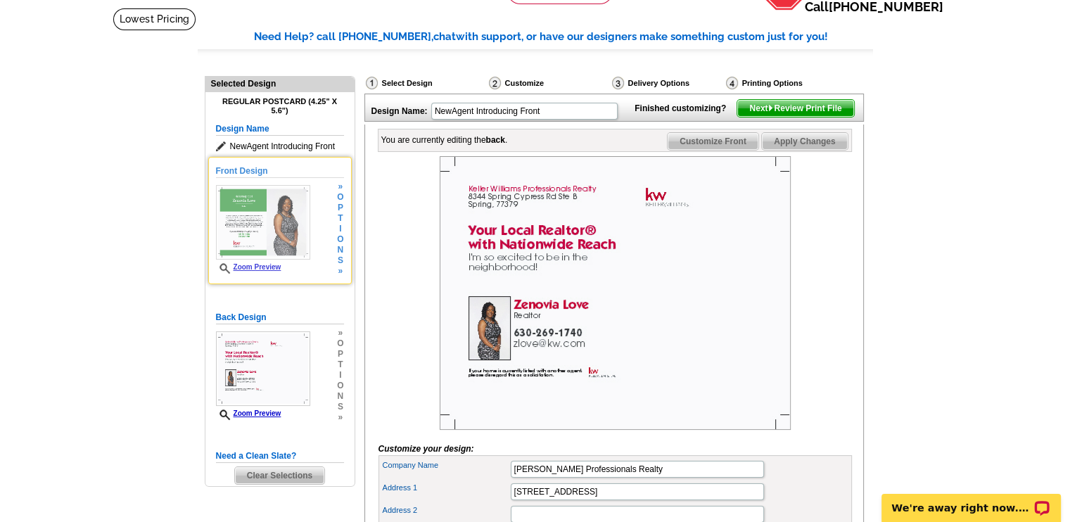
click at [284, 215] on img at bounding box center [263, 222] width 94 height 75
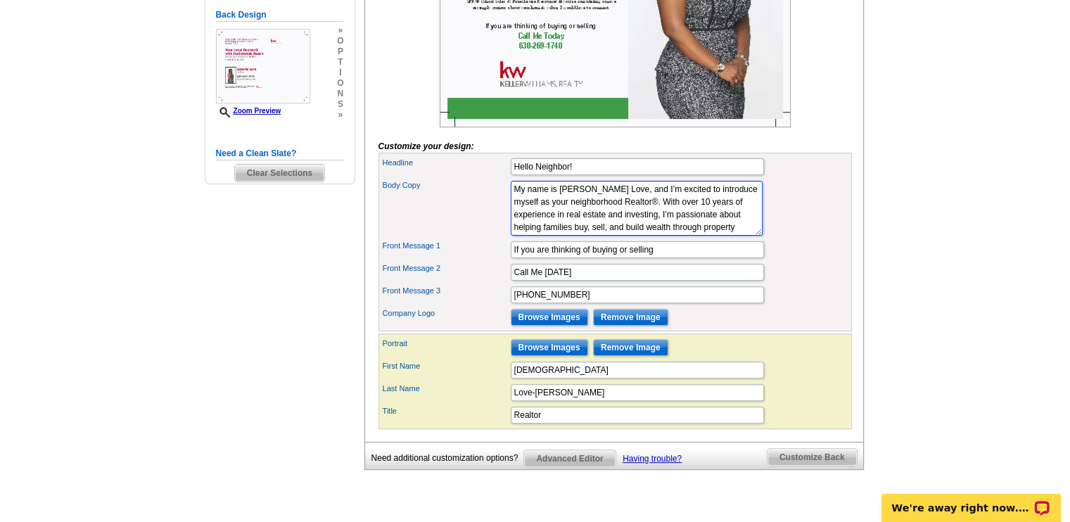
click at [609, 215] on textarea "My name is [PERSON_NAME] Love, and I’m excited to introduce myself as your neig…" at bounding box center [637, 208] width 252 height 55
type textarea "My name is [PERSON_NAME] Love-[PERSON_NAME], and I’m excited to introduce mysel…"
click at [798, 228] on div "Body Copy" at bounding box center [615, 208] width 468 height 61
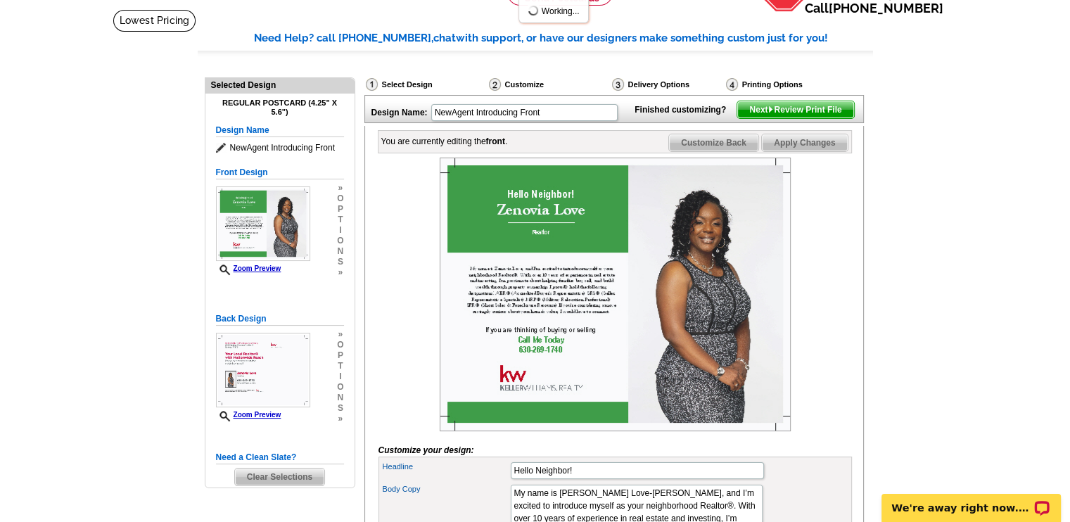
scroll to position [71, 0]
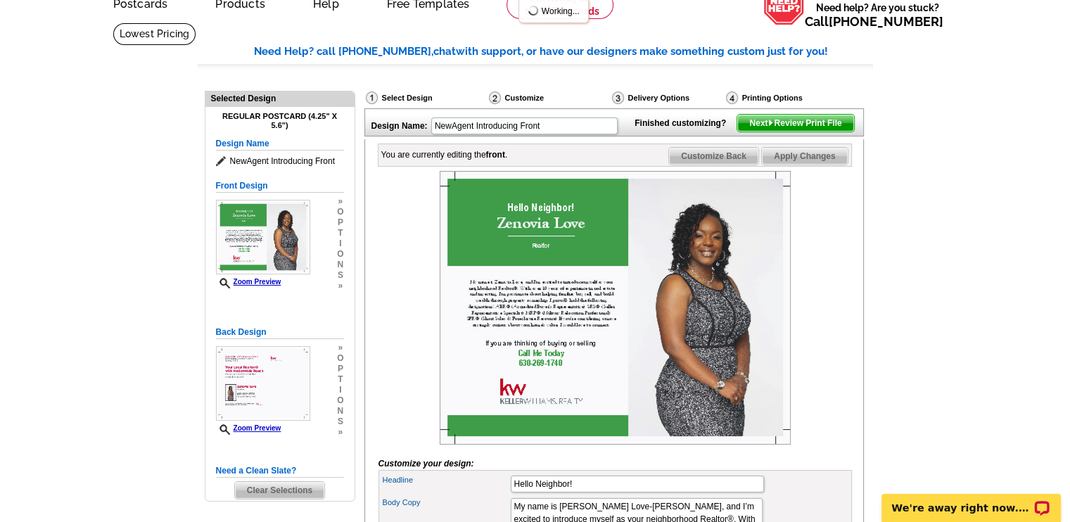
click at [833, 132] on span "Next Review Print File" at bounding box center [796, 123] width 116 height 17
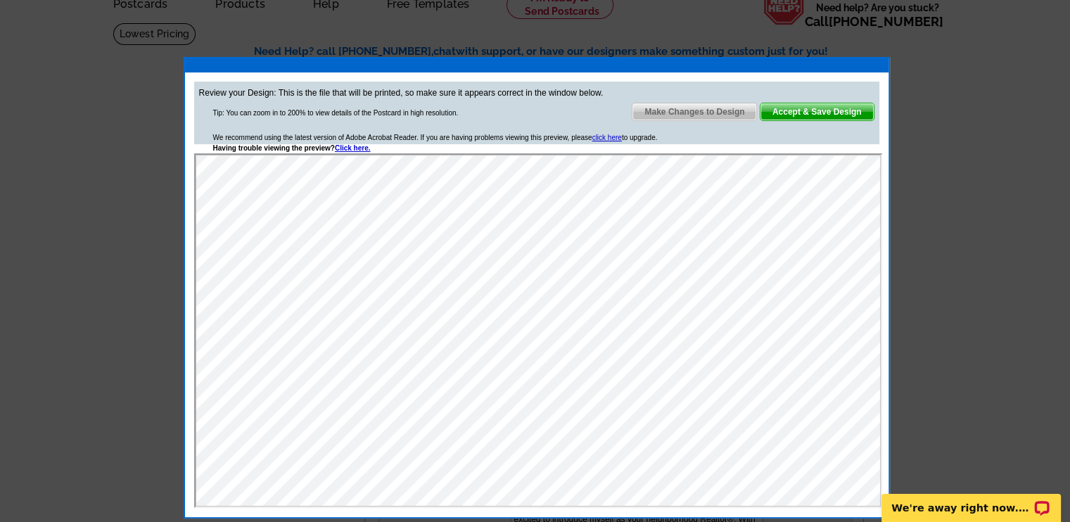
scroll to position [0, 0]
click at [701, 113] on span "Make Changes to Design" at bounding box center [695, 111] width 124 height 17
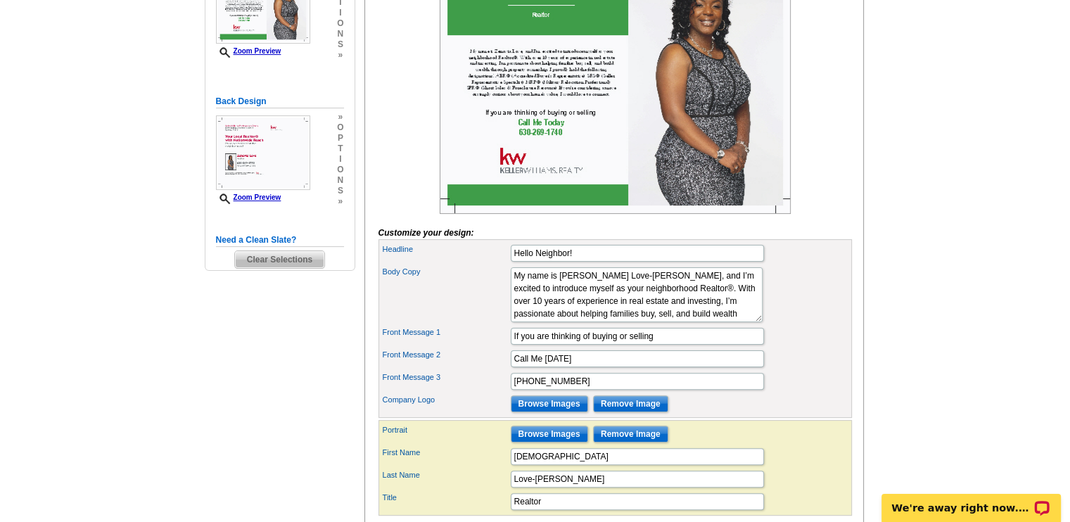
scroll to position [301, 0]
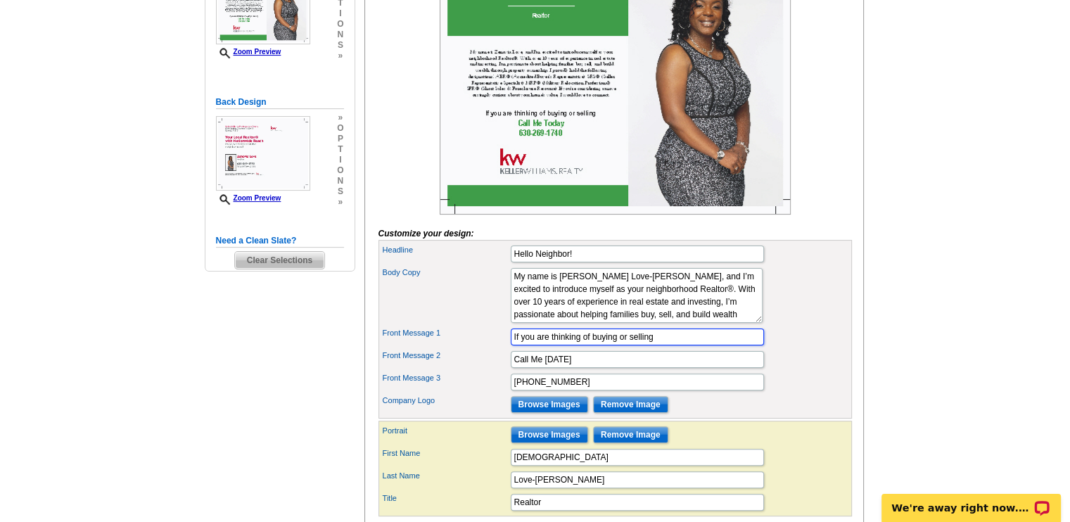
click at [659, 346] on input "If you are thinking of buying or selling" at bounding box center [637, 337] width 253 height 17
drag, startPoint x: 659, startPoint y: 358, endPoint x: 498, endPoint y: 355, distance: 160.5
click at [498, 348] on div "Front Message 1 If you are thinking of buying or selling" at bounding box center [615, 337] width 468 height 23
type input "I'm here to help with all of your real estate needs!"
click at [802, 326] on div "Body Copy" at bounding box center [615, 295] width 468 height 61
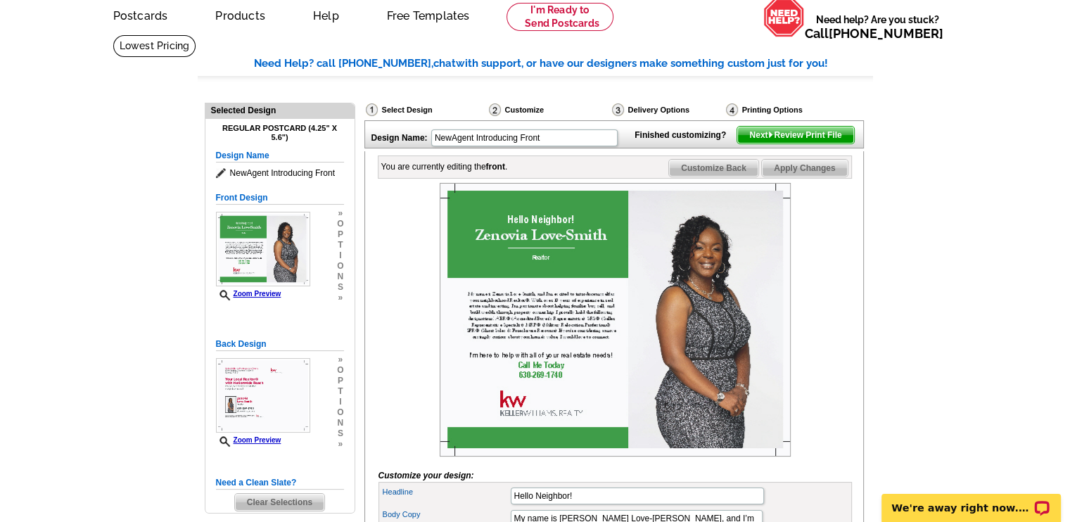
scroll to position [0, 0]
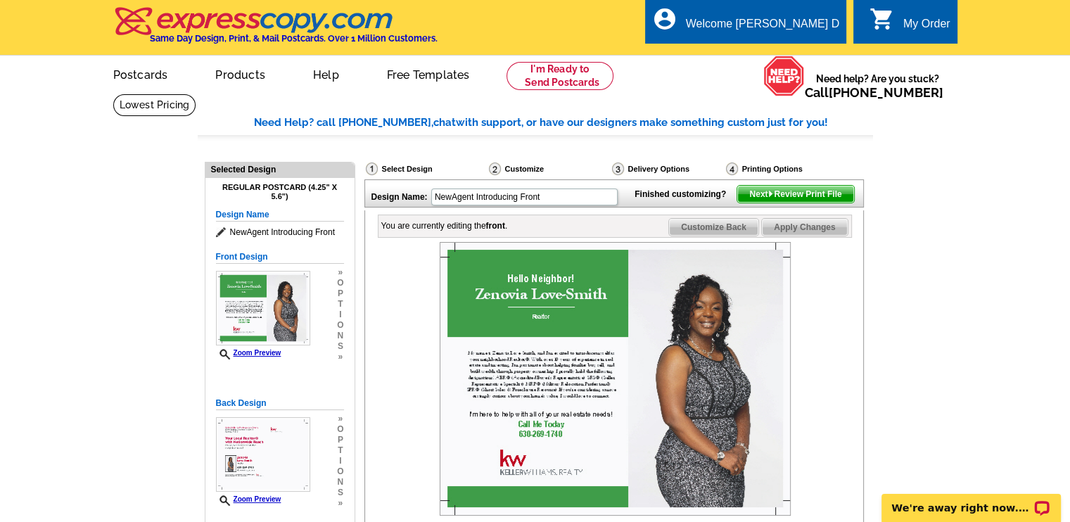
click at [826, 203] on span "Next Review Print File" at bounding box center [796, 194] width 116 height 17
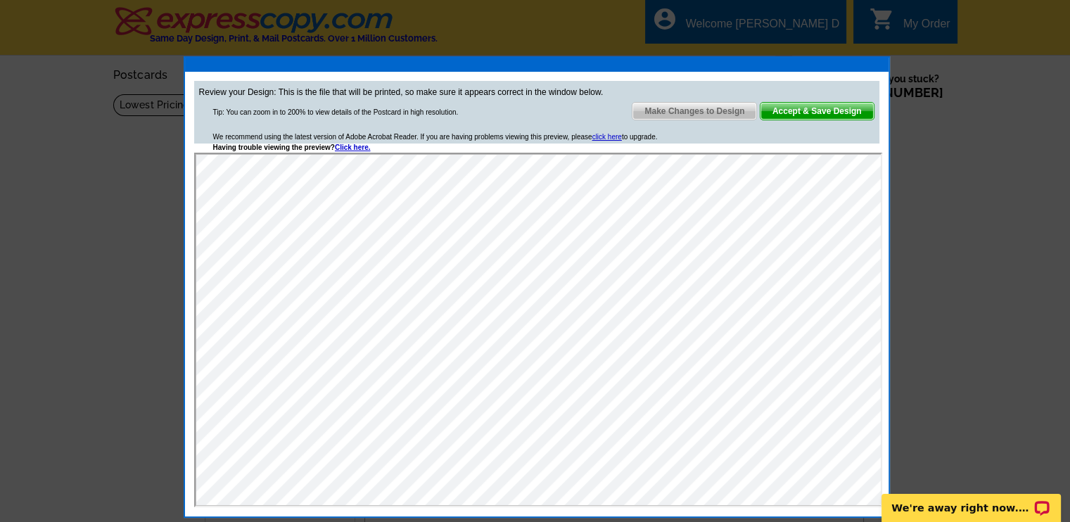
click at [702, 108] on span "Make Changes to Design" at bounding box center [695, 111] width 124 height 17
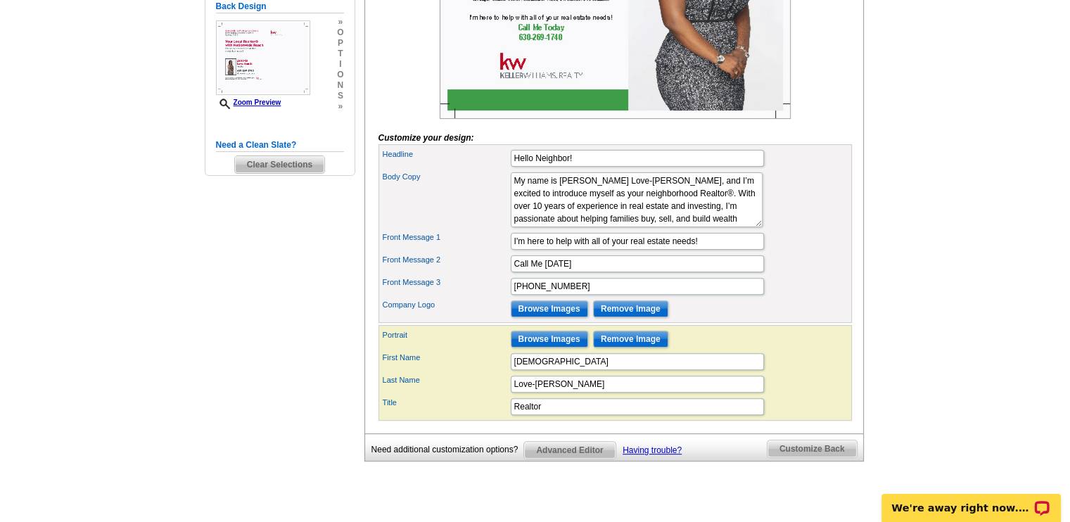
scroll to position [408, 0]
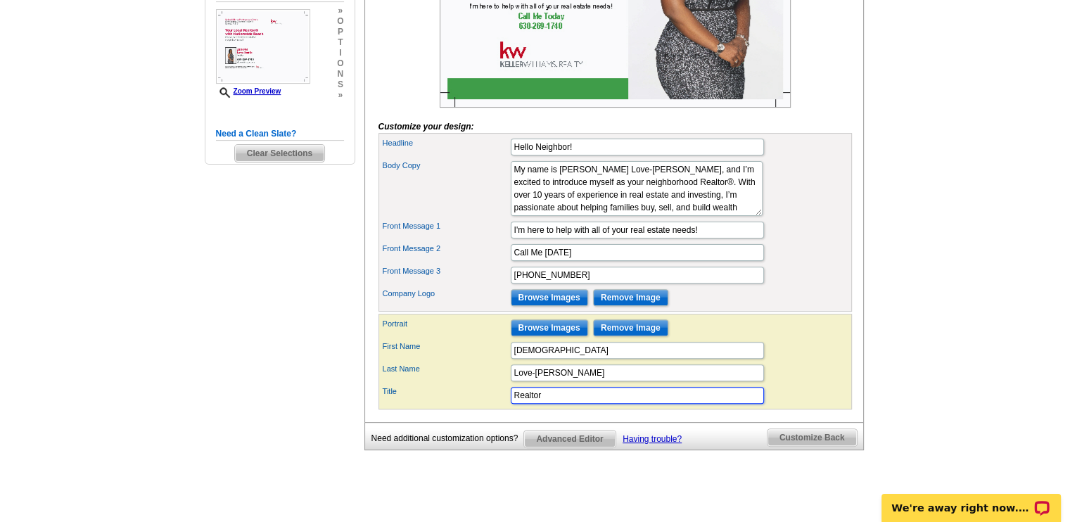
click at [544, 404] on input "Realtor" at bounding box center [637, 395] width 253 height 17
click at [612, 384] on div "Last Name Love-[PERSON_NAME]" at bounding box center [615, 373] width 468 height 23
drag, startPoint x: 612, startPoint y: 401, endPoint x: 588, endPoint y: 406, distance: 24.4
click at [588, 406] on div "Title Realt" at bounding box center [615, 395] width 468 height 23
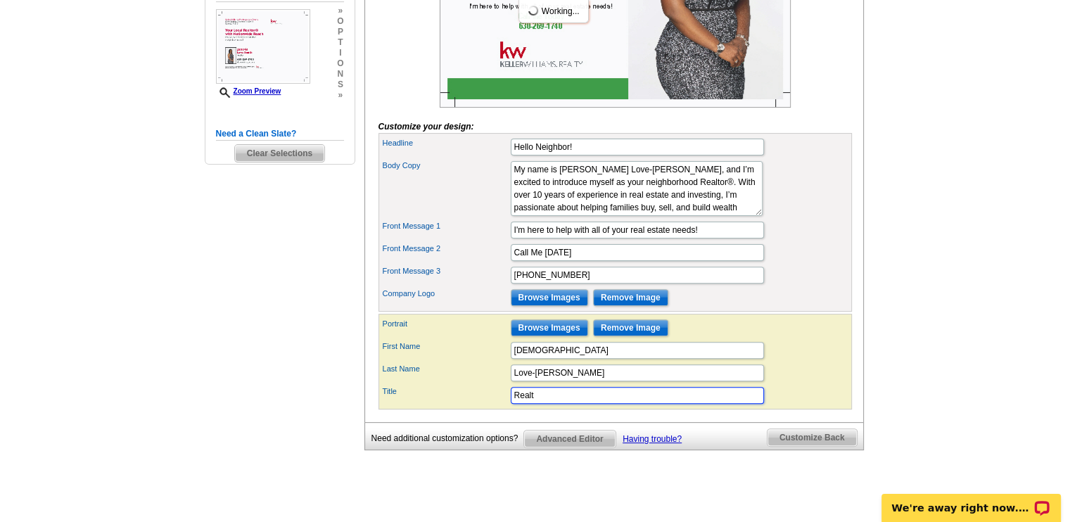
click at [560, 404] on input "Realt" at bounding box center [637, 395] width 253 height 17
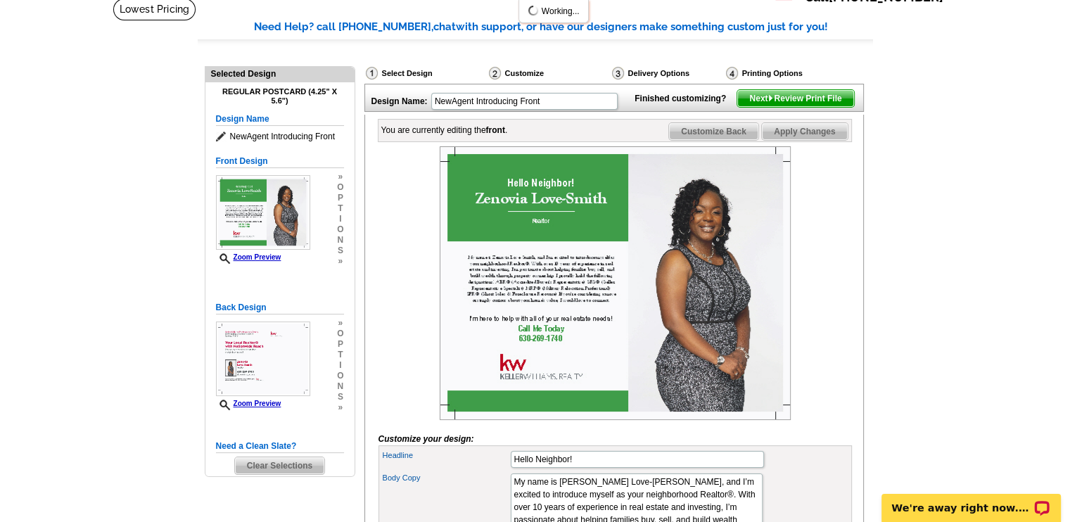
scroll to position [11, 0]
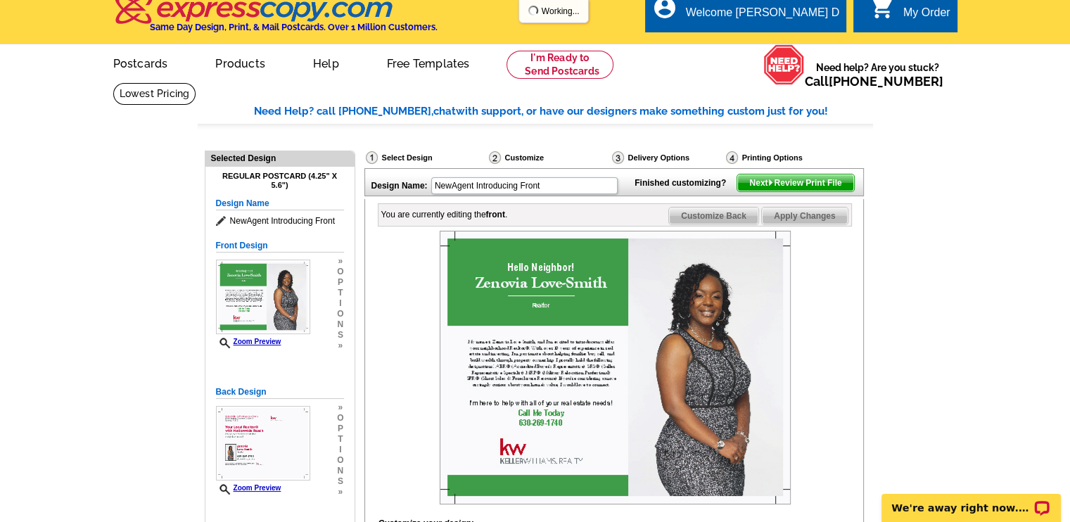
type input "Real Estate Agent"
click at [814, 191] on span "Next Review Print File" at bounding box center [796, 183] width 116 height 17
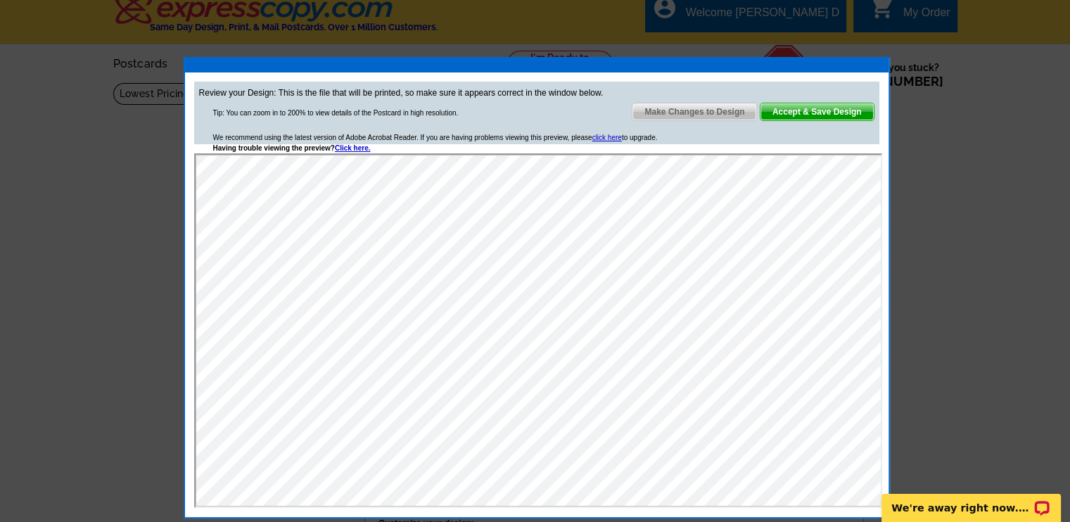
scroll to position [0, 0]
click at [719, 114] on span "Make Changes to Design" at bounding box center [695, 111] width 124 height 17
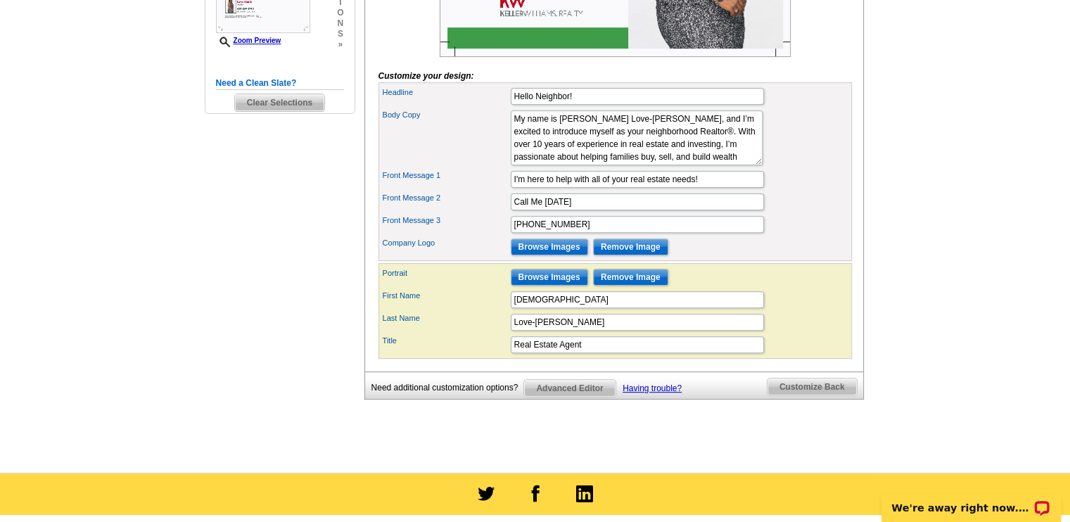
scroll to position [462, 0]
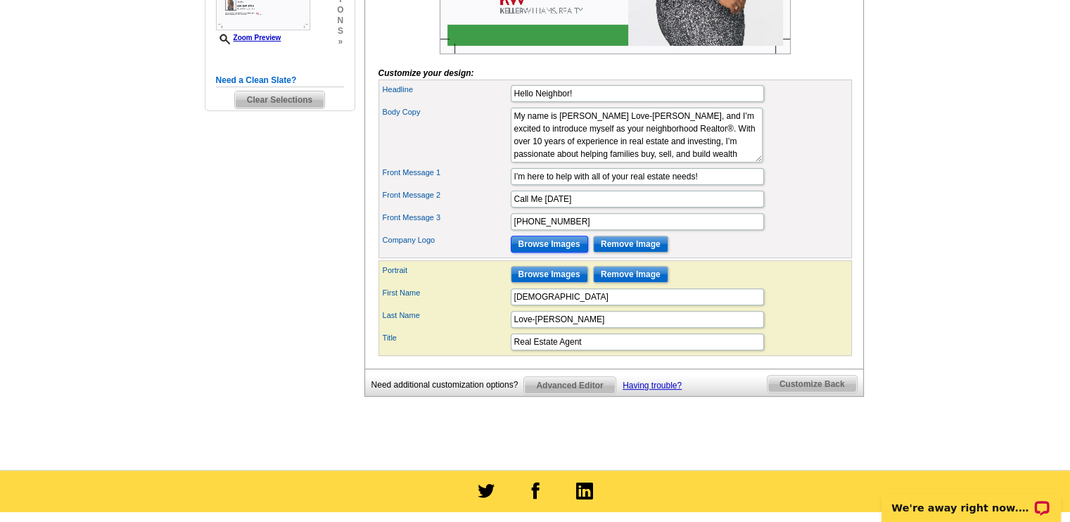
click at [559, 253] on input "Browse Images" at bounding box center [549, 244] width 77 height 17
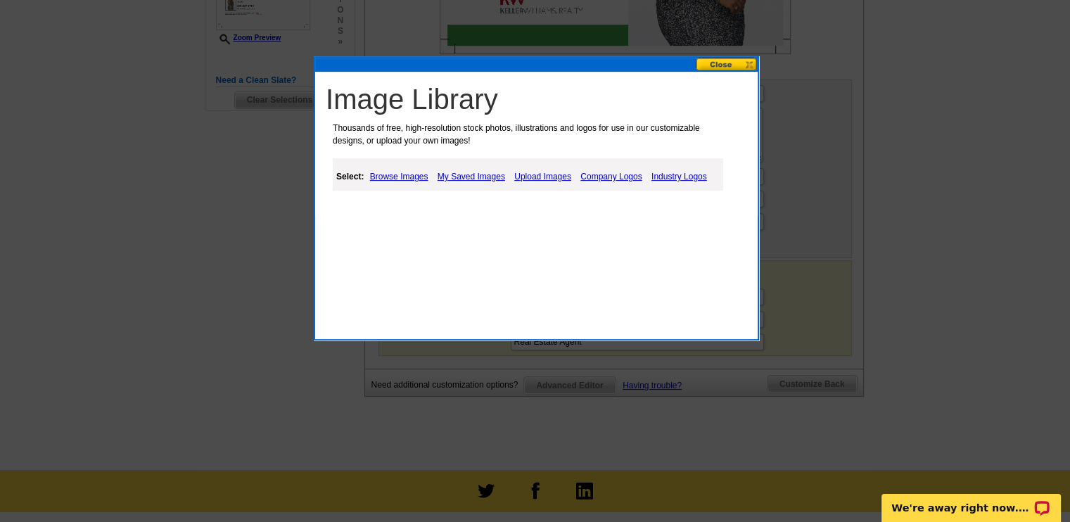
click at [619, 173] on link "Company Logos" at bounding box center [611, 176] width 68 height 17
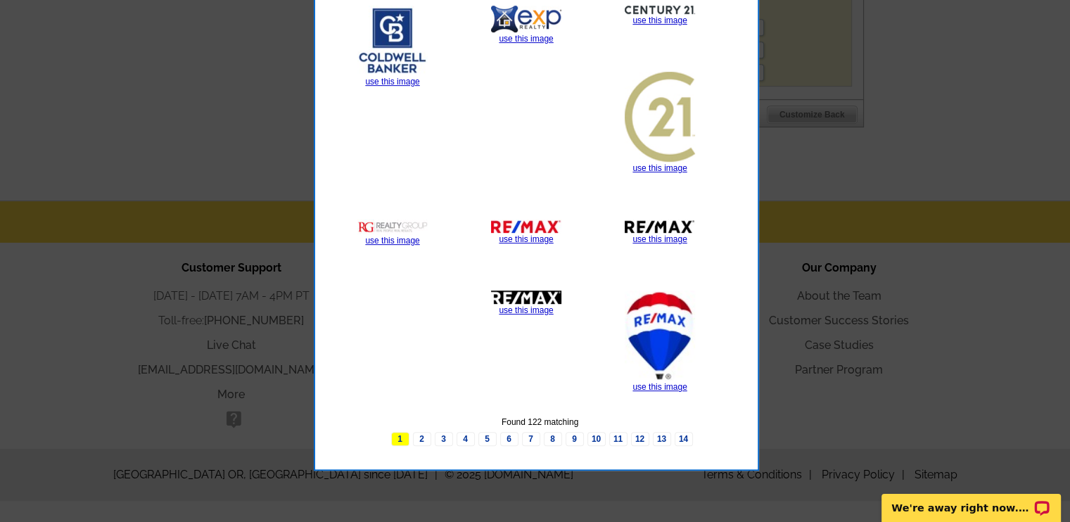
scroll to position [733, 0]
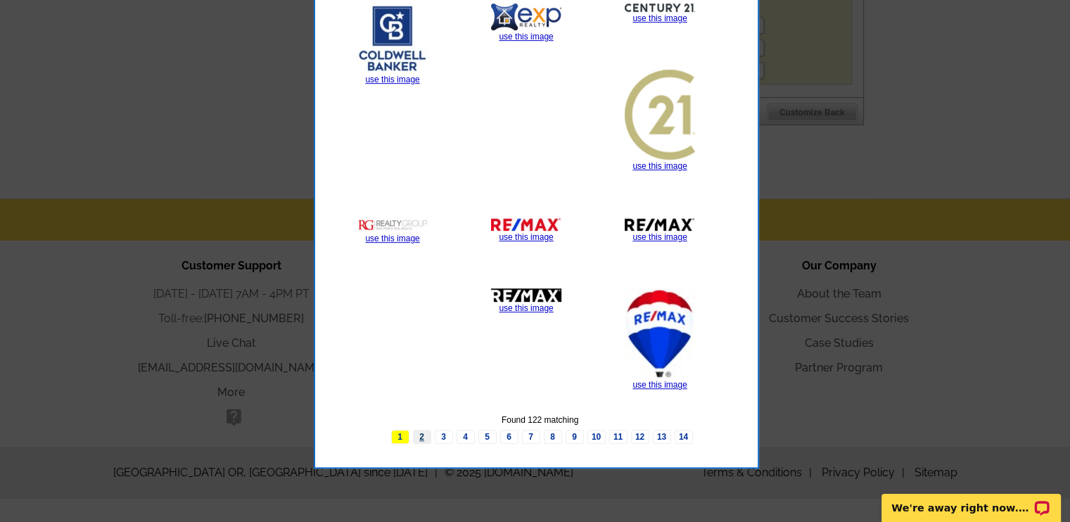
click at [425, 438] on link "2" at bounding box center [422, 437] width 18 height 14
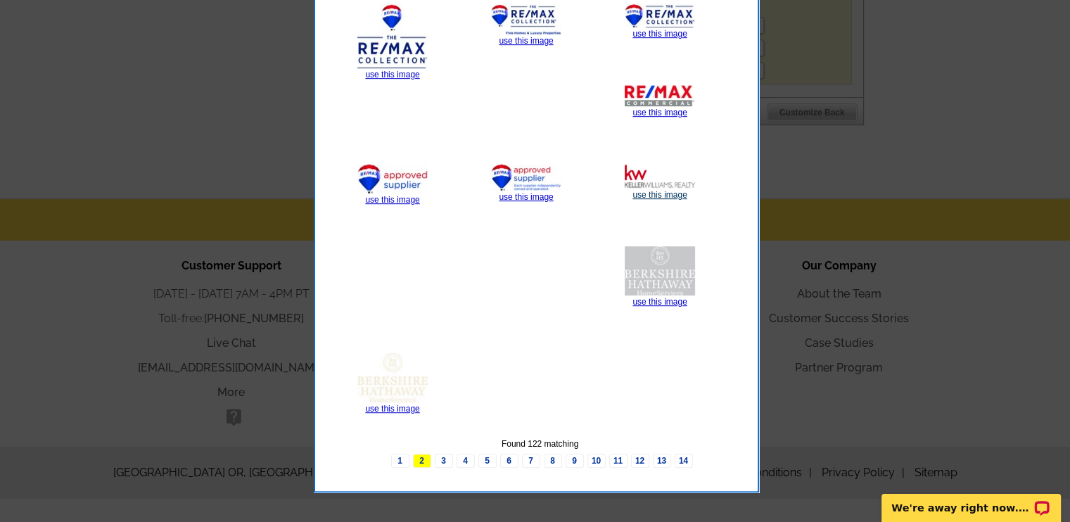
click at [667, 194] on link "use this image" at bounding box center [660, 195] width 54 height 10
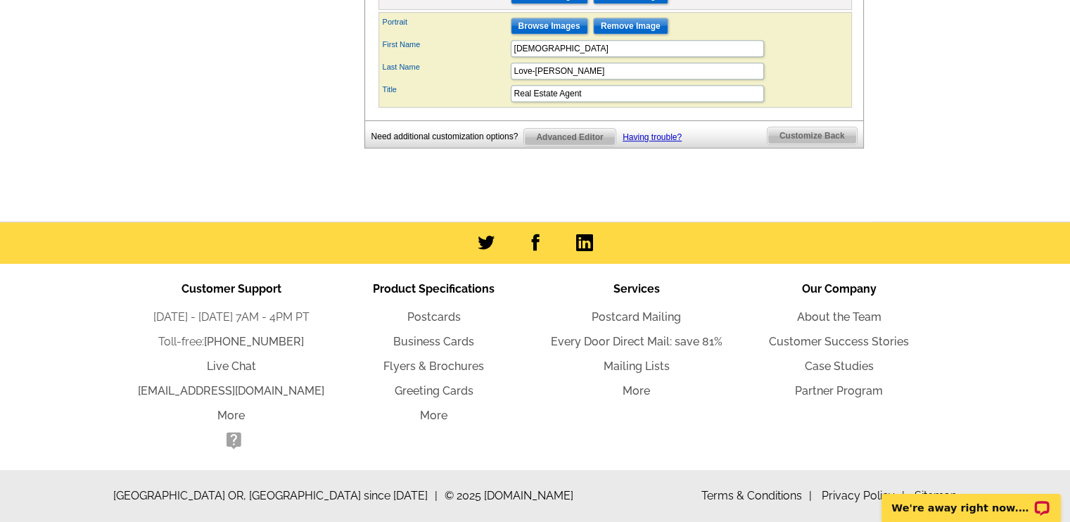
scroll to position [0, 0]
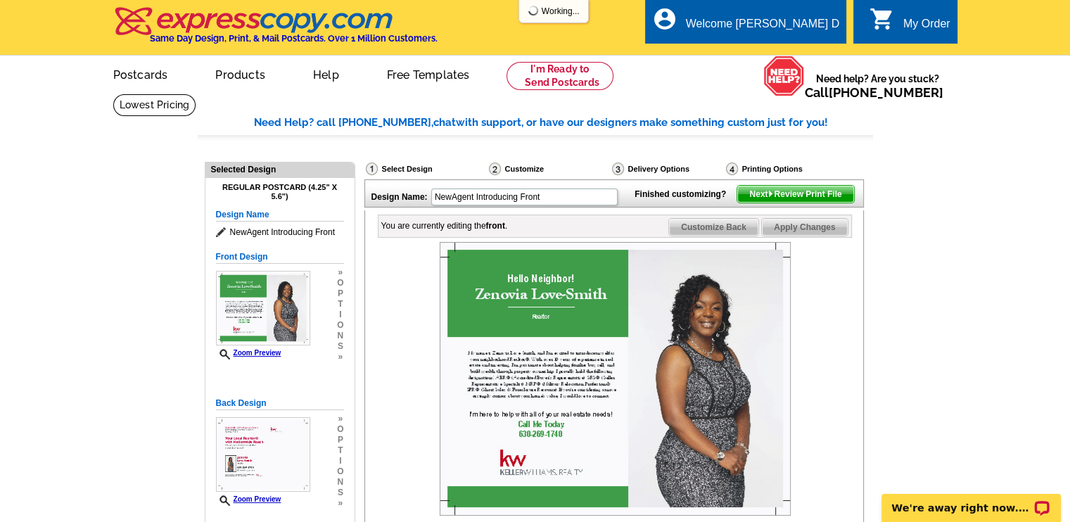
click at [791, 203] on span "Next Review Print File" at bounding box center [796, 194] width 116 height 17
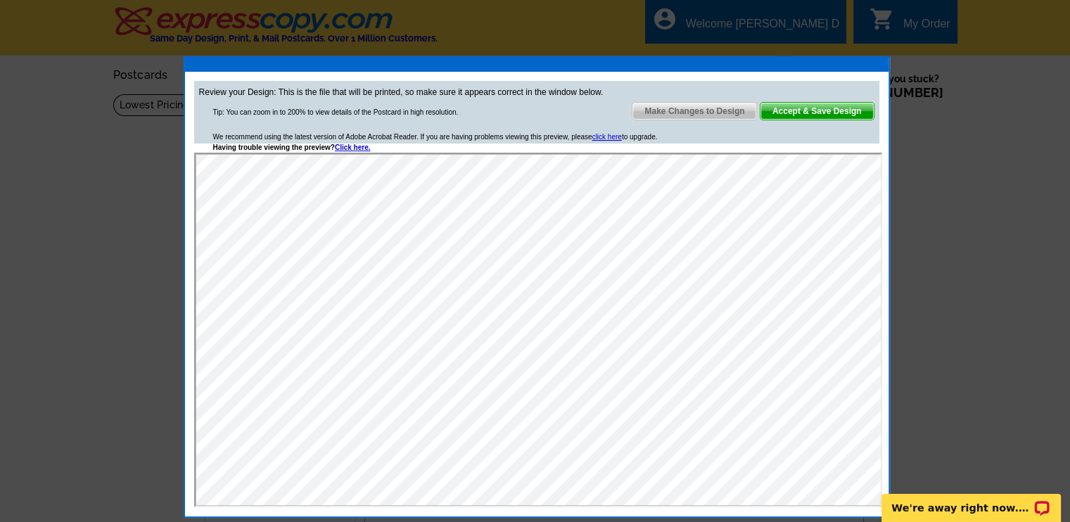
click at [718, 119] on link "Make Changes to Design" at bounding box center [694, 111] width 125 height 18
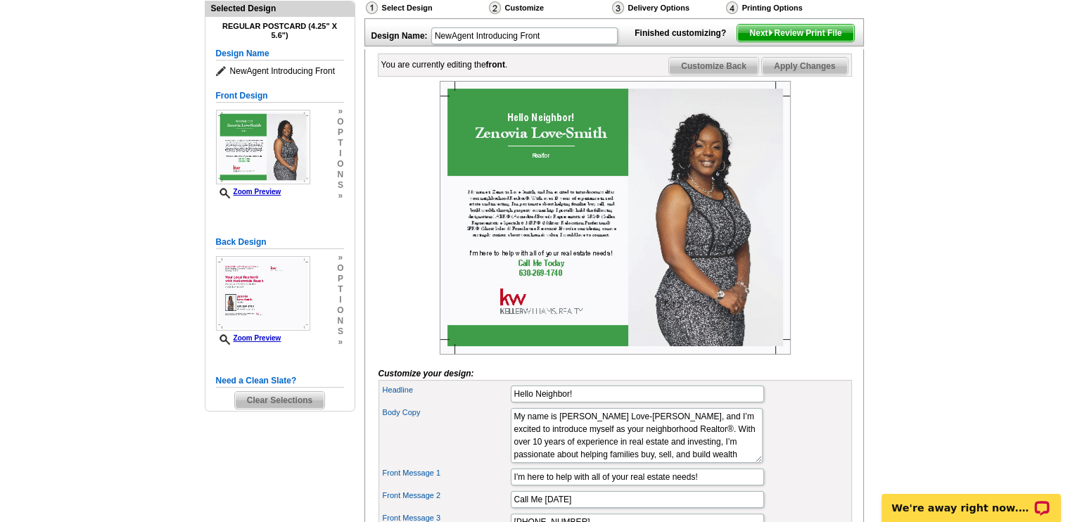
scroll to position [147, 0]
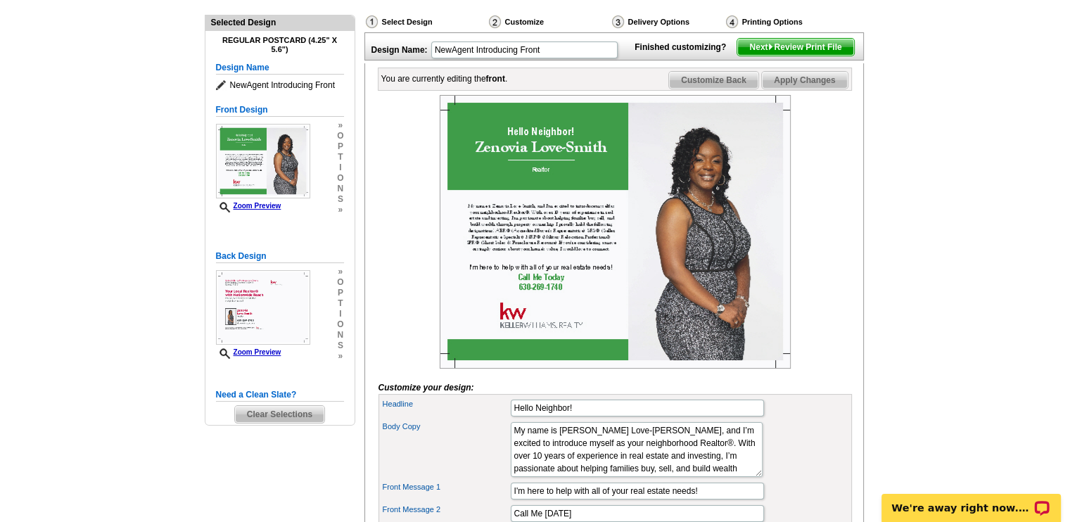
click at [807, 89] on span "Apply Changes" at bounding box center [804, 80] width 85 height 17
click at [805, 56] on span "Next Review Print File" at bounding box center [796, 47] width 116 height 17
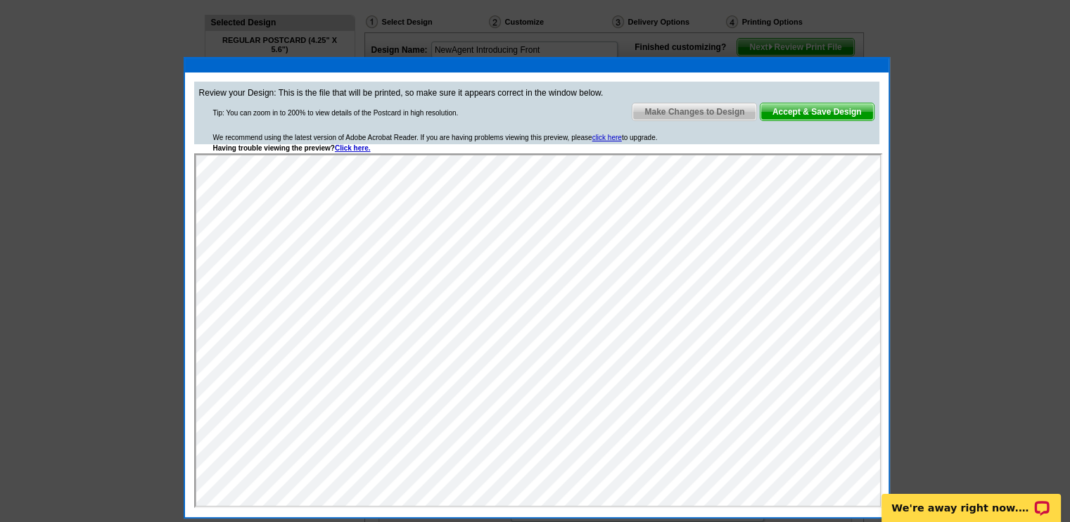
scroll to position [0, 0]
click at [693, 108] on span "Make Changes to Design" at bounding box center [695, 111] width 124 height 17
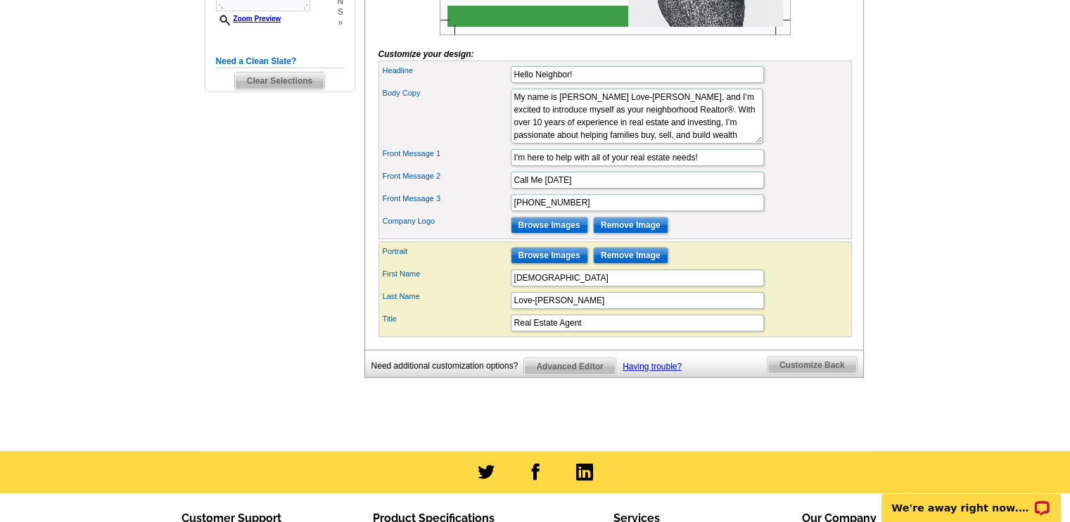
scroll to position [484, 0]
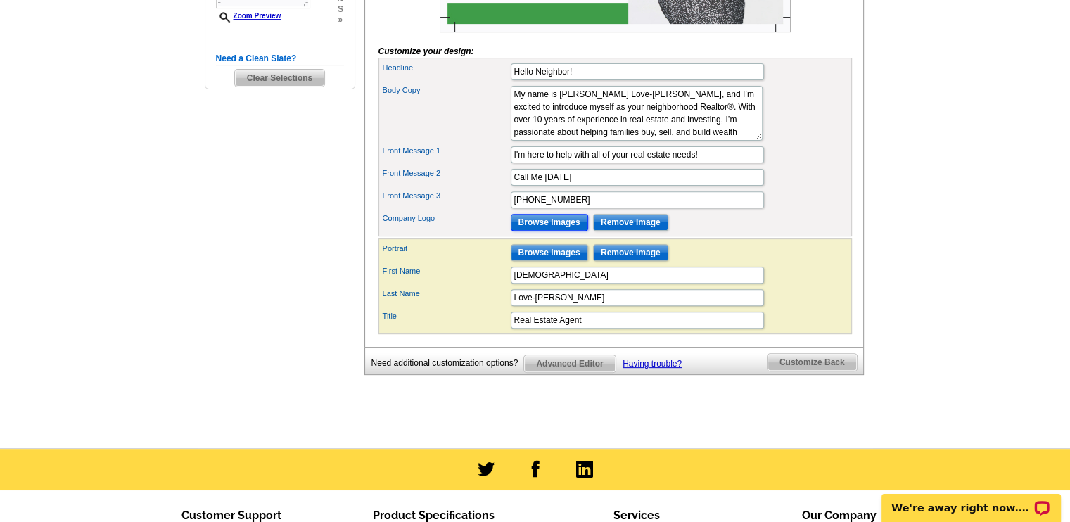
click at [546, 231] on input "Browse Images" at bounding box center [549, 222] width 77 height 17
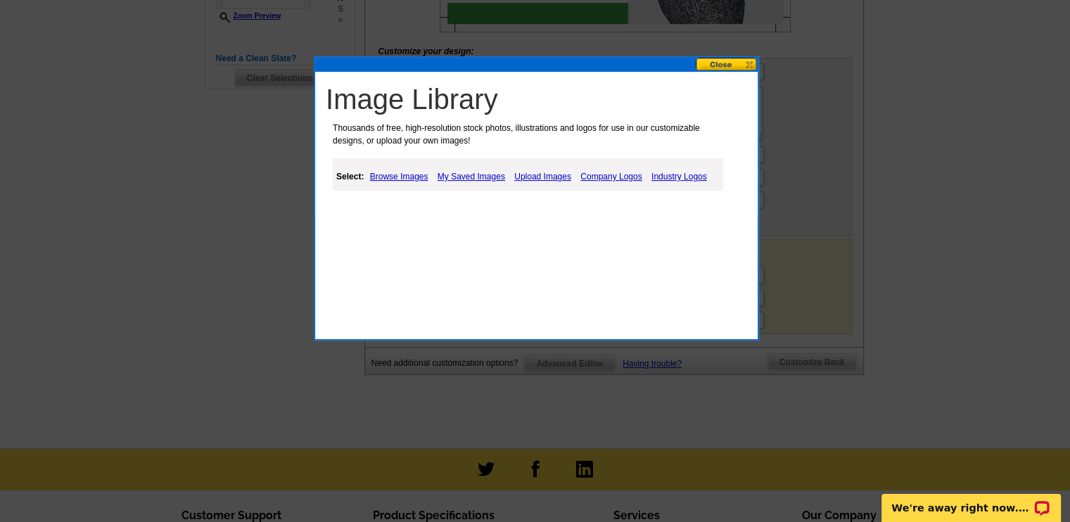
click at [610, 176] on link "Company Logos" at bounding box center [611, 176] width 68 height 17
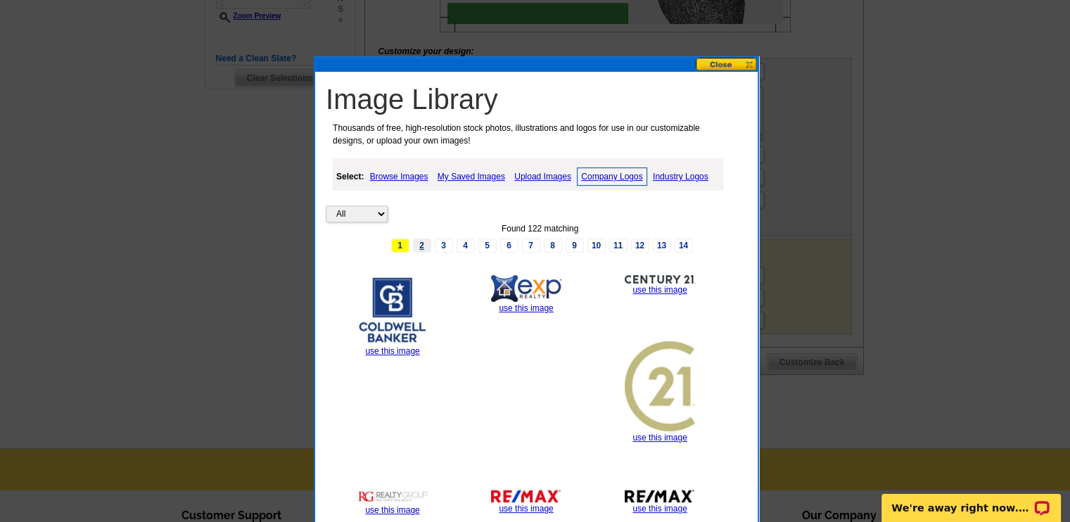
click at [422, 248] on link "2" at bounding box center [422, 246] width 18 height 14
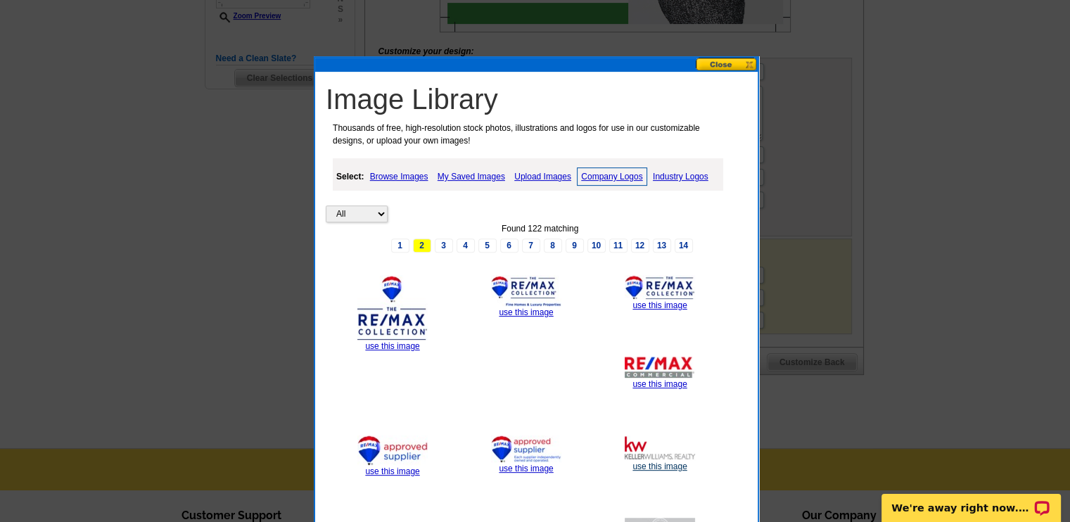
click at [652, 464] on link "use this image" at bounding box center [660, 467] width 54 height 10
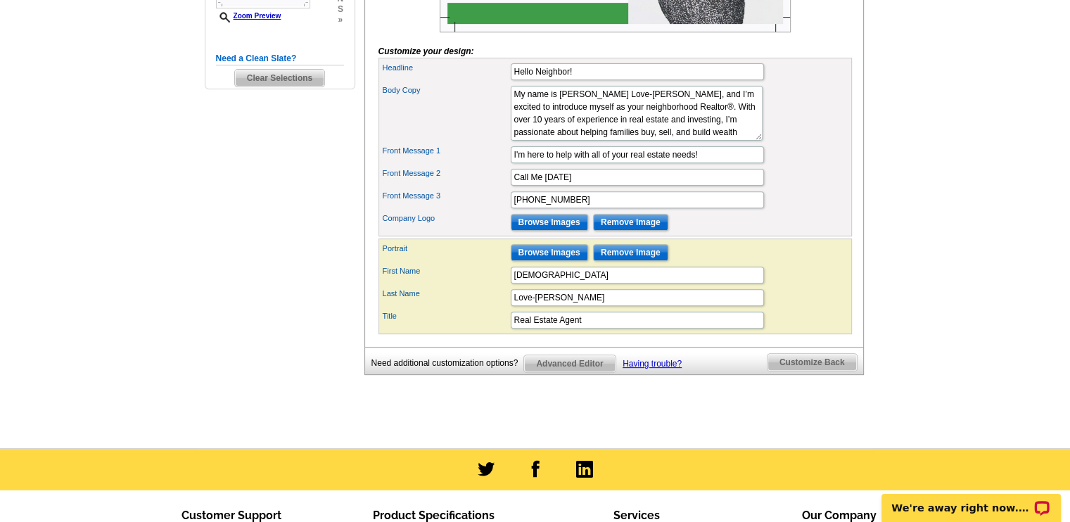
scroll to position [0, 0]
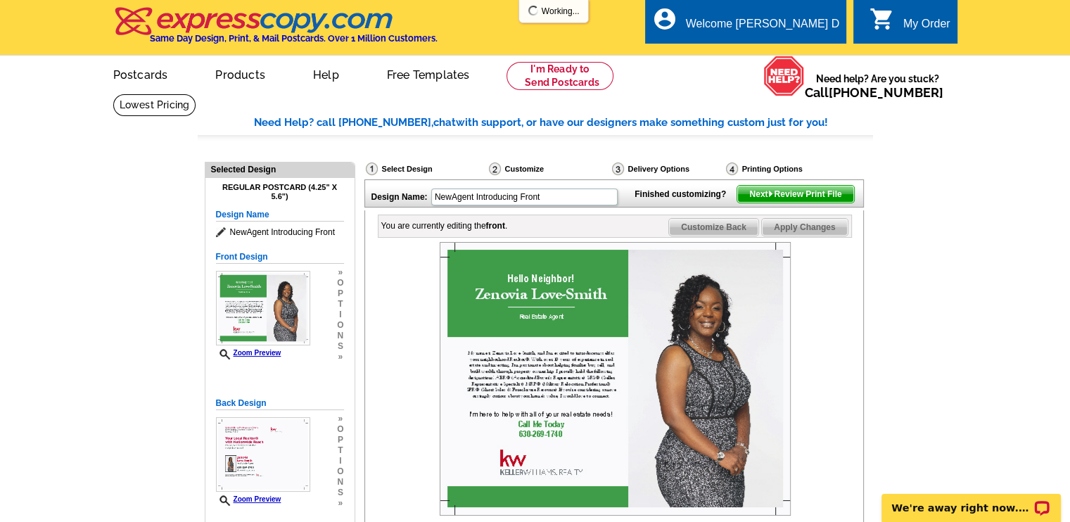
click at [794, 236] on span "Apply Changes" at bounding box center [804, 227] width 85 height 17
click at [802, 236] on span "Apply Changes" at bounding box center [804, 227] width 85 height 17
click at [948, 512] on p "We're away right now. Please check back later!" at bounding box center [961, 508] width 139 height 11
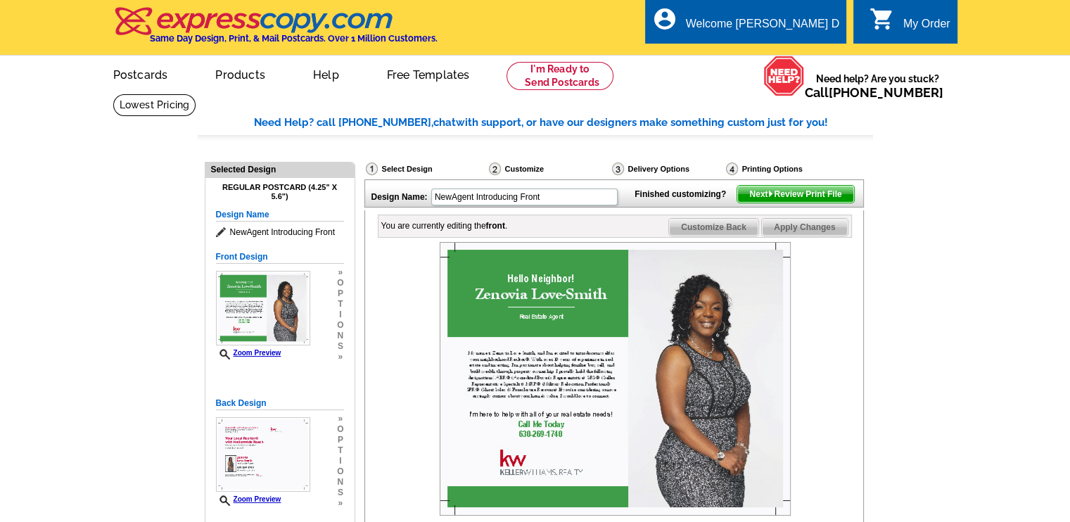
click at [983, 175] on main "Need Help? call [PHONE_NUMBER], chat with support, or have our designers make s…" at bounding box center [535, 513] width 1070 height 838
click at [768, 197] on img at bounding box center [771, 194] width 6 height 6
